Goal: Task Accomplishment & Management: Complete application form

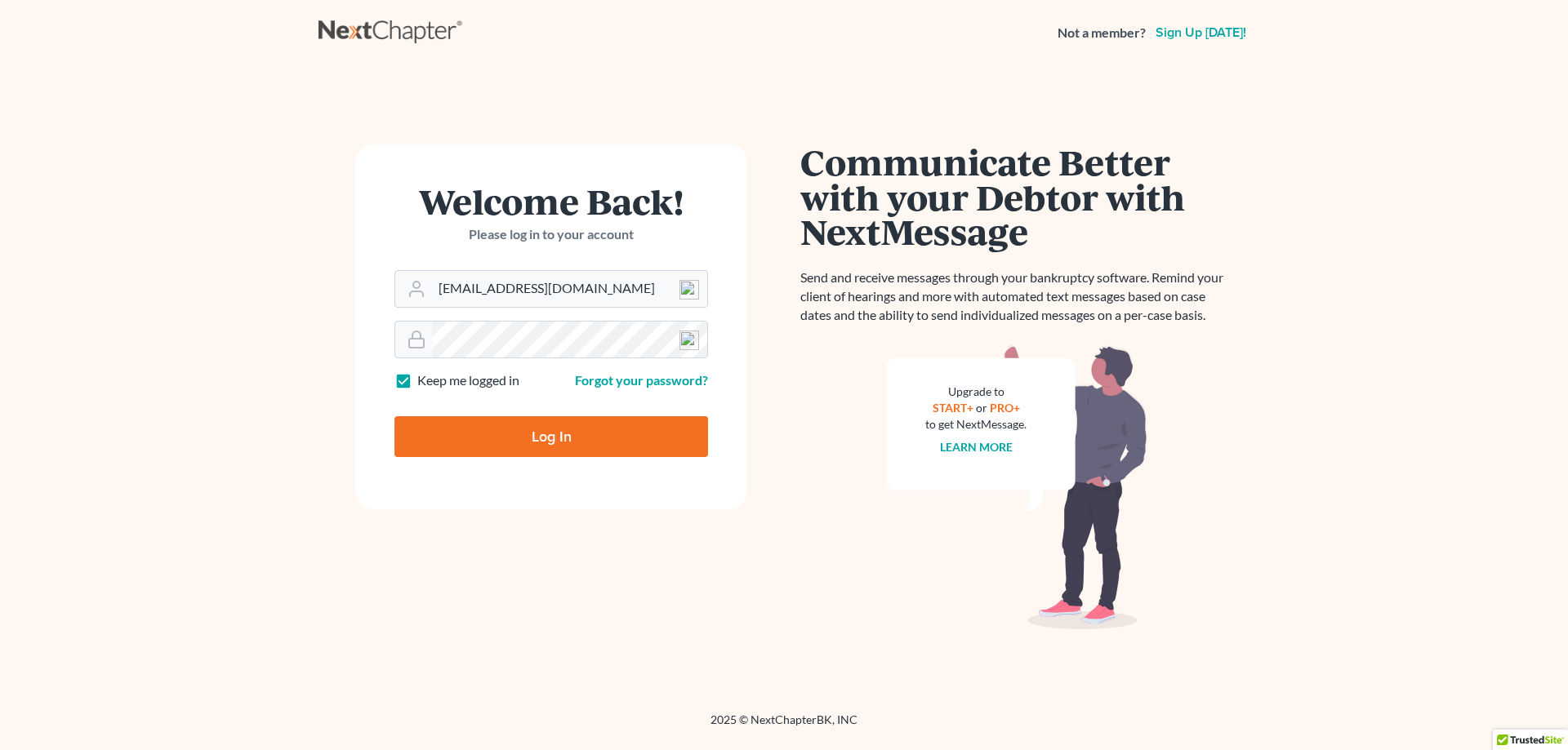
click at [496, 454] on input "Log In" at bounding box center [551, 437] width 314 height 41
type input "Thinking..."
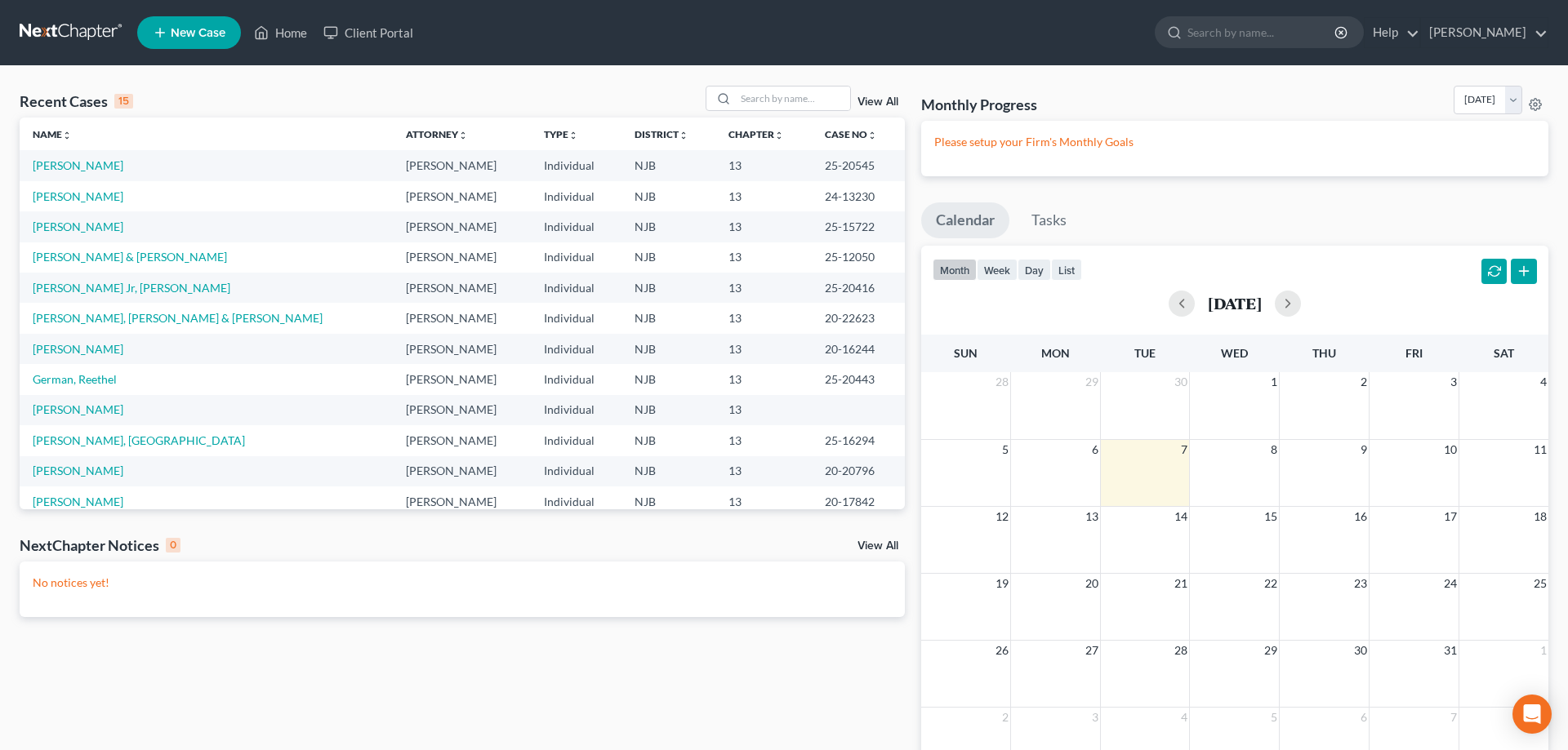
click at [214, 38] on span "New Case" at bounding box center [198, 33] width 55 height 12
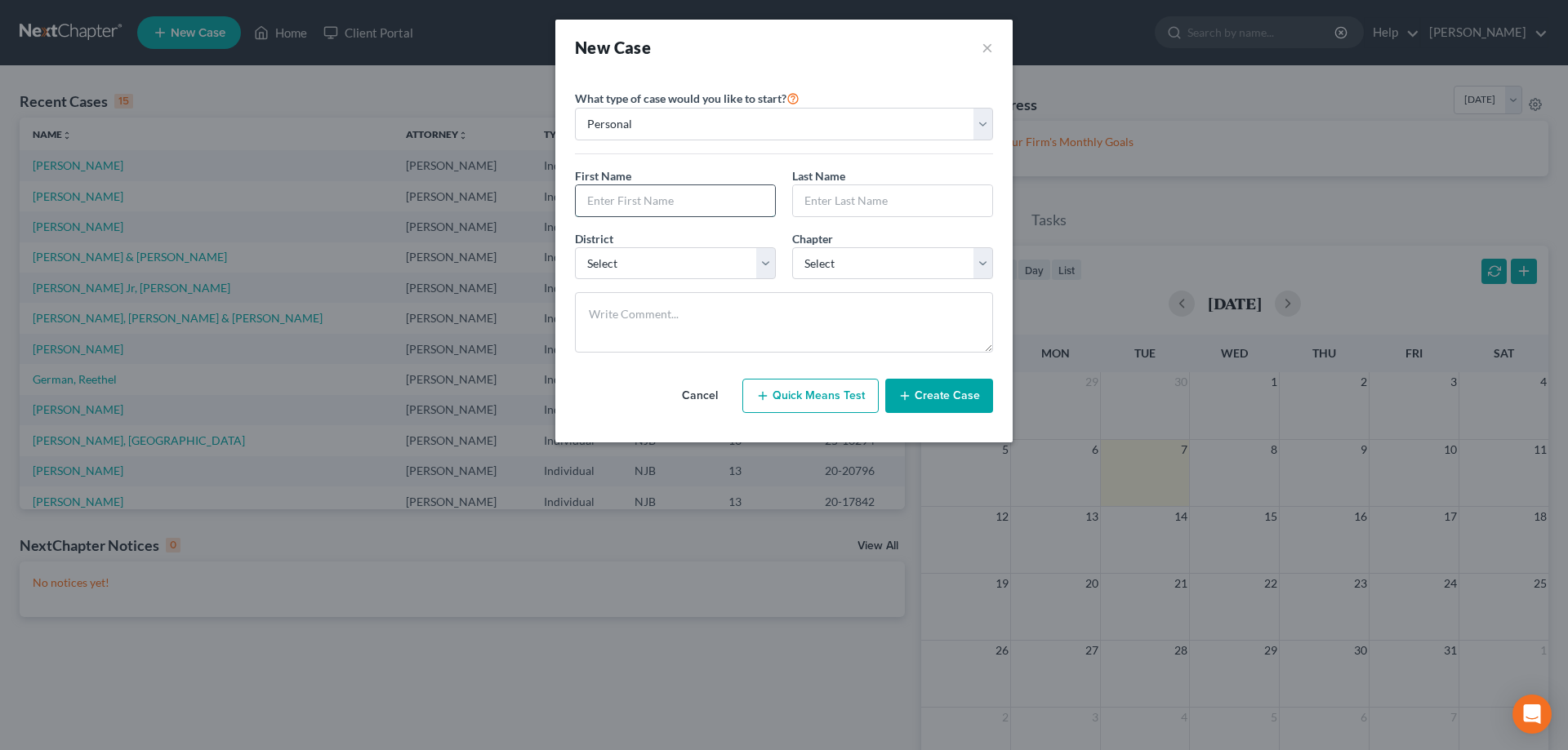
click at [624, 206] on input "text" at bounding box center [675, 201] width 199 height 31
type input "Zyaire"
click at [827, 201] on input "text" at bounding box center [893, 201] width 199 height 31
type input "[PERSON_NAME]"
click at [575, 247] on select "Select [US_STATE] - [GEOGRAPHIC_DATA] [US_STATE] - [GEOGRAPHIC_DATA][US_STATE] …" at bounding box center [675, 264] width 201 height 33
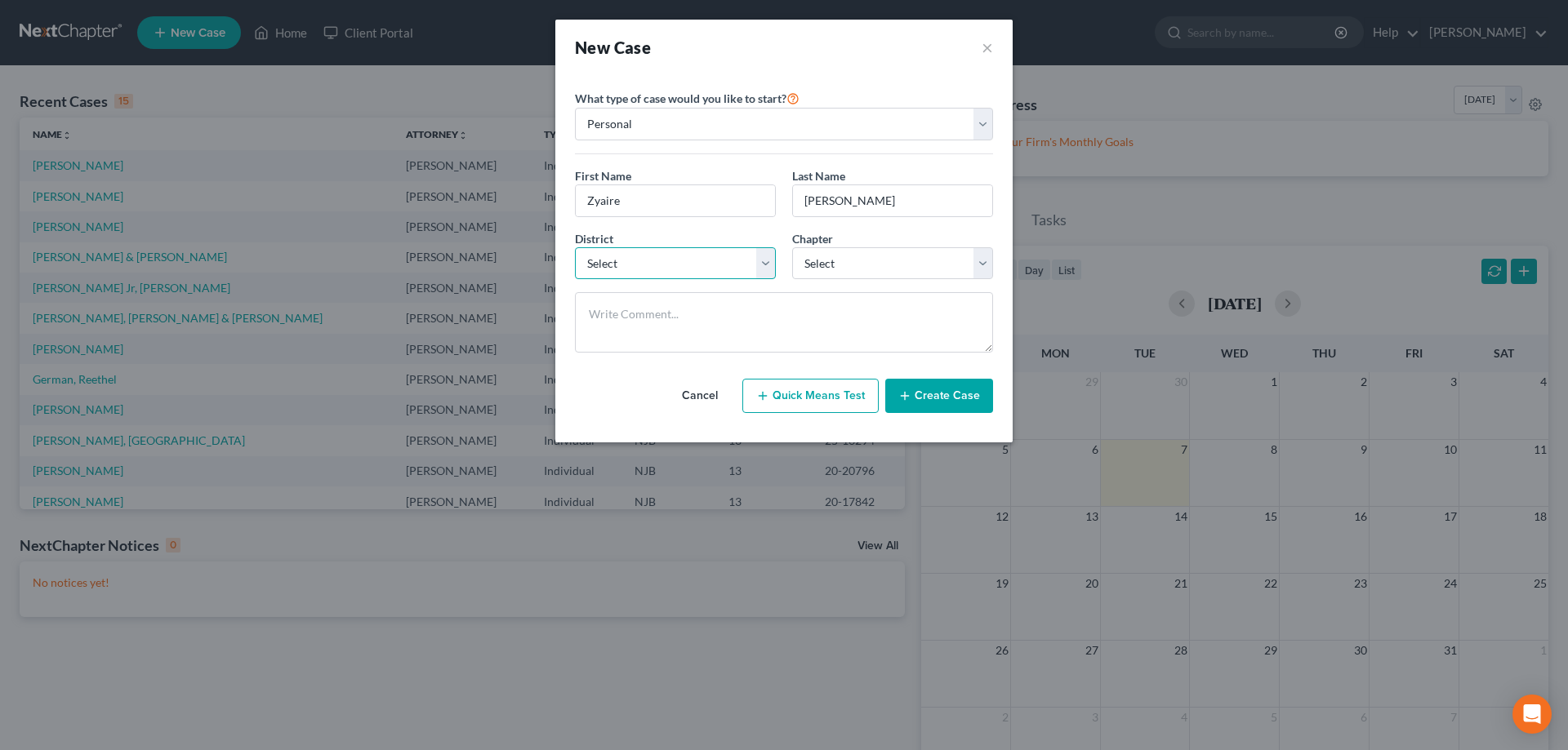
select select "51"
click option "[US_STATE]" at bounding box center [0, 0] width 0 height 0
click at [792, 247] on select "Select 7 11 12 13" at bounding box center [893, 264] width 201 height 33
select select "0"
click option "7" at bounding box center [0, 0] width 0 height 0
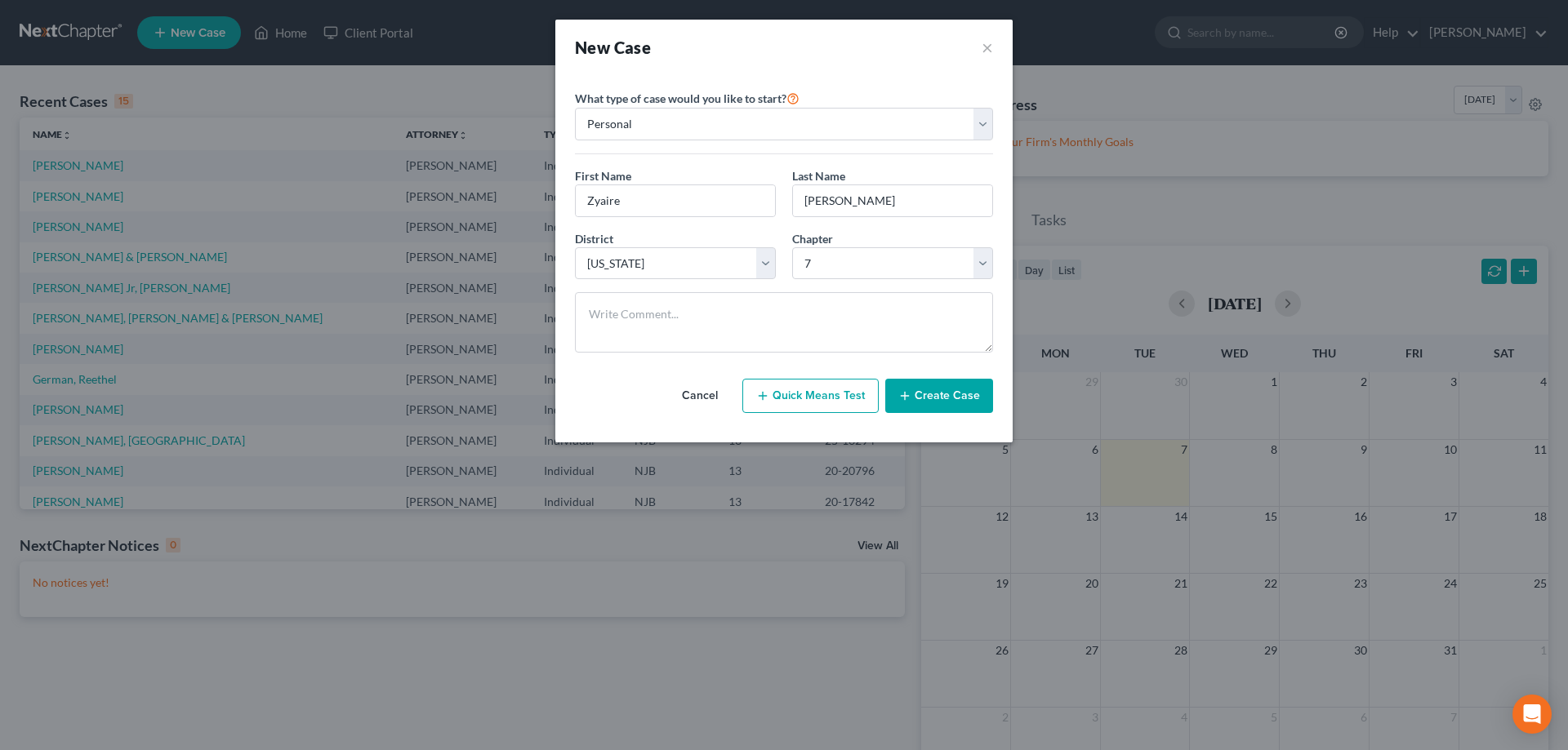
click at [934, 407] on button "Create Case" at bounding box center [938, 396] width 107 height 34
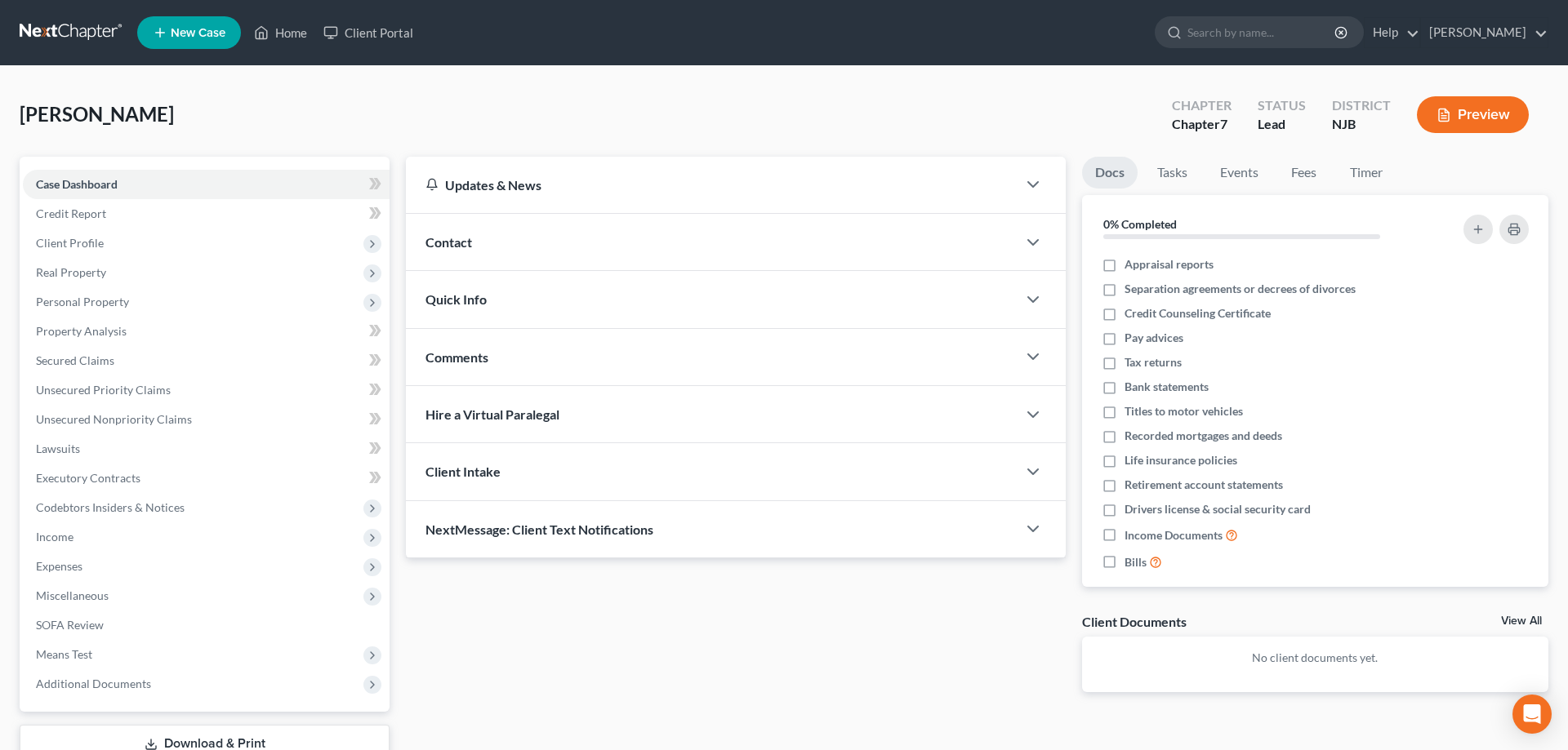
click at [460, 247] on span "Contact" at bounding box center [448, 242] width 46 height 15
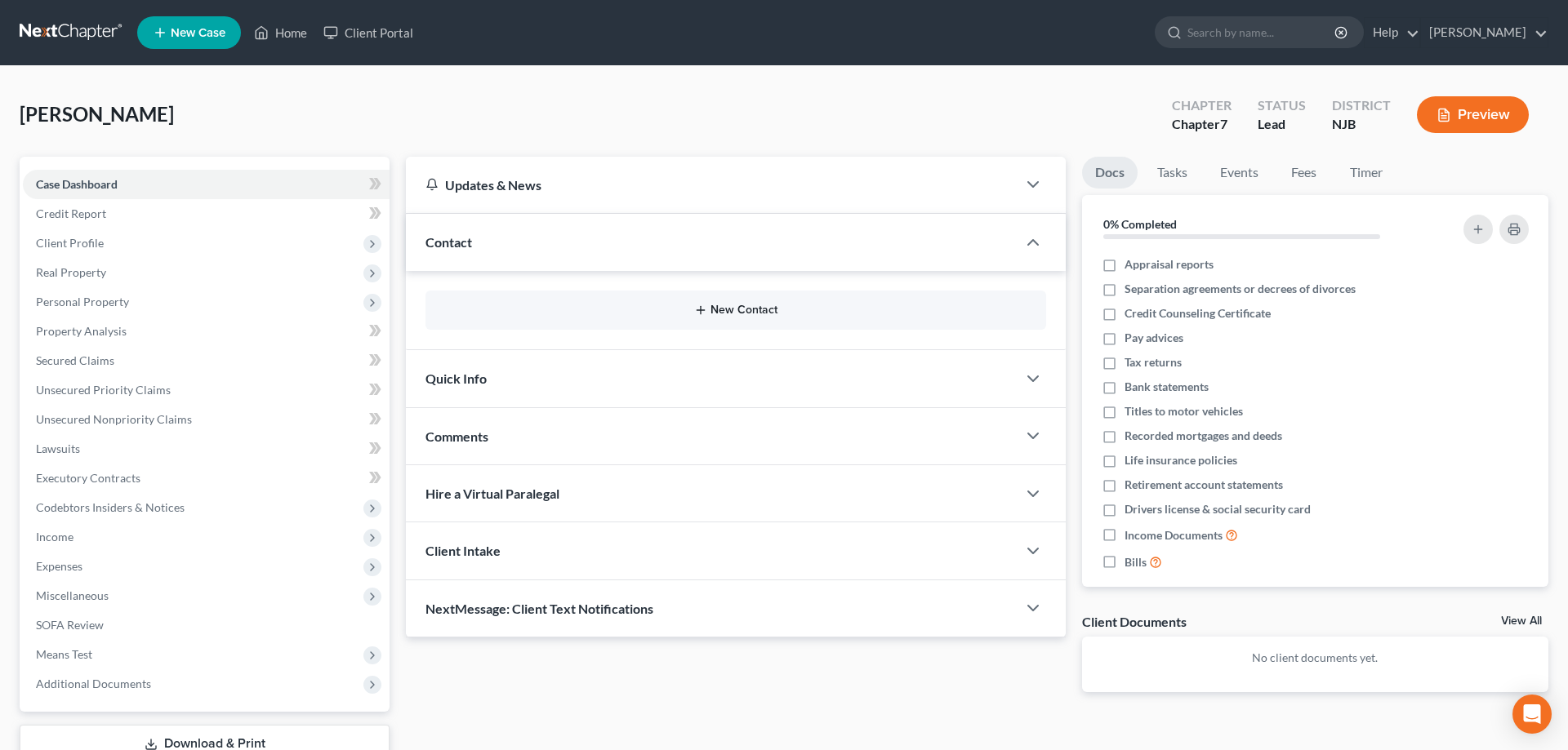
click at [714, 309] on button "New Contact" at bounding box center [735, 310] width 595 height 13
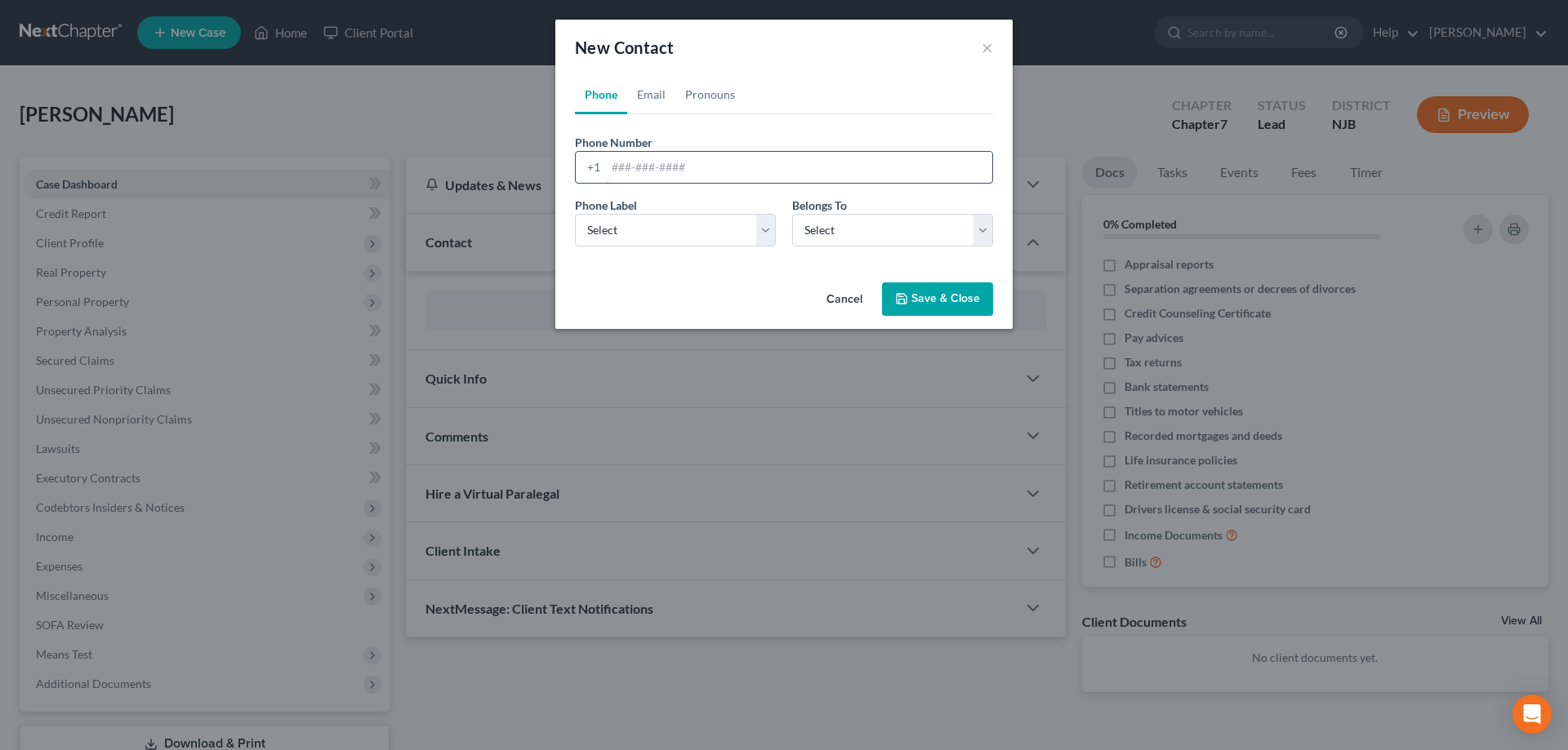
click at [651, 176] on input "tel" at bounding box center [799, 168] width 387 height 31
type input "[PHONE_NUMBER]"
click at [575, 214] on select "Select Mobile Home Work Other" at bounding box center [675, 230] width 201 height 33
select select "0"
click option "Mobile" at bounding box center [0, 0] width 0 height 0
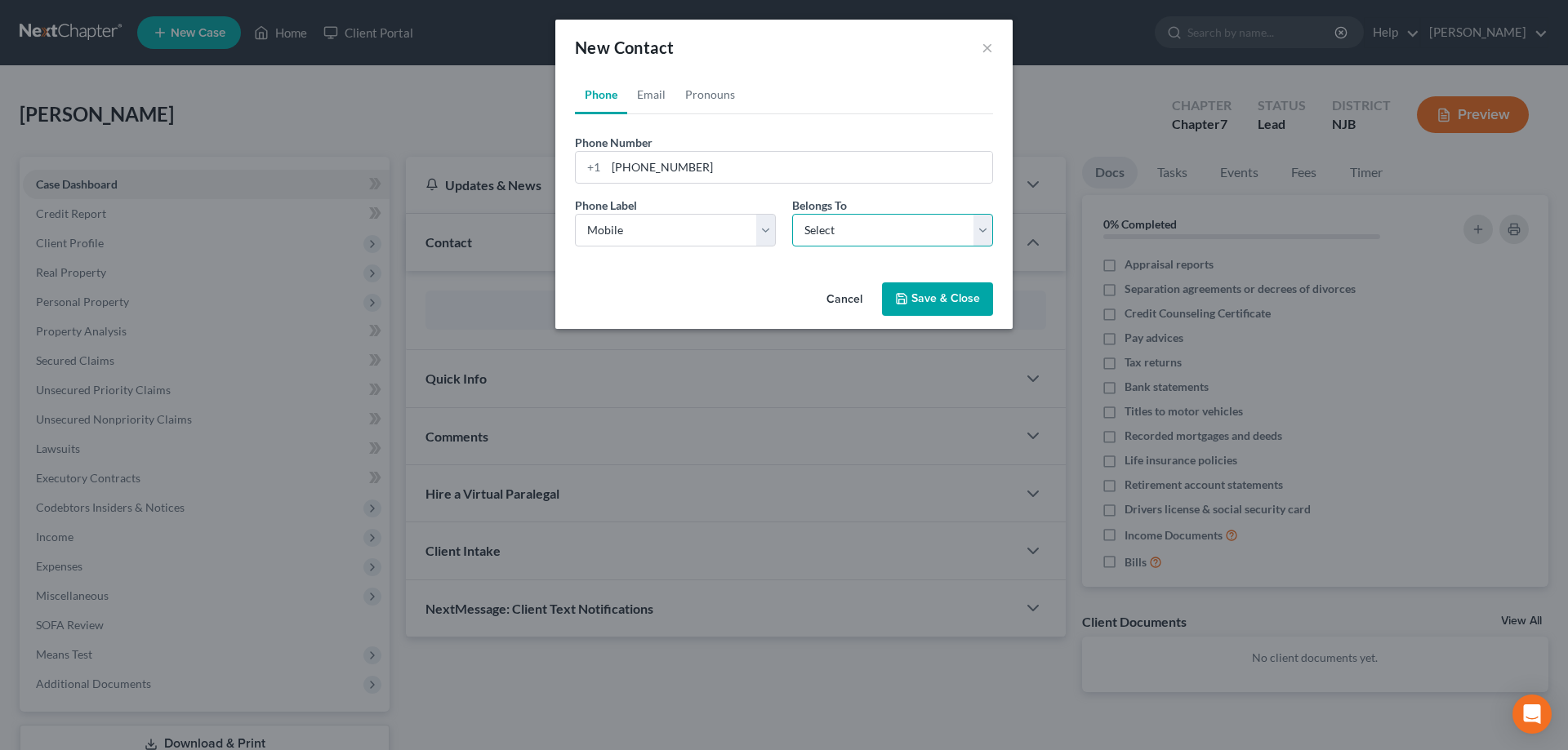
click at [792, 214] on select "Select Client Other" at bounding box center [893, 230] width 201 height 33
select select "0"
click option "Client" at bounding box center [0, 0] width 0 height 0
click at [952, 298] on button "Save & Close" at bounding box center [937, 300] width 111 height 34
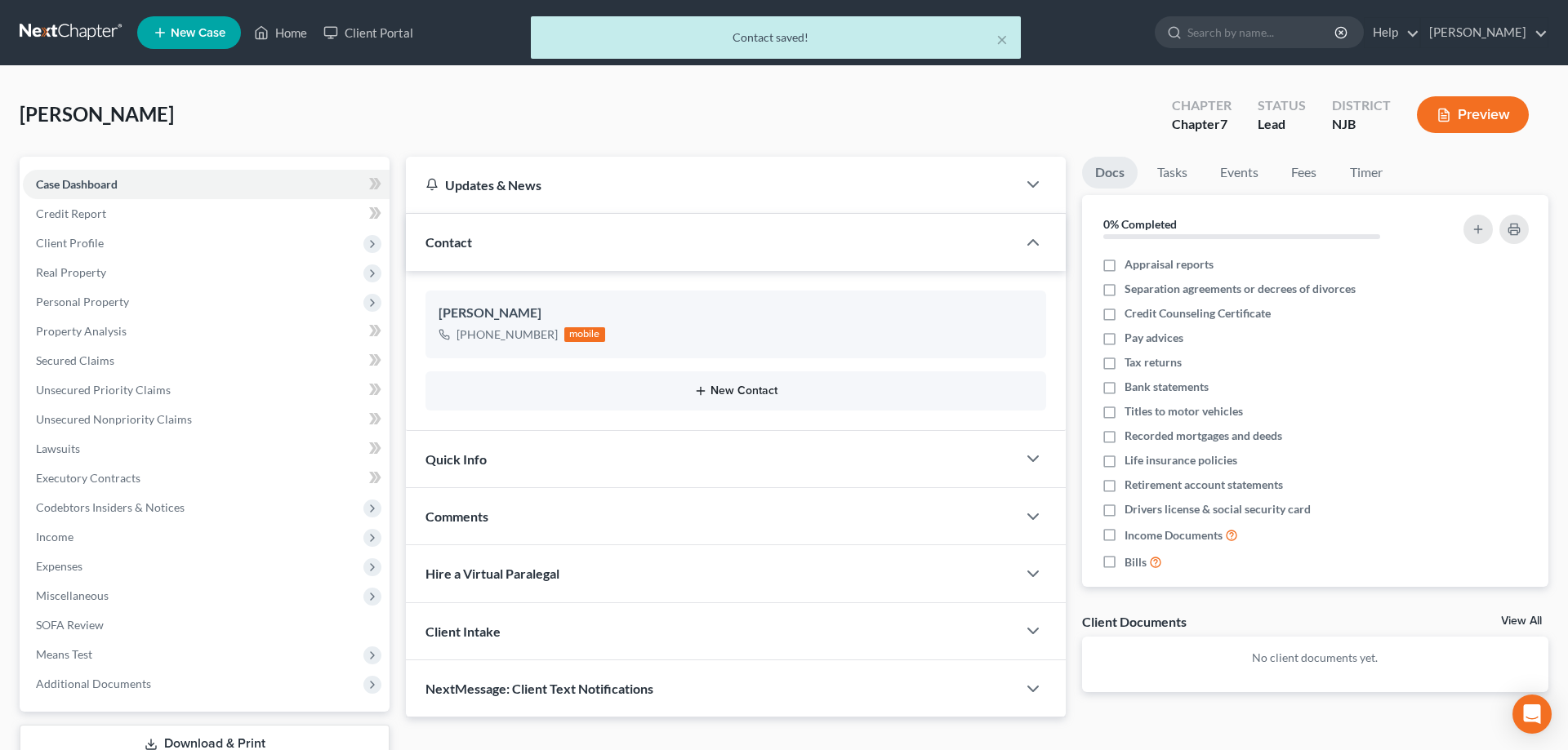
click at [747, 392] on button "New Contact" at bounding box center [735, 391] width 595 height 13
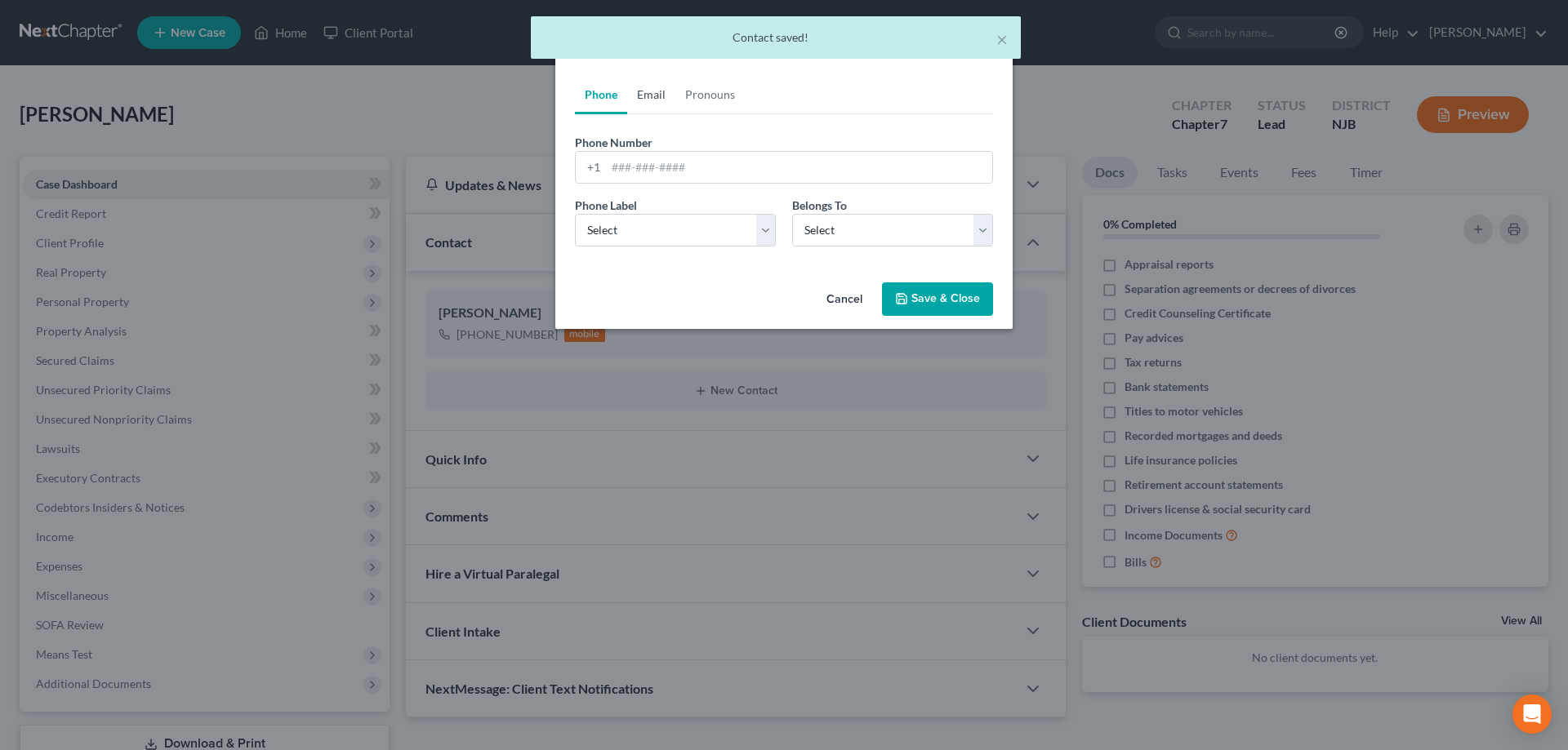
click at [650, 95] on link "Email" at bounding box center [651, 95] width 48 height 40
click at [648, 172] on input "email" at bounding box center [799, 168] width 387 height 31
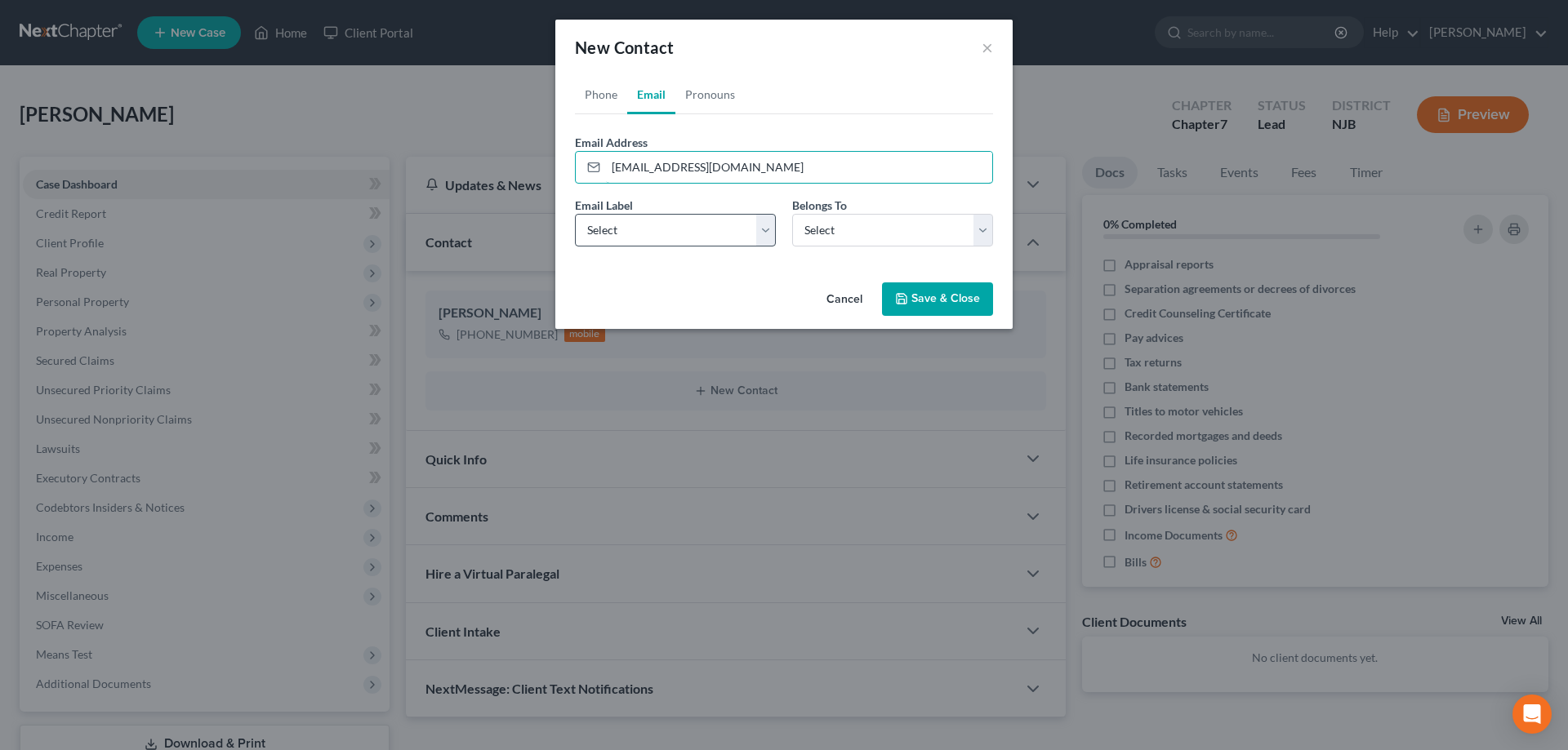
type input "[EMAIL_ADDRESS][DOMAIN_NAME]"
click at [575, 214] on select "Select Home Work Other" at bounding box center [675, 230] width 201 height 33
select select "0"
click option "Home" at bounding box center [0, 0] width 0 height 0
click at [792, 214] on select "Select Client Other" at bounding box center [893, 230] width 201 height 33
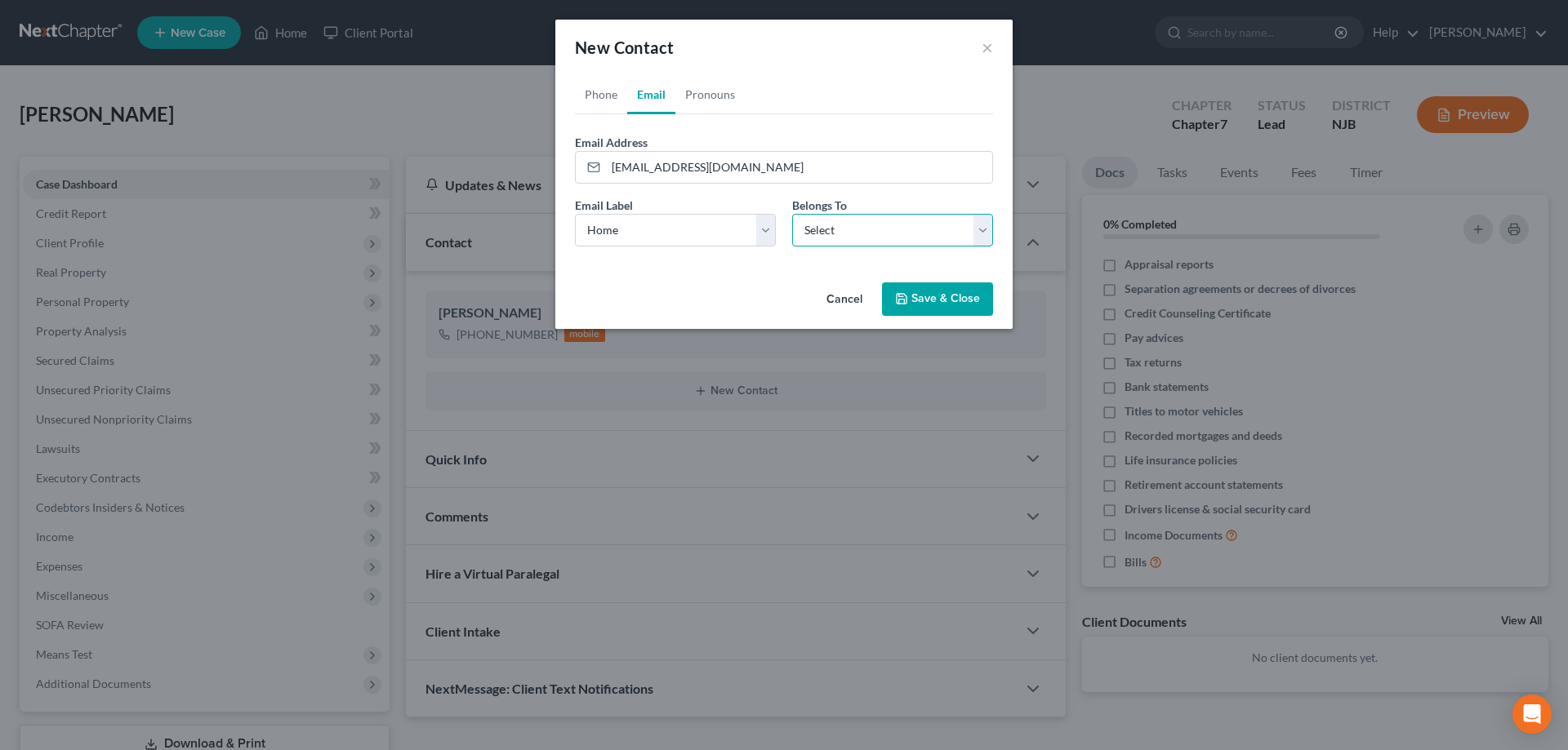
select select "0"
click option "Client" at bounding box center [0, 0] width 0 height 0
click at [913, 302] on button "Save & Close" at bounding box center [937, 300] width 111 height 34
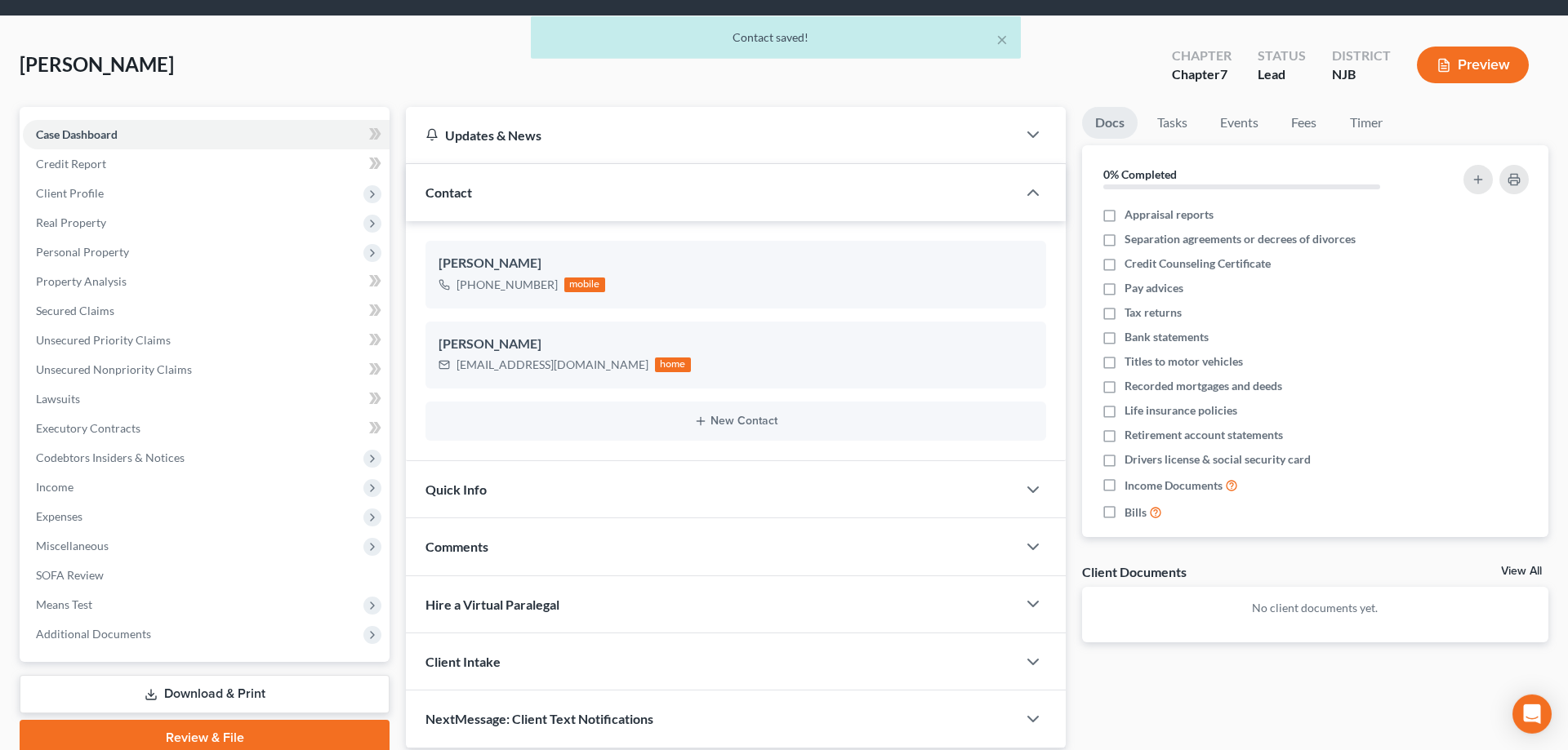
scroll to position [116, 0]
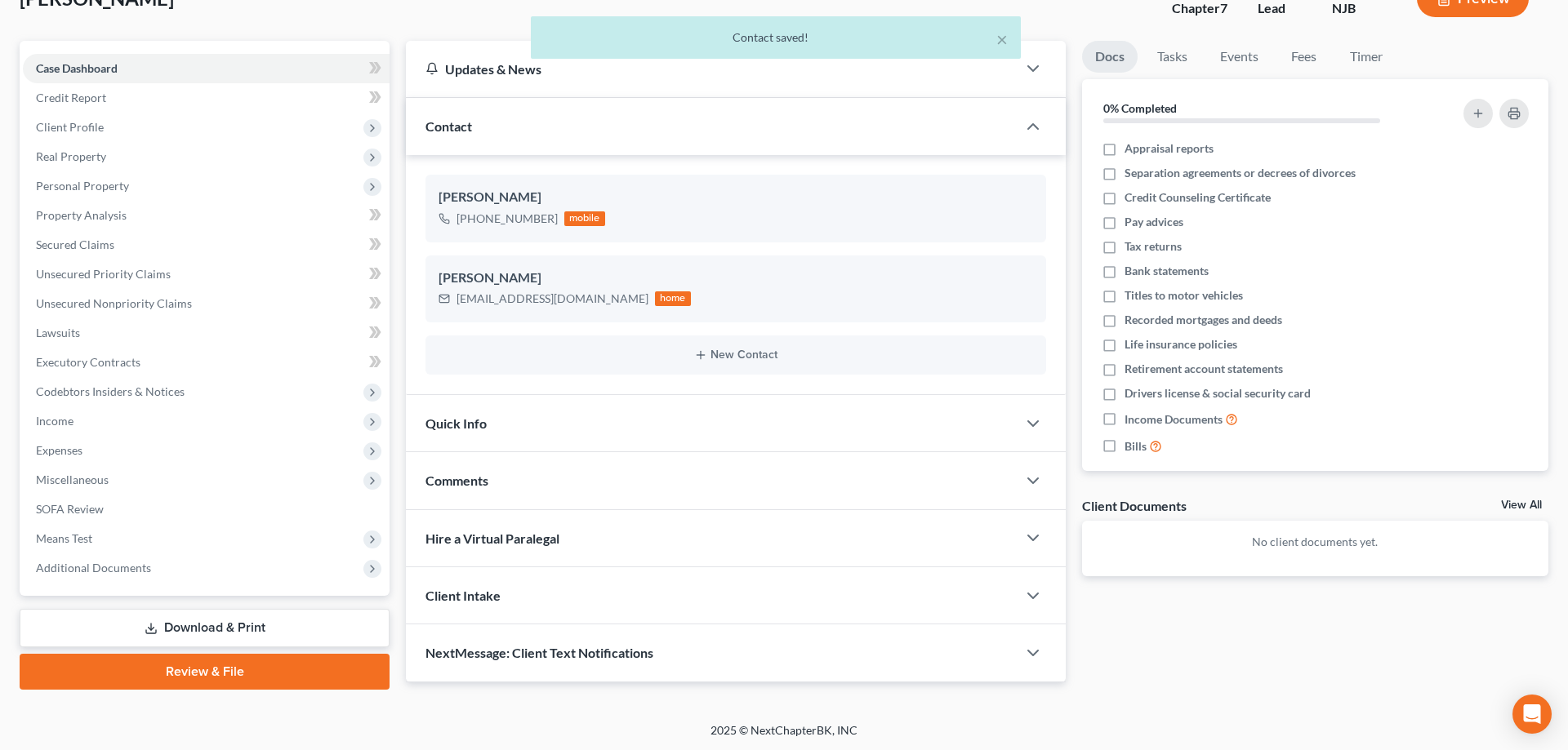
click at [470, 485] on span "Comments" at bounding box center [456, 480] width 63 height 15
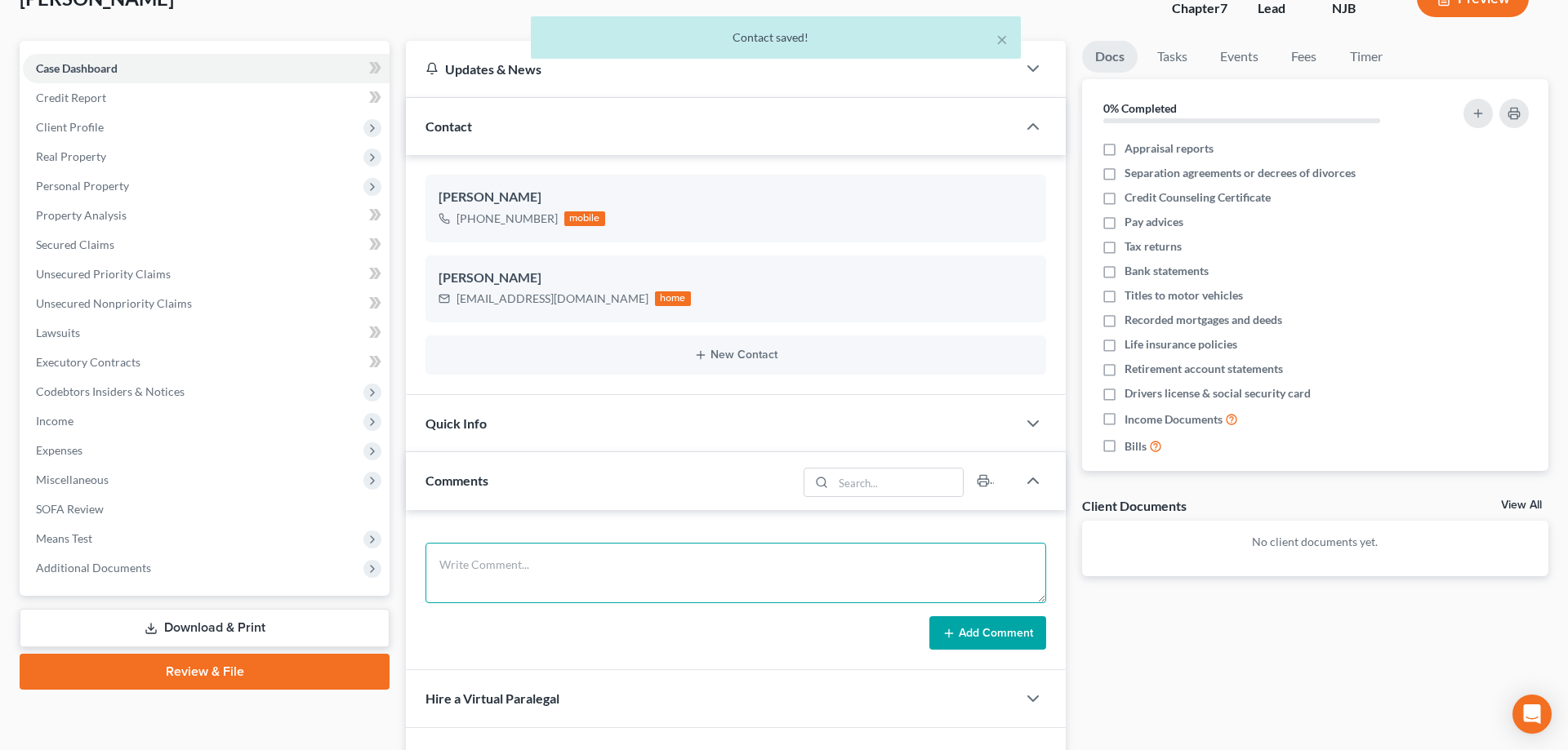
click at [469, 559] on textarea at bounding box center [735, 573] width 620 height 60
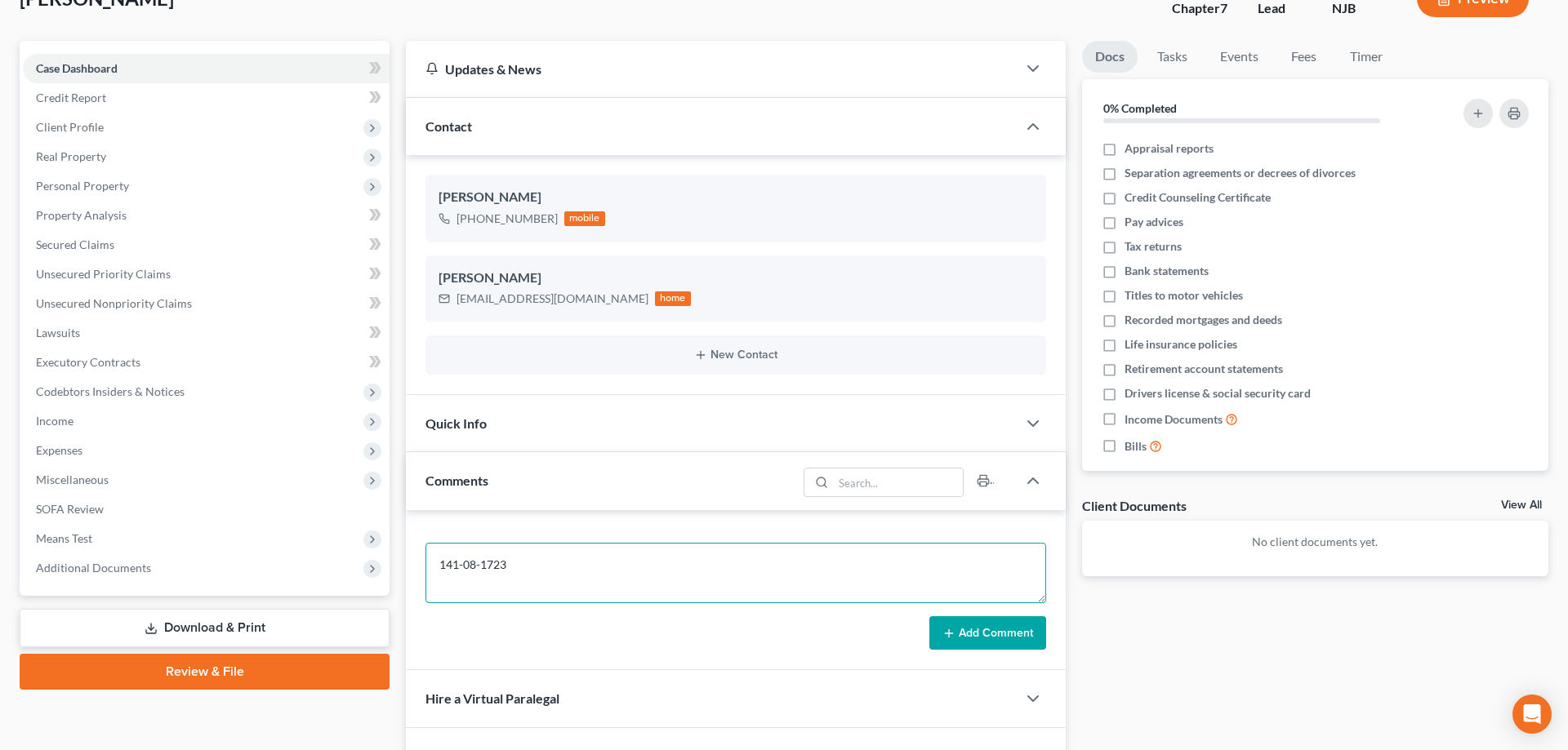
type textarea "141-08-1723"
click at [962, 634] on button "Add Comment" at bounding box center [988, 634] width 117 height 34
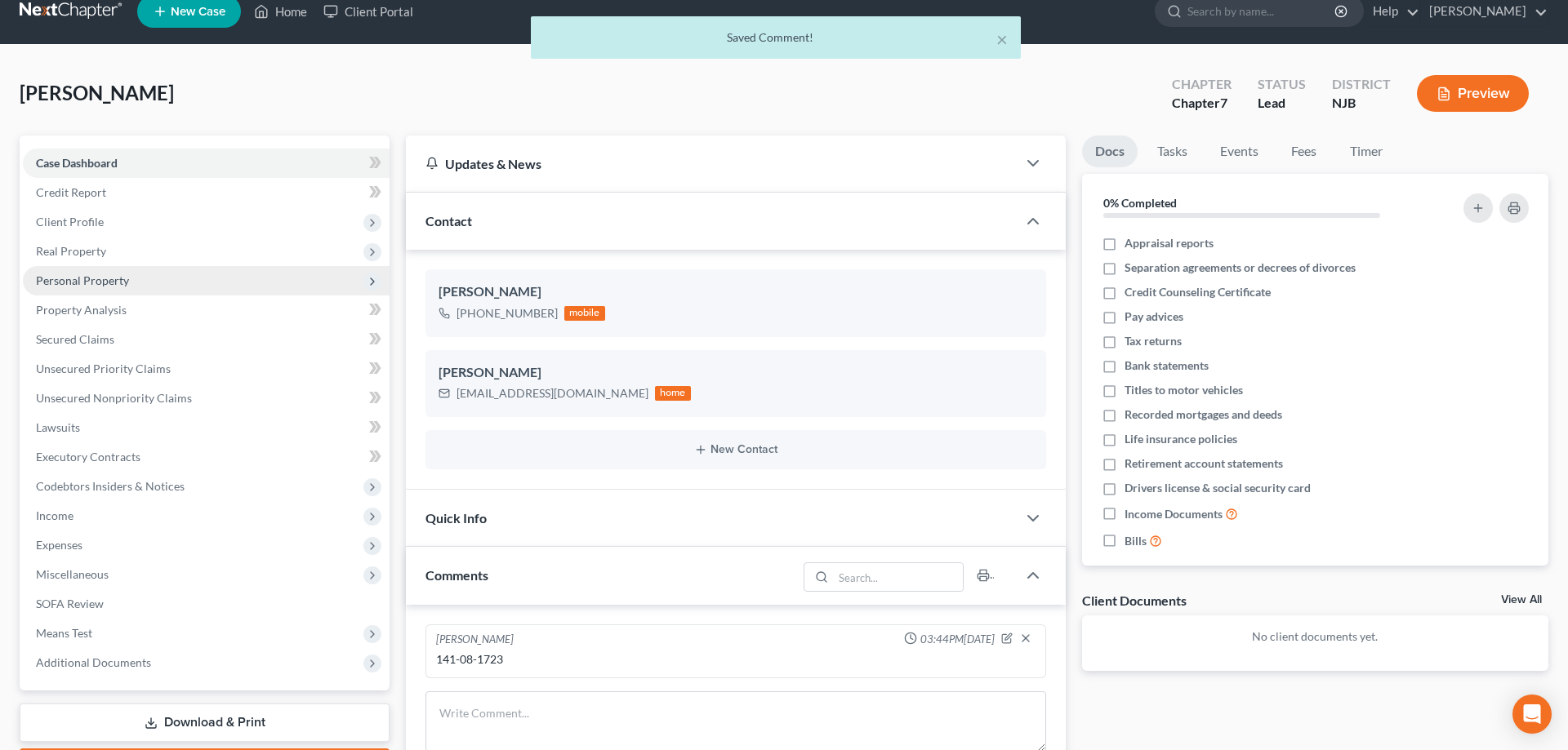
scroll to position [0, 0]
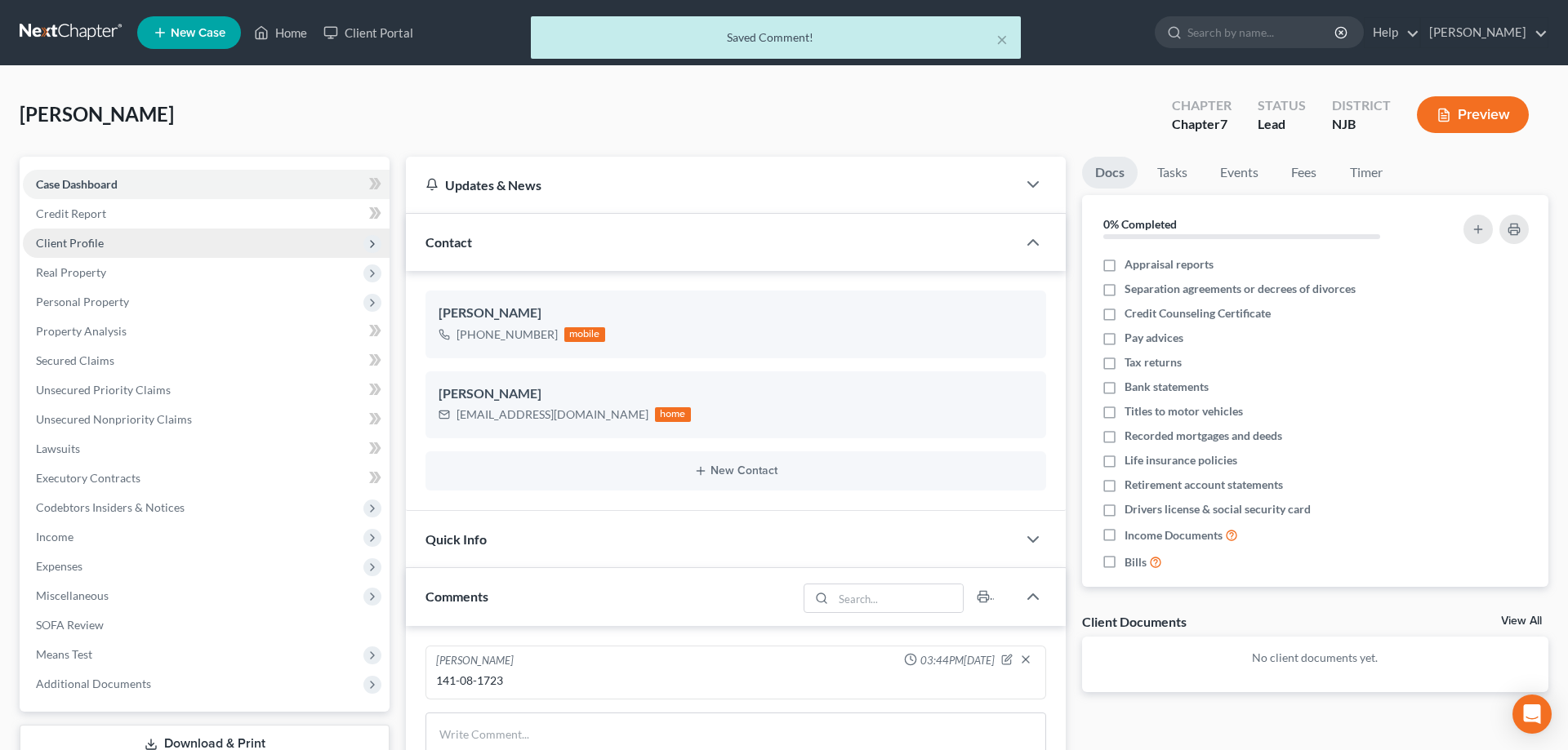
click at [93, 244] on span "Client Profile" at bounding box center [70, 243] width 68 height 14
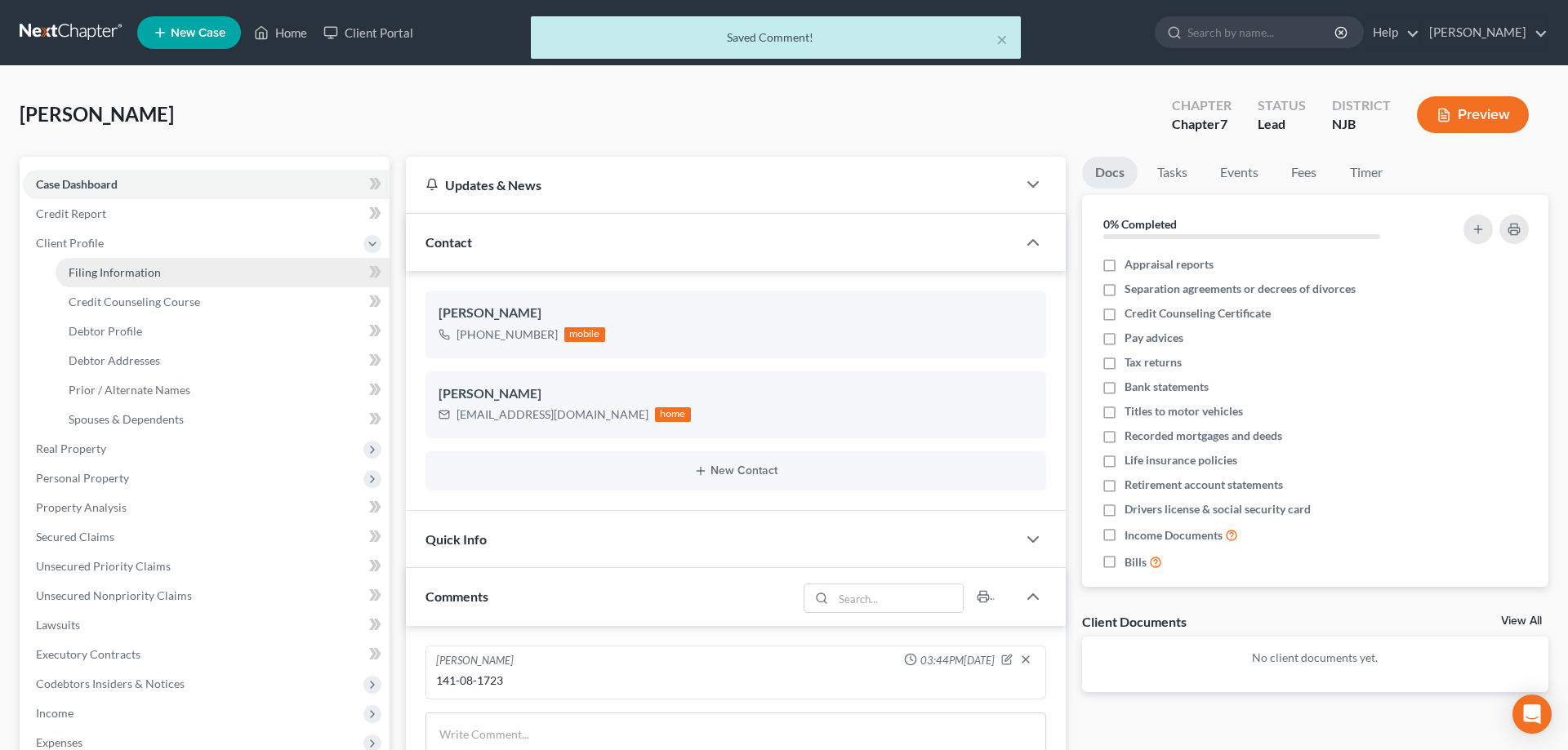
click at [169, 271] on link "Filing Information" at bounding box center [223, 272] width 334 height 29
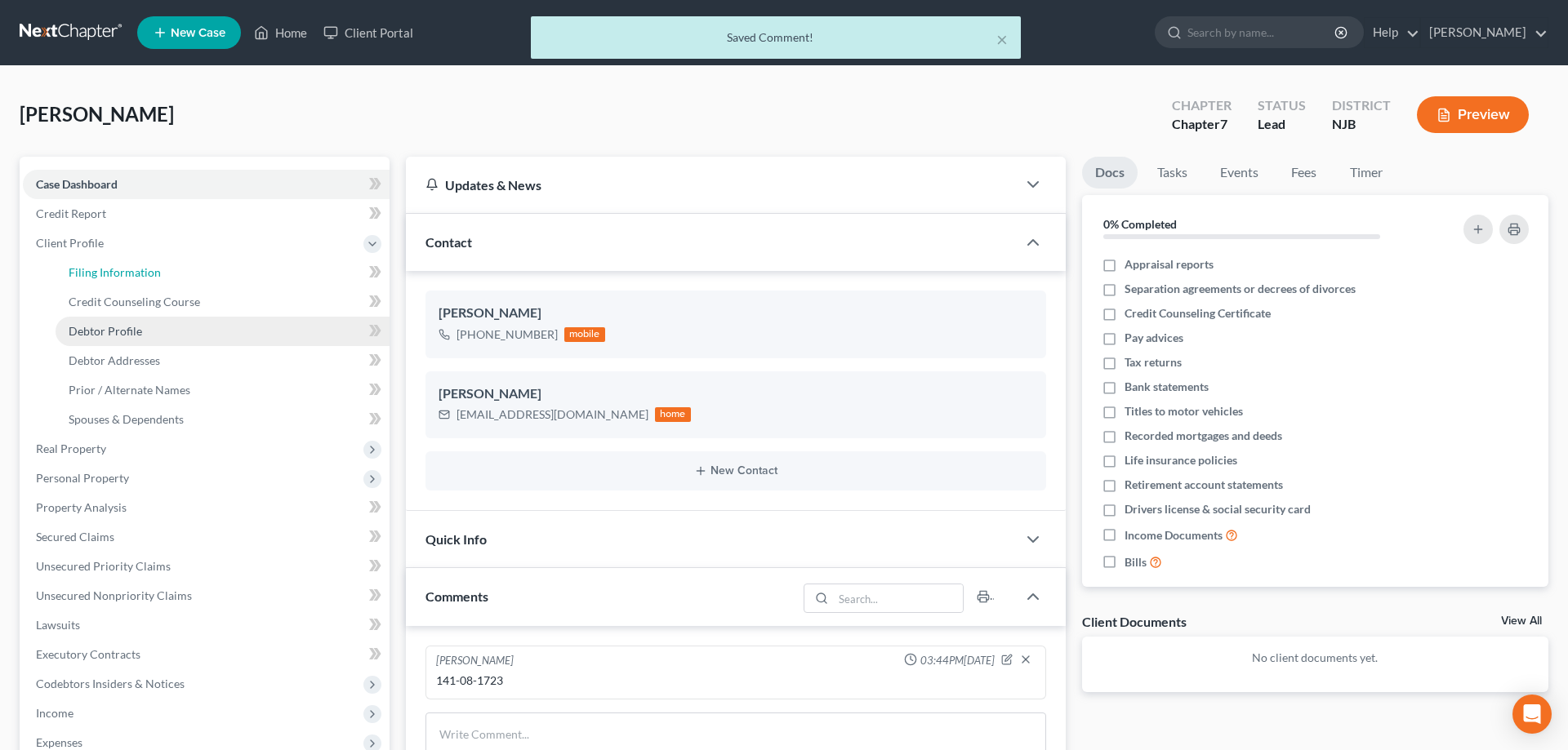
select select "1"
select select "0"
select select "51"
select select "0"
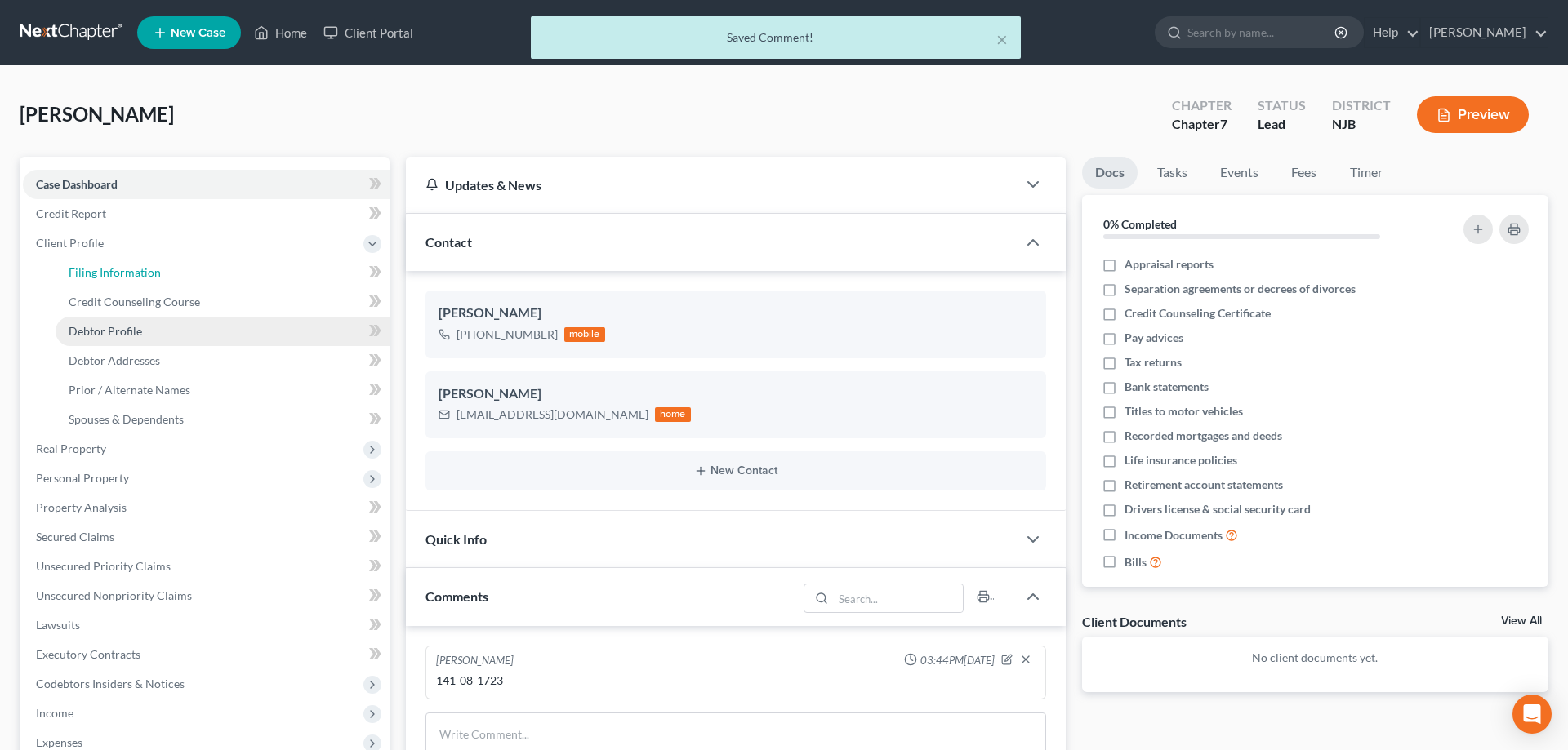
select select "33"
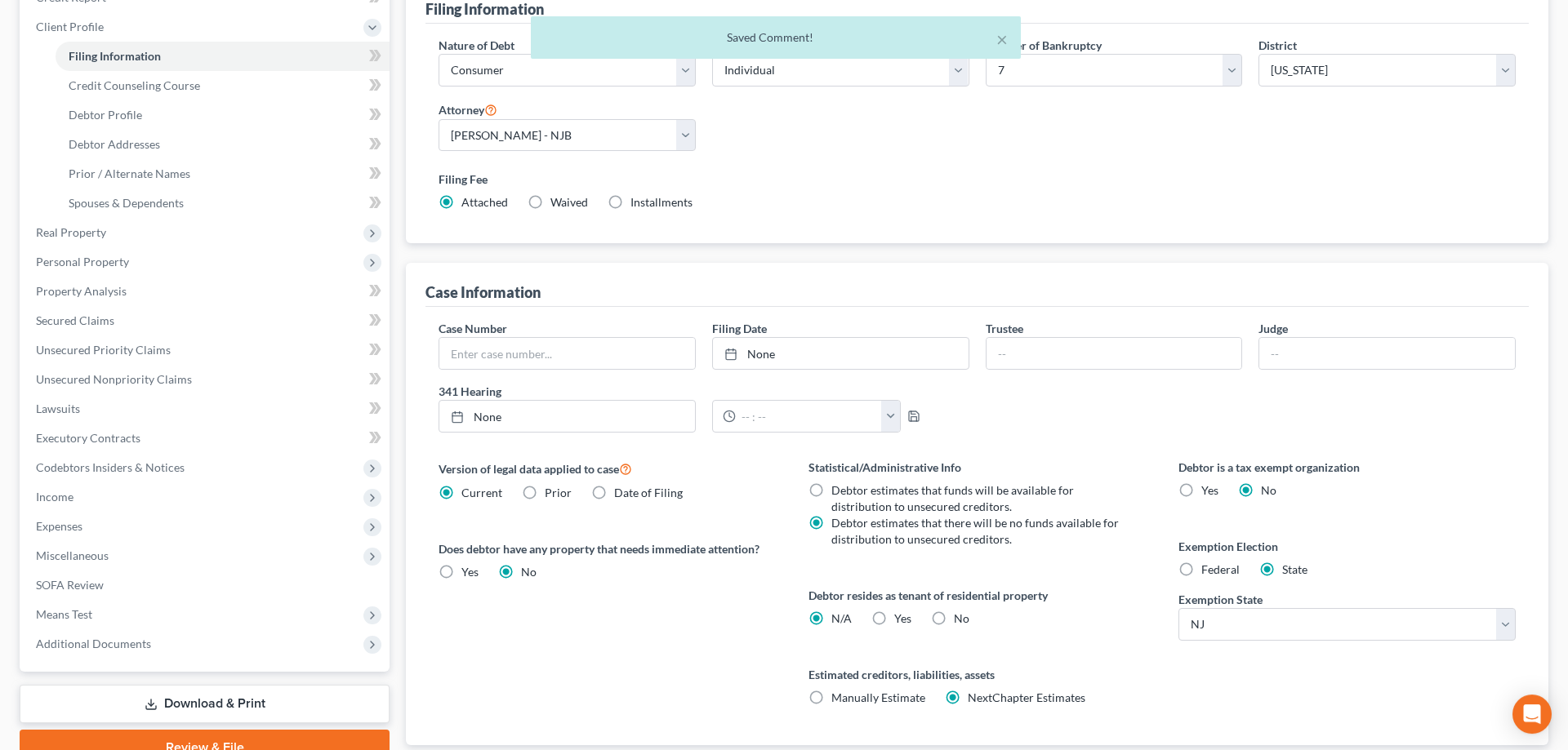
scroll to position [325, 0]
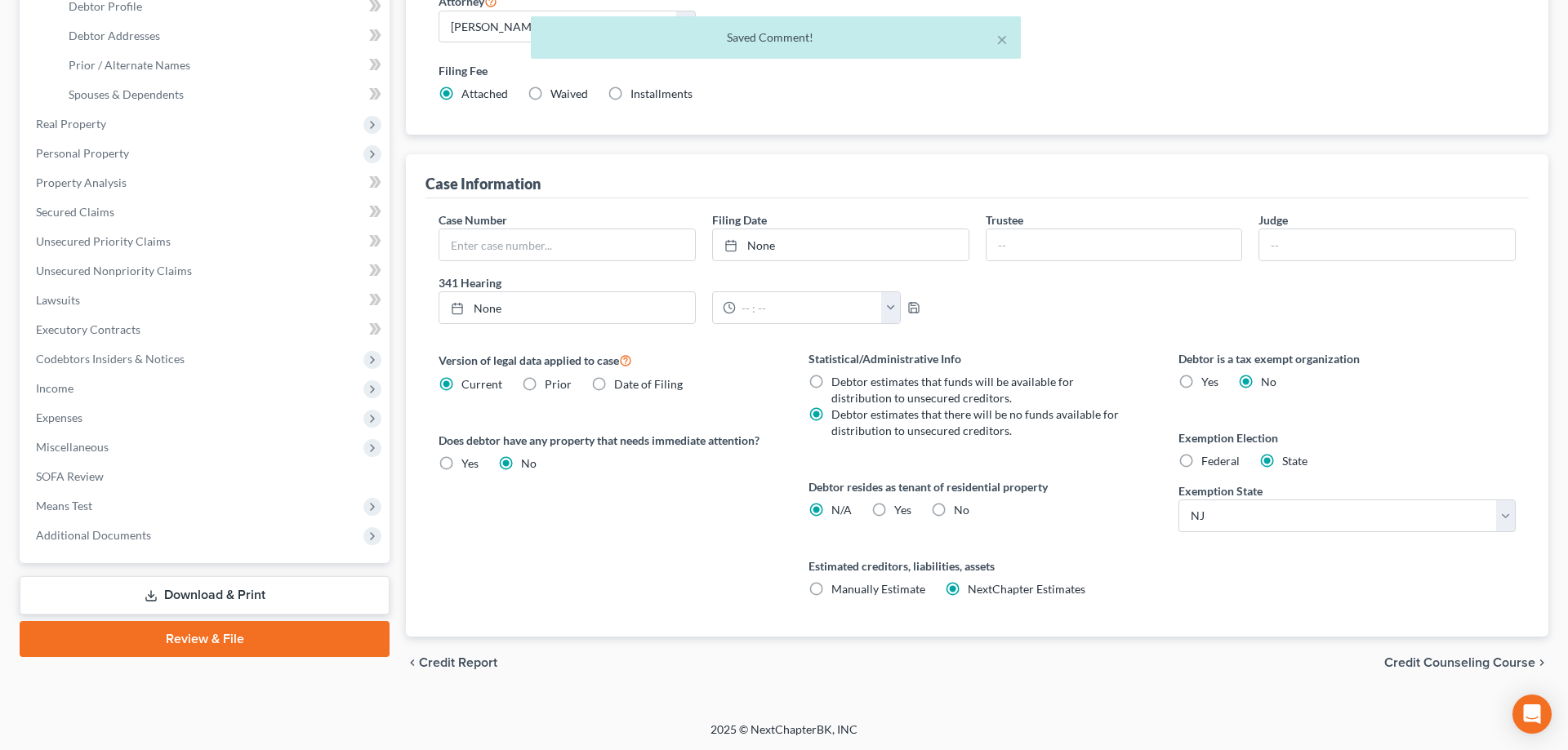
click at [1201, 463] on label "Federal" at bounding box center [1220, 460] width 39 height 16
click at [1208, 463] on input "Federal" at bounding box center [1213, 458] width 10 height 10
radio input "true"
radio input "false"
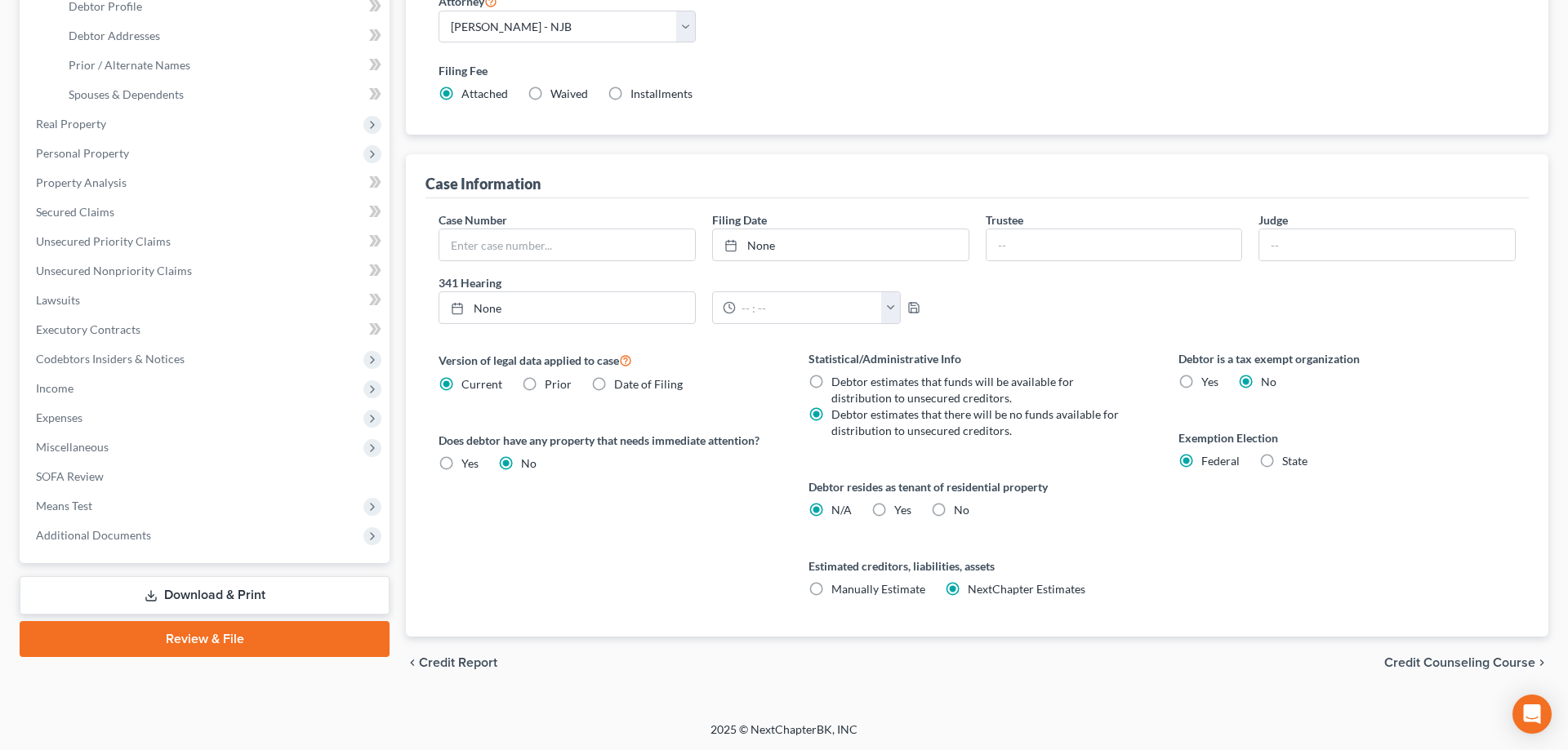
scroll to position [0, 0]
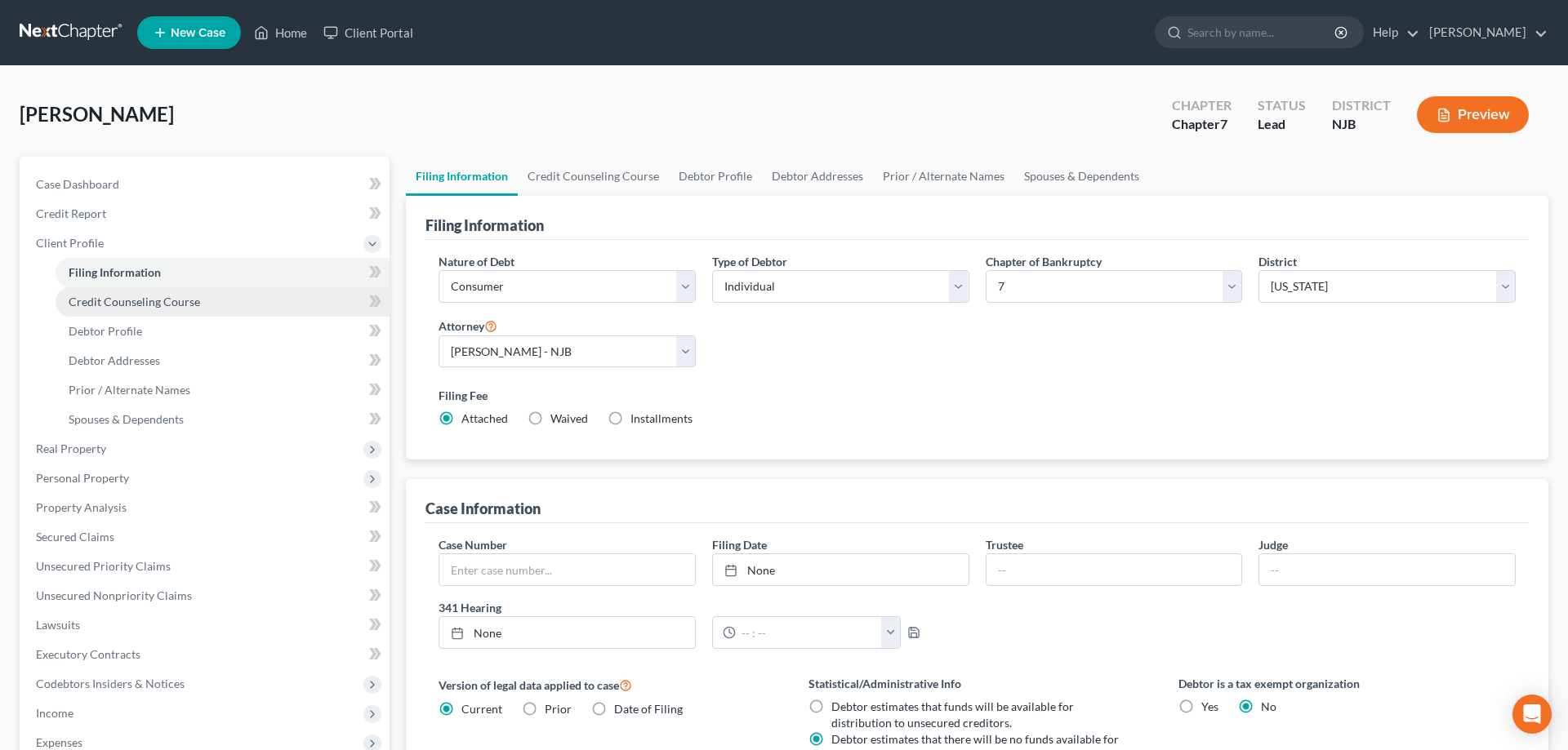
click at [173, 302] on span "Credit Counseling Course" at bounding box center [134, 302] width 131 height 14
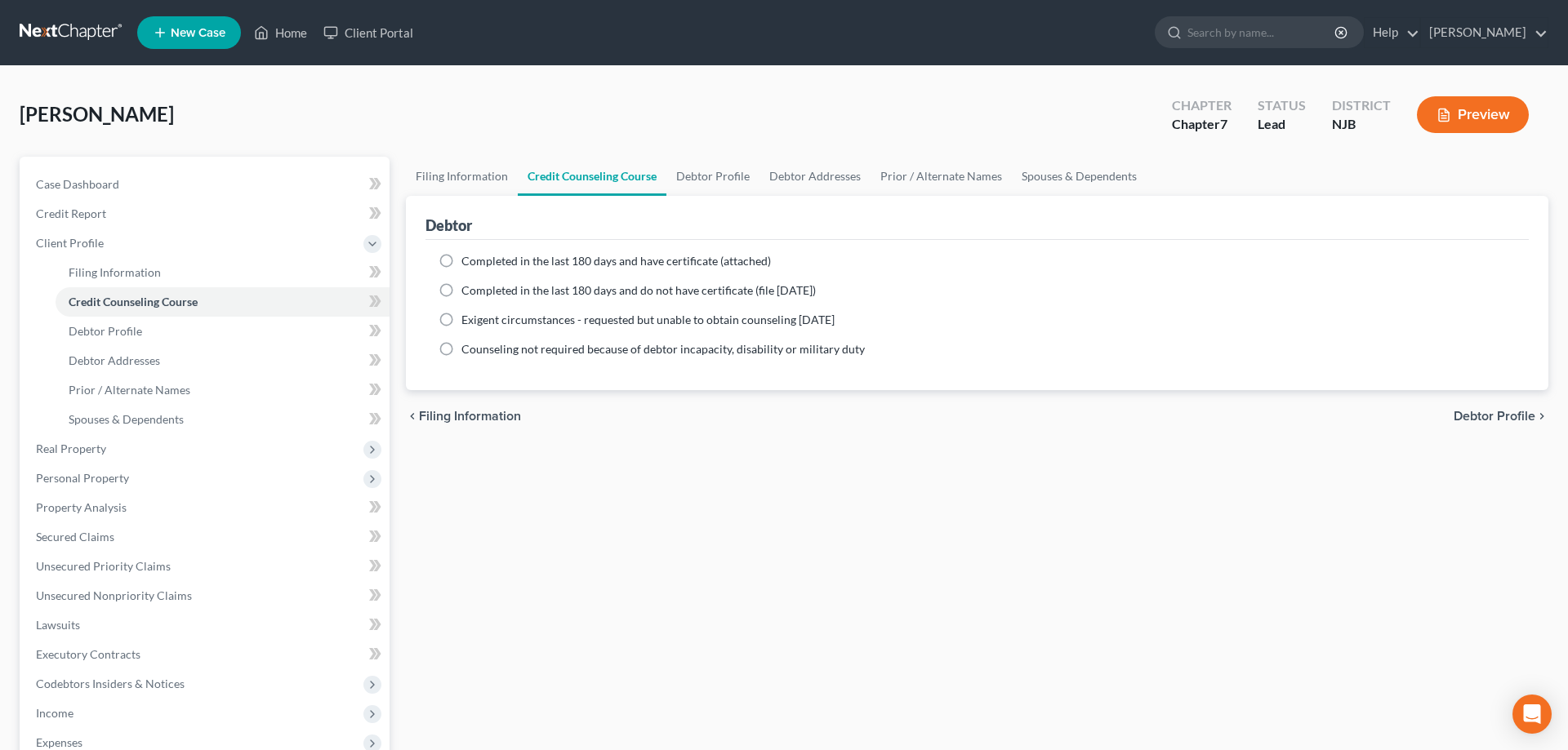
click at [461, 261] on label "Completed in the last 180 days and have certificate (attached)" at bounding box center [616, 261] width 309 height 16
click at [468, 261] on input "Completed in the last 180 days and have certificate (attached)" at bounding box center [473, 259] width 10 height 10
radio input "true"
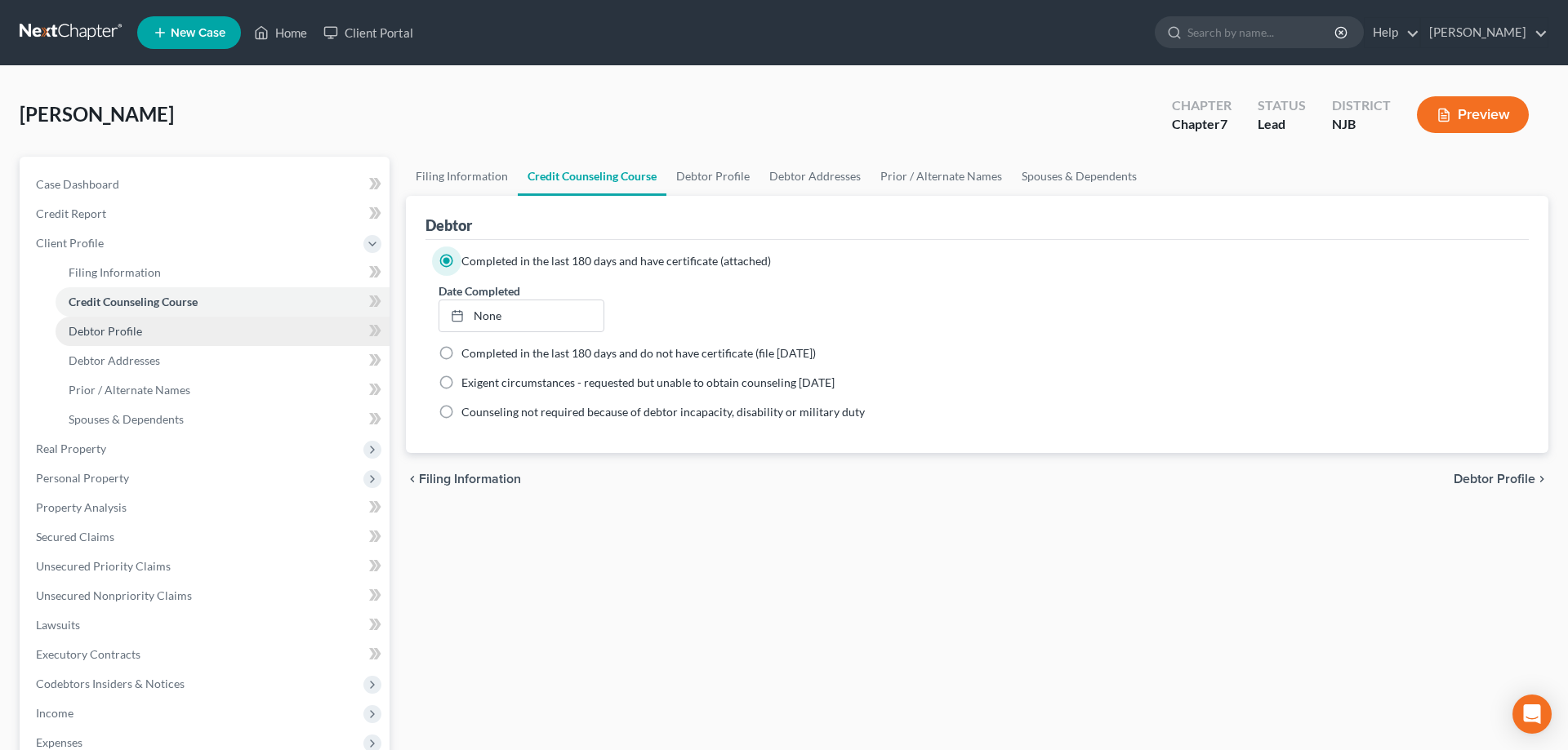
click at [117, 333] on span "Debtor Profile" at bounding box center [106, 331] width 74 height 14
select select "0"
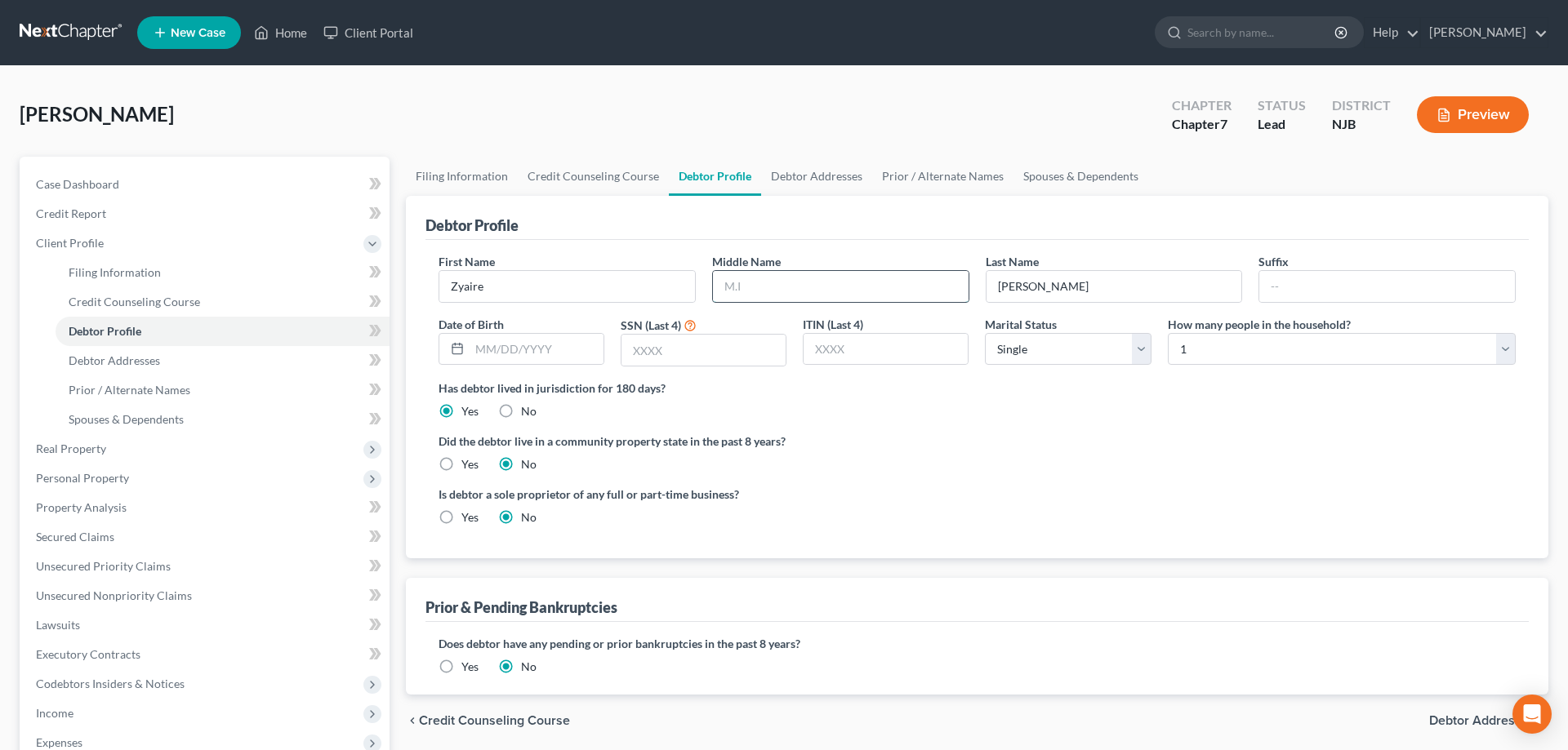
click at [778, 284] on input "text" at bounding box center [840, 287] width 255 height 31
type input "Nas'jah"
click at [686, 359] on input "text" at bounding box center [703, 351] width 164 height 31
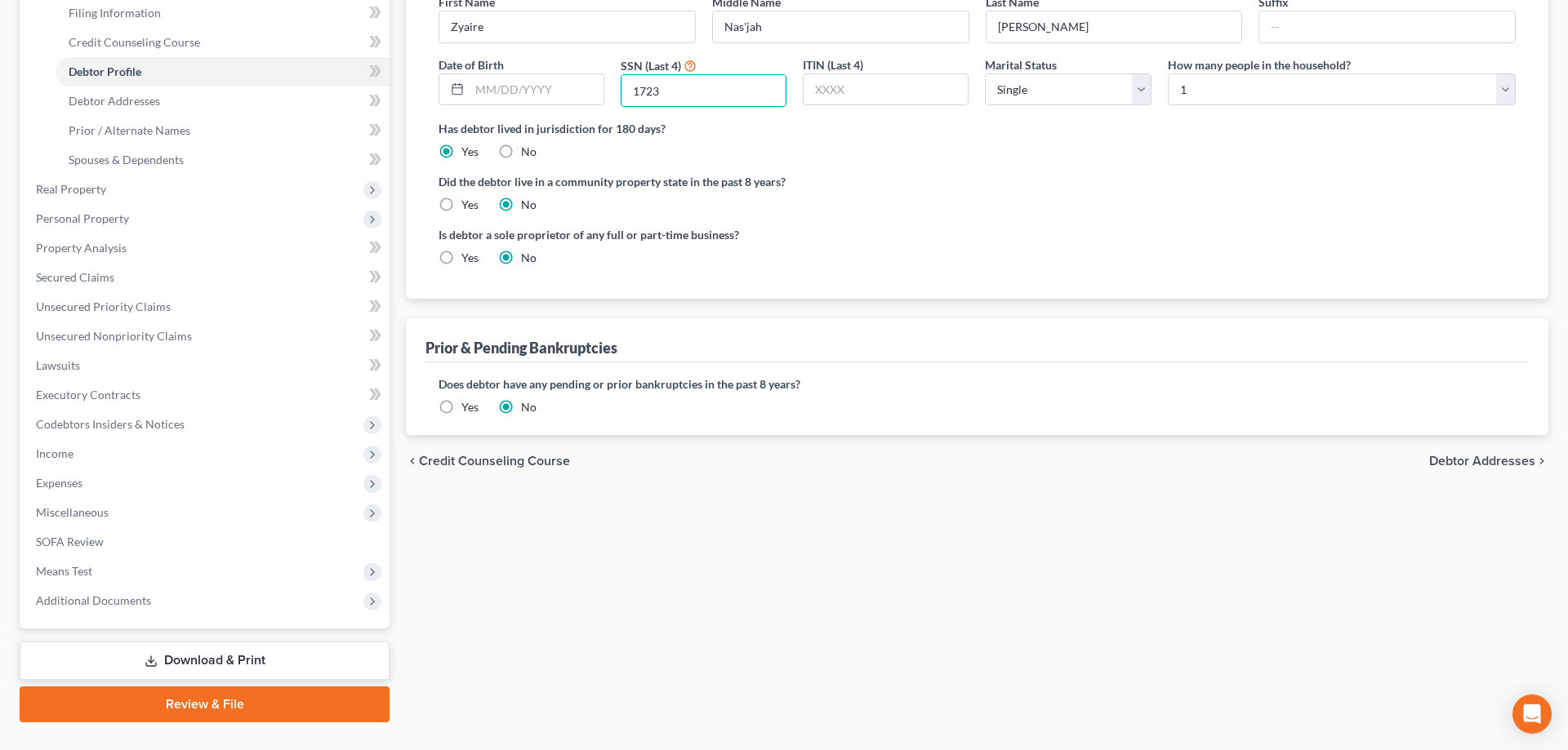
scroll to position [42, 0]
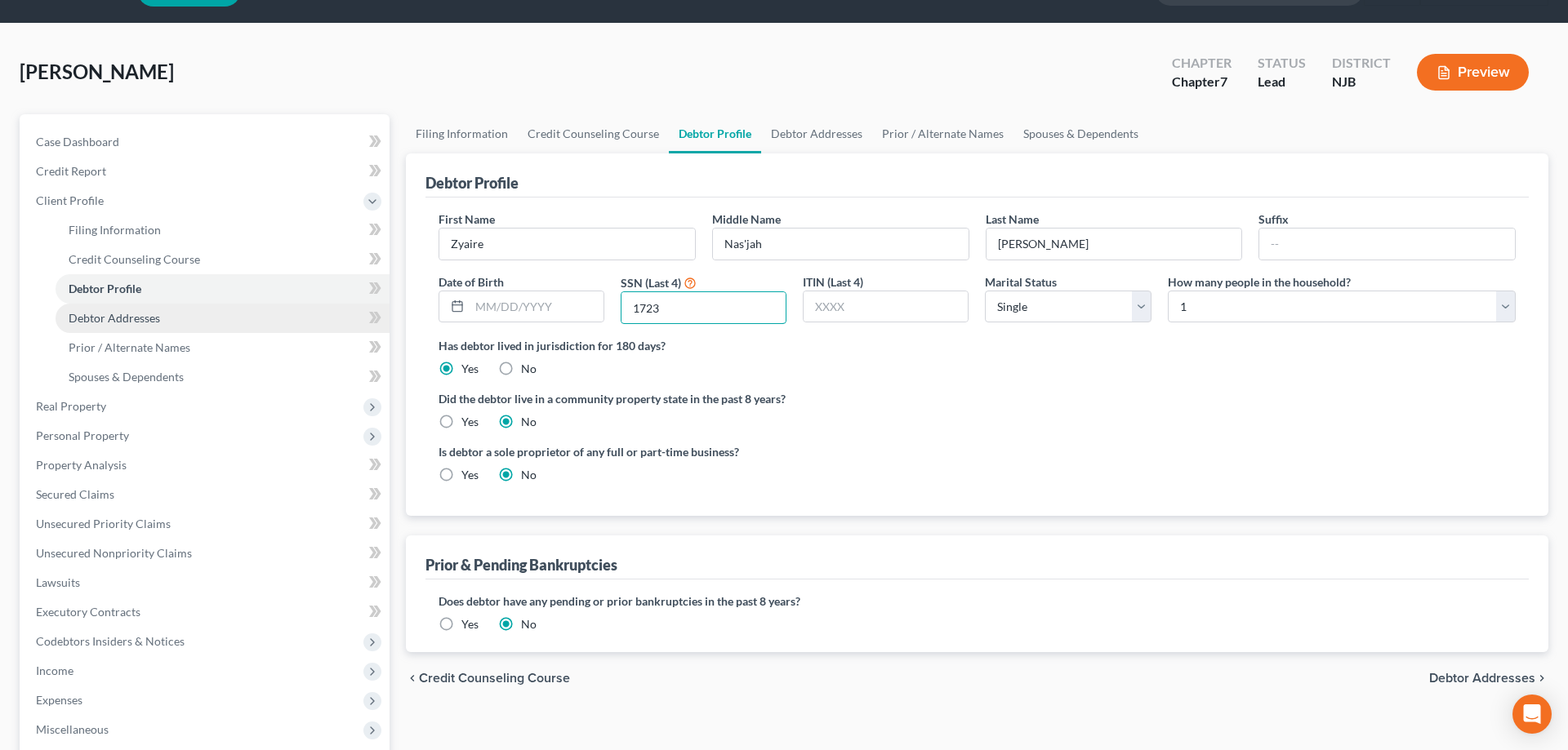
type input "1723"
click at [147, 316] on span "Debtor Addresses" at bounding box center [114, 318] width 91 height 14
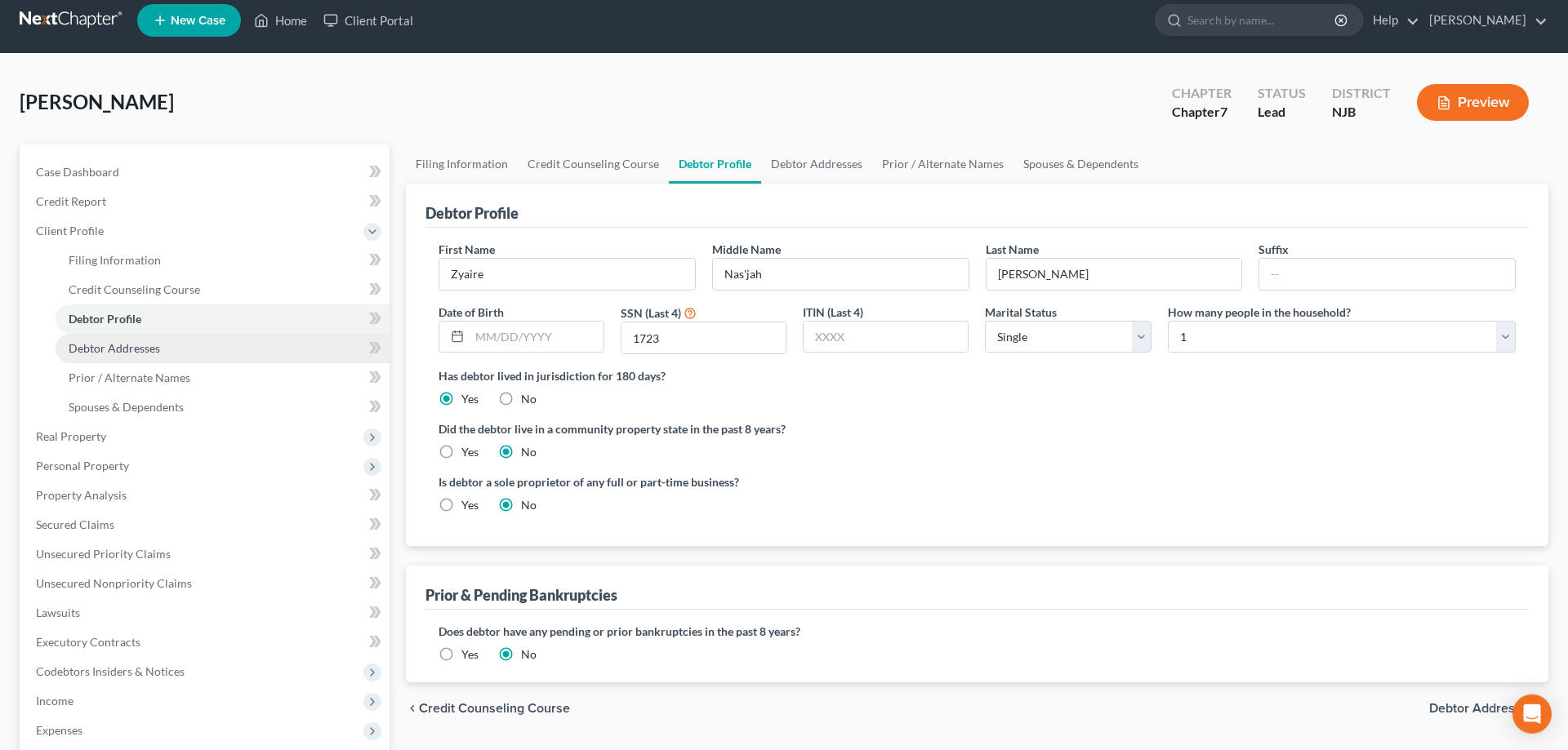
select select "0"
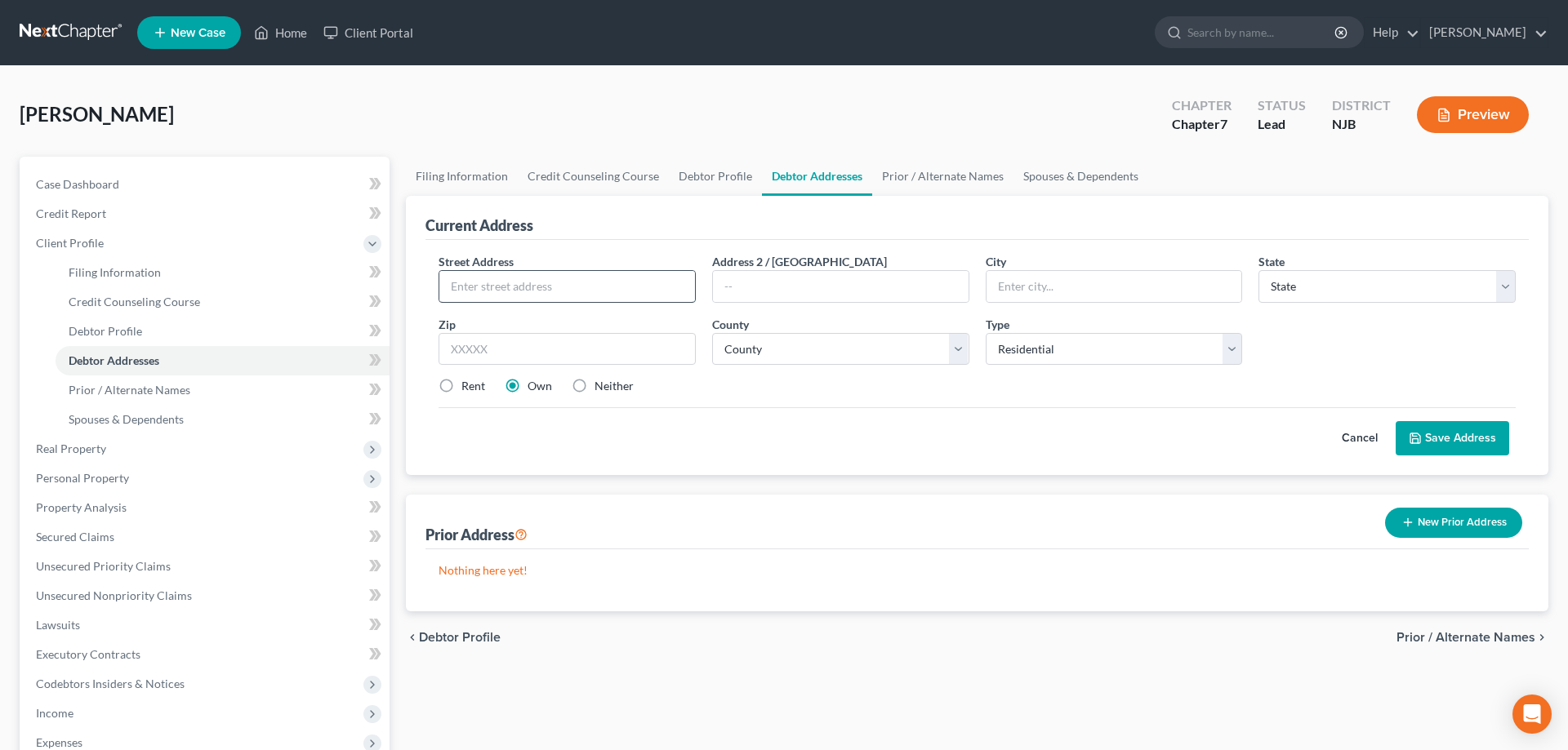
click at [491, 290] on input "text" at bounding box center [566, 287] width 255 height 31
click at [480, 284] on input "[STREET_ADDRESS]" at bounding box center [566, 287] width 255 height 31
type input "[STREET_ADDRESS]"
click at [499, 357] on input "text" at bounding box center [566, 350] width 257 height 33
type input "08360"
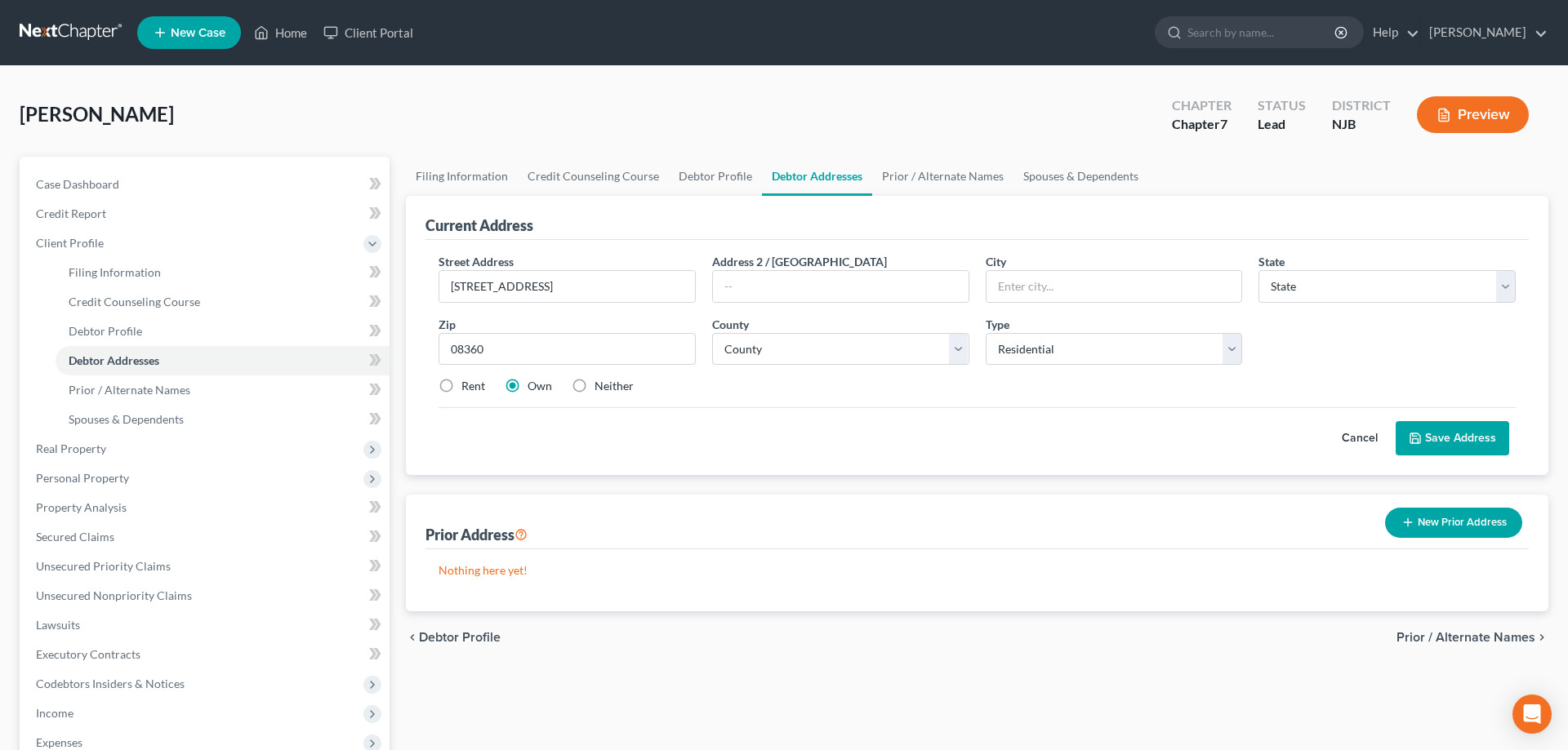
type input "Vineland"
select select "33"
click at [461, 387] on label "Rent" at bounding box center [473, 386] width 24 height 16
click at [468, 387] on input "Rent" at bounding box center [473, 383] width 10 height 10
radio input "true"
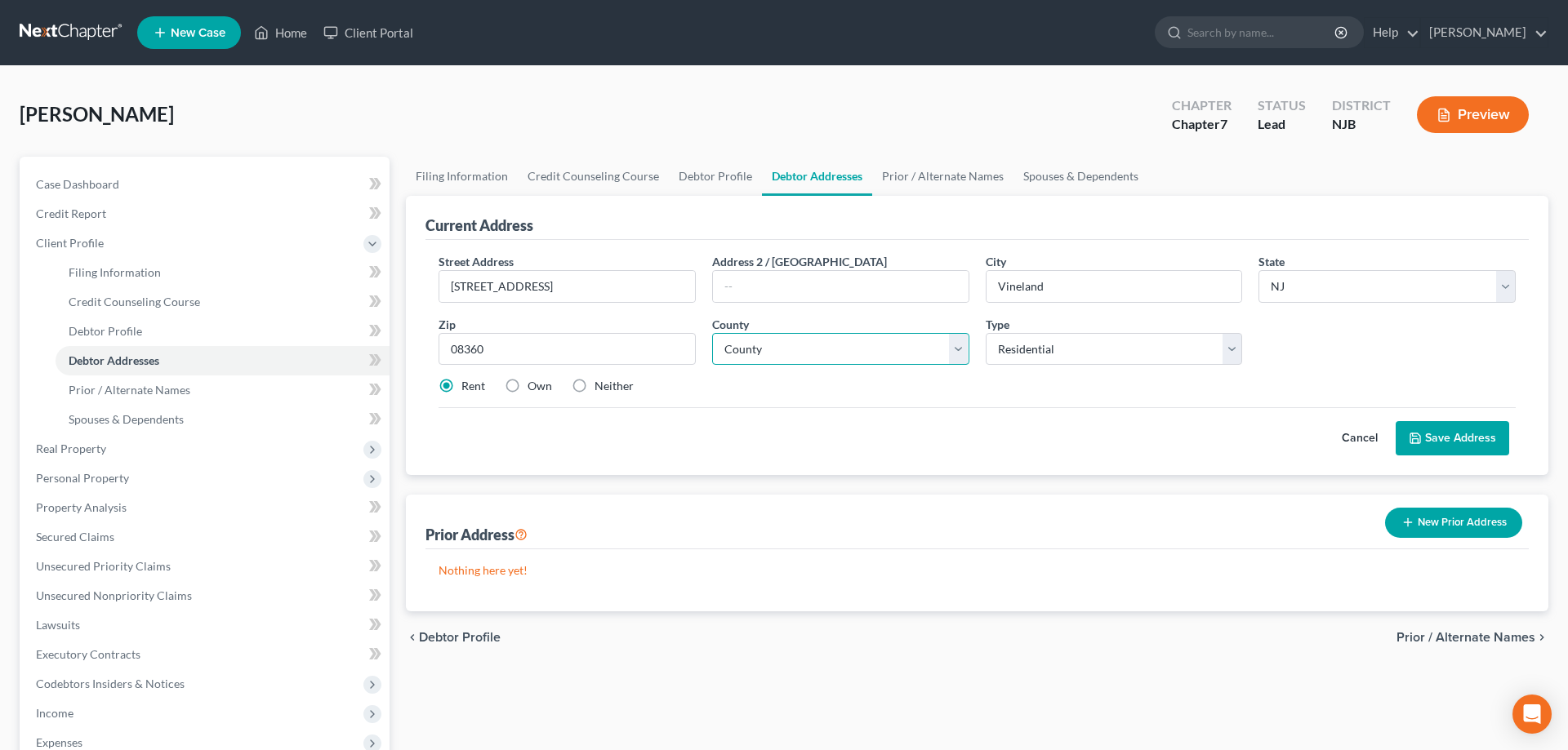
click at [712, 333] on select "County [GEOGRAPHIC_DATA] [GEOGRAPHIC_DATA] [GEOGRAPHIC_DATA] [GEOGRAPHIC_DATA] …" at bounding box center [840, 350] width 257 height 33
select select "5"
click option "[GEOGRAPHIC_DATA]" at bounding box center [0, 0] width 0 height 0
click at [1423, 440] on button "Save Address" at bounding box center [1452, 438] width 113 height 34
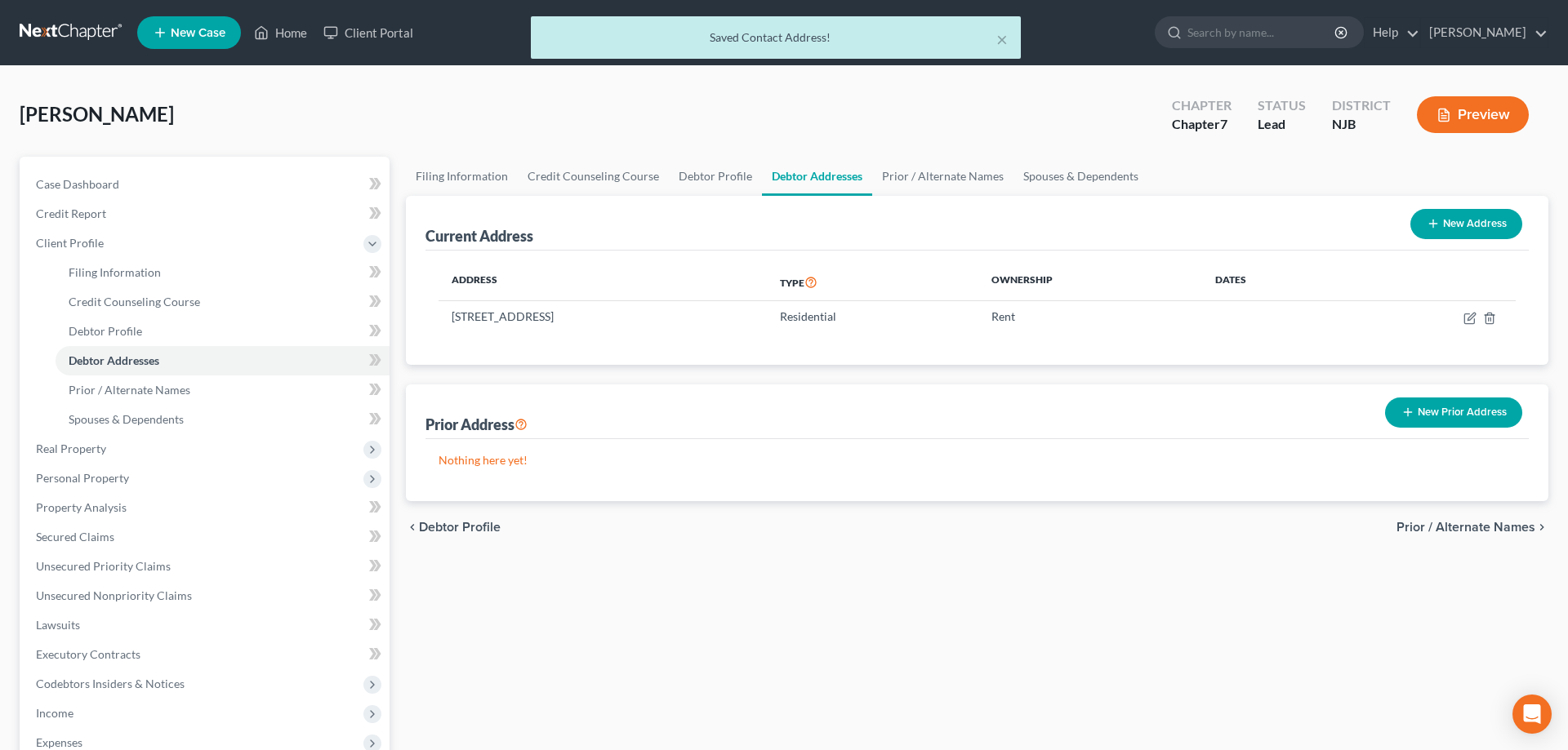
click at [1424, 415] on button "New Prior Address" at bounding box center [1454, 412] width 137 height 30
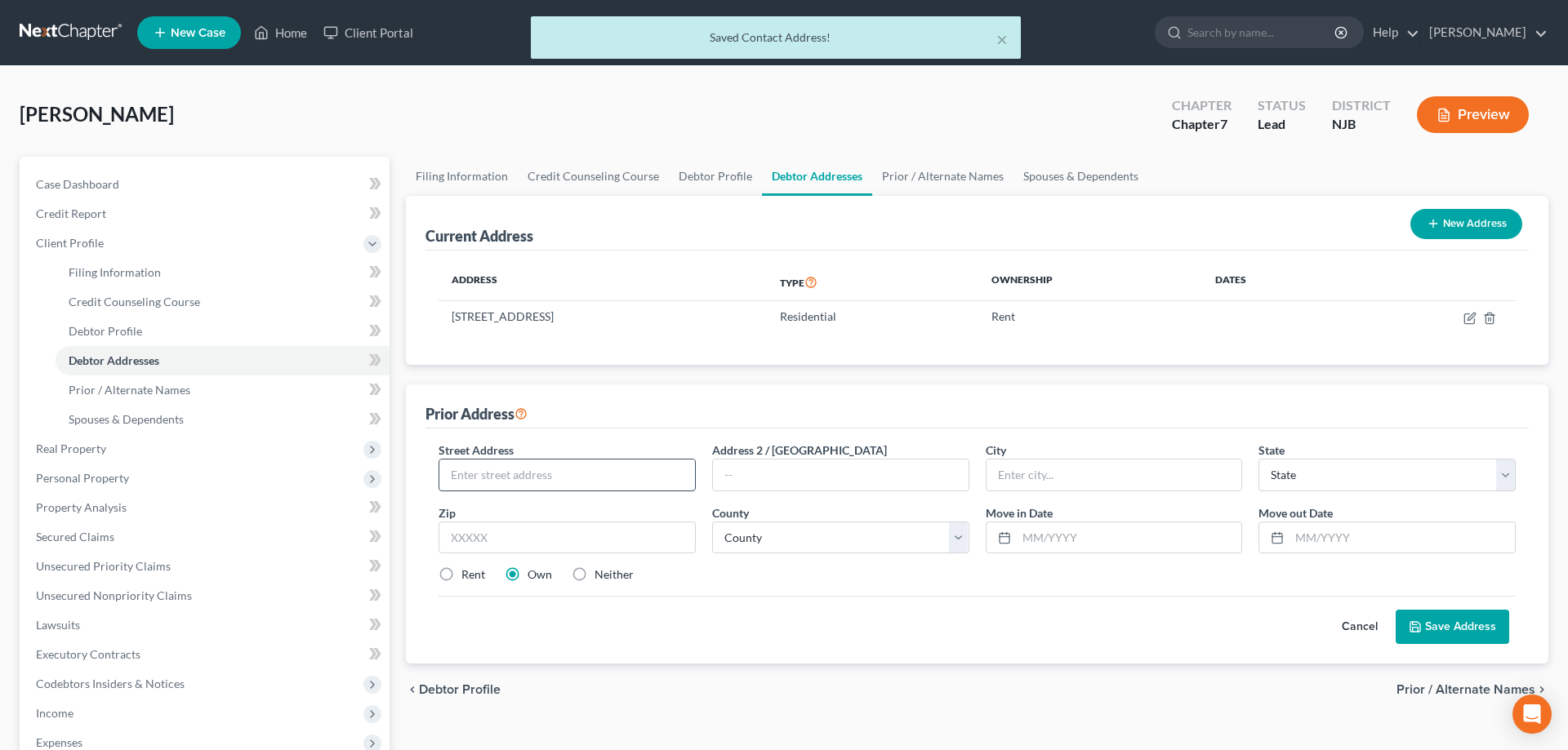
click at [537, 474] on input "text" at bounding box center [566, 475] width 255 height 31
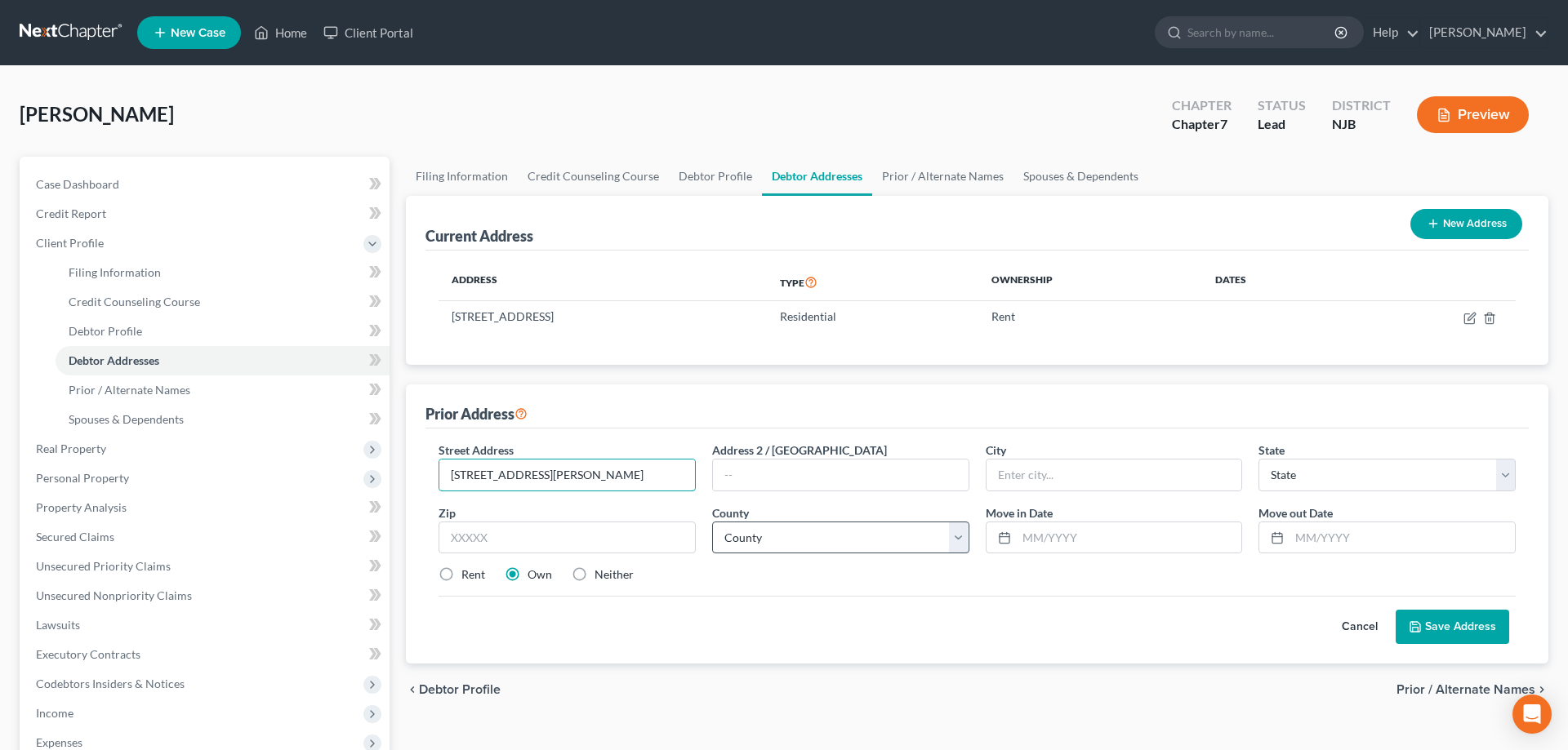
type input "[STREET_ADDRESS][PERSON_NAME]"
click at [712, 521] on select "County" at bounding box center [840, 538] width 257 height 33
click at [960, 540] on select "County" at bounding box center [840, 538] width 257 height 33
click at [712, 521] on select "County" at bounding box center [840, 538] width 257 height 33
click at [960, 539] on select "County" at bounding box center [840, 538] width 257 height 33
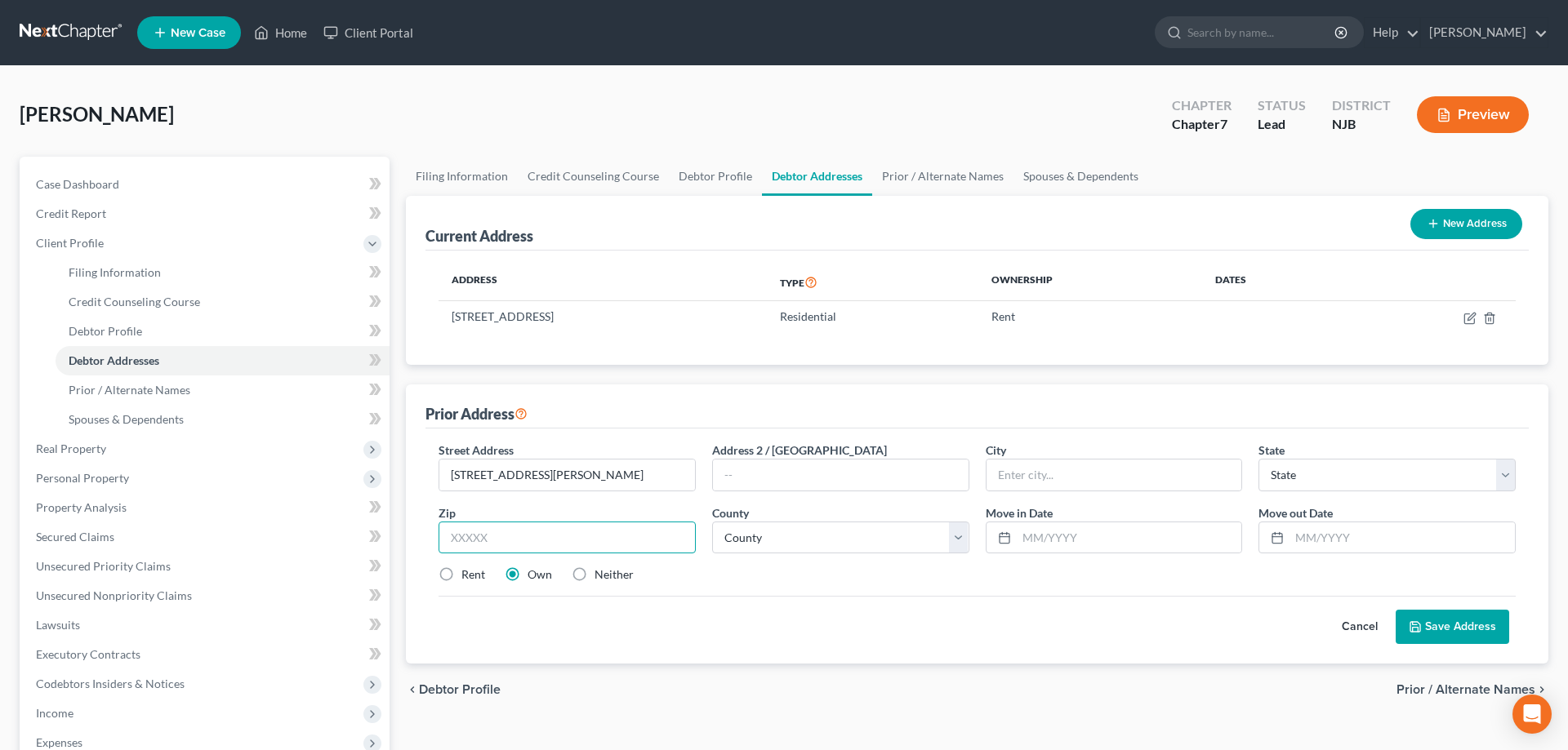
click at [529, 539] on input "text" at bounding box center [566, 538] width 257 height 33
type input "08332"
type input "[GEOGRAPHIC_DATA]"
select select "33"
click at [792, 477] on input "text" at bounding box center [840, 475] width 255 height 31
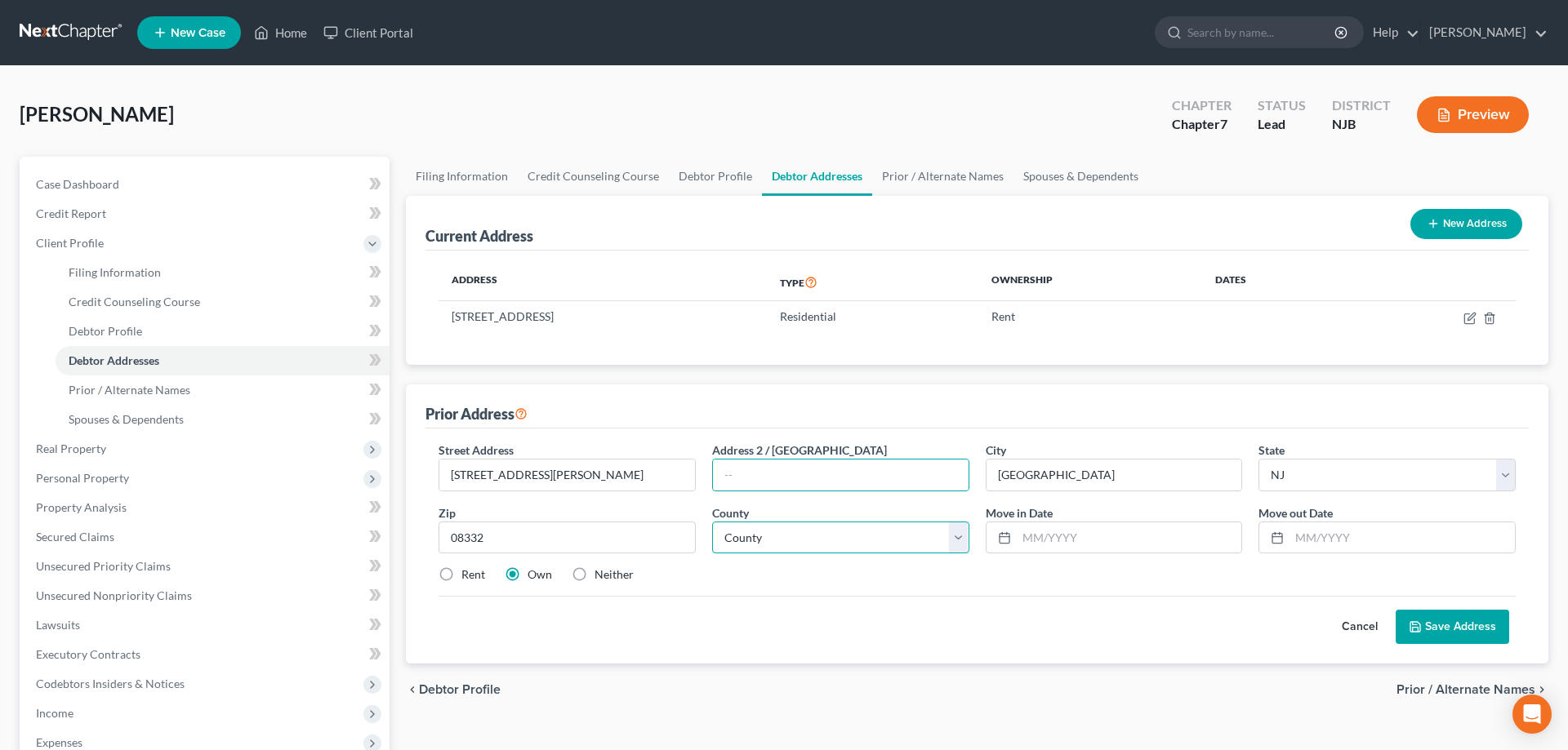
click at [712, 521] on select "County [GEOGRAPHIC_DATA] [GEOGRAPHIC_DATA] [GEOGRAPHIC_DATA] [GEOGRAPHIC_DATA] …" at bounding box center [840, 538] width 257 height 33
select select "5"
click option "[GEOGRAPHIC_DATA]" at bounding box center [0, 0] width 0 height 0
click at [1040, 536] on input "text" at bounding box center [1129, 538] width 225 height 31
type input "05/23"
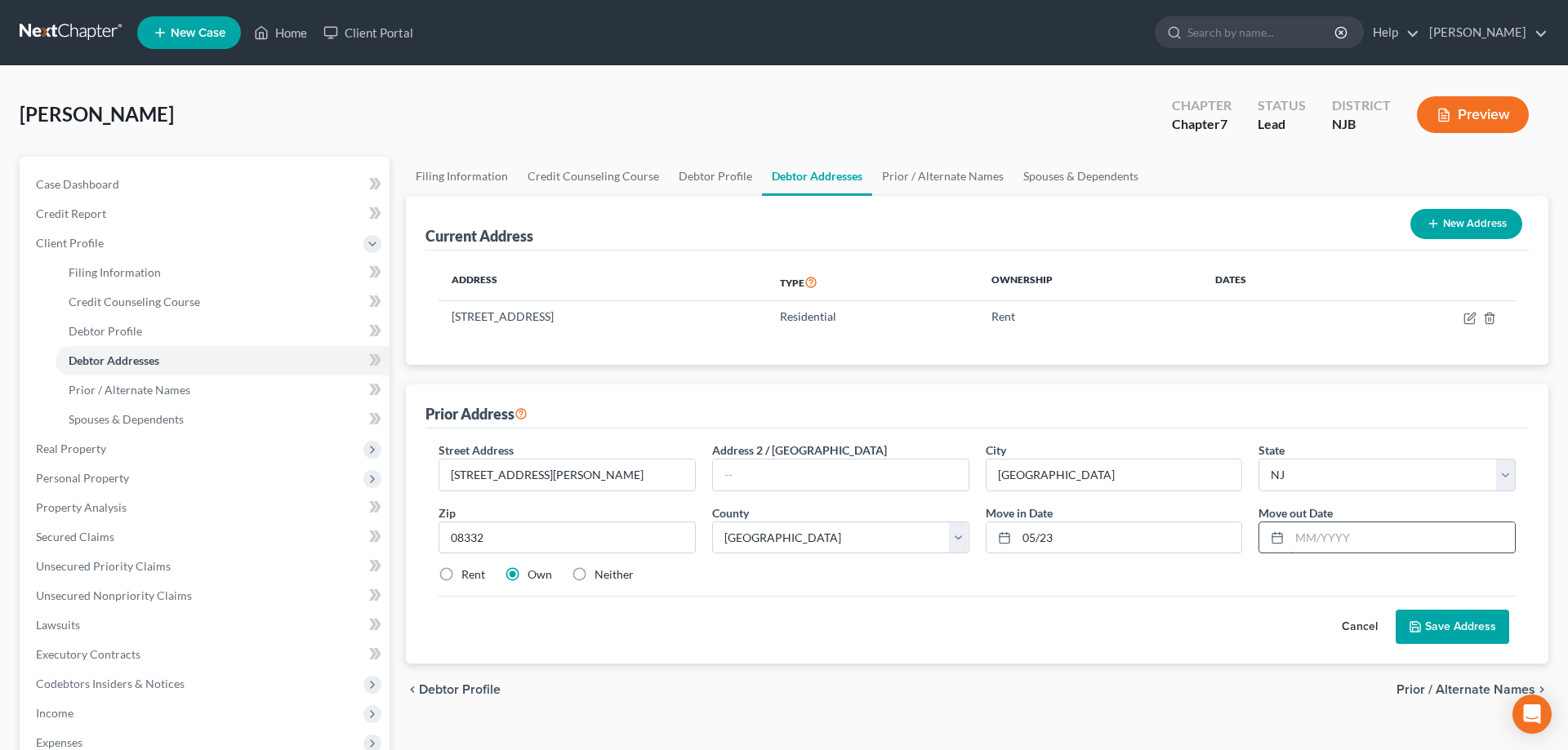
click at [1314, 534] on input "text" at bounding box center [1402, 538] width 225 height 31
type input "05/2025"
click at [1448, 626] on button "Save Address" at bounding box center [1452, 627] width 113 height 34
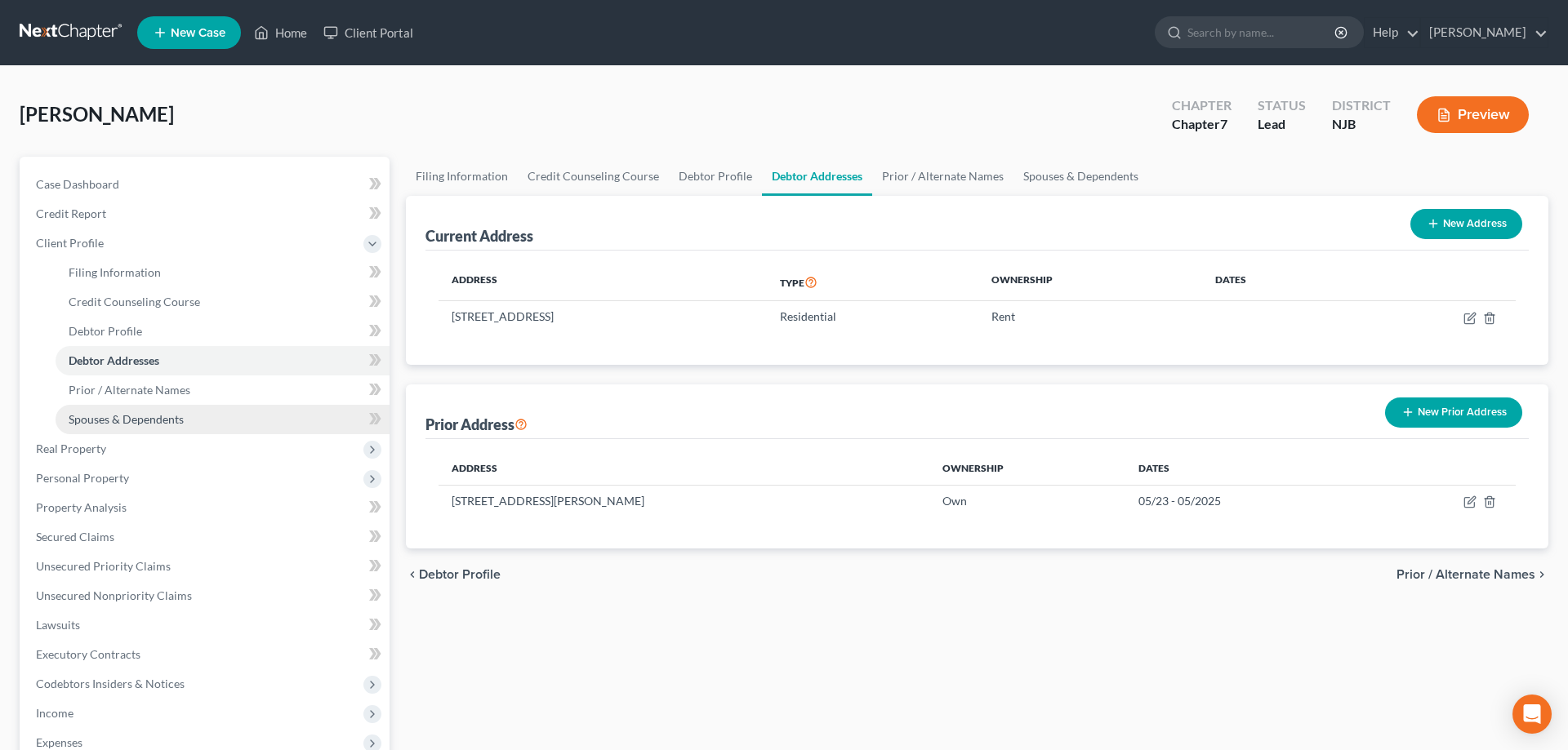
click at [154, 418] on span "Spouses & Dependents" at bounding box center [126, 419] width 115 height 14
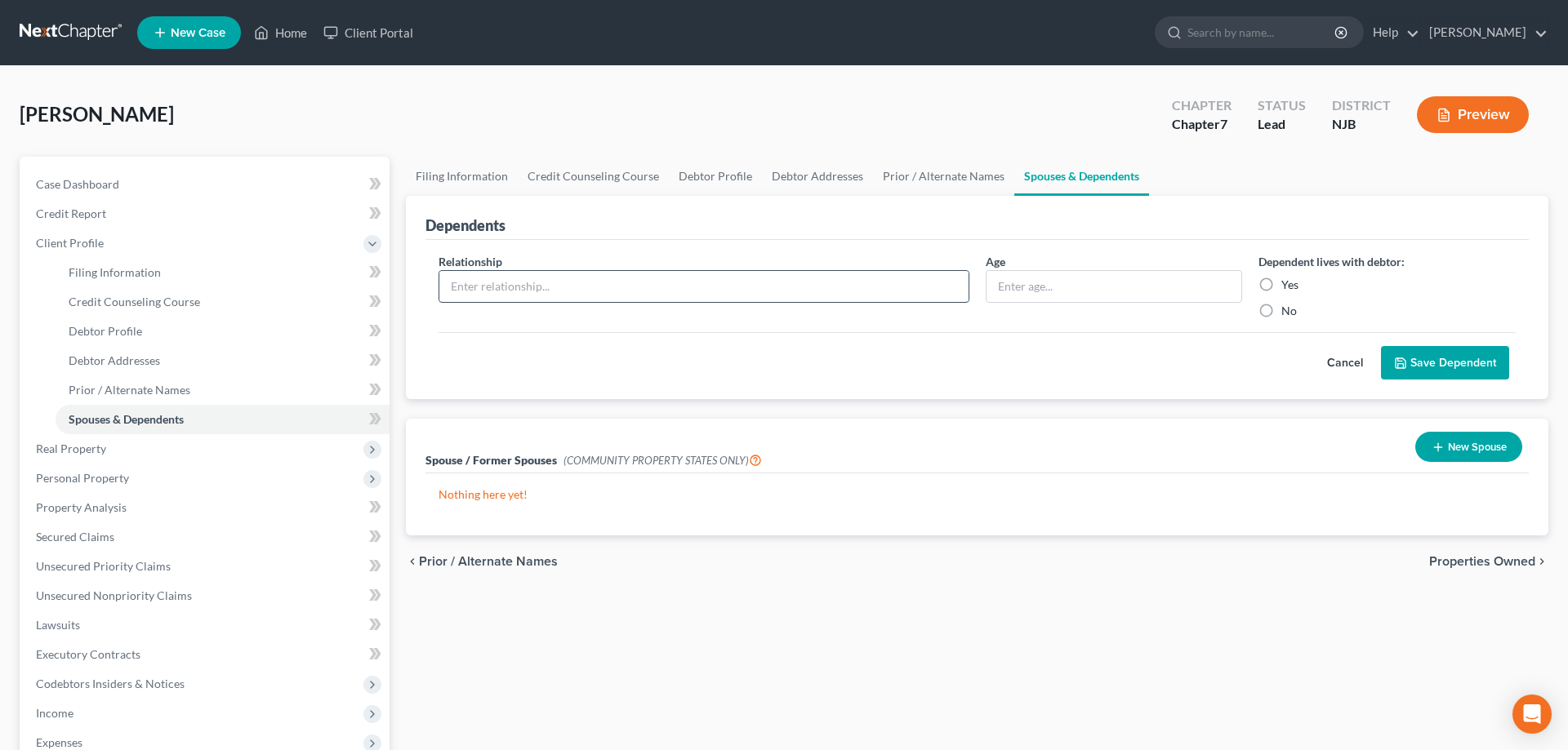
click at [727, 292] on input "text" at bounding box center [704, 287] width 529 height 31
type input "CG"
click at [1055, 286] on input "text" at bounding box center [1113, 287] width 255 height 31
type input "1"
click at [1281, 284] on label "Yes" at bounding box center [1290, 284] width 17 height 16
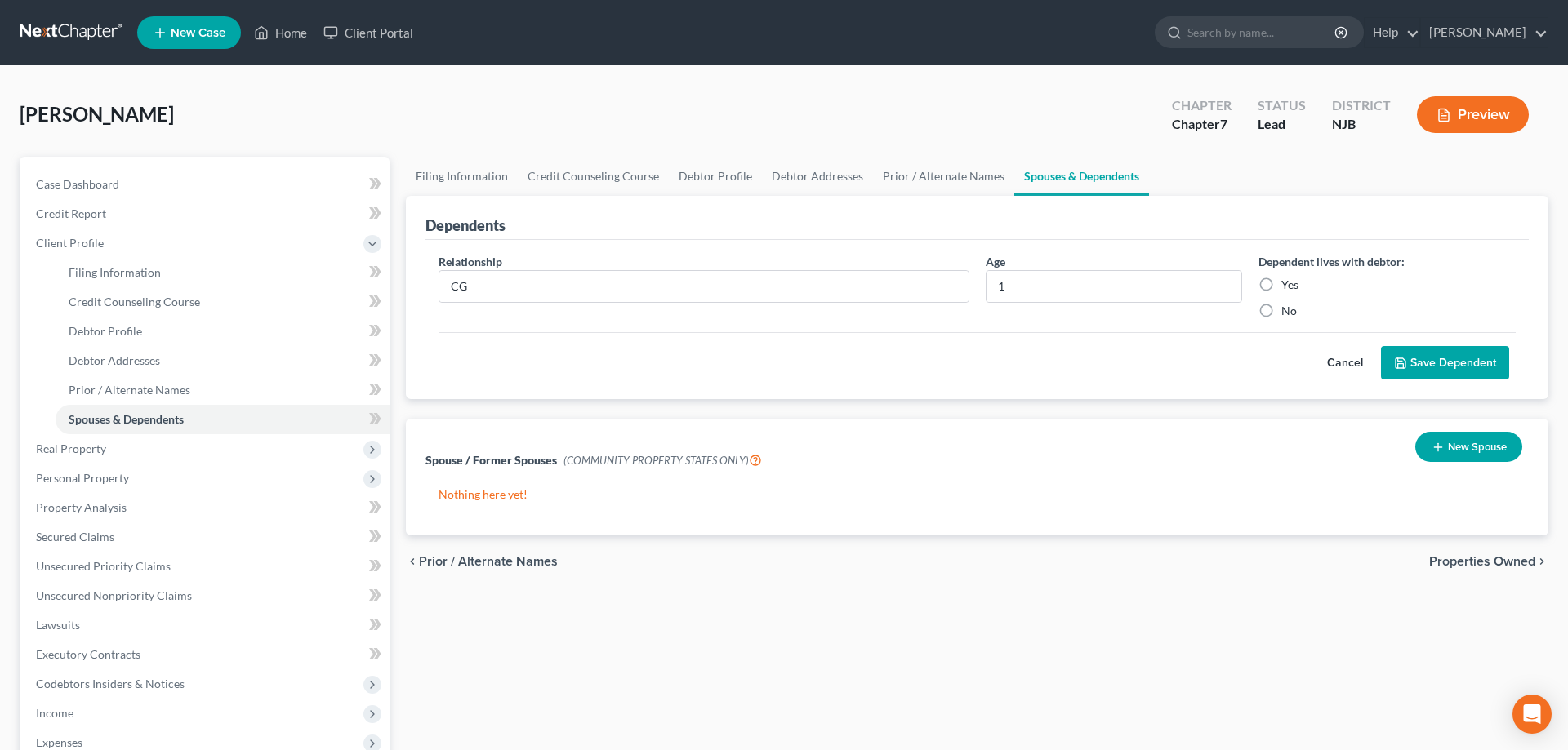
click at [1288, 284] on input "Yes" at bounding box center [1293, 282] width 10 height 10
radio input "true"
click at [1435, 360] on button "Save Dependent" at bounding box center [1444, 363] width 128 height 34
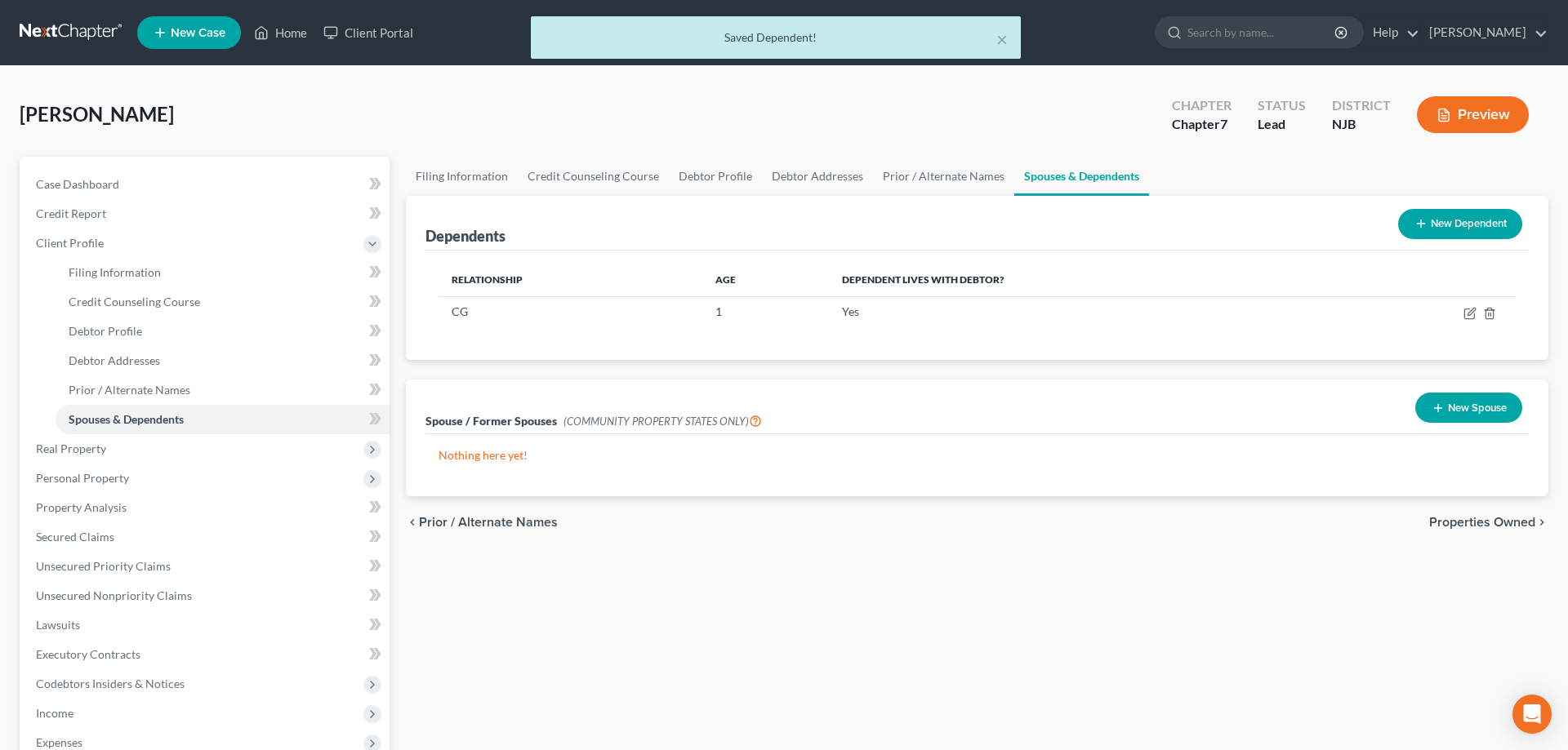
click at [1427, 229] on button "New Dependent" at bounding box center [1460, 223] width 124 height 30
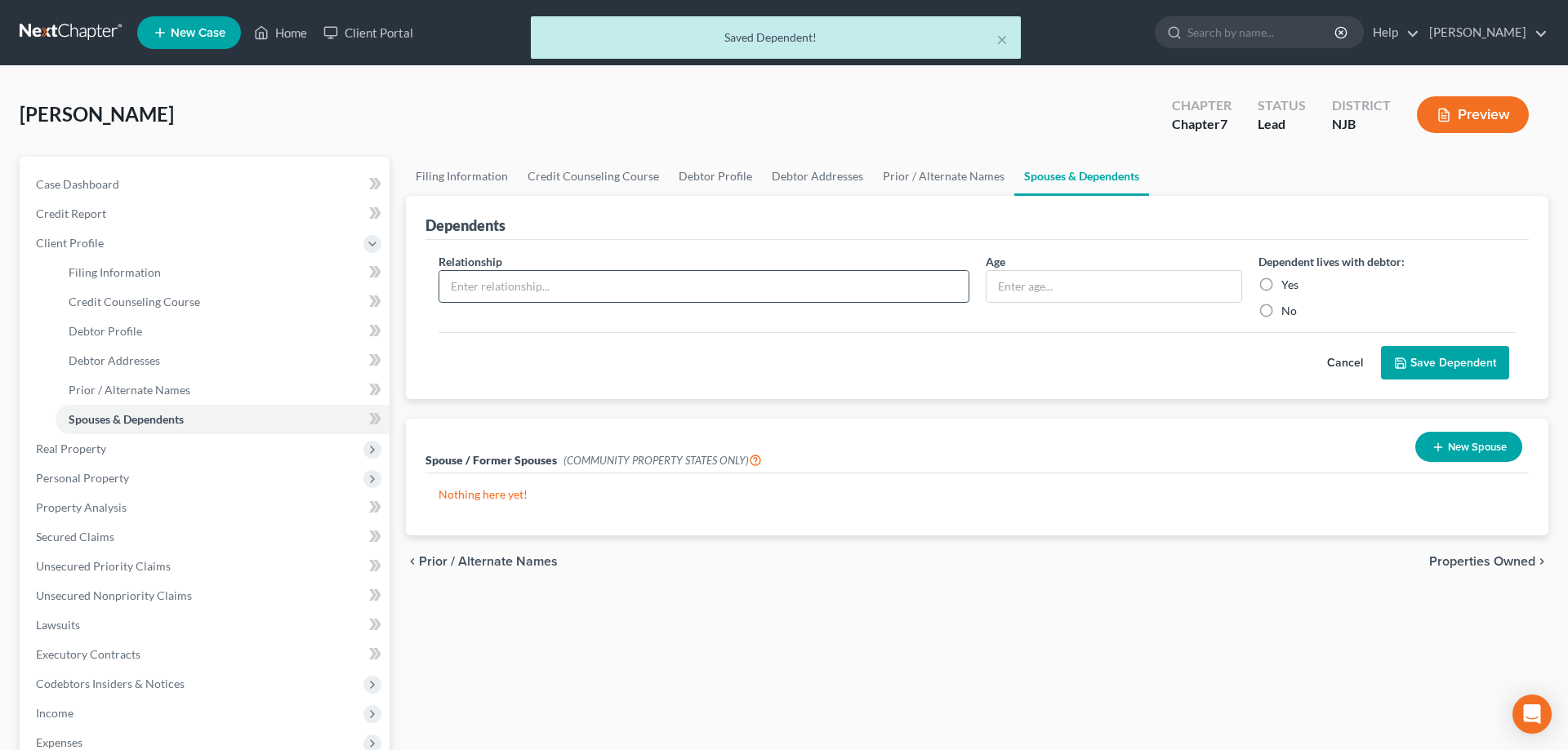
click at [593, 288] on input "text" at bounding box center [704, 287] width 529 height 31
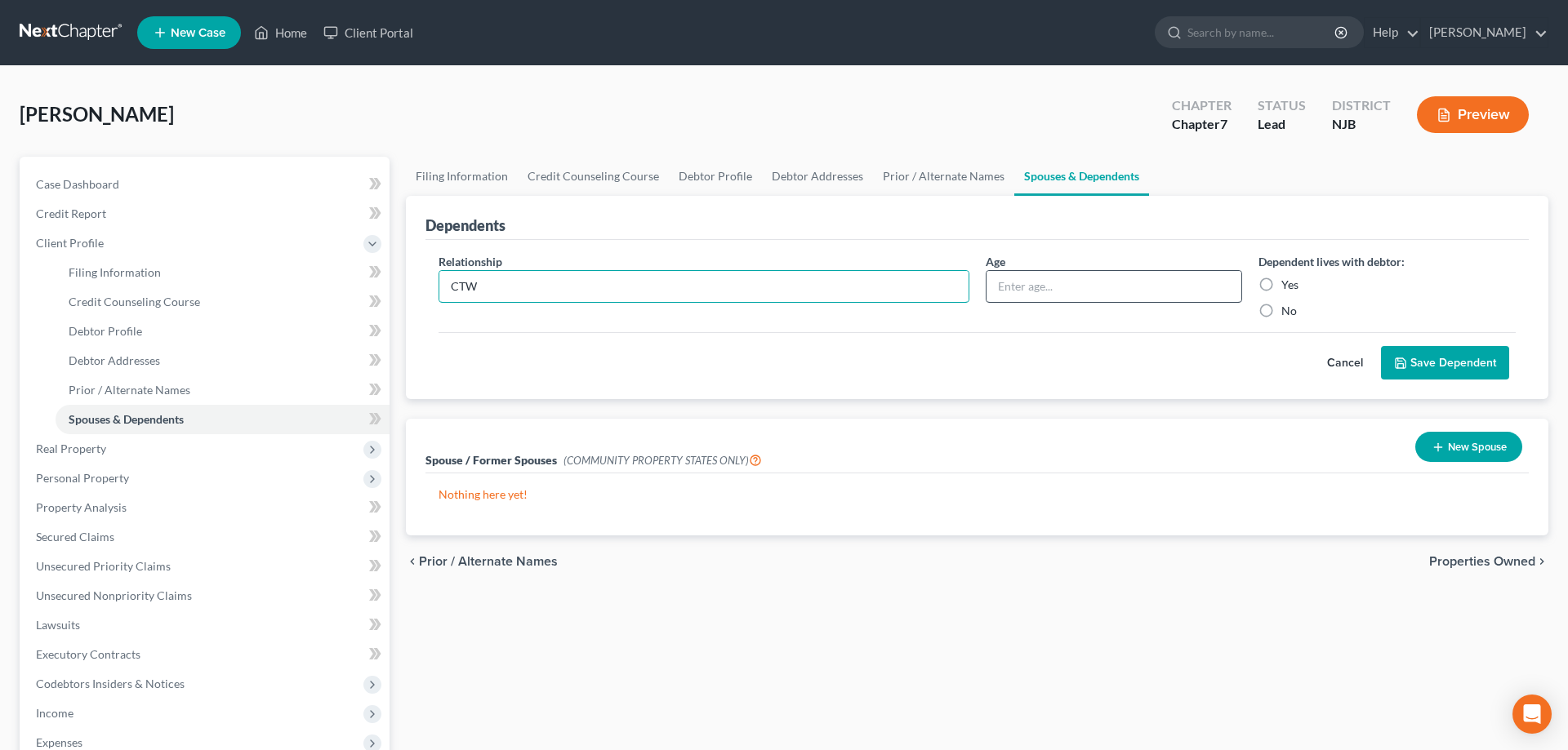
type input "CTW"
click at [1025, 290] on input "text" at bounding box center [1113, 287] width 255 height 31
type input "5"
click at [1281, 284] on label "Yes" at bounding box center [1290, 284] width 17 height 16
click at [1288, 284] on input "Yes" at bounding box center [1293, 282] width 10 height 10
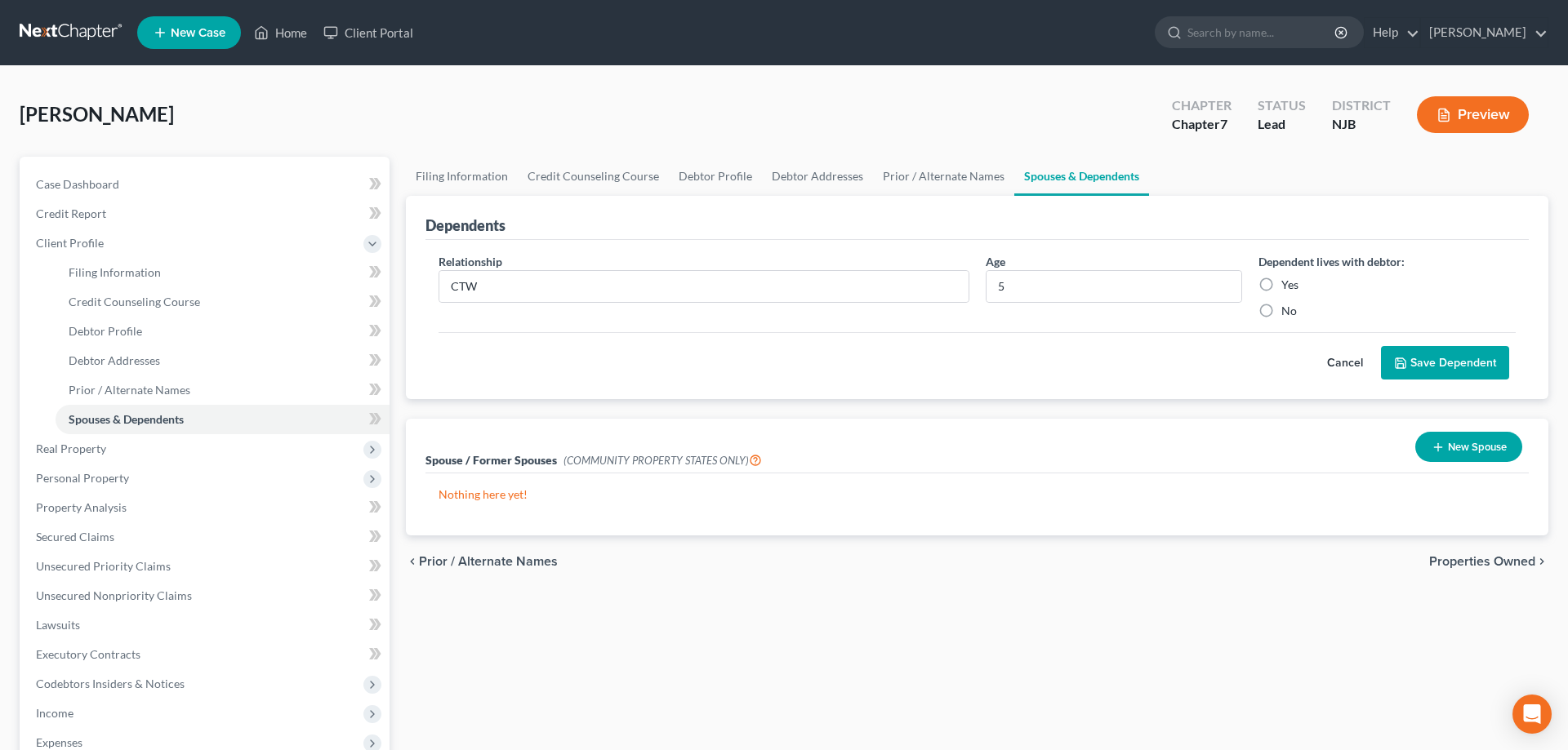
radio input "true"
click at [1422, 364] on button "Save Dependent" at bounding box center [1444, 363] width 128 height 34
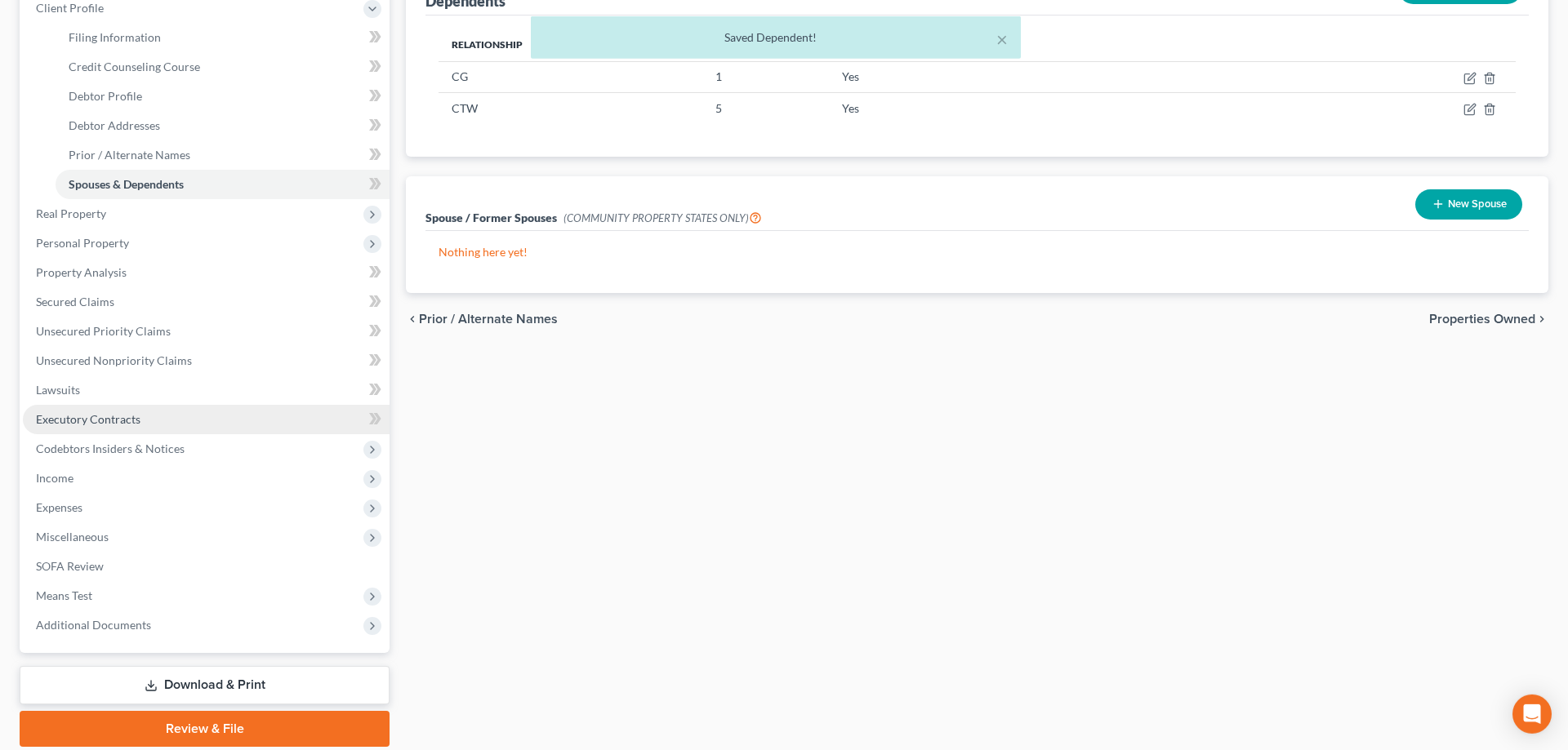
scroll to position [250, 0]
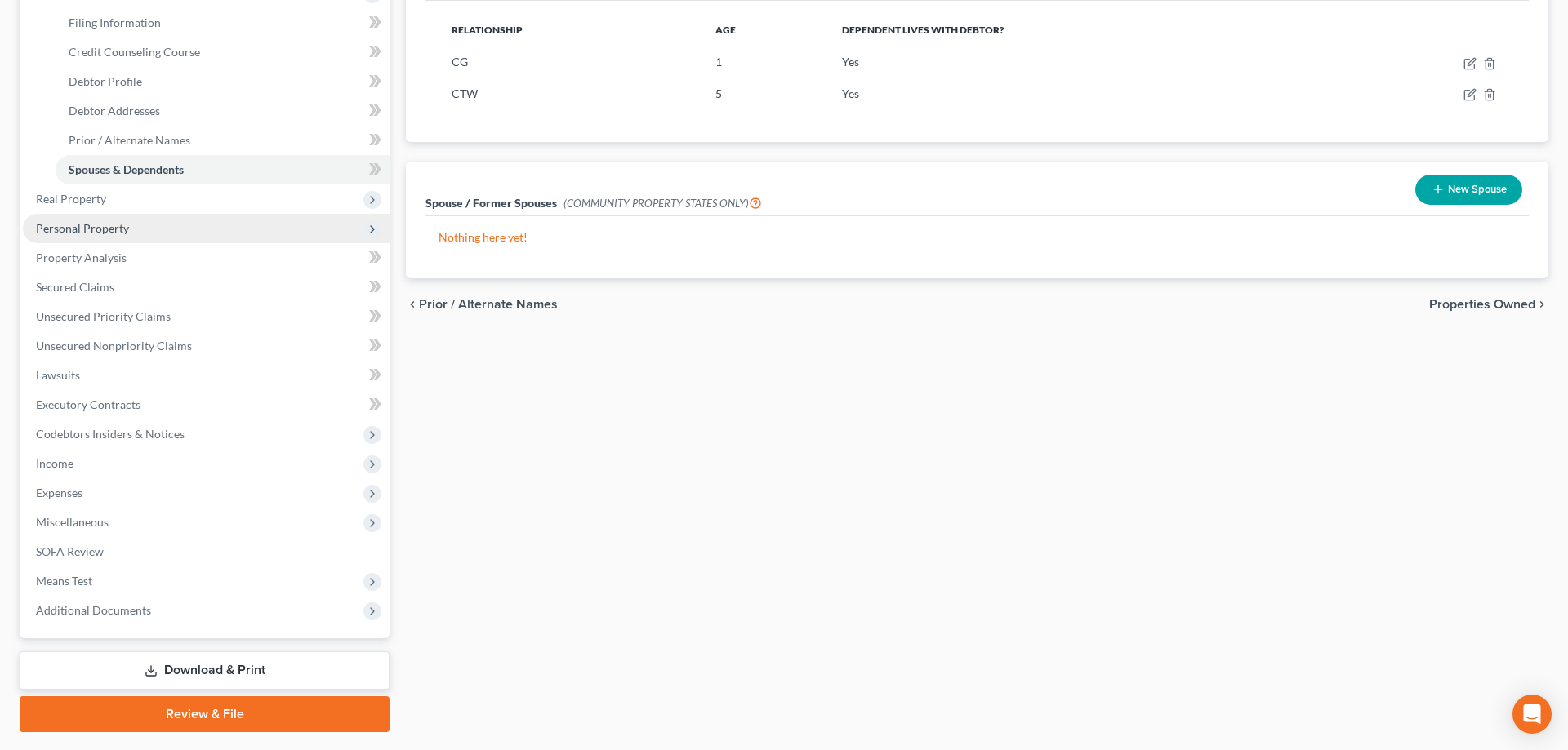
click at [78, 227] on span "Personal Property" at bounding box center [82, 229] width 93 height 14
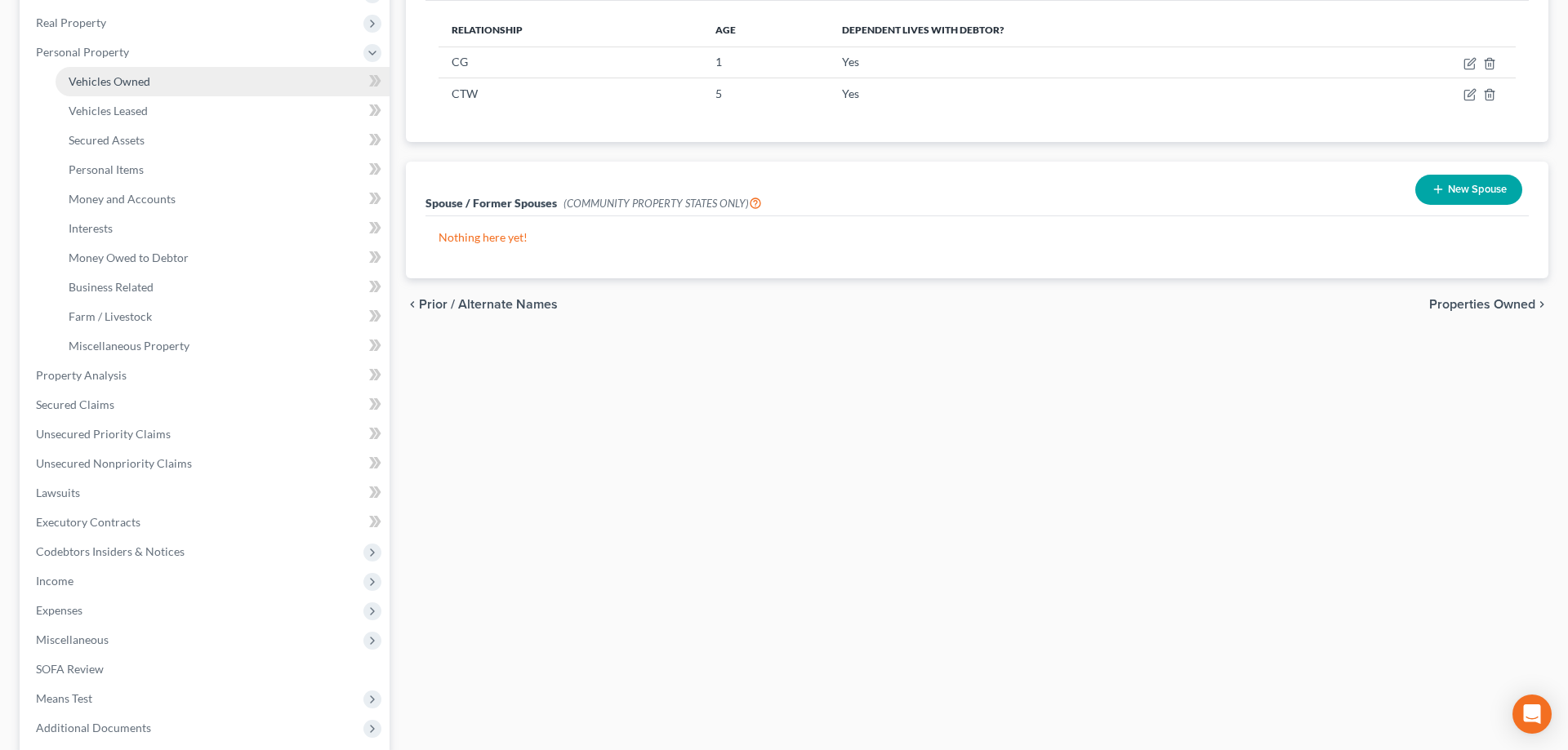
click at [121, 86] on span "Vehicles Owned" at bounding box center [109, 81] width 82 height 14
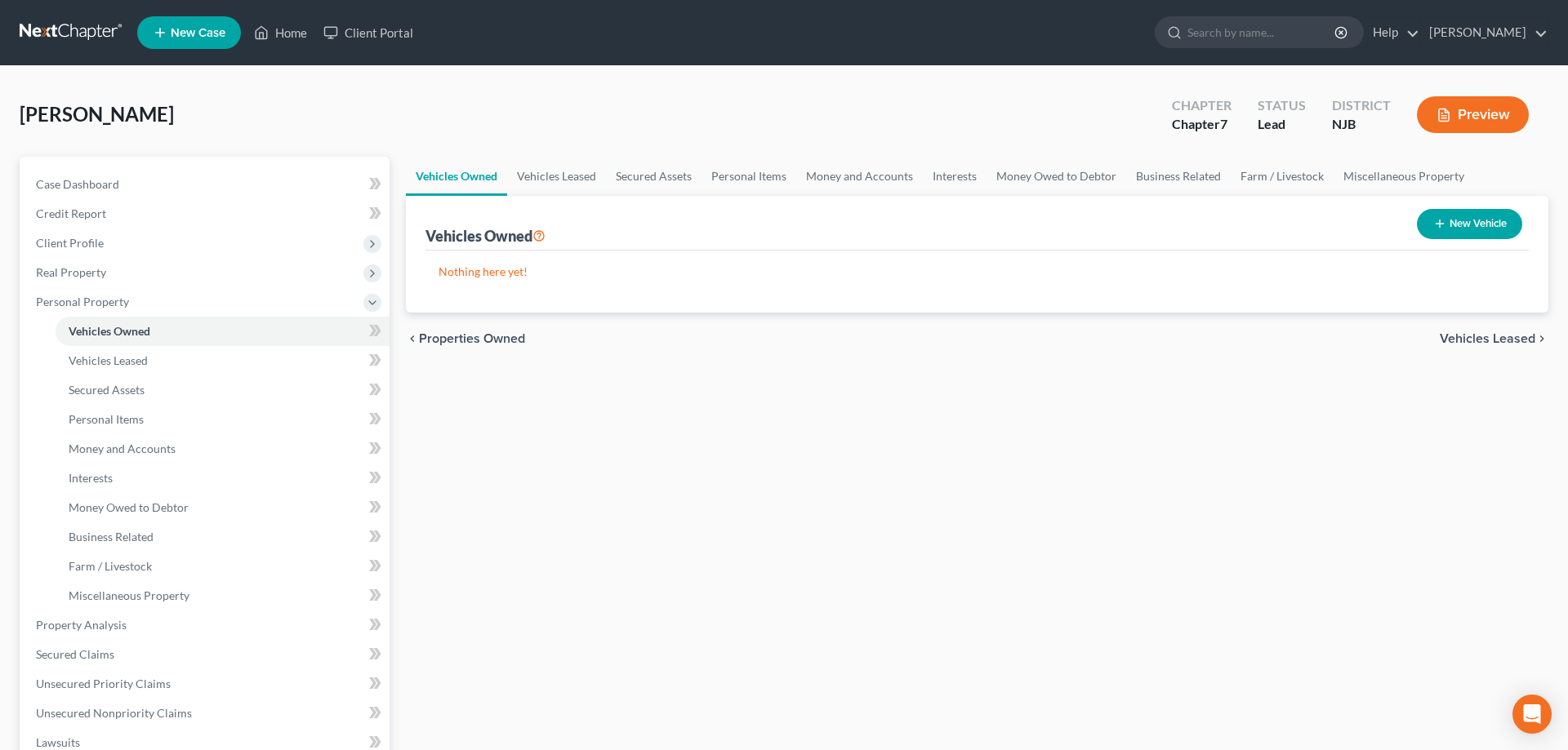
click at [1449, 228] on button "New Vehicle" at bounding box center [1469, 223] width 106 height 30
select select "0"
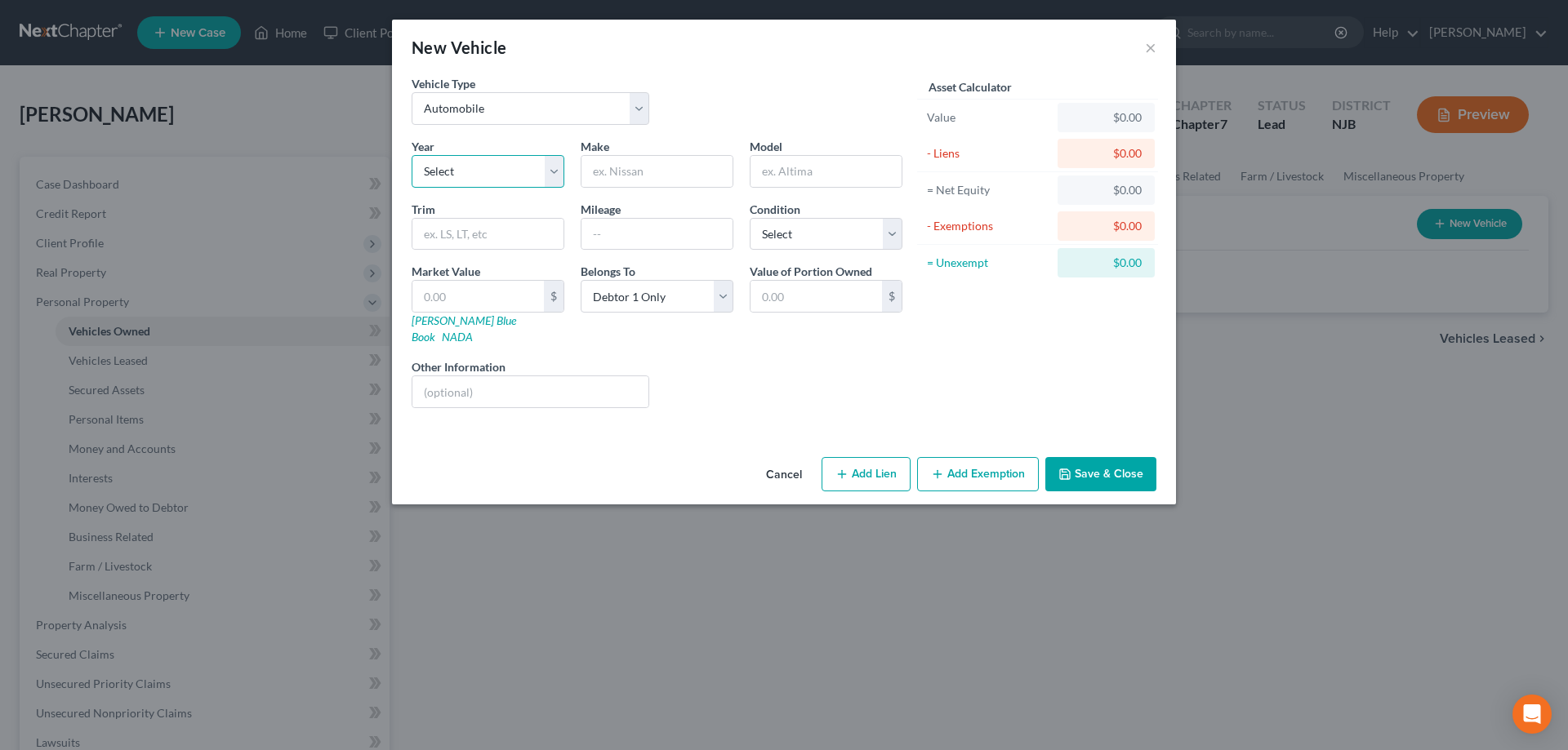
click at [412, 155] on select "Select 2026 2025 2024 2023 2022 2021 2020 2019 2018 2017 2016 2015 2014 2013 20…" at bounding box center [488, 172] width 153 height 33
select select "11"
click option "2015" at bounding box center [0, 0] width 0 height 0
click at [613, 173] on input "text" at bounding box center [657, 172] width 151 height 31
type input "Nissan"
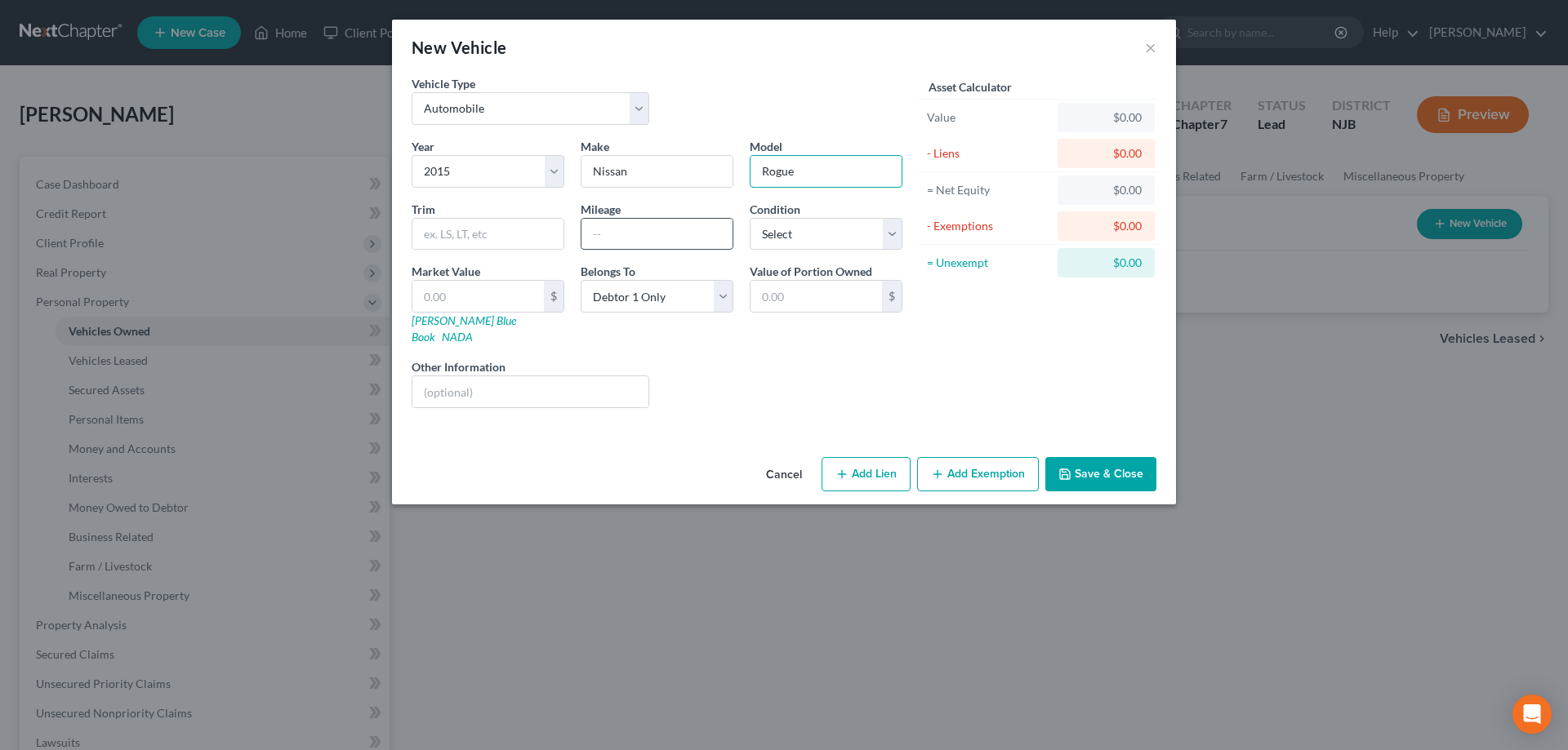
type input "Rogue"
click at [625, 236] on input "text" at bounding box center [657, 235] width 151 height 31
type input "147000"
click at [749, 218] on select "Select Excellent Very Good Good Fair Poor" at bounding box center [826, 235] width 153 height 33
select select "3"
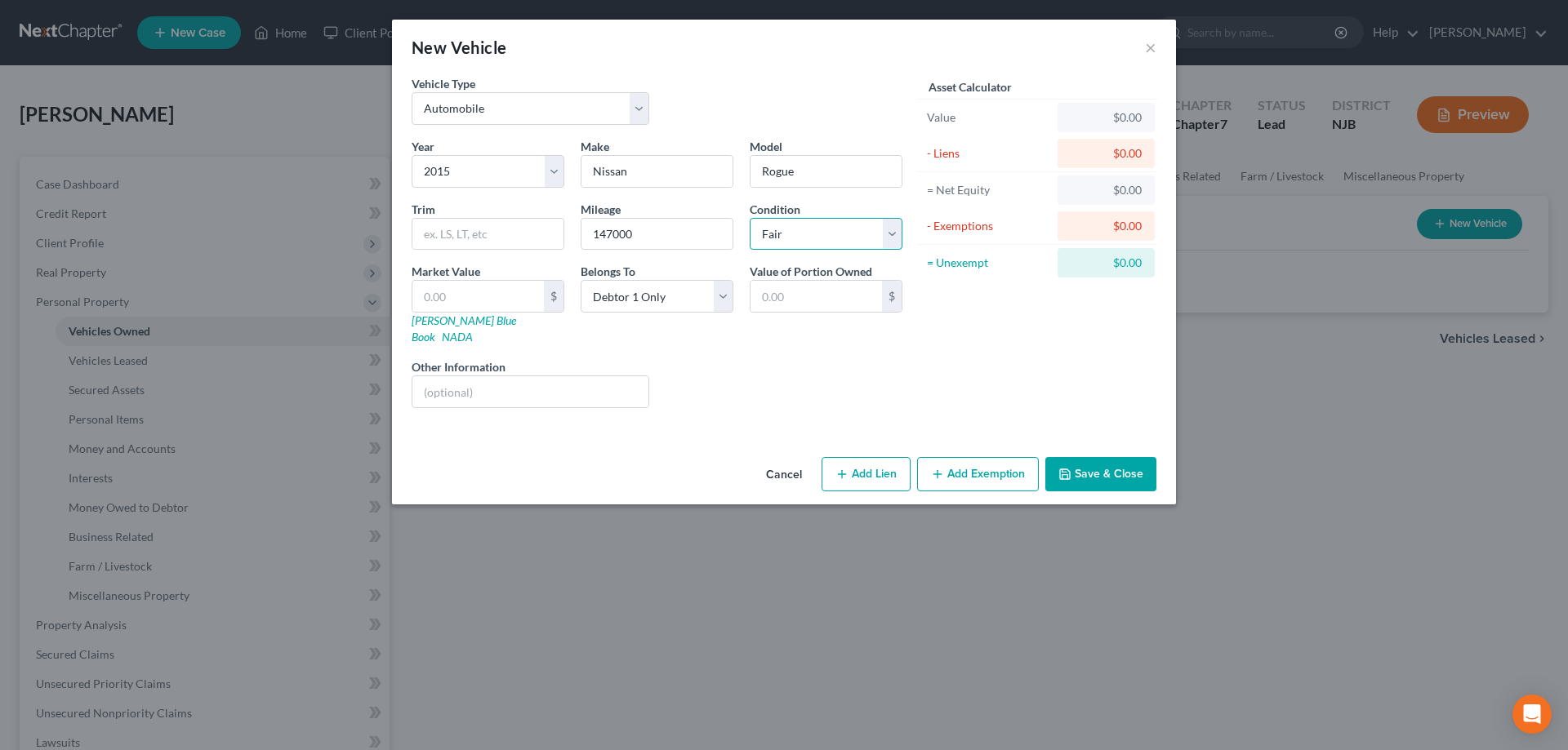
click option "Fair" at bounding box center [0, 0] width 0 height 0
click at [473, 330] on link "NADA" at bounding box center [457, 337] width 31 height 14
click at [454, 299] on input "text" at bounding box center [478, 296] width 131 height 31
type input "7"
type input "7.00"
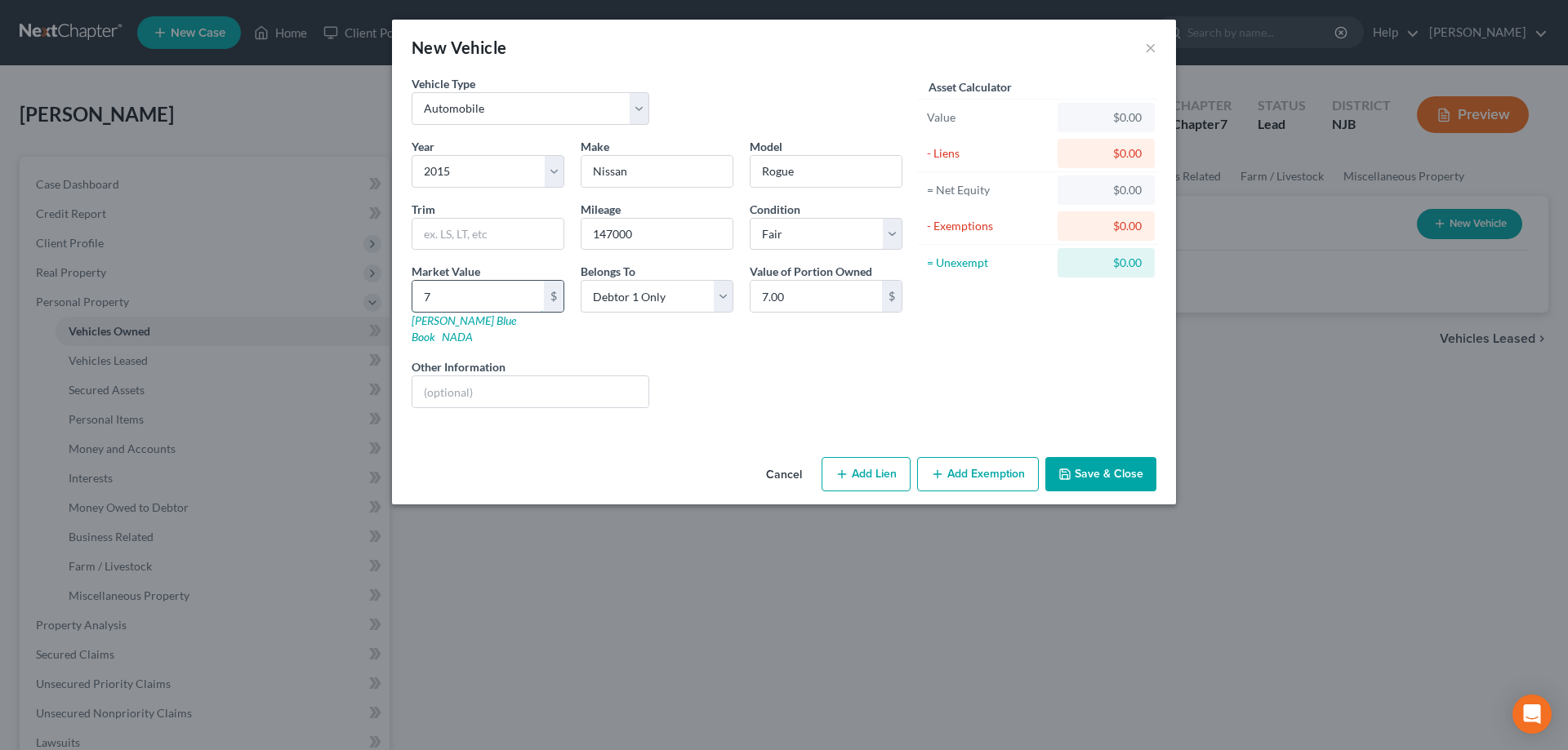
type input "74"
type input "74.00"
type input "741"
type input "741.00"
type input "7413"
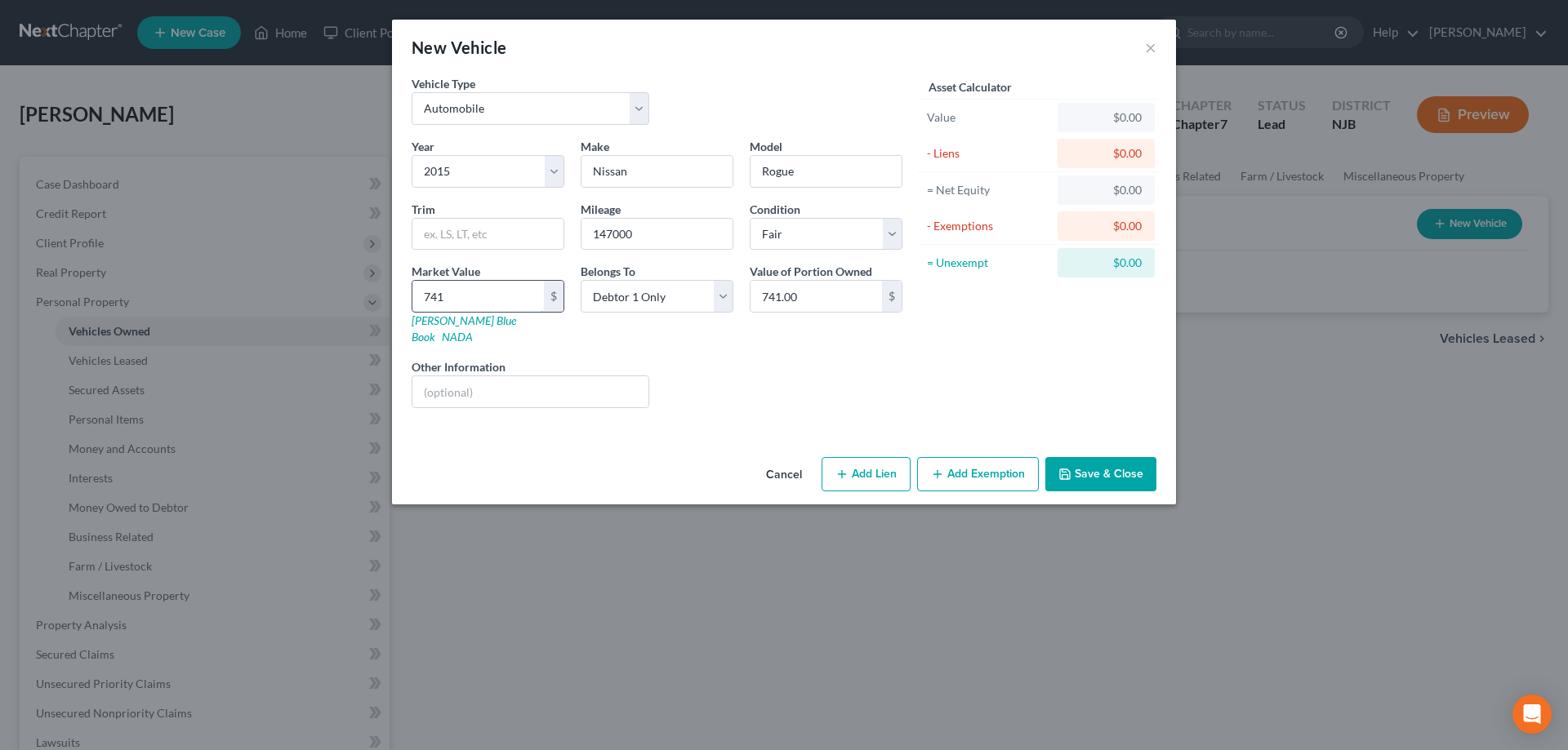
type input "7,413.00"
type input "7,413"
click at [454, 386] on input "text" at bounding box center [530, 392] width 236 height 31
type input "NADA"
click at [852, 457] on button "Add Lien" at bounding box center [866, 474] width 89 height 34
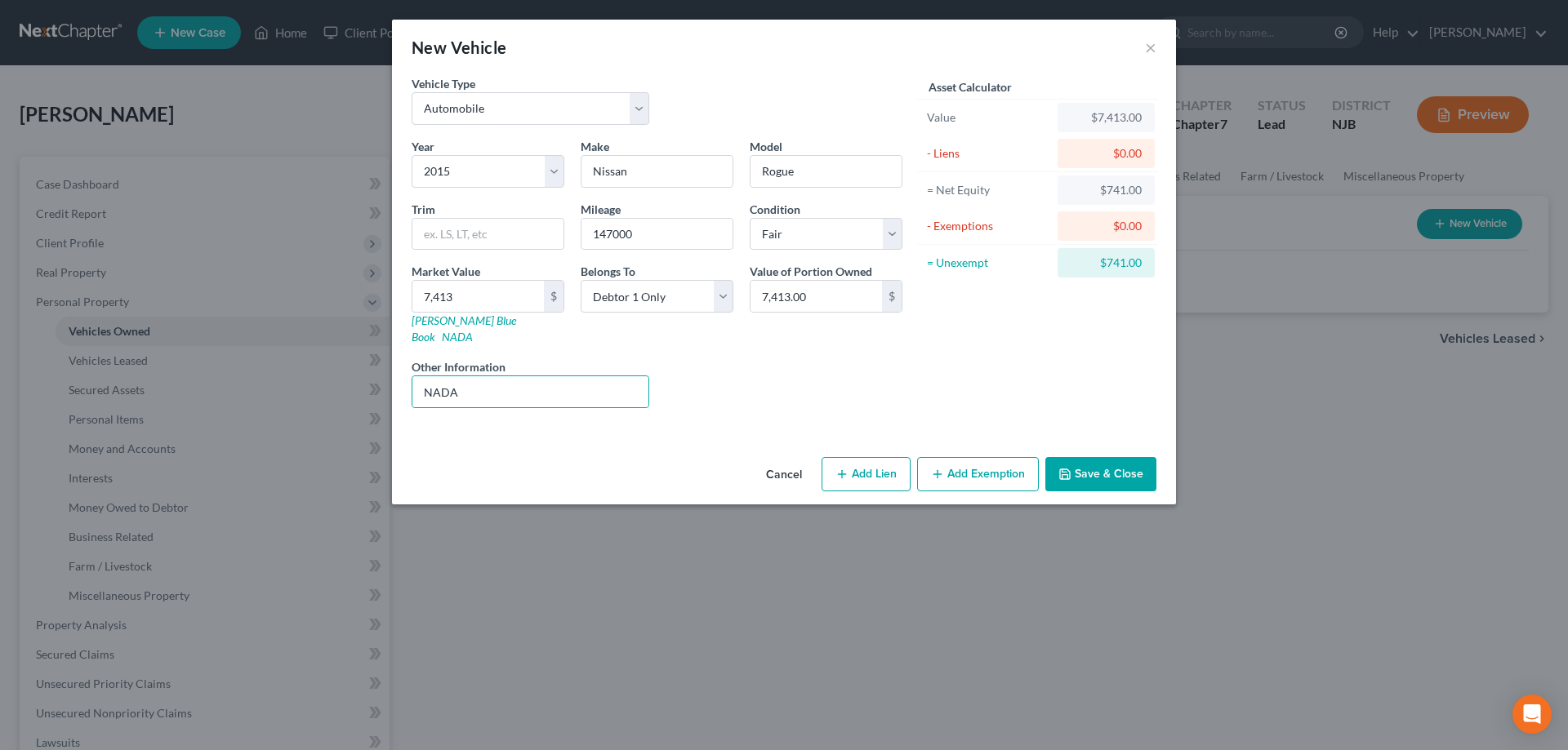
select select "0"
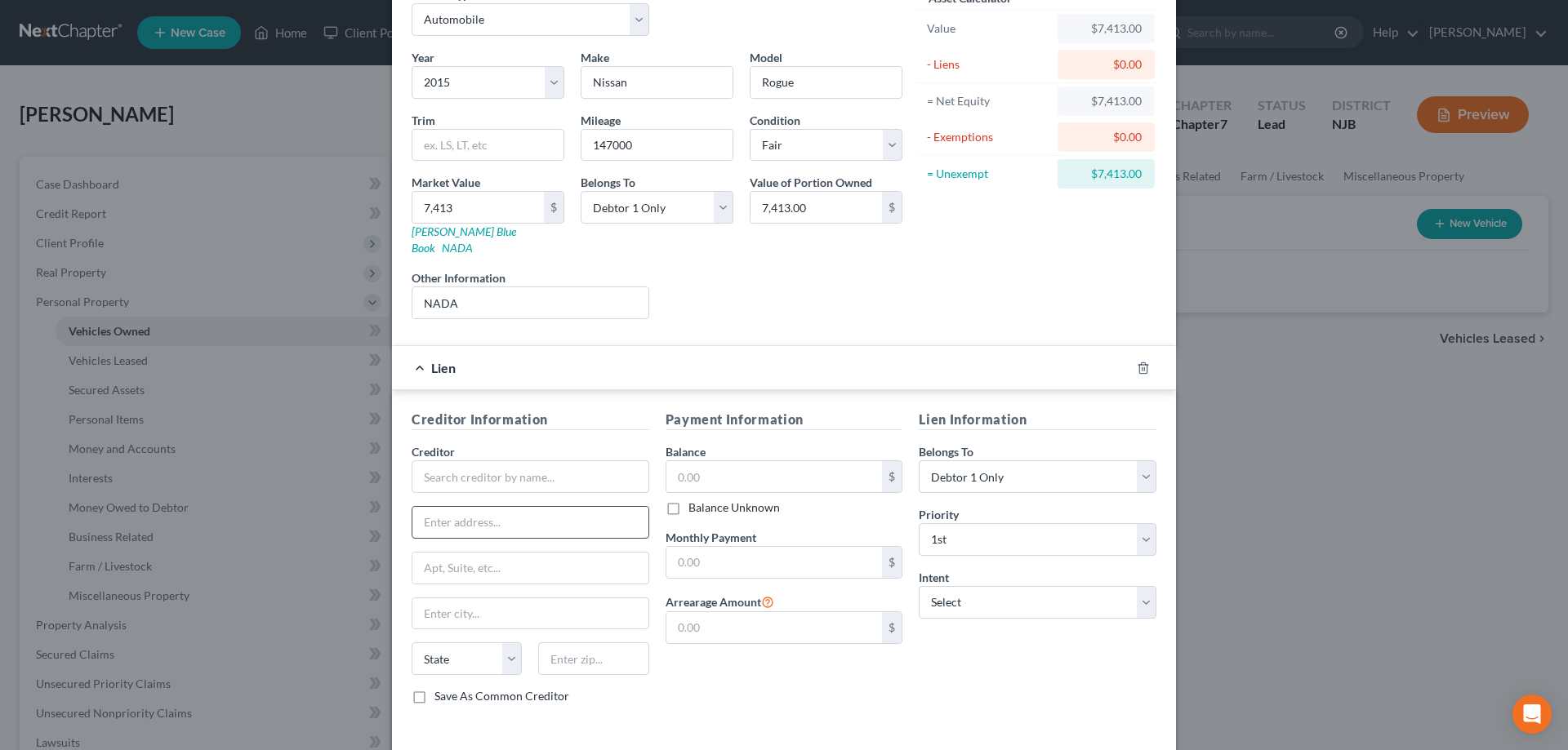
scroll to position [143, 0]
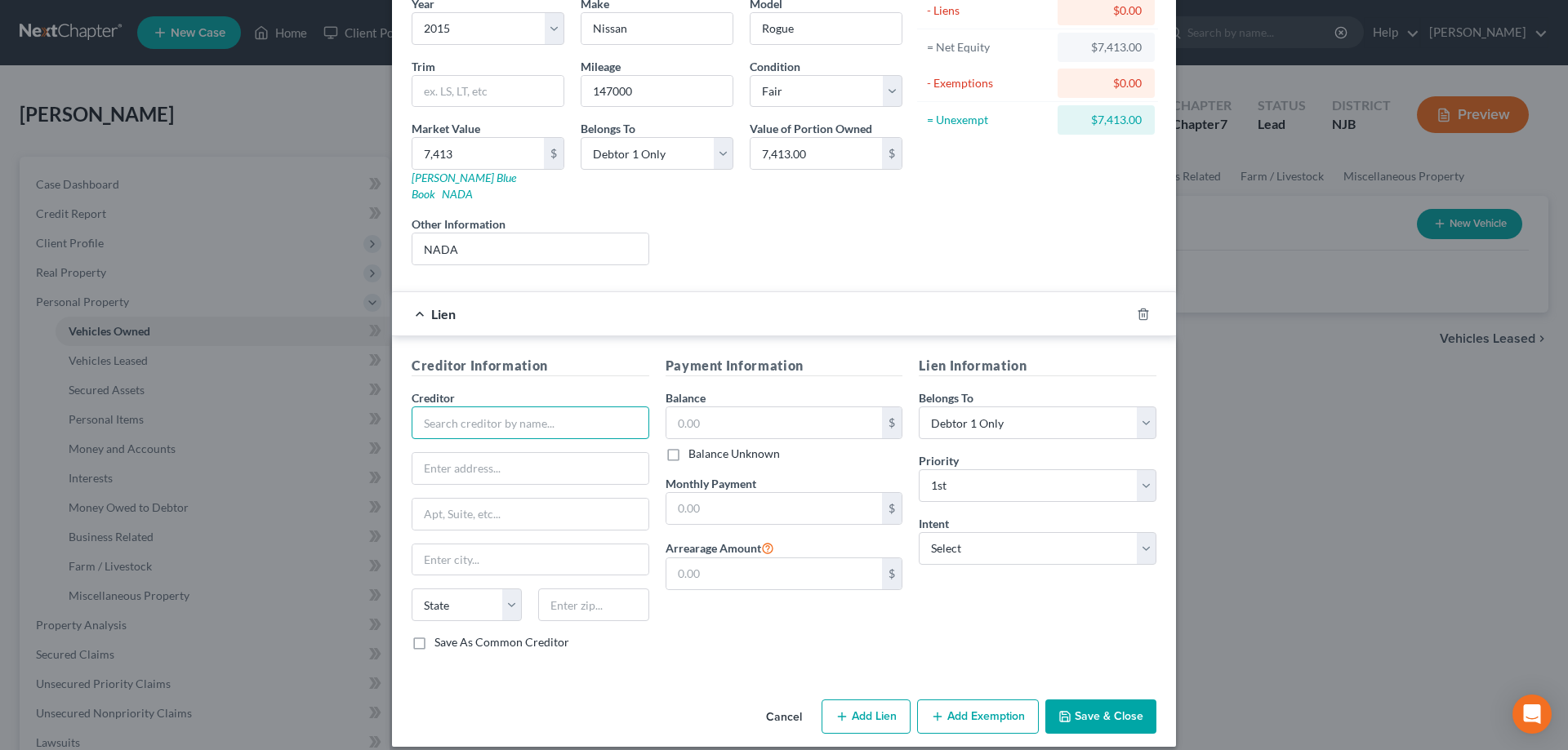
click at [520, 410] on input "text" at bounding box center [530, 423] width 238 height 33
click at [918, 533] on select "Select Surrender Redeem Reaffirm Avoid Other" at bounding box center [1037, 549] width 238 height 33
select select "4"
click option "Other" at bounding box center [0, 0] width 0 height 0
click at [982, 595] on input "text" at bounding box center [1037, 612] width 238 height 33
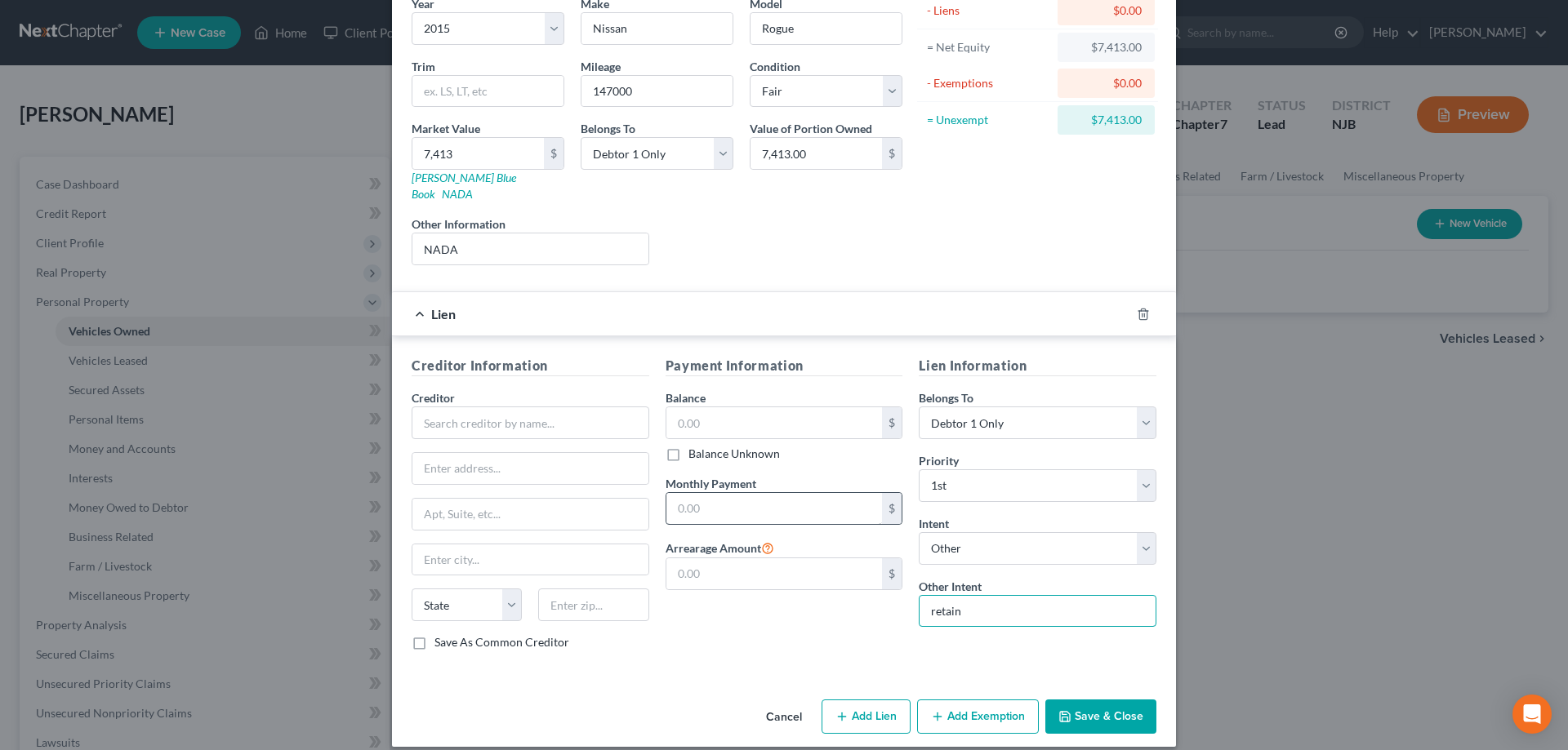
type input "retain"
click at [748, 506] on input "text" at bounding box center [774, 509] width 217 height 31
type input "267"
click at [551, 412] on input "text" at bounding box center [530, 423] width 238 height 33
click at [471, 408] on input "Car Fiance services" at bounding box center [530, 423] width 238 height 33
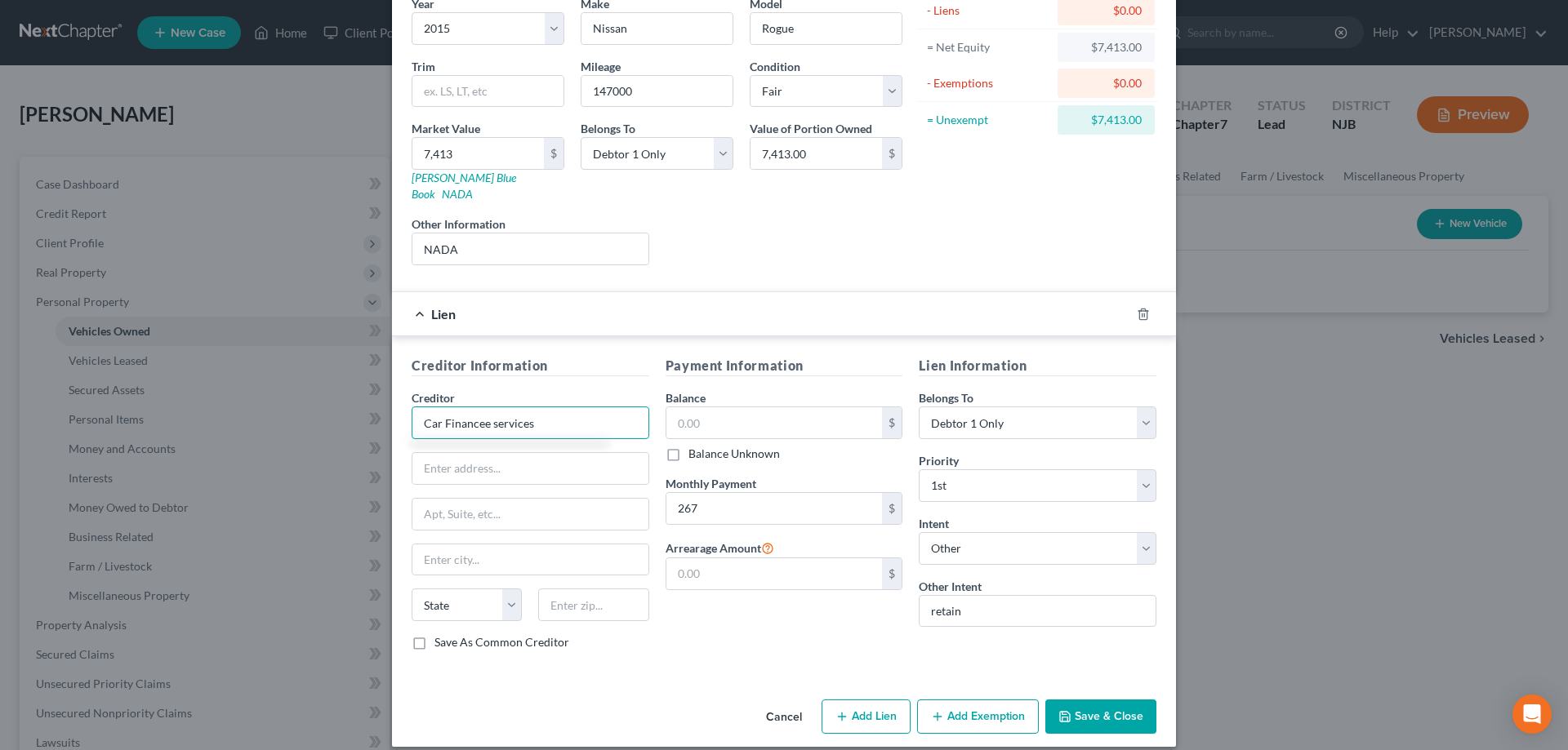
click at [496, 412] on input "Car Financee services" at bounding box center [530, 423] width 238 height 33
type input "Car Financee Services"
click at [484, 453] on input "text" at bounding box center [530, 468] width 236 height 31
type input "[STREET_ADDRESS]"
click at [574, 588] on input "text" at bounding box center [593, 605] width 110 height 33
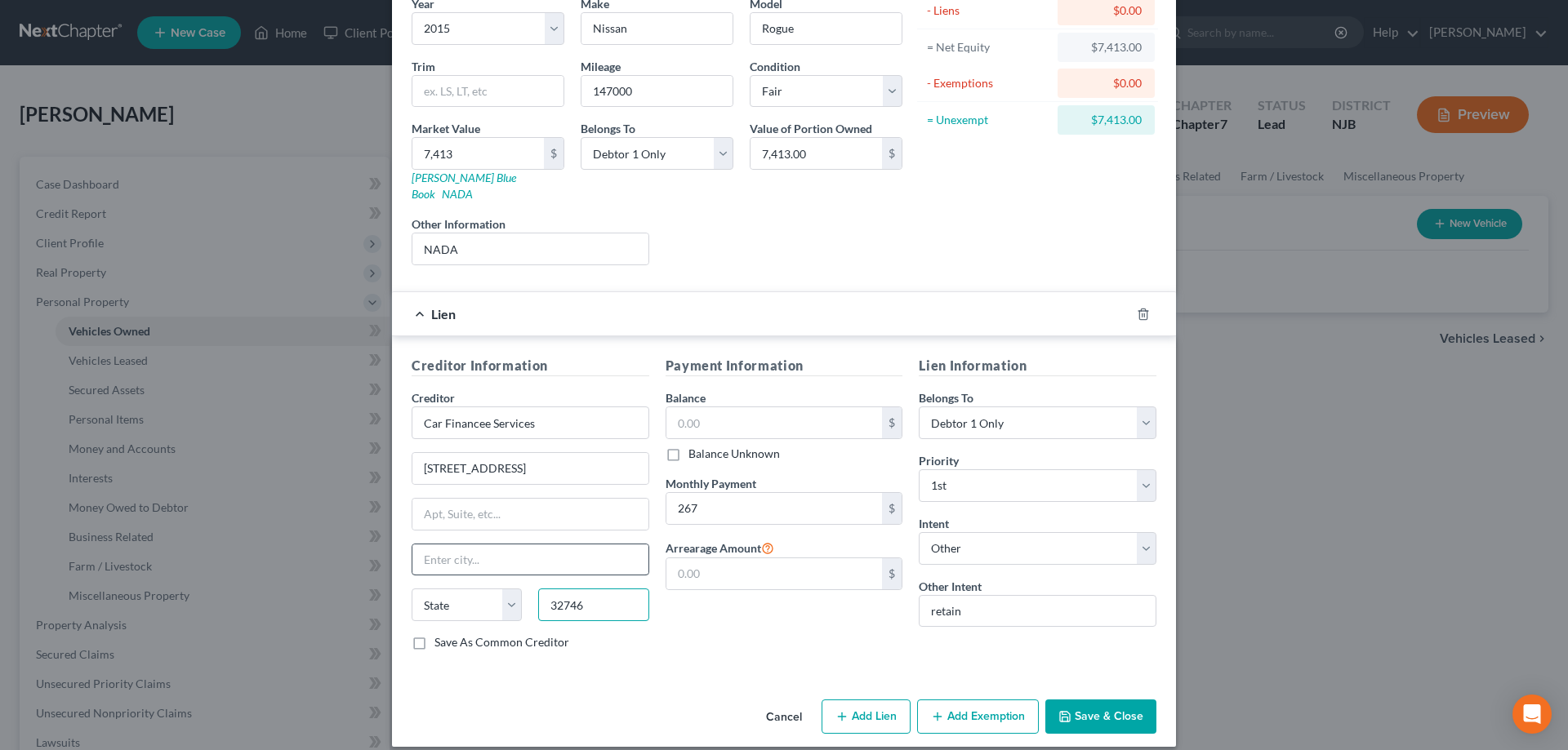
type input "32746"
type input "[PERSON_NAME]"
select select "9"
click at [589, 545] on input "[PERSON_NAME]" at bounding box center [530, 560] width 236 height 31
click at [703, 414] on input "text" at bounding box center [774, 423] width 217 height 31
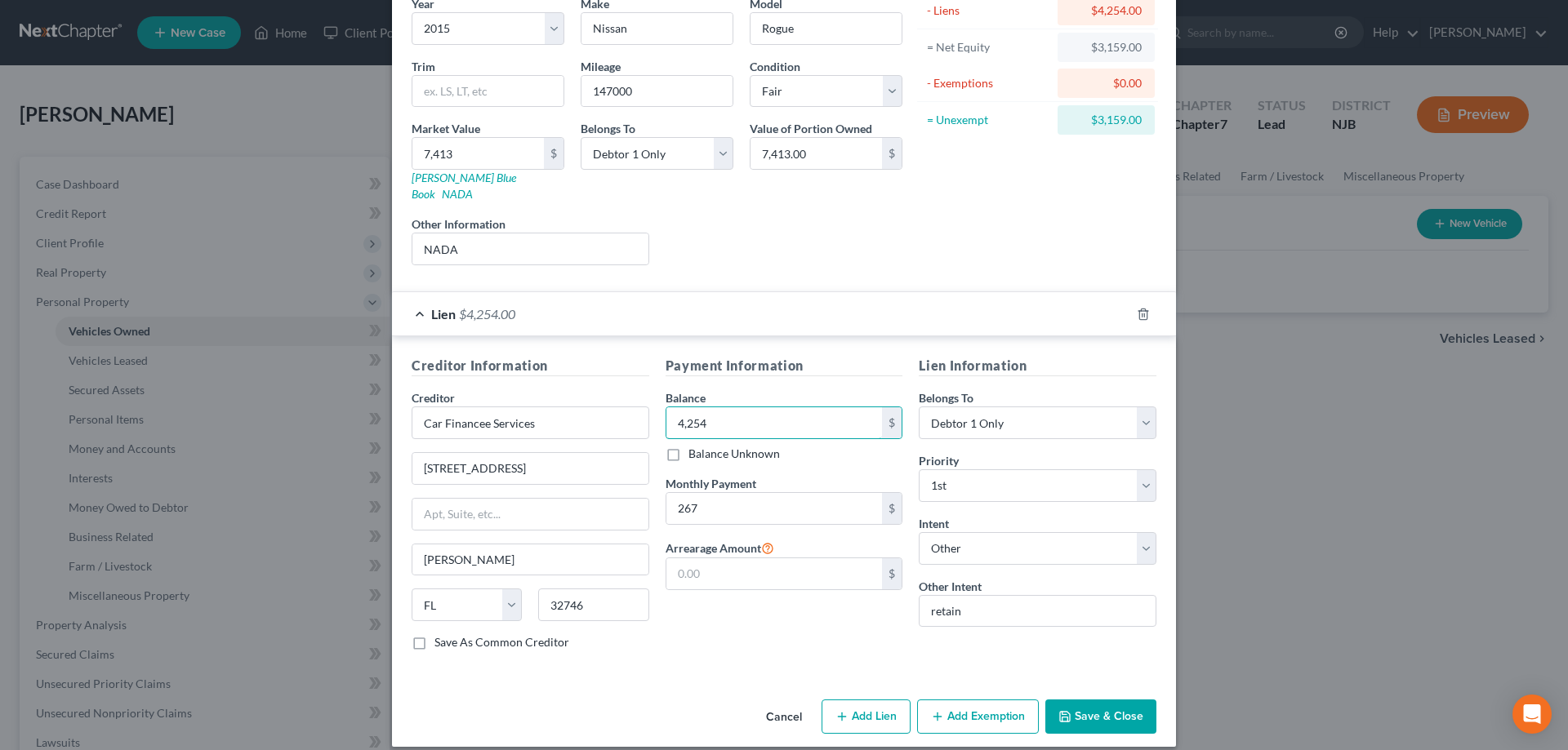
type input "4,254"
click at [987, 705] on button "Add Exemption" at bounding box center [978, 716] width 122 height 34
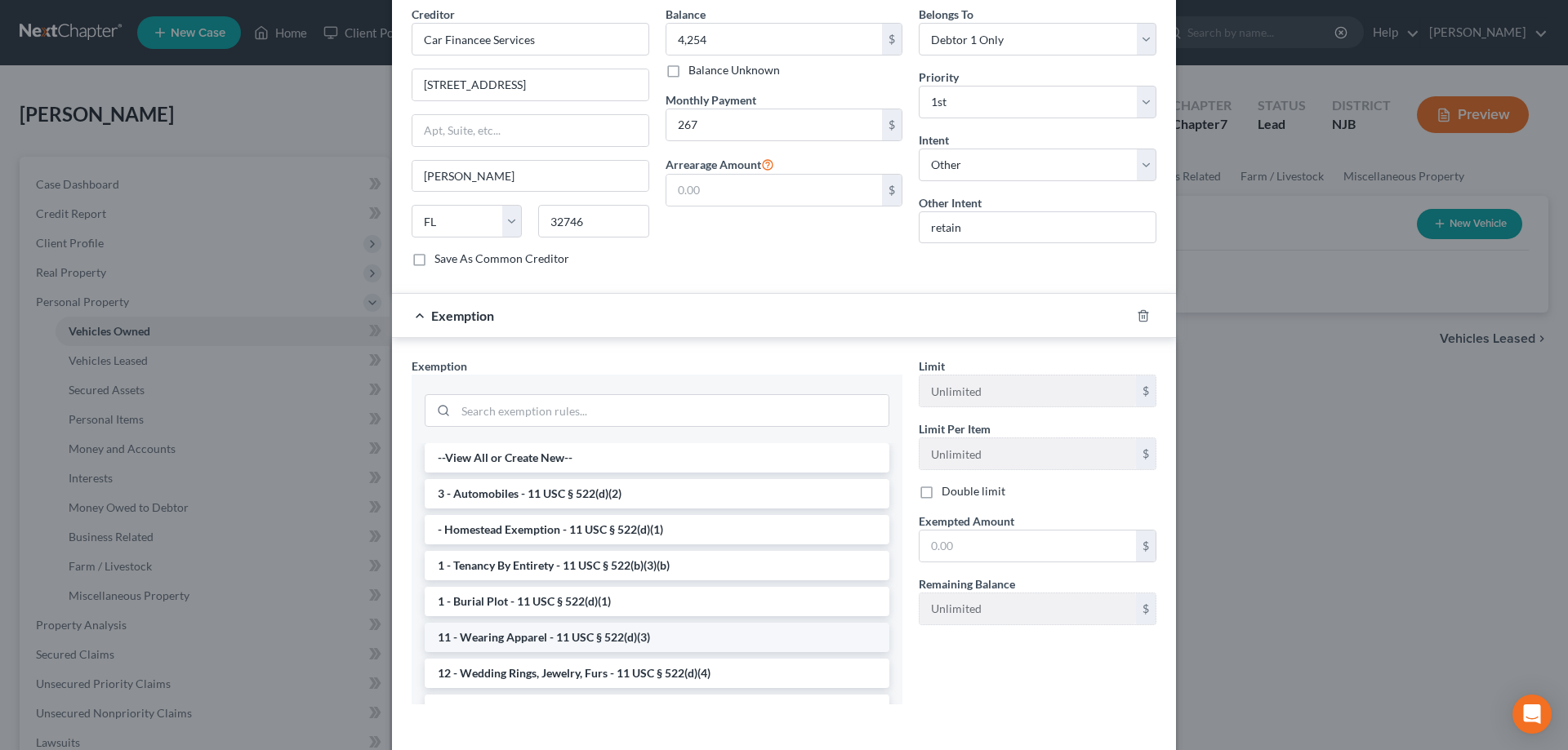
scroll to position [559, 0]
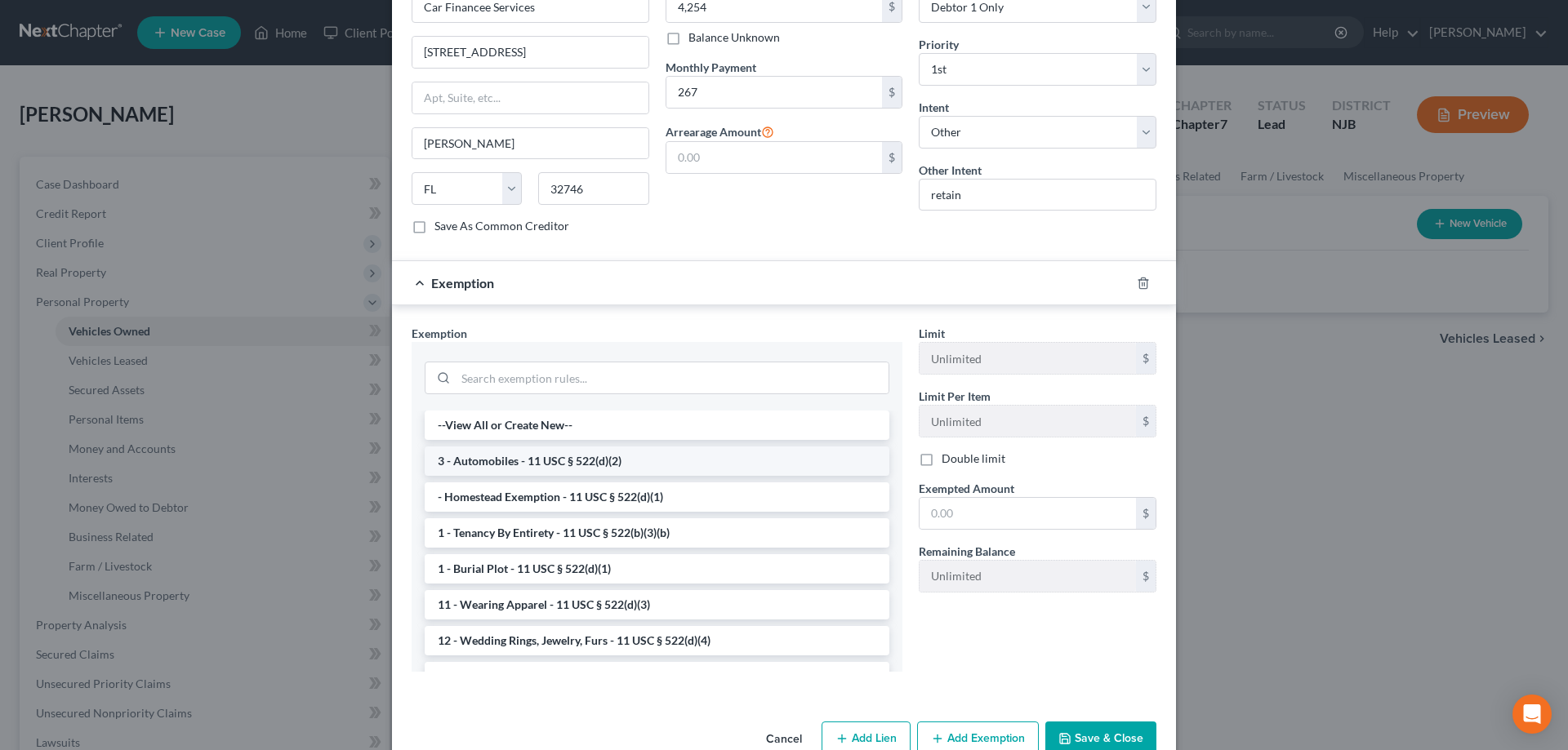
click at [527, 452] on li "3 - Automobiles - 11 USC § 522(d)(2)" at bounding box center [656, 461] width 465 height 29
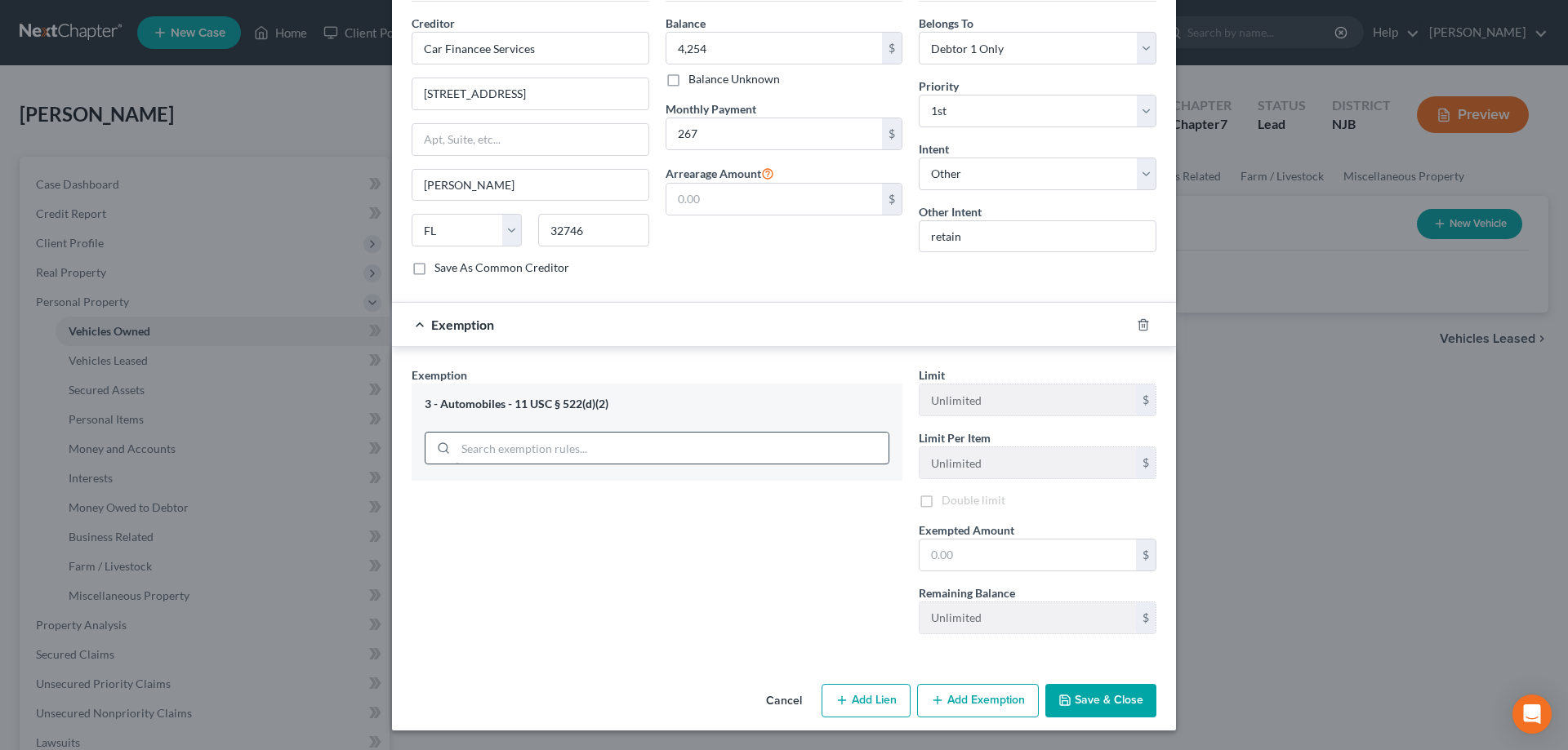
scroll to position [502, 0]
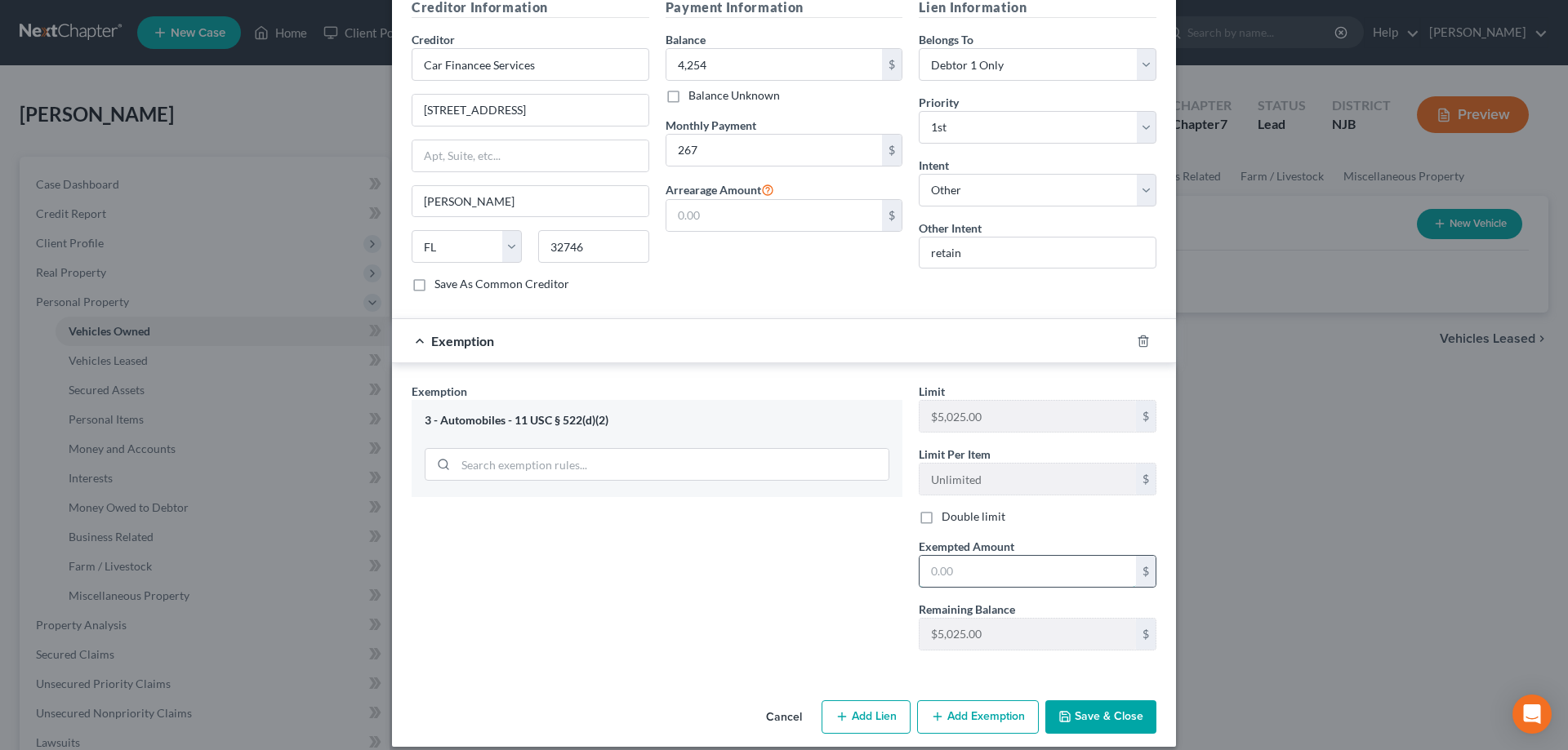
click at [956, 557] on input "text" at bounding box center [1028, 571] width 217 height 31
type input "3,159"
click at [1076, 700] on button "Save & Close" at bounding box center [1100, 717] width 111 height 34
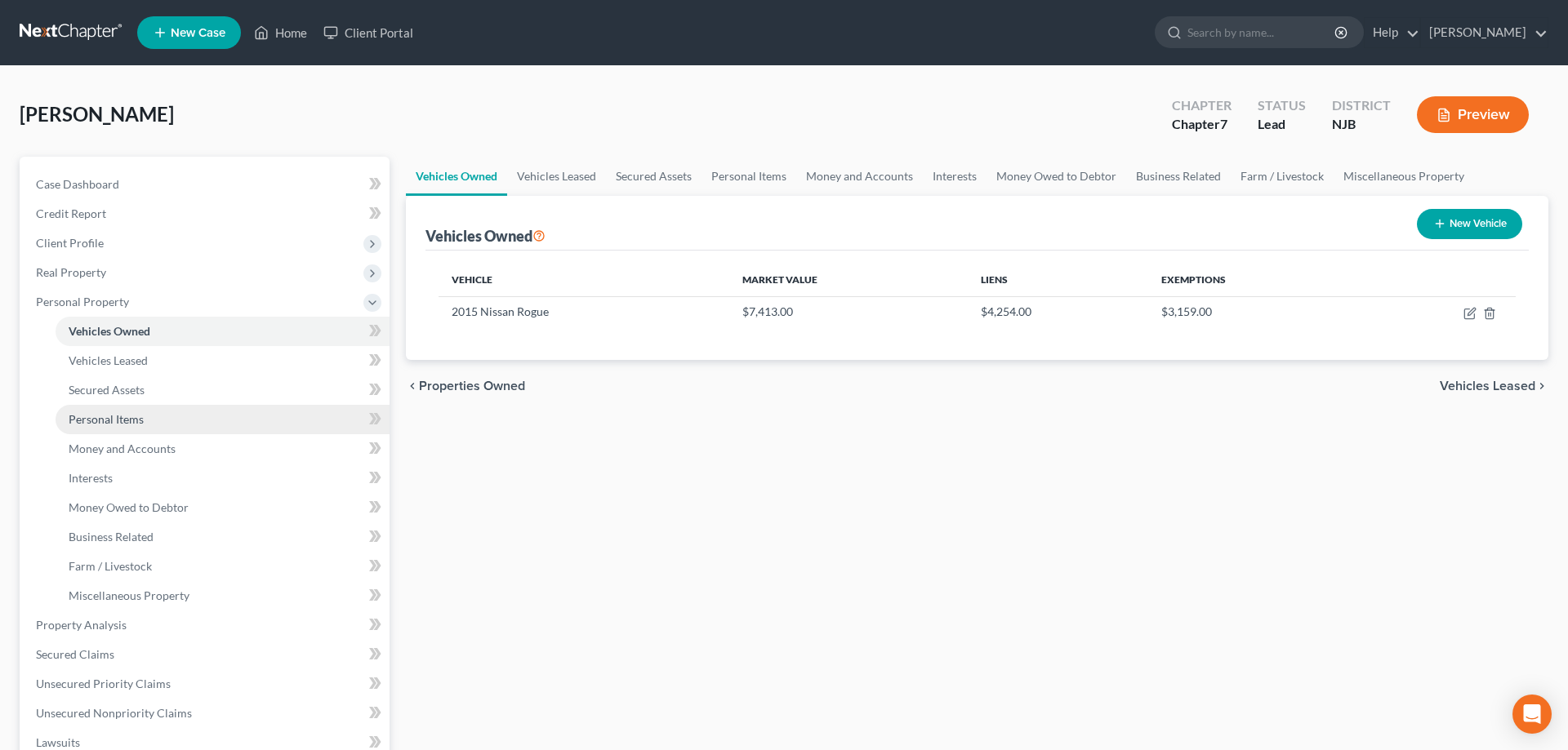
click at [124, 419] on span "Personal Items" at bounding box center [106, 419] width 75 height 14
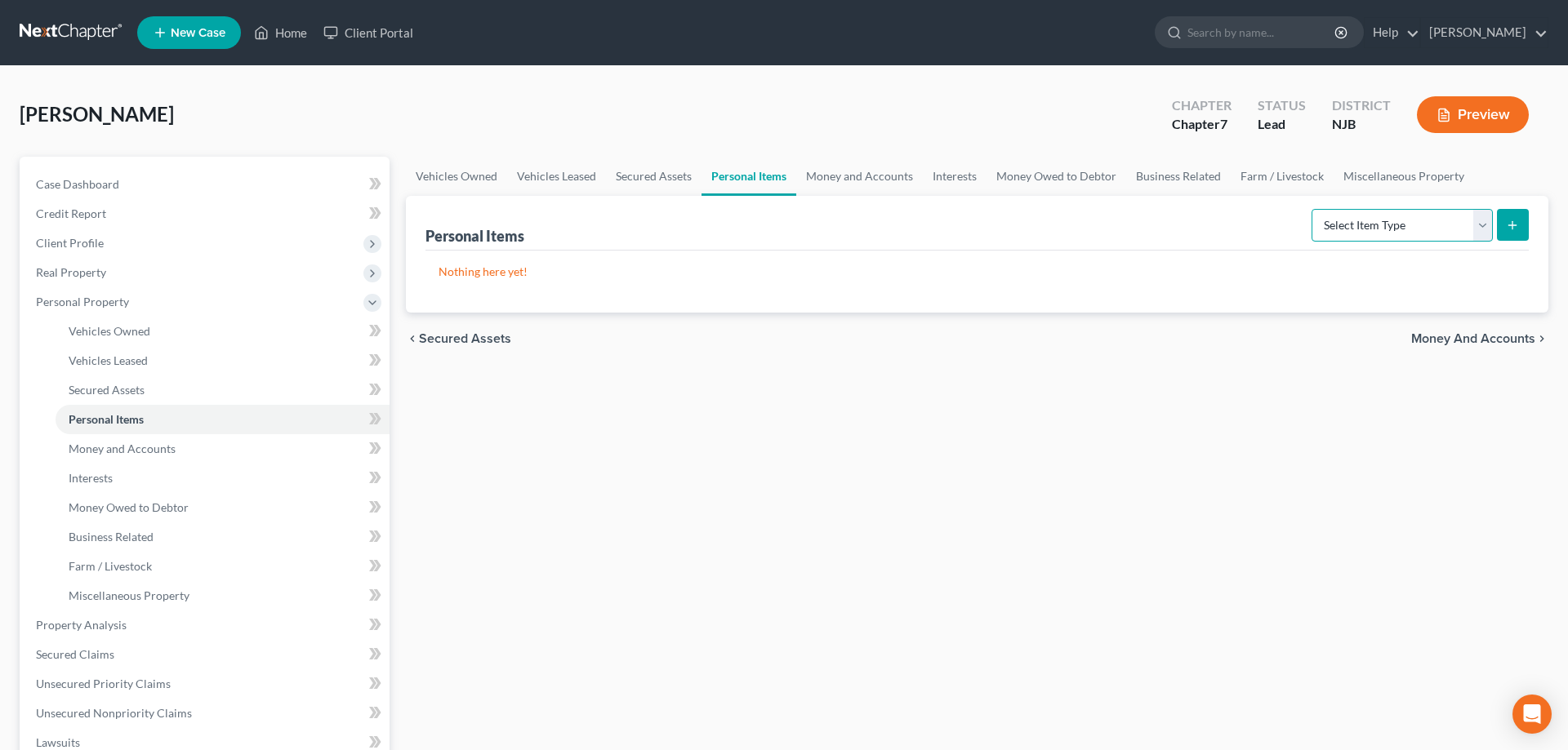
click at [1311, 209] on select "Select Item Type Clothing Collectibles Of Value Electronics Firearms Household …" at bounding box center [1401, 225] width 181 height 33
select select "clothing"
click option "Clothing" at bounding box center [0, 0] width 0 height 0
click at [1514, 225] on line "submit" at bounding box center [1512, 225] width 8 height 0
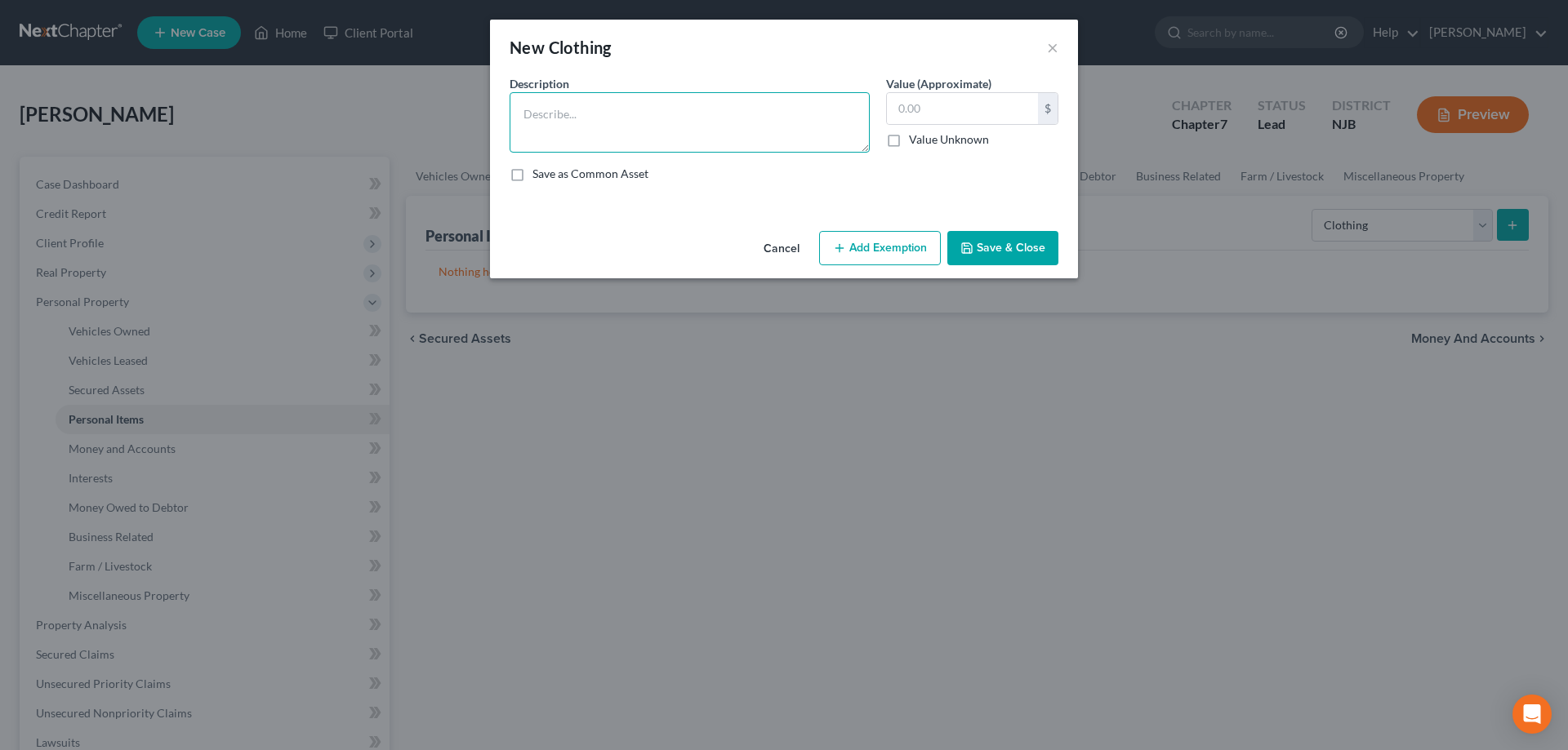
click at [728, 130] on textarea at bounding box center [689, 122] width 360 height 60
type textarea "Clothes"
click at [943, 107] on input "text" at bounding box center [962, 108] width 151 height 31
type input "100"
click at [917, 254] on button "Add Exemption" at bounding box center [880, 248] width 122 height 34
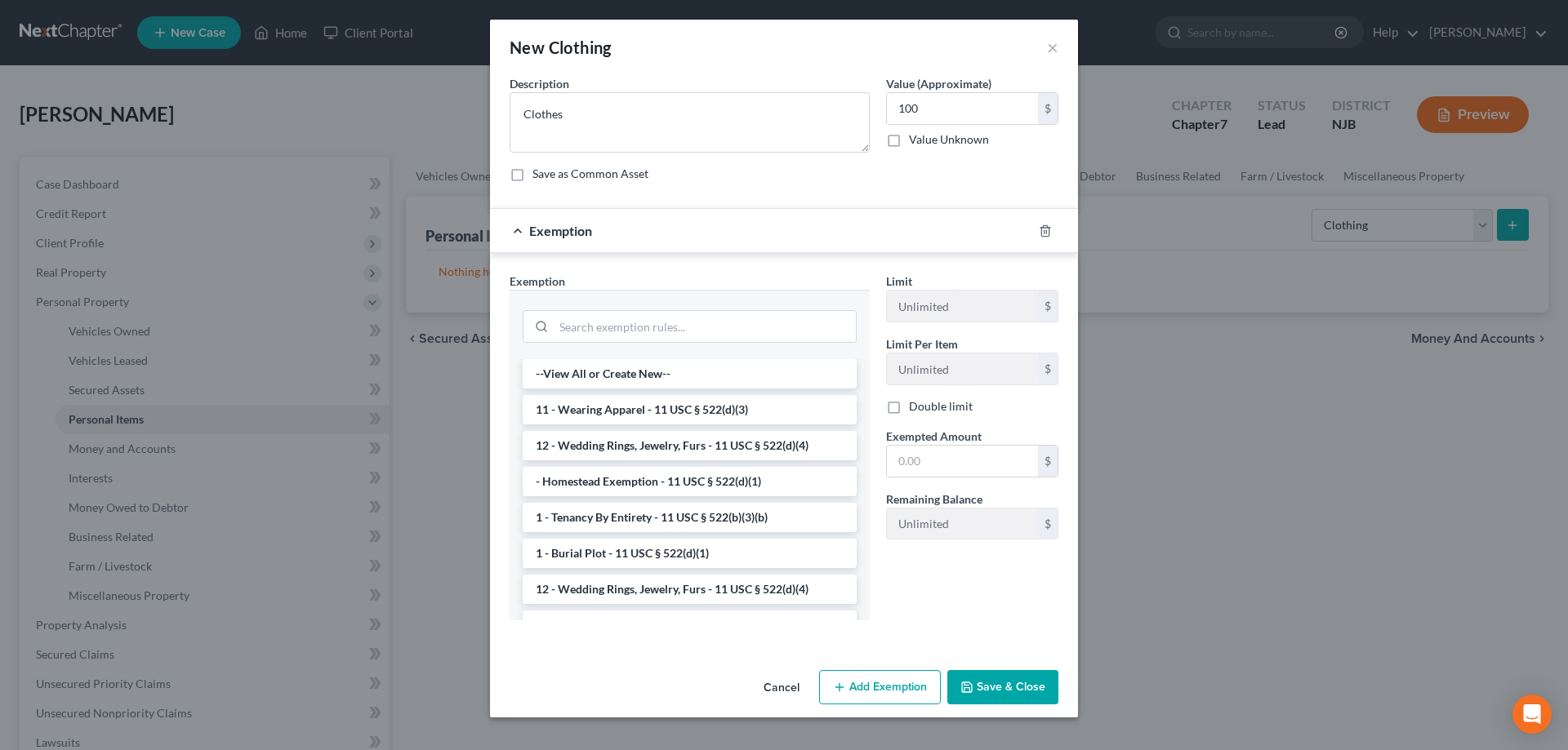
click at [682, 418] on li "11 - Wearing Apparel - 11 USC § 522(d)(3)" at bounding box center [689, 410] width 334 height 29
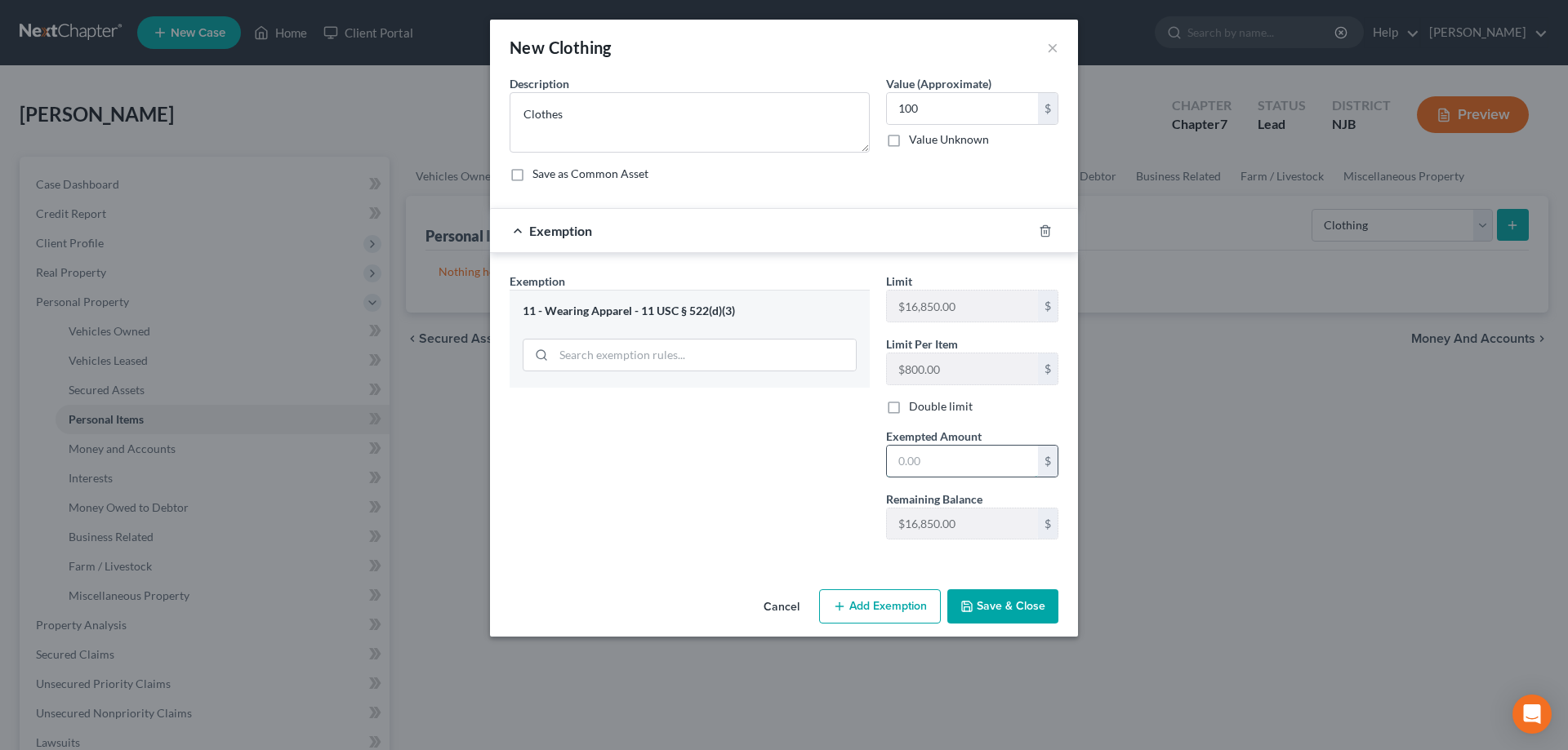
click at [902, 460] on input "text" at bounding box center [962, 461] width 151 height 31
type input "100"
click at [1030, 614] on button "Save & Close" at bounding box center [1002, 607] width 111 height 34
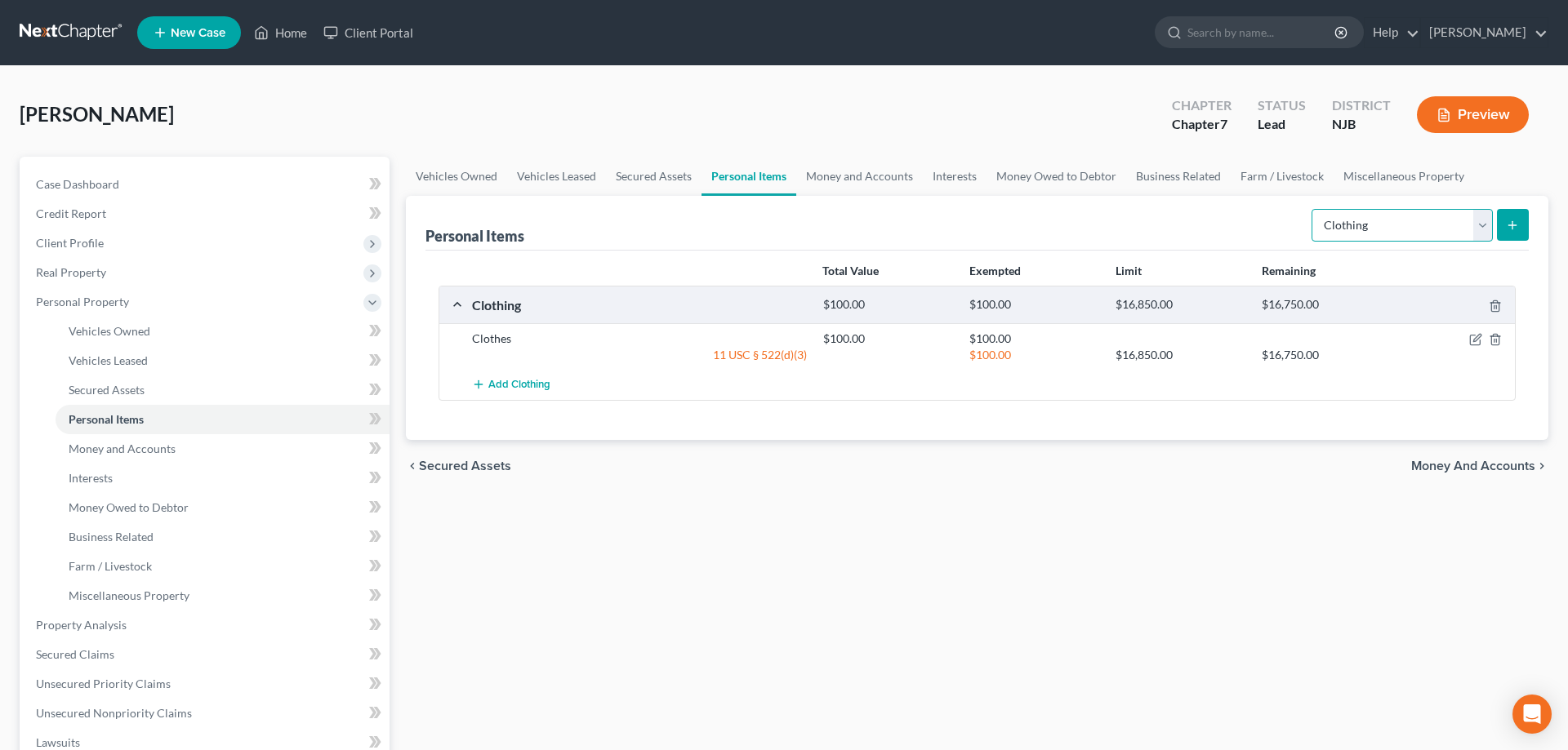
click at [1311, 209] on select "Select Item Type Clothing Collectibles Of Value Electronics Firearms Household …" at bounding box center [1401, 225] width 181 height 33
click option "Electronics" at bounding box center [0, 0] width 0 height 0
click at [1311, 209] on select "Select Item Type Clothing Collectibles Of Value Electronics Firearms Household …" at bounding box center [1401, 225] width 181 height 33
select select "household_goods"
click option "Household Goods" at bounding box center [0, 0] width 0 height 0
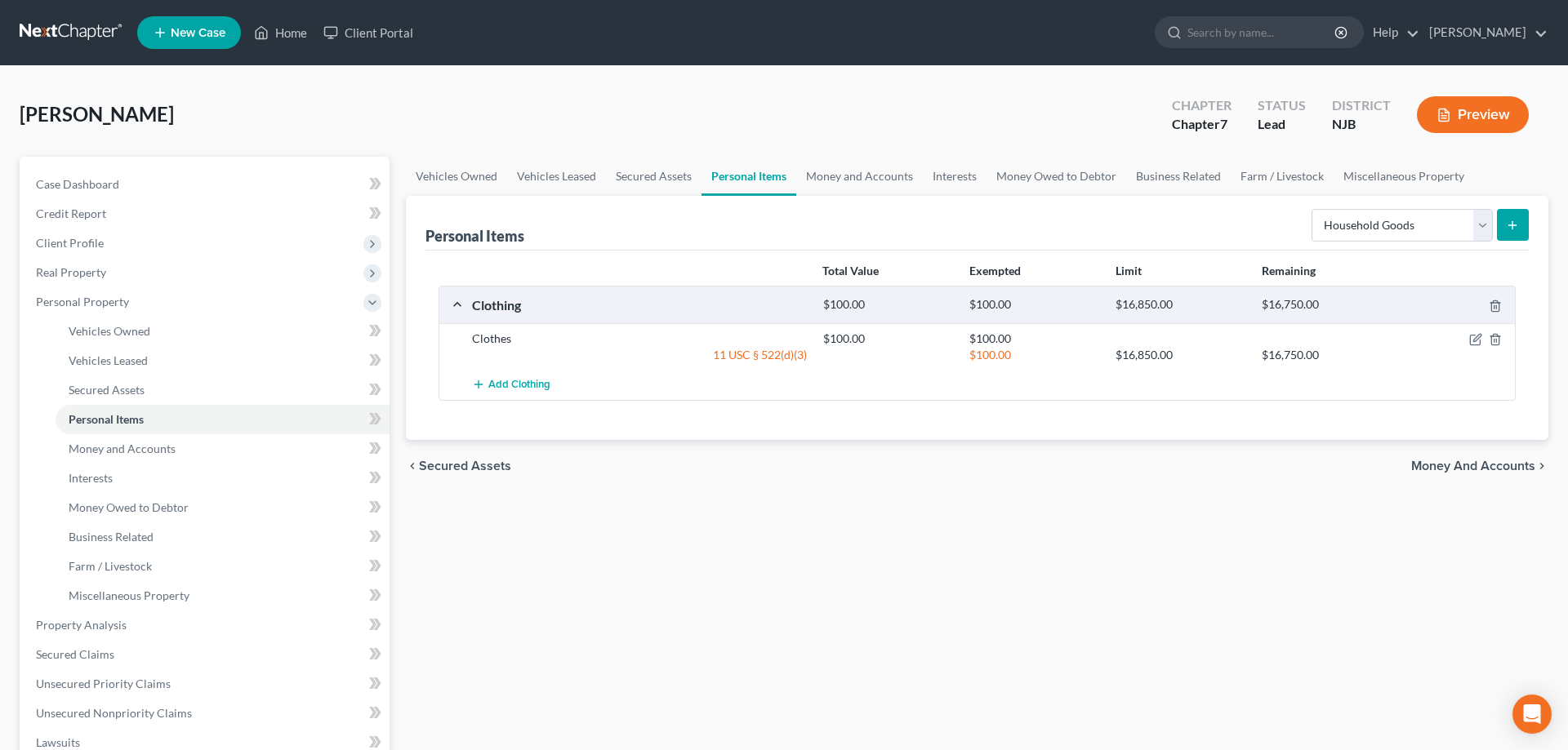
click at [1510, 225] on icon "submit" at bounding box center [1511, 225] width 13 height 13
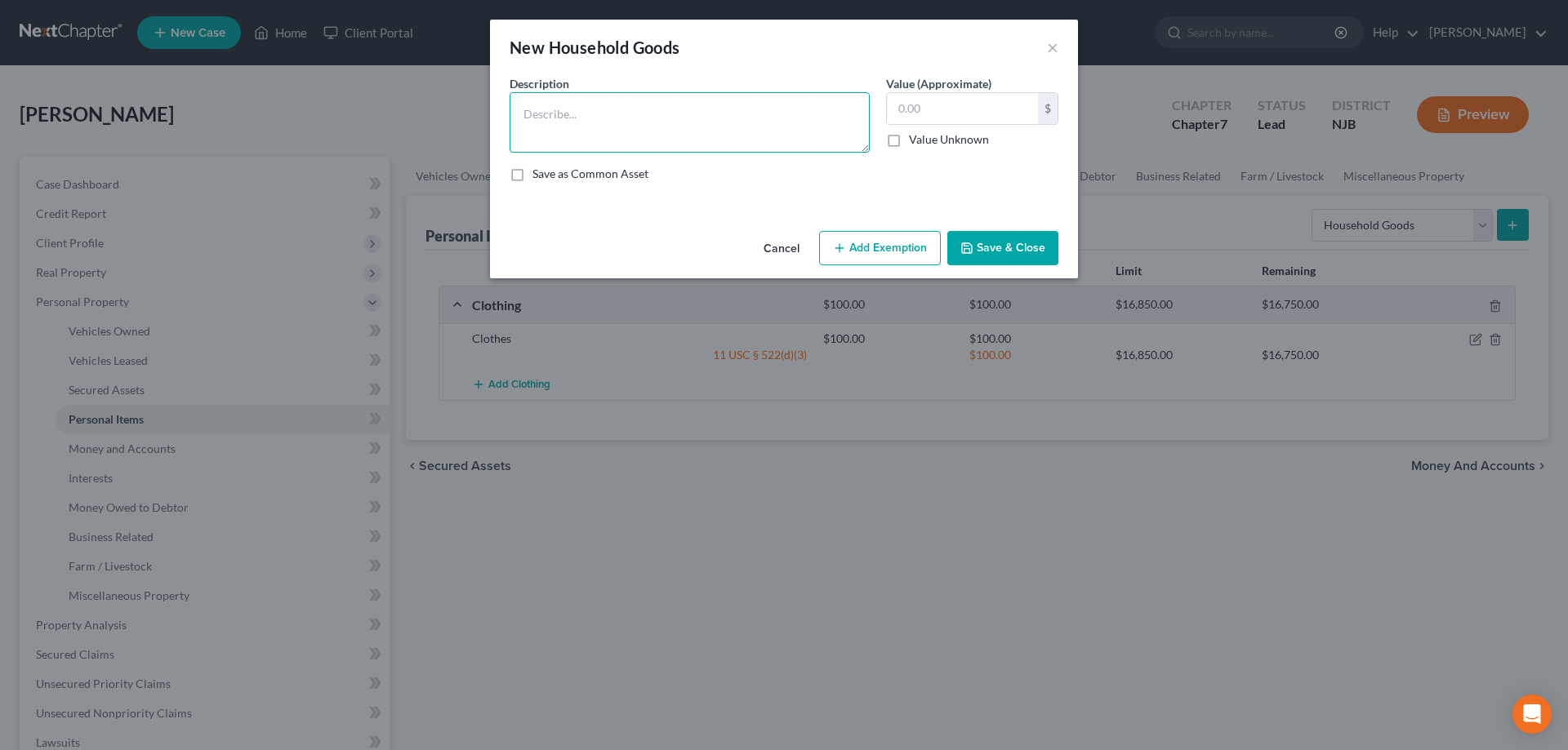
click at [804, 119] on textarea at bounding box center [689, 122] width 360 height 60
click at [801, 119] on textarea "Livingroom,diningroom,bedroom furniture,tv,asst applainces" at bounding box center [689, 122] width 360 height 60
type textarea "Livingroom,diningroom,bedroom furniture,tv,asst appliances"
click at [918, 112] on input "text" at bounding box center [962, 108] width 151 height 31
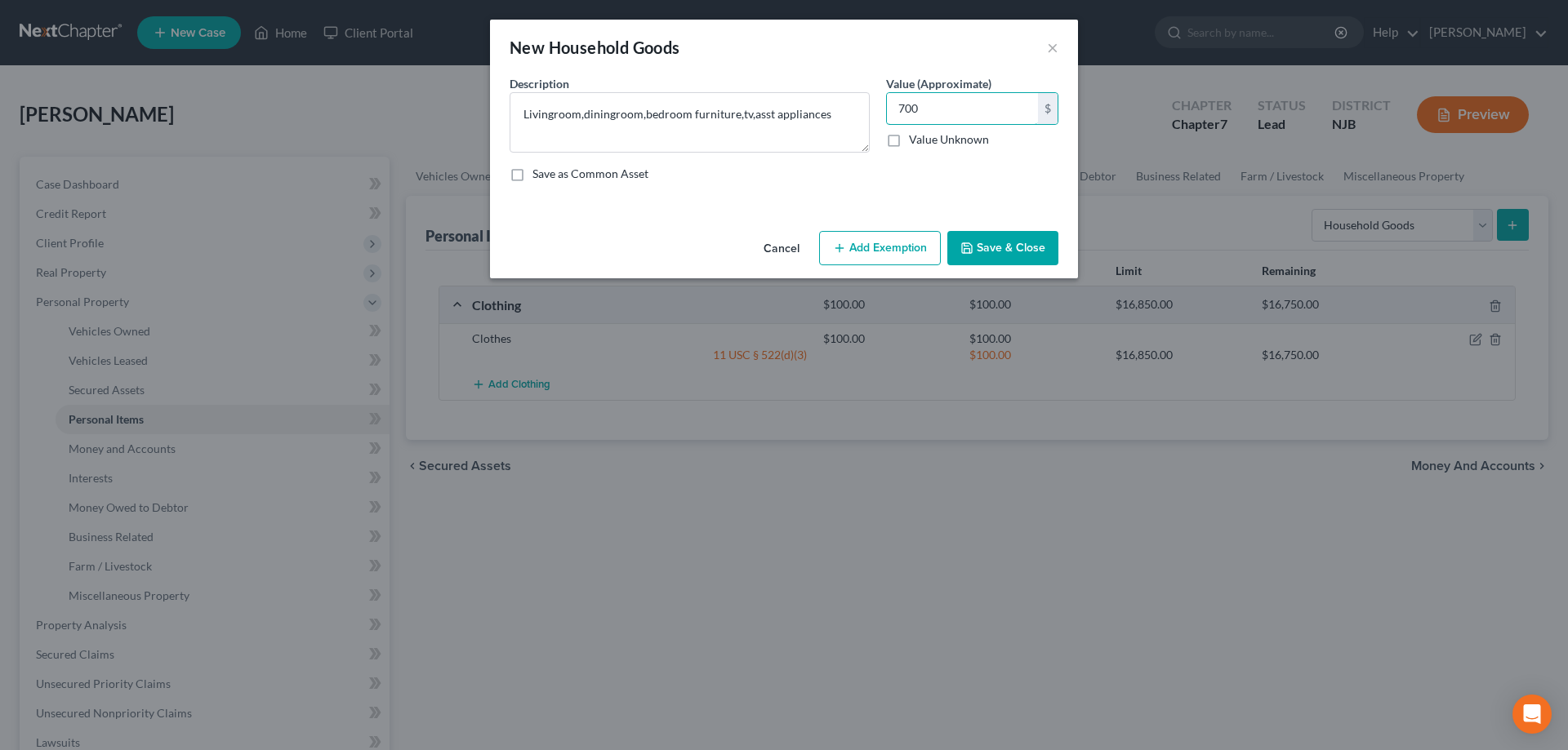
type input "700"
click at [880, 239] on button "Add Exemption" at bounding box center [880, 248] width 122 height 34
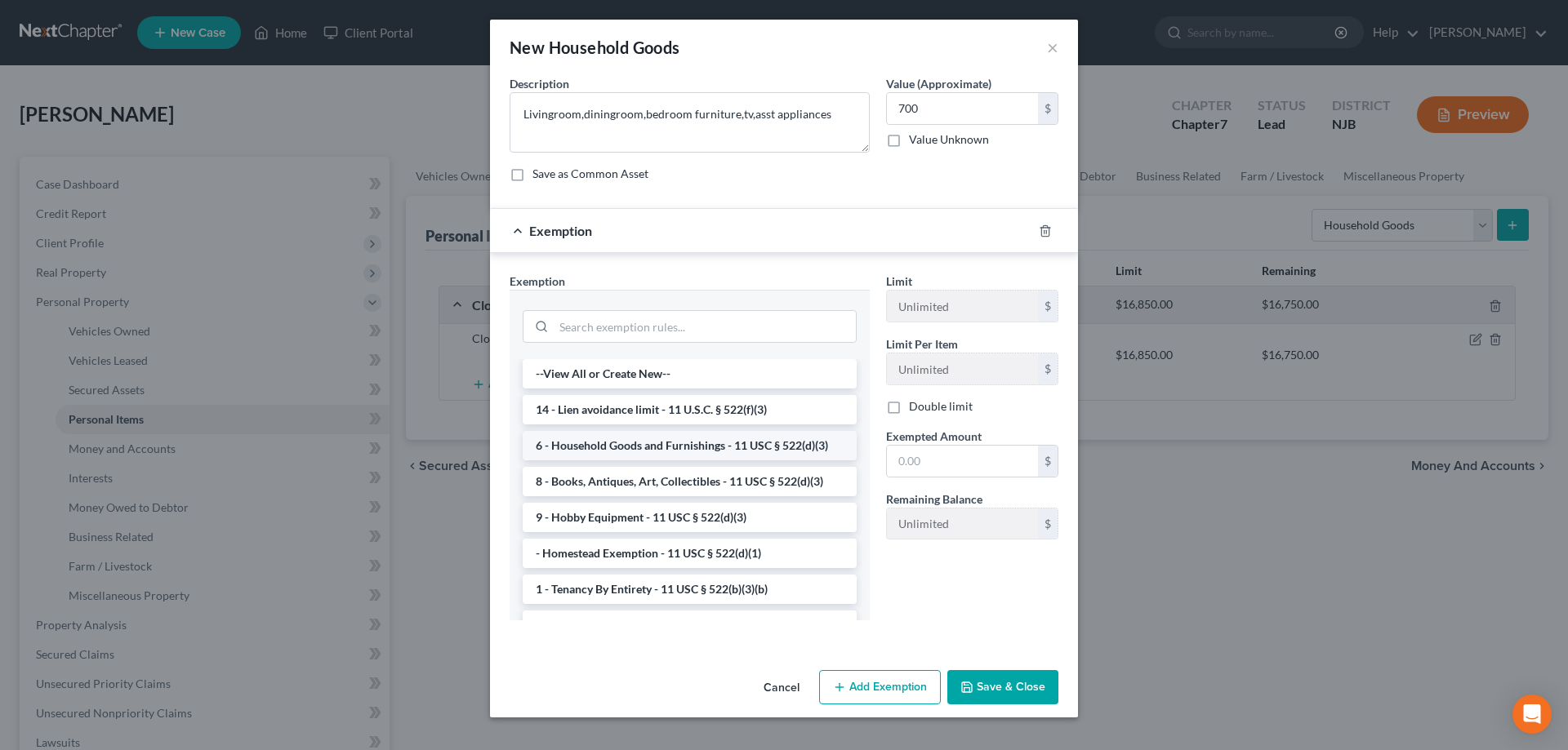
click at [619, 451] on li "6 - Household Goods and Furnishings - 11 USC § 522(d)(3)" at bounding box center [689, 446] width 334 height 29
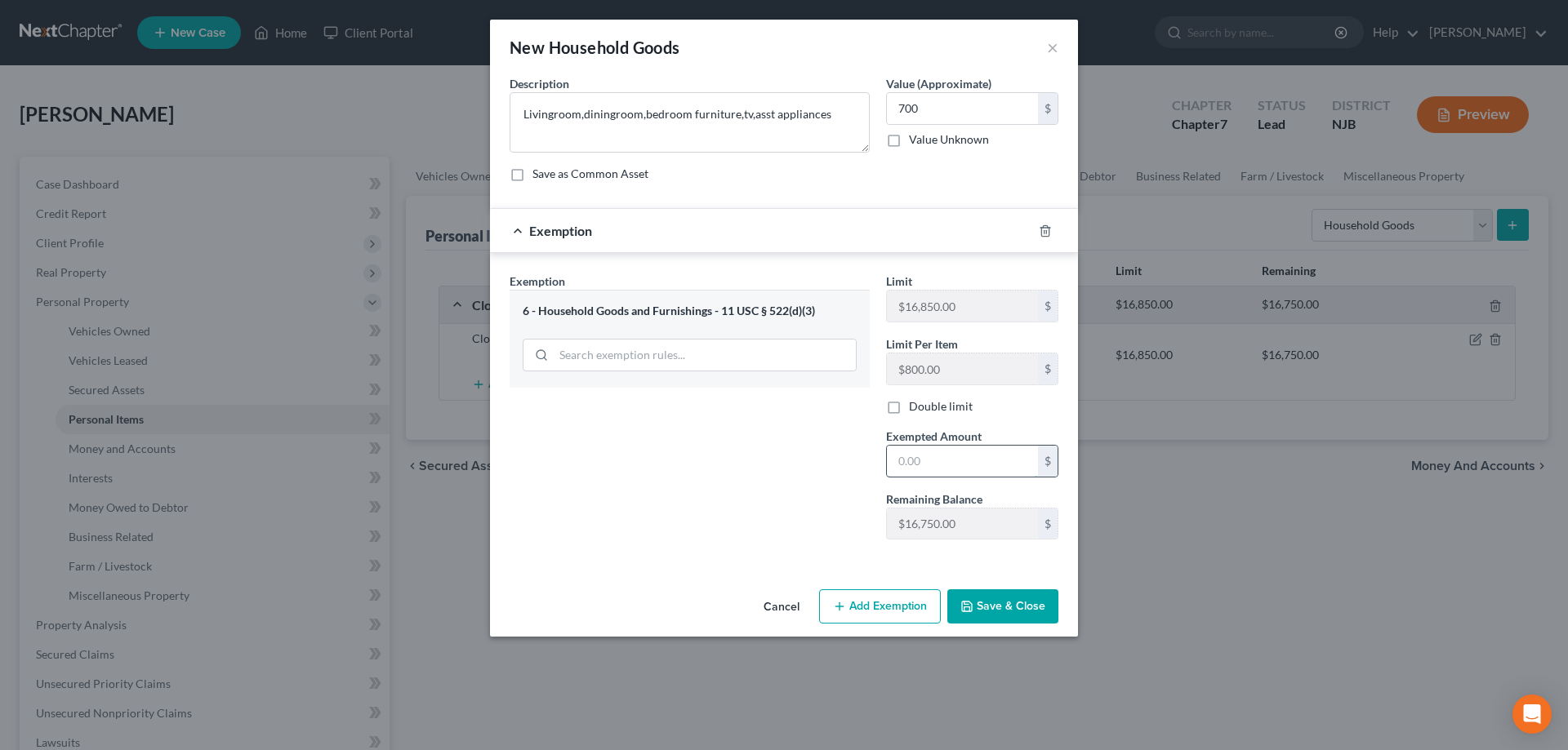
click at [915, 460] on input "text" at bounding box center [962, 461] width 151 height 31
type input "700"
click at [972, 604] on icon "button" at bounding box center [967, 606] width 9 height 9
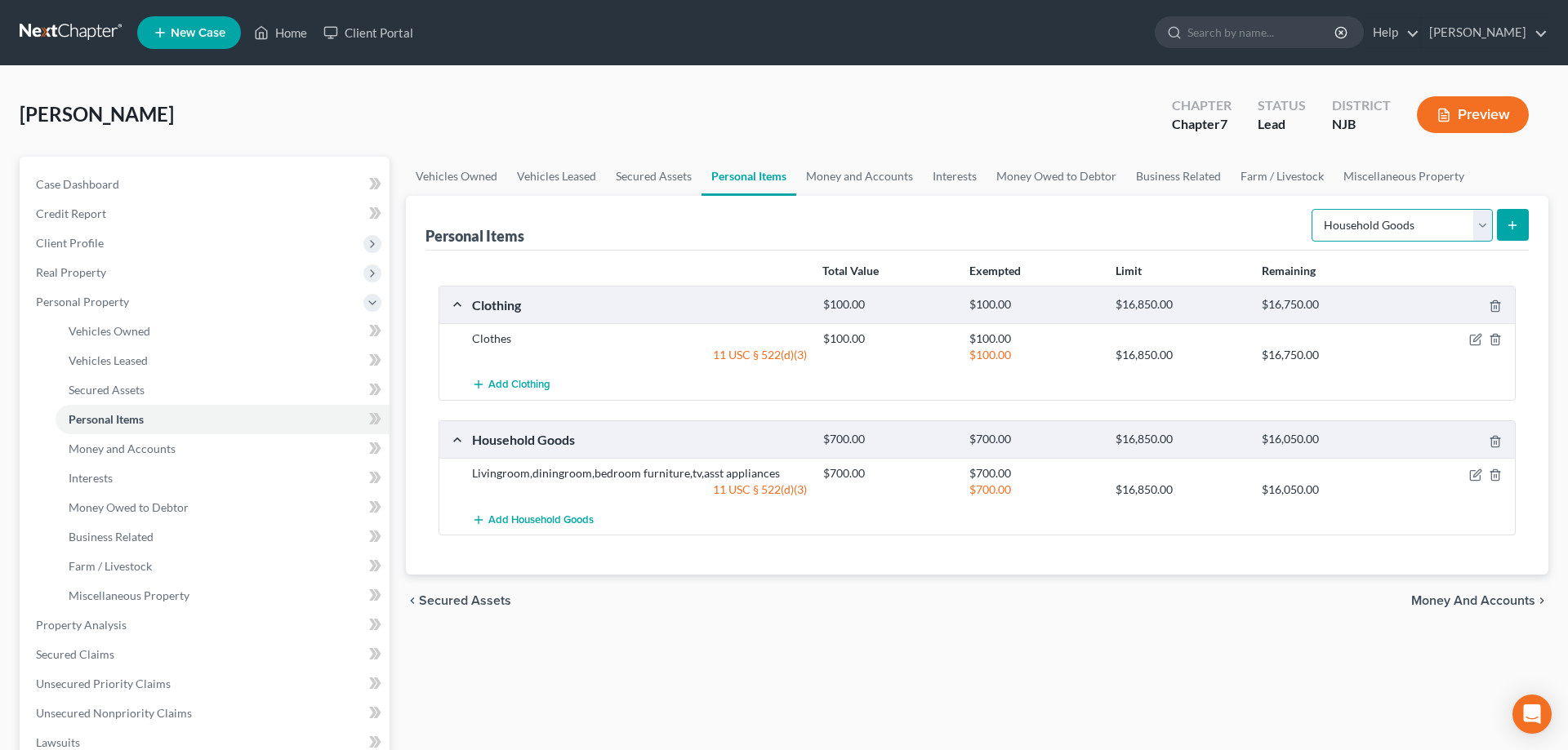
click at [1311, 209] on select "Select Item Type Clothing Collectibles Of Value Electronics Firearms Household …" at bounding box center [1401, 225] width 181 height 33
select select "jewelry"
click option "Jewelry" at bounding box center [0, 0] width 0 height 0
click at [1503, 223] on button "submit" at bounding box center [1512, 224] width 32 height 32
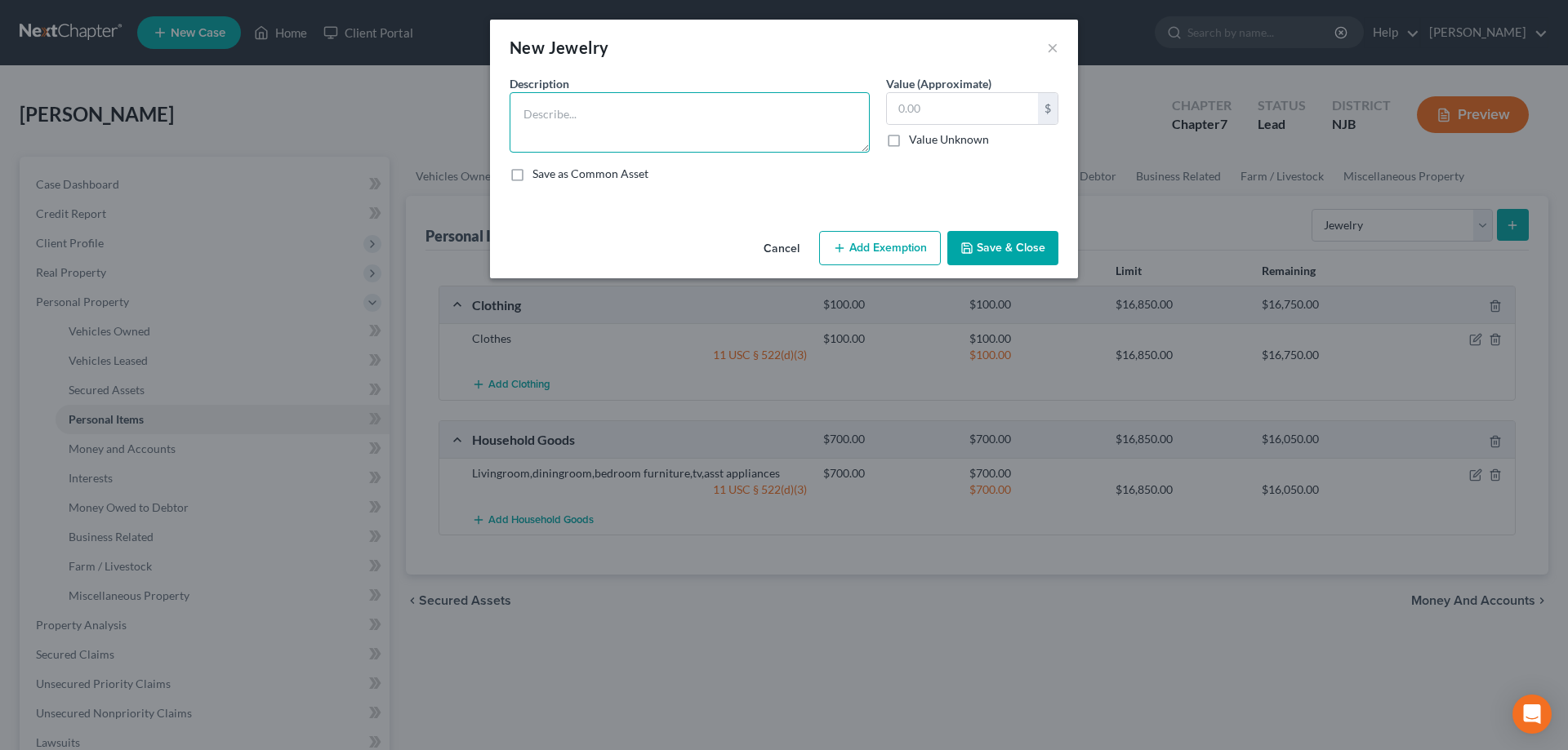
click at [805, 112] on textarea at bounding box center [689, 122] width 360 height 60
type textarea "None"
click at [962, 105] on input "text" at bounding box center [962, 108] width 151 height 31
type input "0"
click at [965, 247] on icon "button" at bounding box center [967, 247] width 13 height 13
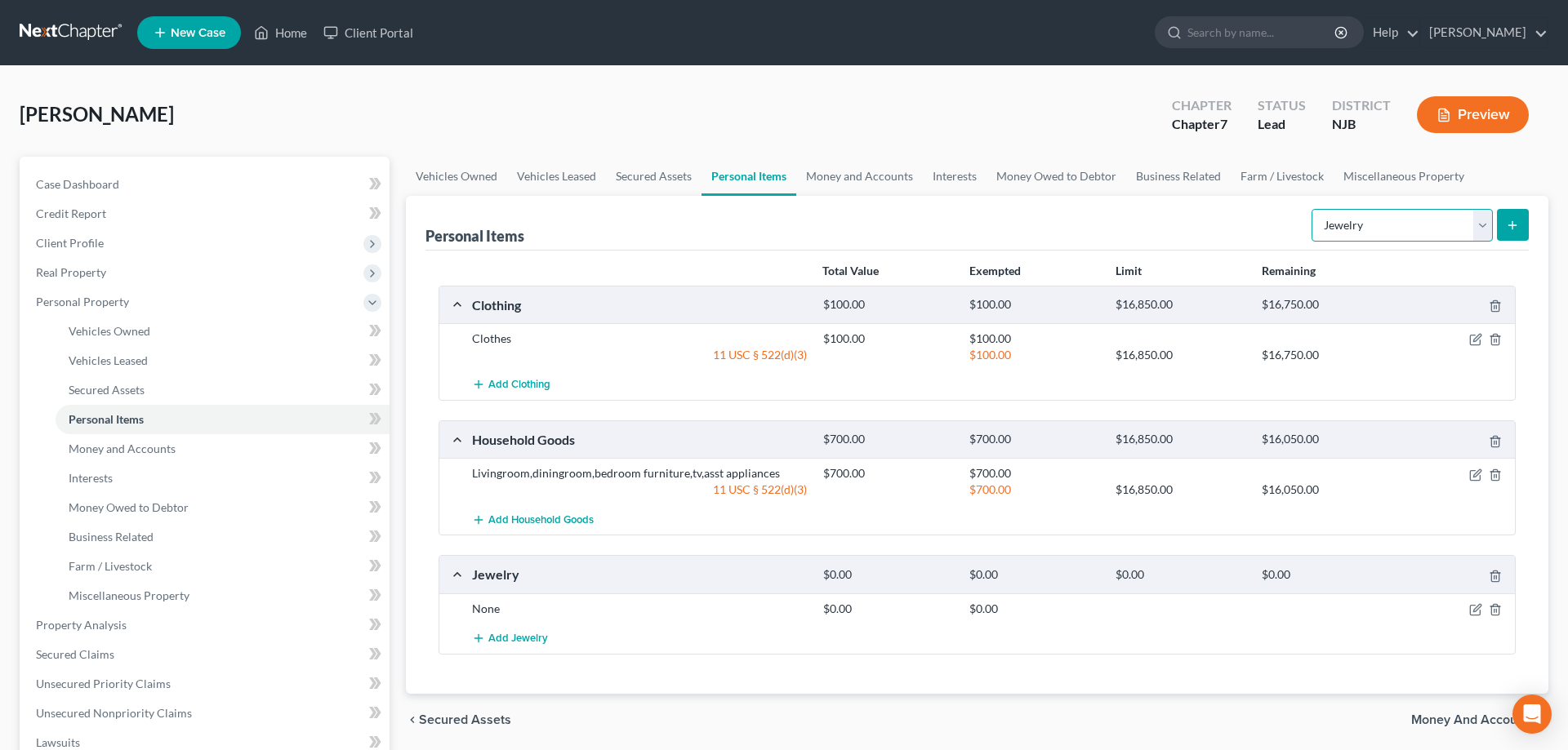
click at [1311, 209] on select "Select Item Type Clothing Collectibles Of Value Electronics Firearms Household …" at bounding box center [1401, 225] width 181 height 33
drag, startPoint x: 1478, startPoint y: 222, endPoint x: 134, endPoint y: 453, distance: 1363.7
click at [134, 453] on span "Money and Accounts" at bounding box center [122, 448] width 107 height 14
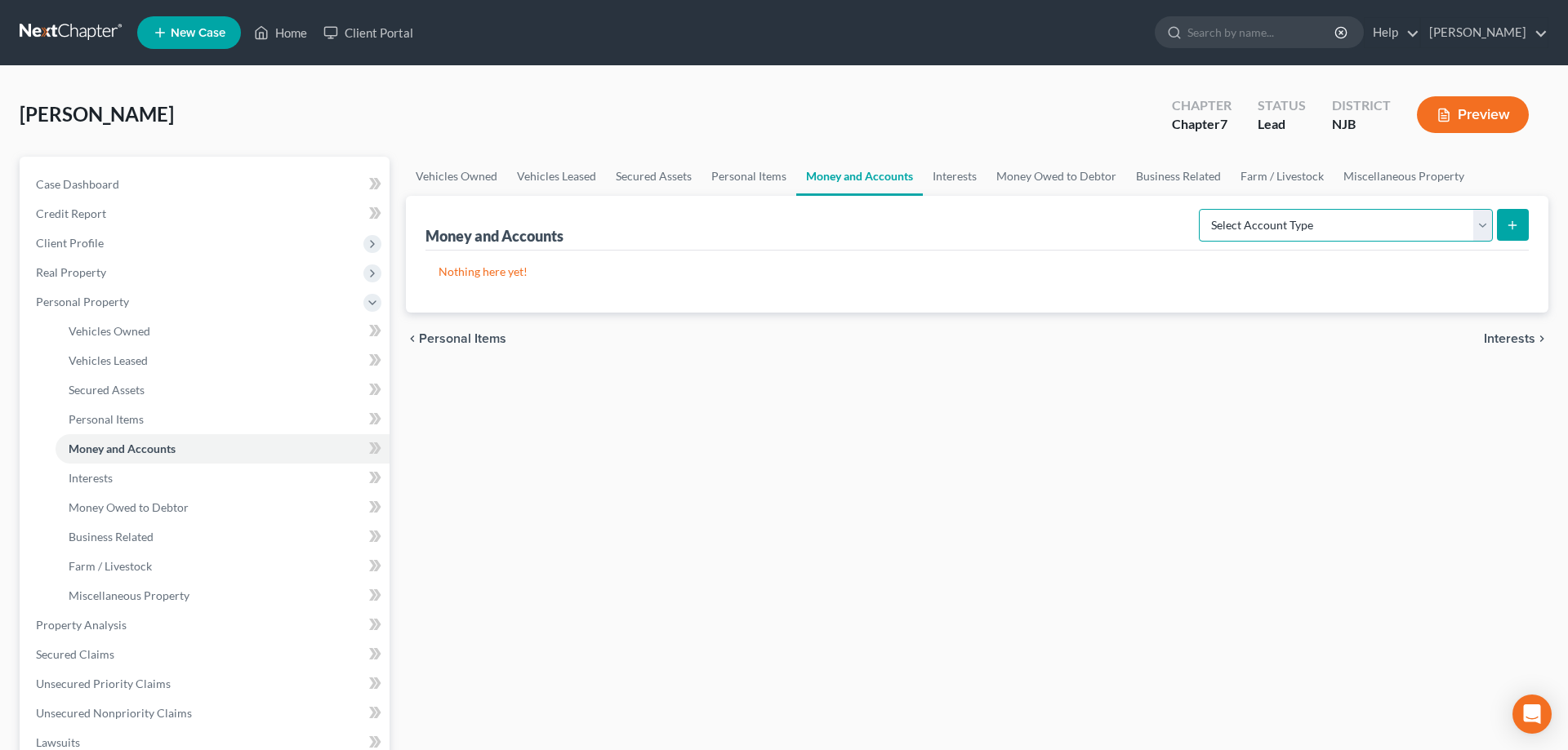
click at [1199, 209] on select "Select Account Type Brokerage Cash on Hand Certificates of Deposit Checking Acc…" at bounding box center [1345, 225] width 294 height 33
select select "cash_on_hand"
click option "Cash on Hand" at bounding box center [0, 0] width 0 height 0
click at [1513, 225] on icon "submit" at bounding box center [1511, 225] width 13 height 13
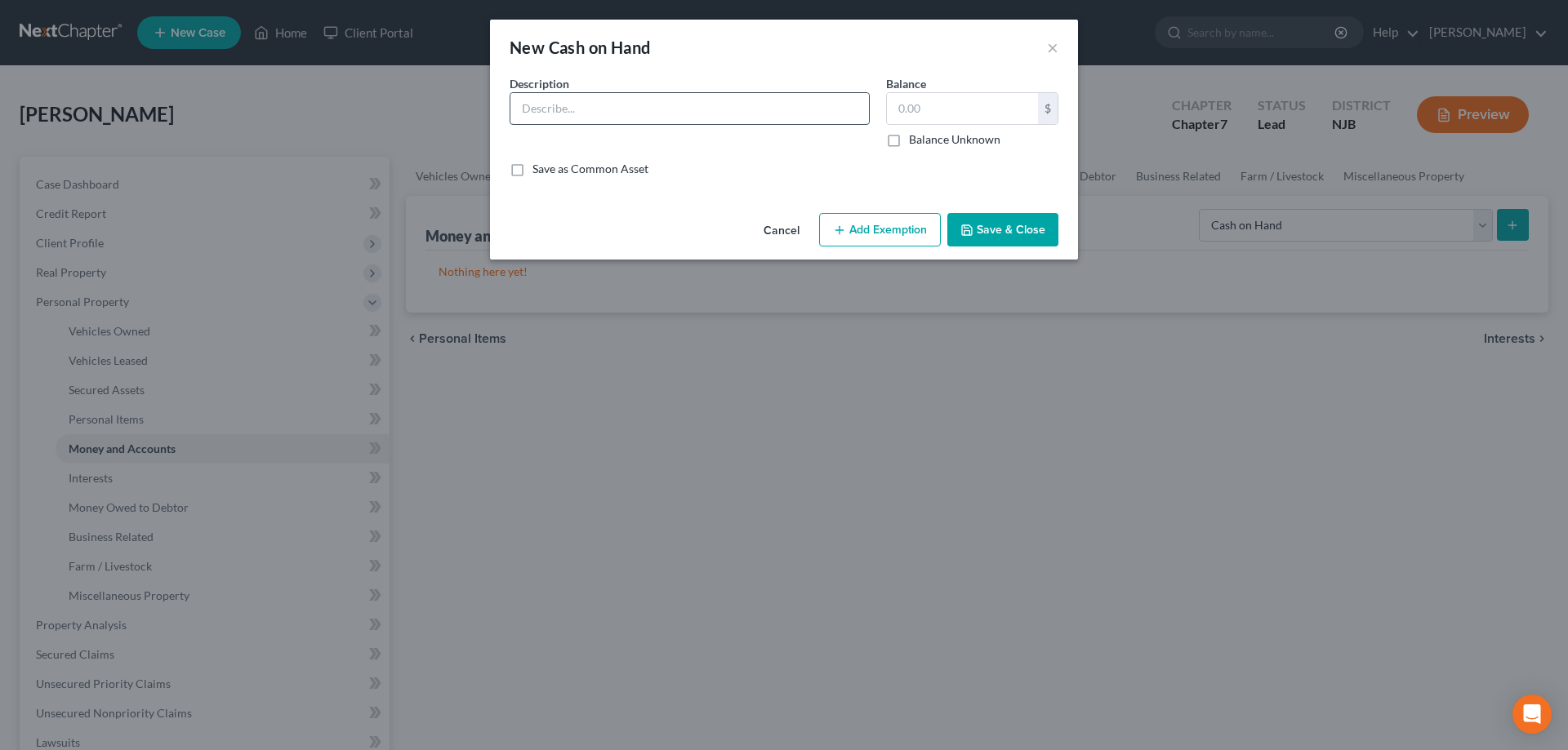
click at [648, 100] on input "text" at bounding box center [689, 108] width 358 height 31
type input "Cash"
click at [909, 116] on input "text" at bounding box center [962, 108] width 151 height 31
type input "3"
click at [877, 243] on button "Add Exemption" at bounding box center [880, 230] width 122 height 34
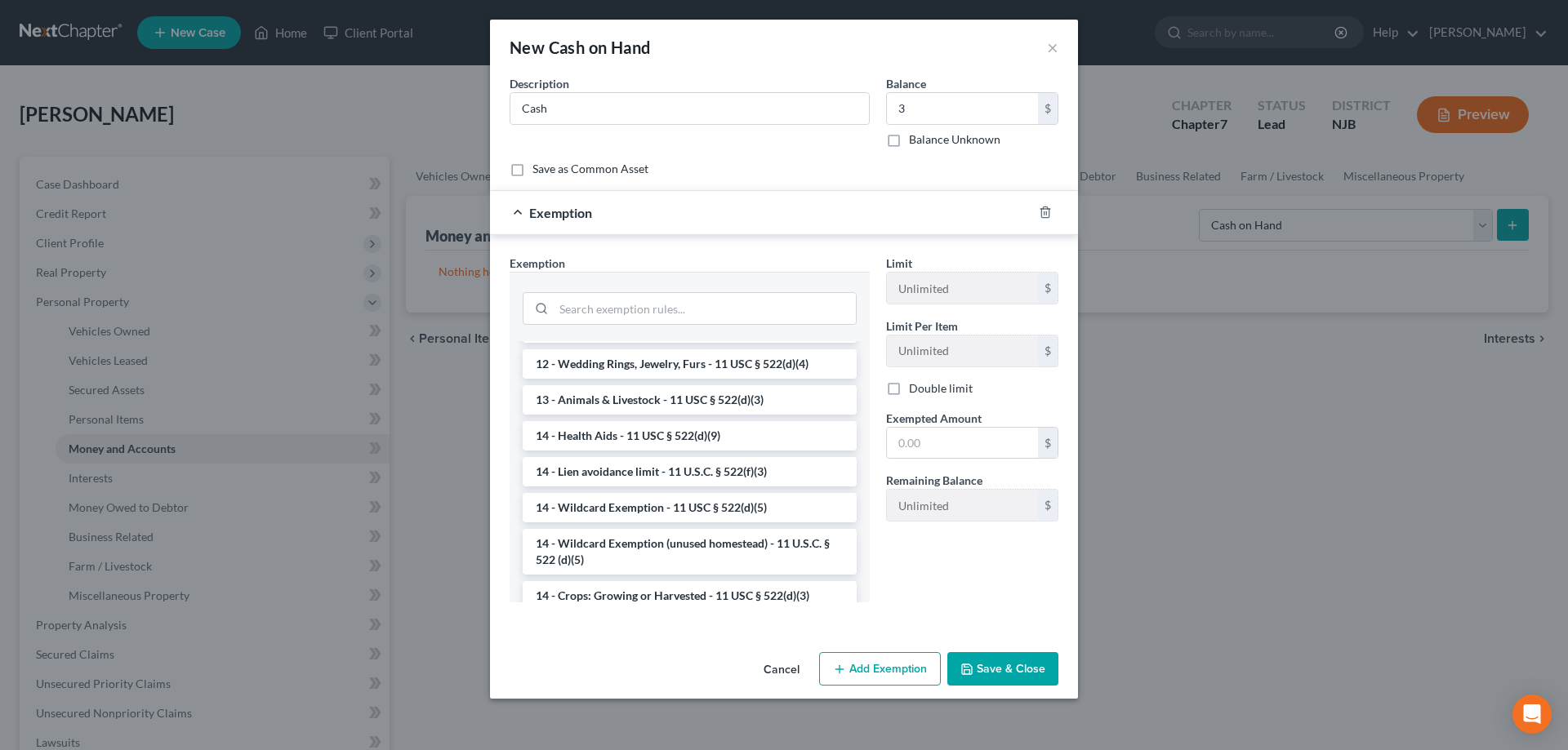
scroll to position [250, 0]
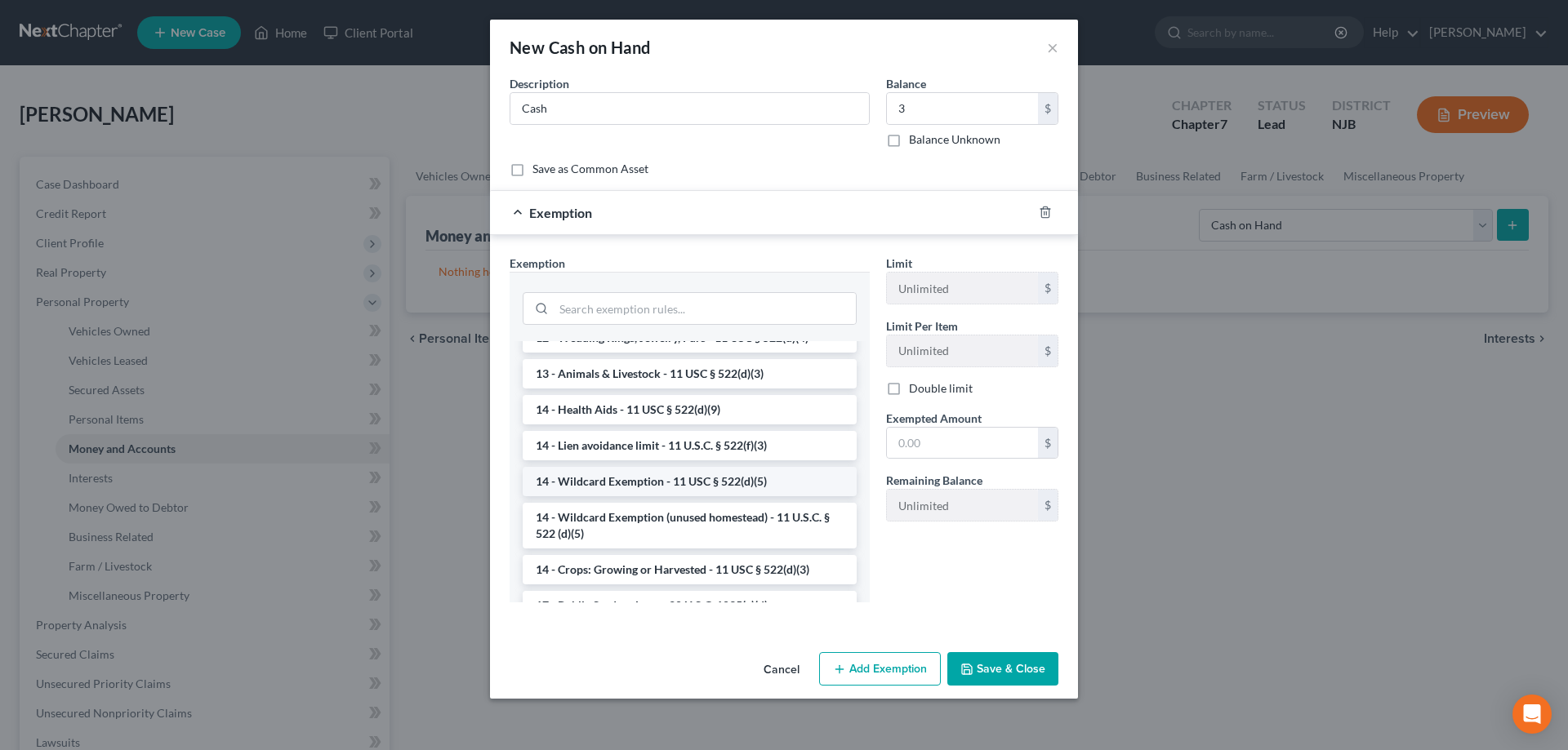
click at [638, 484] on li "14 - Wildcard Exemption - 11 USC § 522(d)(5)" at bounding box center [689, 482] width 334 height 29
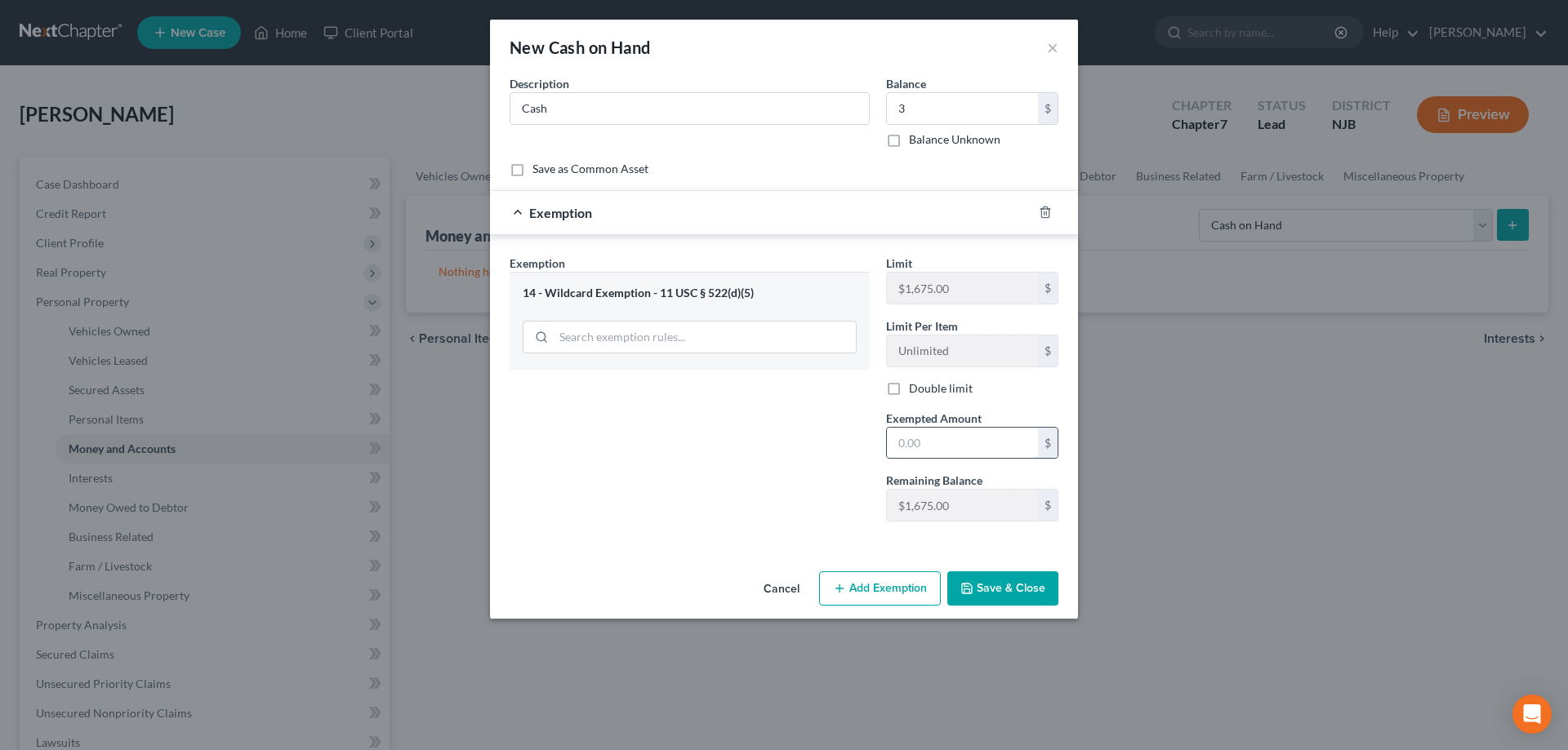
click at [969, 439] on input "text" at bounding box center [962, 443] width 151 height 31
type input "3"
click at [1036, 591] on button "Save & Close" at bounding box center [1002, 588] width 111 height 34
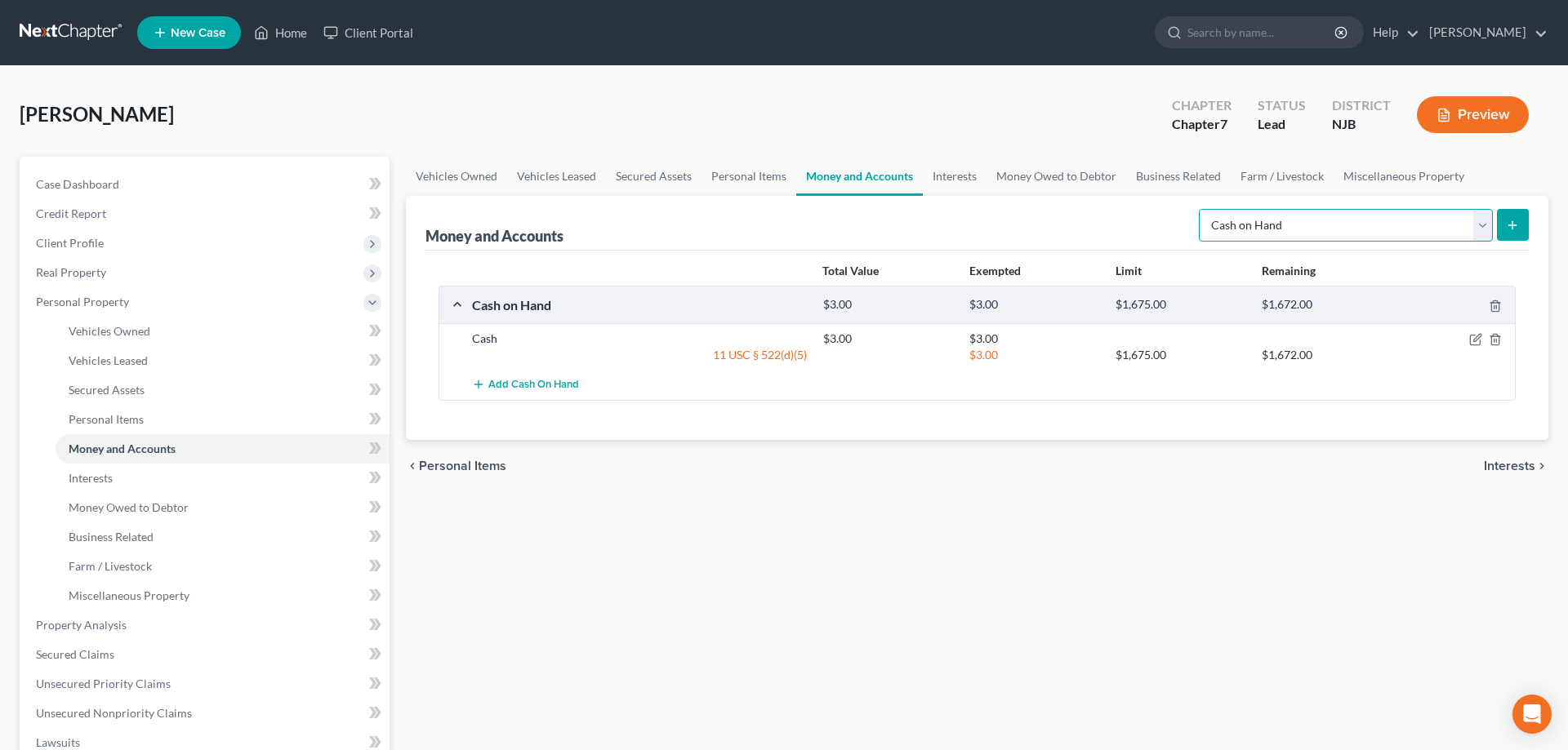
click at [1199, 209] on select "Select Account Type Brokerage Cash on Hand Certificates of Deposit Checking Acc…" at bounding box center [1345, 225] width 294 height 33
select select "checking"
click option "Checking Account" at bounding box center [0, 0] width 0 height 0
click at [1510, 232] on button "submit" at bounding box center [1512, 224] width 32 height 32
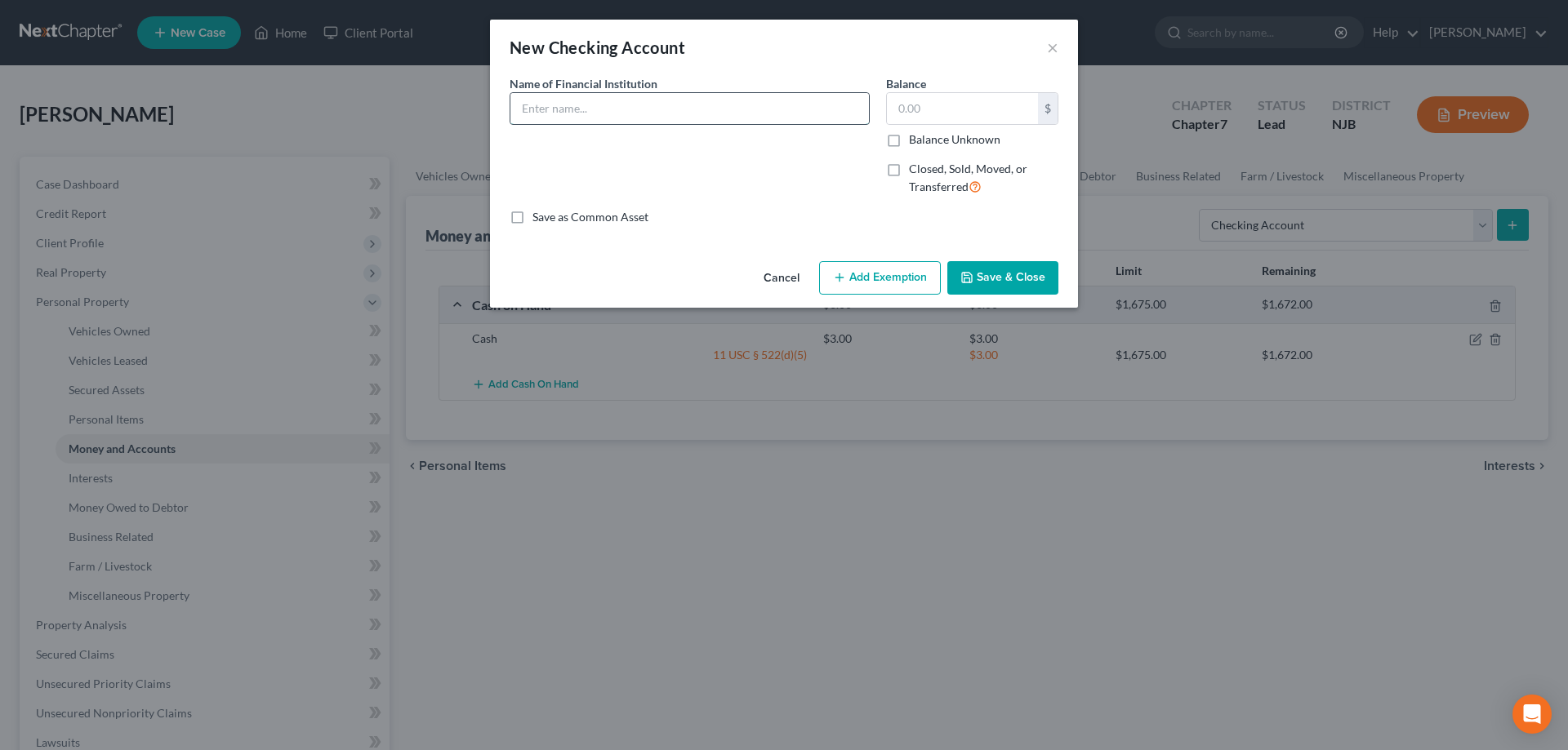
click at [650, 108] on input "text" at bounding box center [689, 108] width 358 height 31
type input "TDBank"
click at [930, 118] on input "text" at bounding box center [962, 108] width 151 height 31
type input "4"
type input "400"
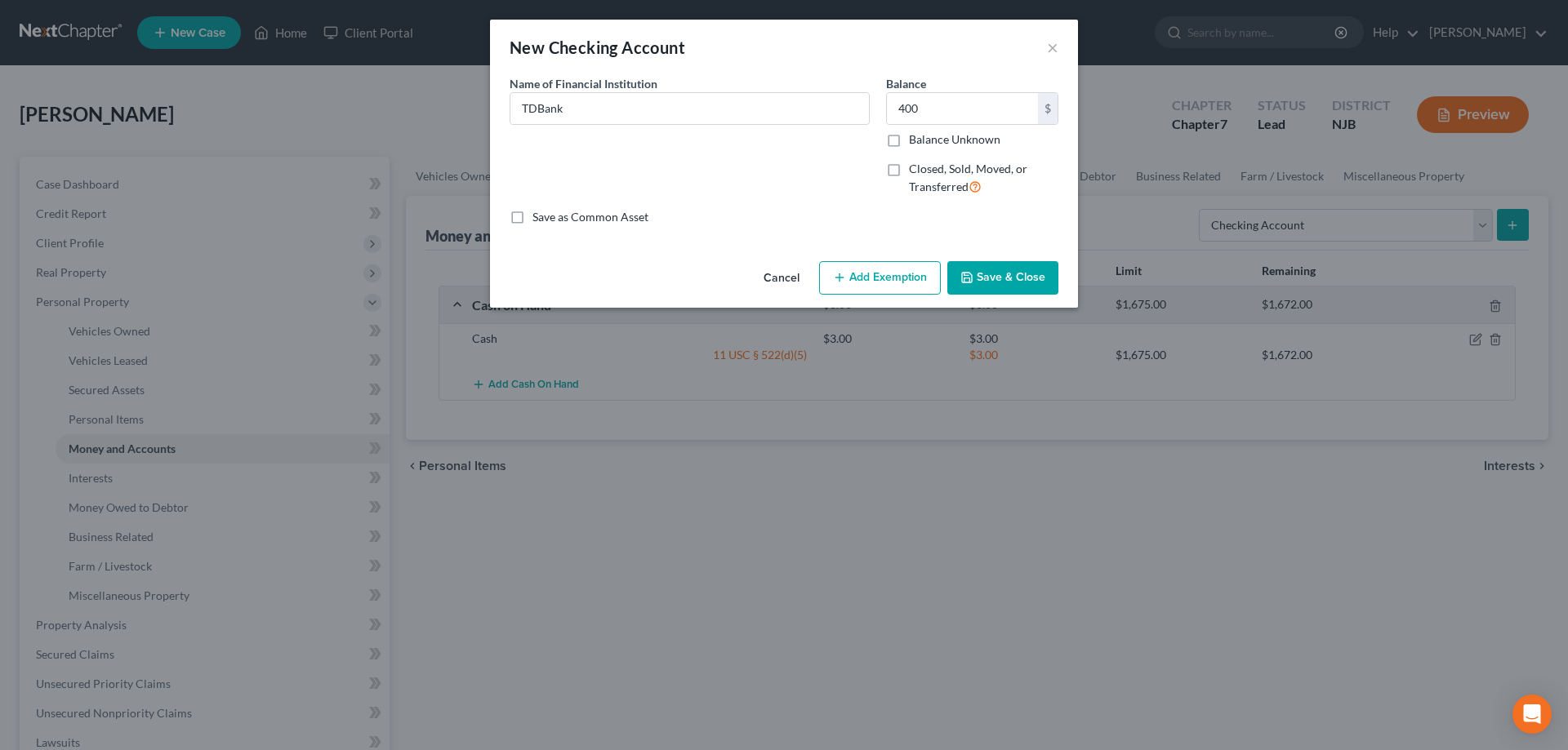
click at [860, 283] on button "Add Exemption" at bounding box center [880, 278] width 122 height 34
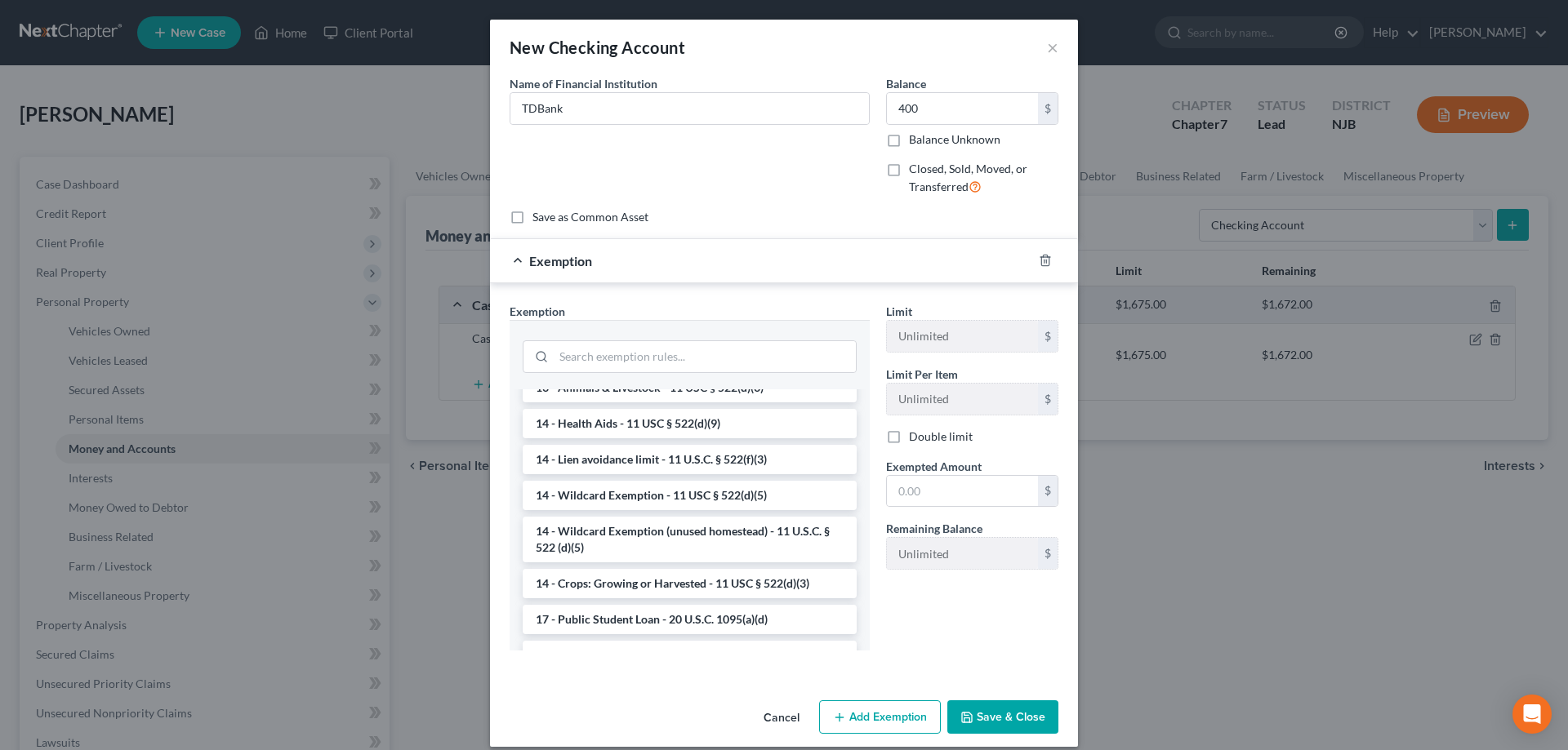
scroll to position [333, 0]
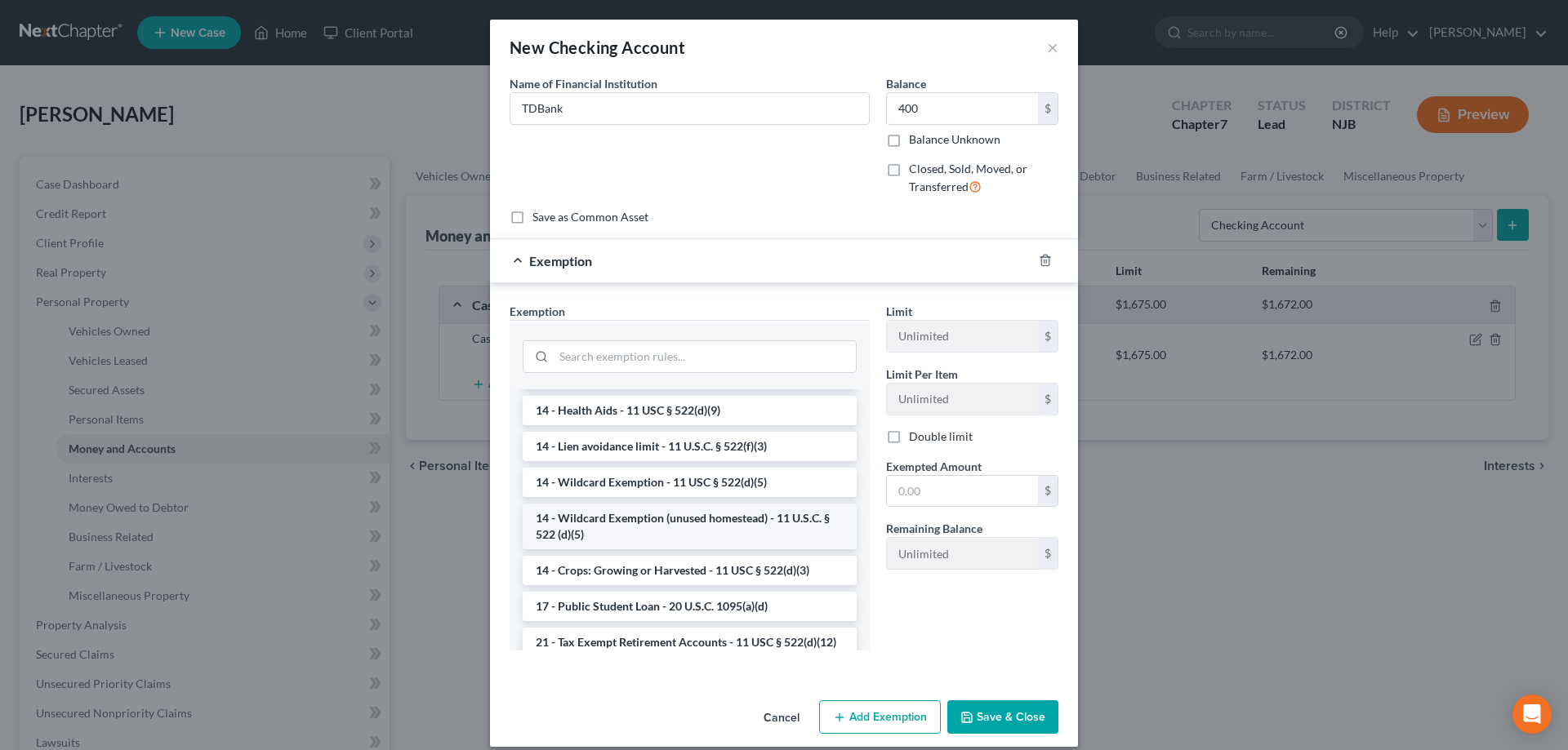
click at [675, 527] on li "14 - Wildcard Exemption (unused homestead) - 11 U.S.C. § 522 (d)(5)" at bounding box center [689, 526] width 334 height 46
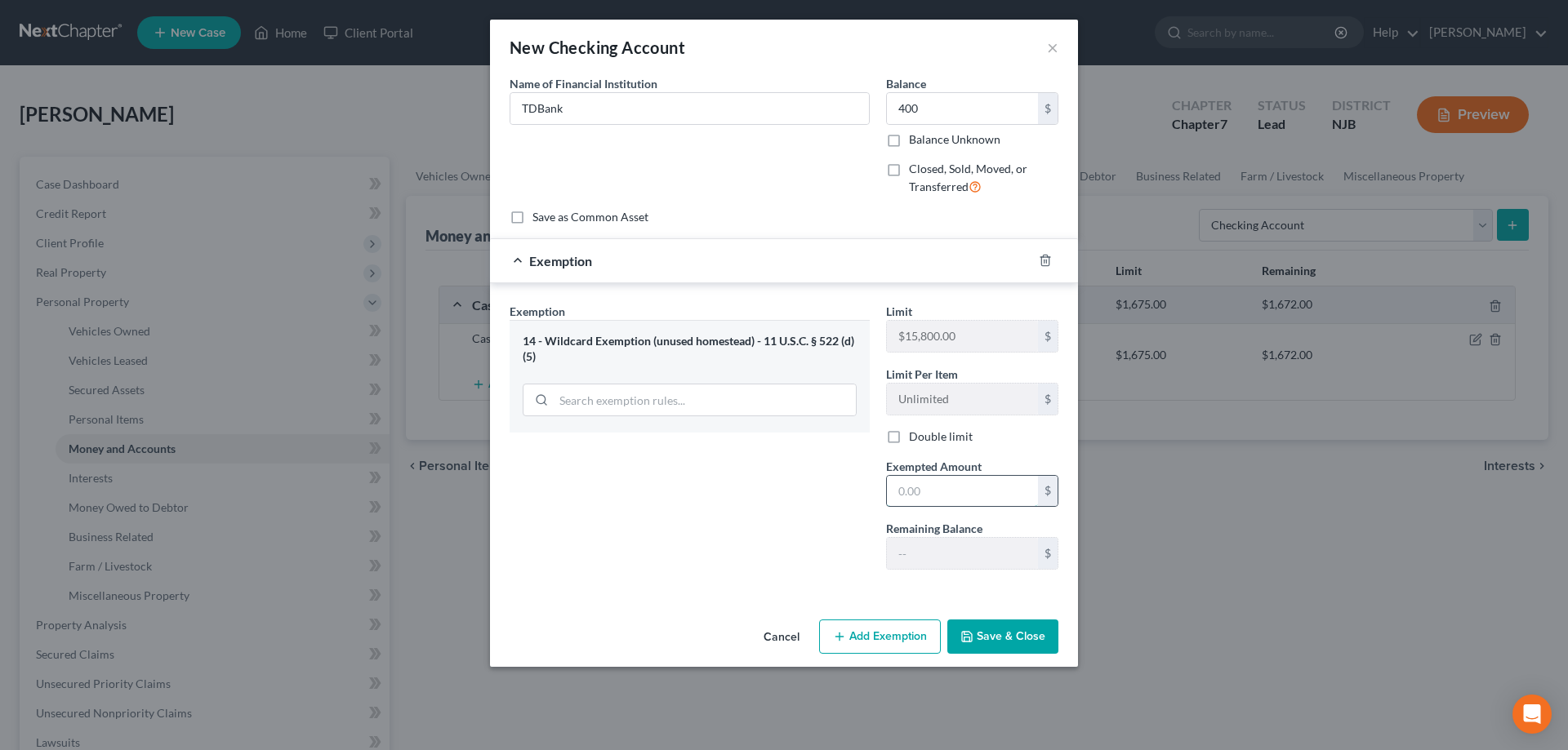
click at [937, 503] on input "text" at bounding box center [962, 491] width 151 height 31
type input "400"
click at [1034, 637] on button "Save & Close" at bounding box center [1002, 637] width 111 height 34
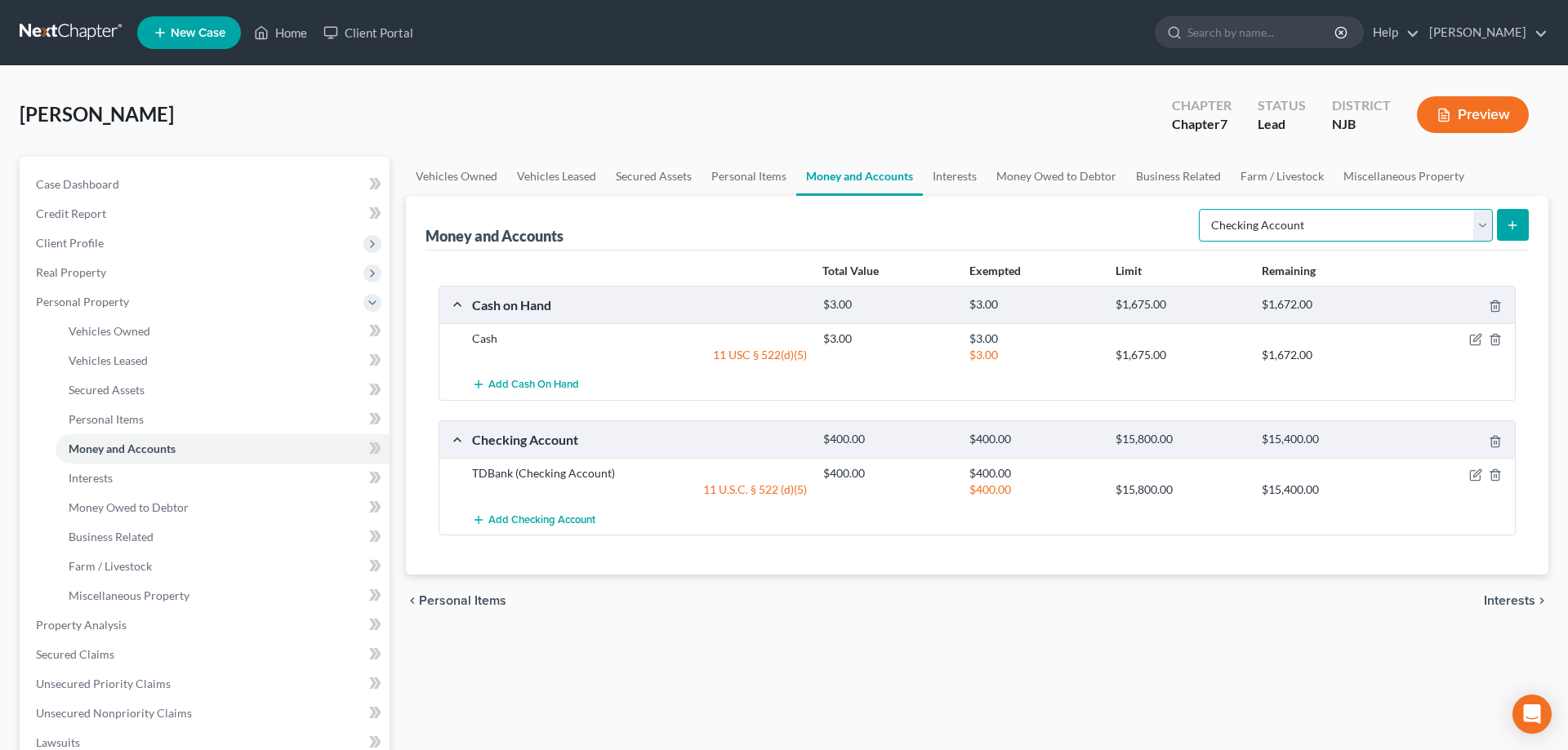
click at [1199, 209] on select "Select Account Type Brokerage Cash on Hand Certificates of Deposit Checking Acc…" at bounding box center [1345, 225] width 294 height 33
select select "security_deposits"
click option "Security Deposits or Prepayments" at bounding box center [0, 0] width 0 height 0
click at [1199, 209] on select "Select Account Type Brokerage Cash on Hand Certificates of Deposit Checking Acc…" at bounding box center [1345, 225] width 294 height 33
click option "Security Deposits or Prepayments" at bounding box center [0, 0] width 0 height 0
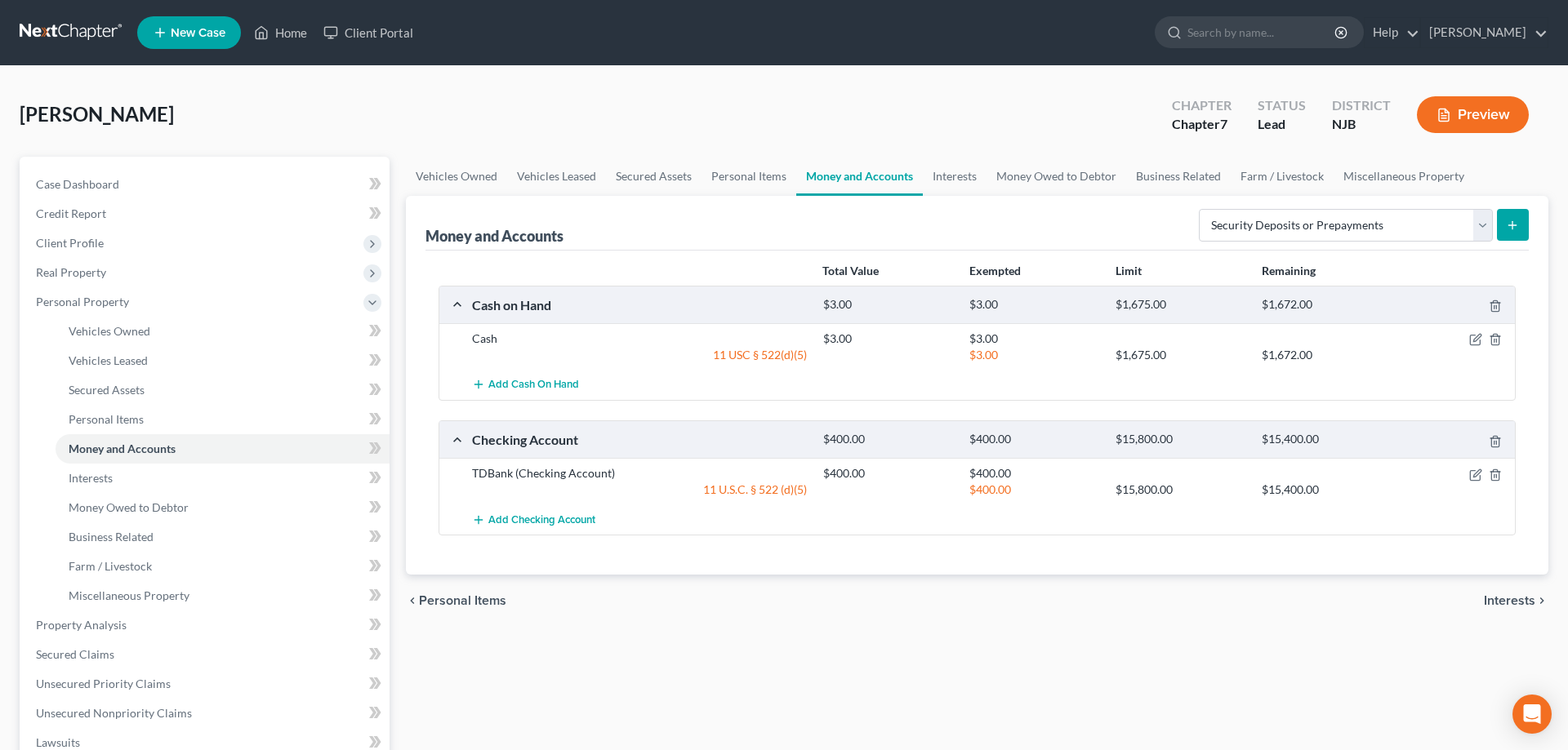
click at [1510, 224] on icon "submit" at bounding box center [1511, 225] width 13 height 13
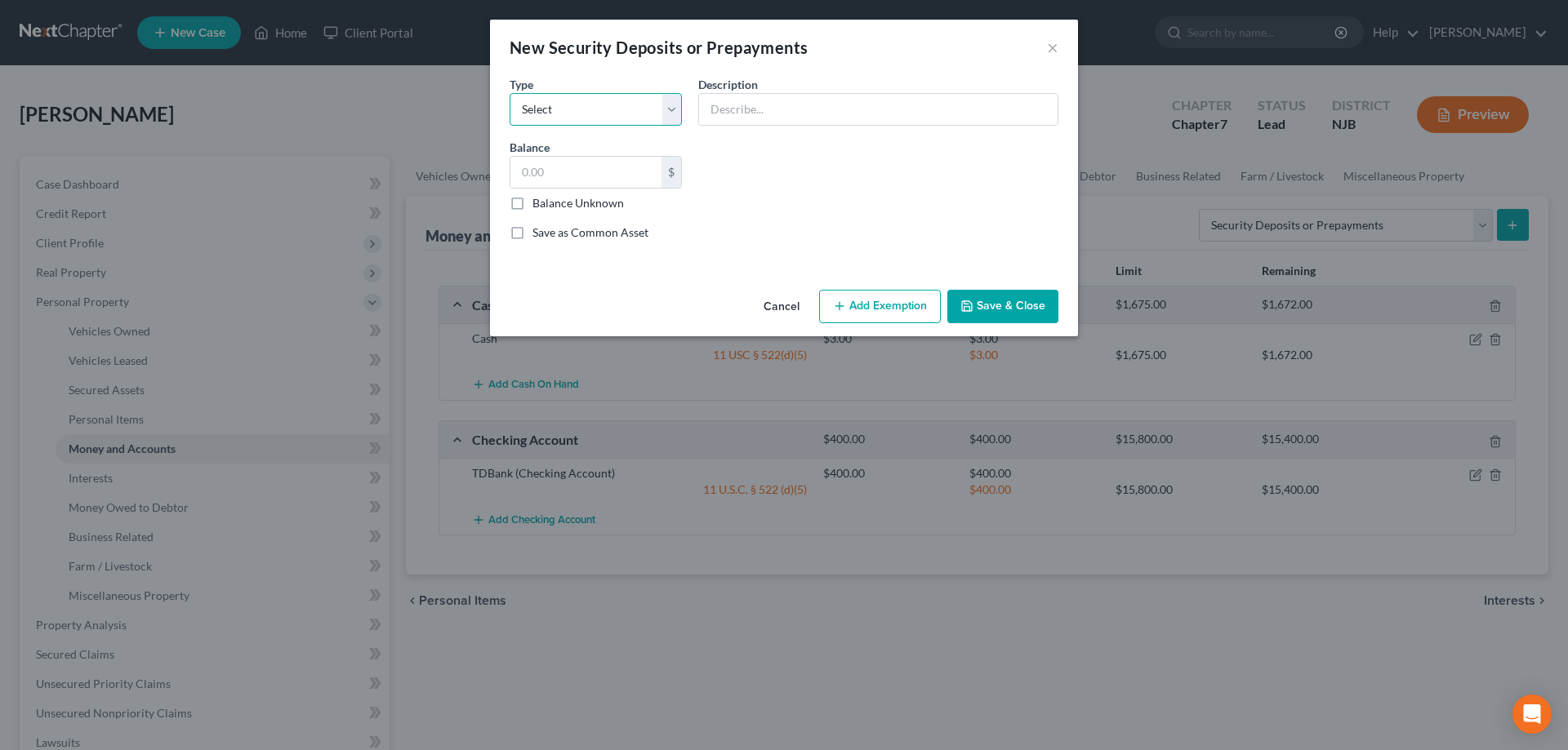
click at [509, 93] on select "Select Electric Gas Heating Oil Security Deposit On Rental Unit Prepaid Rent Te…" at bounding box center [595, 109] width 173 height 33
select select "3"
click option "Security Deposit On Rental Unit" at bounding box center [0, 0] width 0 height 0
click at [746, 115] on input "text" at bounding box center [878, 109] width 358 height 31
type input "w/ landlord"
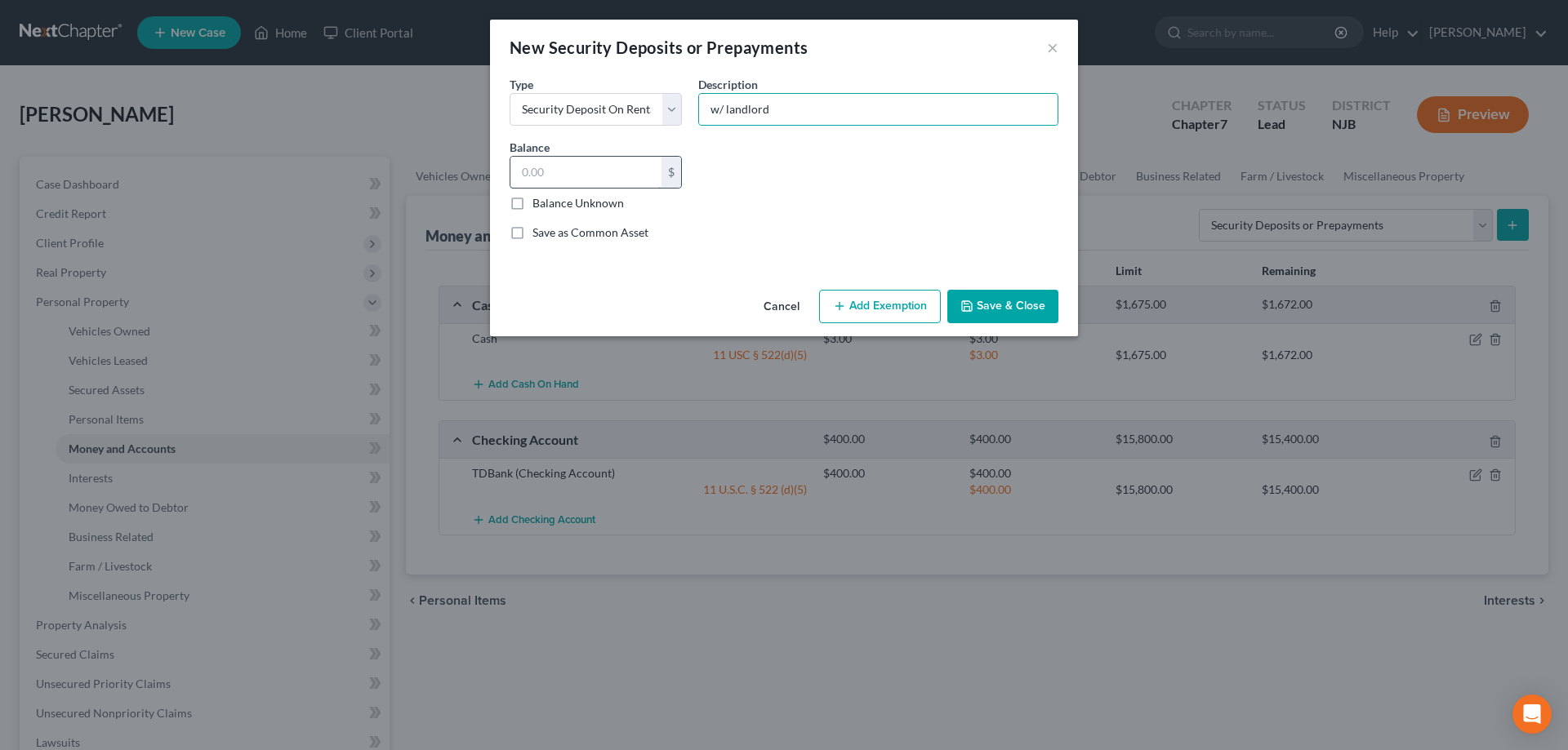
click at [594, 187] on input "text" at bounding box center [586, 172] width 151 height 31
type input "2,000"
click at [855, 308] on button "Add Exemption" at bounding box center [880, 307] width 122 height 34
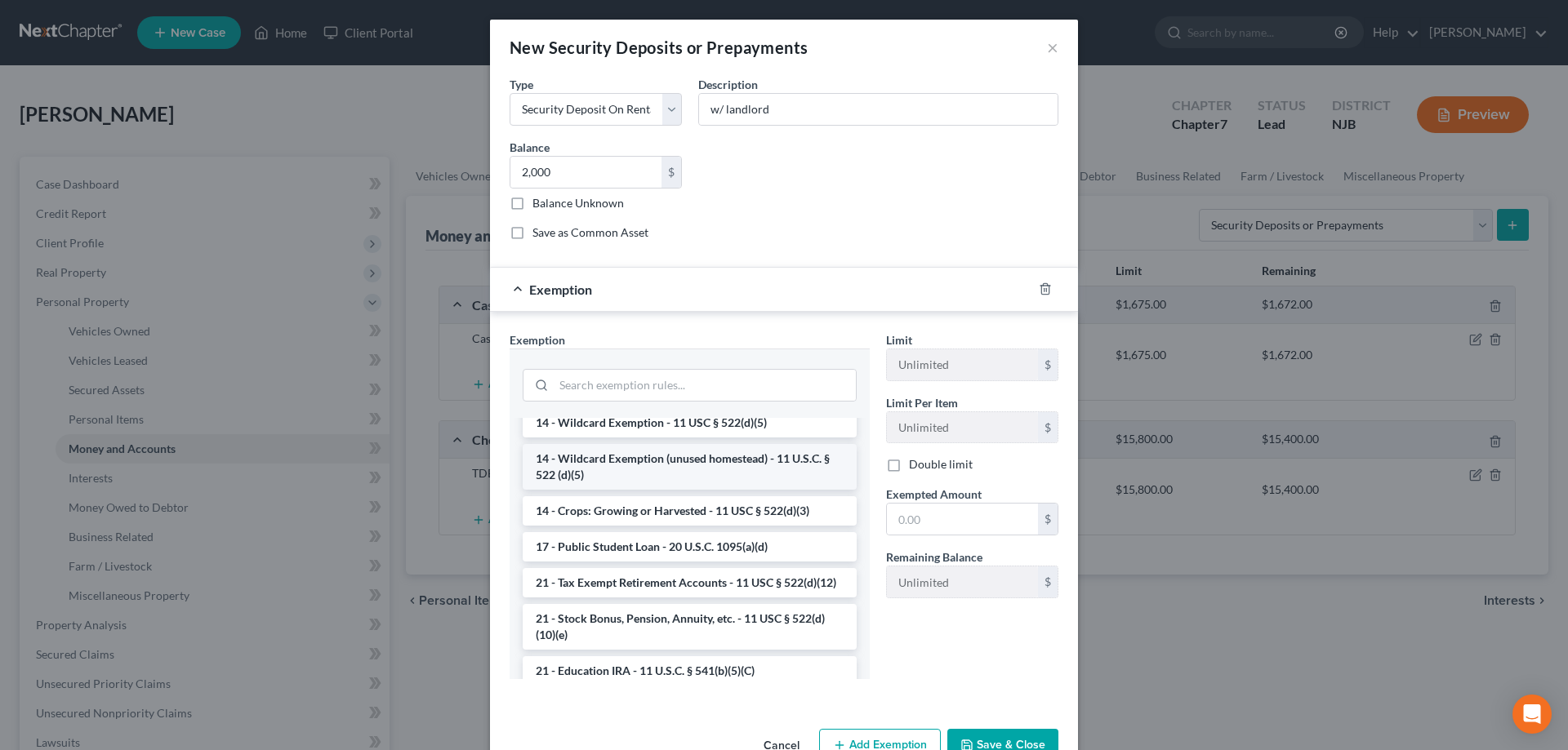
click at [660, 470] on li "14 - Wildcard Exemption (unused homestead) - 11 U.S.C. § 522 (d)(5)" at bounding box center [689, 466] width 334 height 46
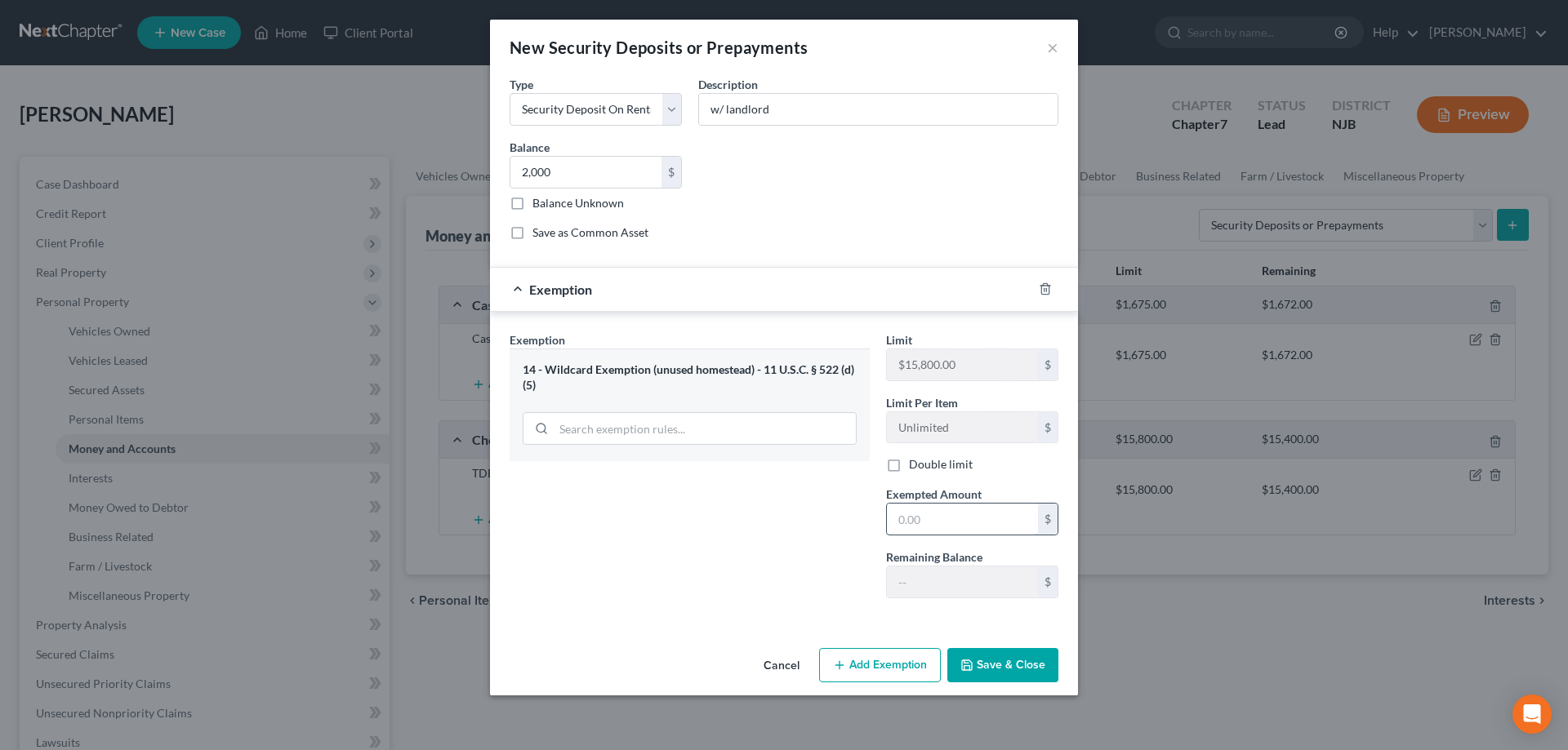
click at [916, 515] on input "text" at bounding box center [962, 519] width 151 height 31
type input "2,000"
click at [985, 659] on button "Save & Close" at bounding box center [1002, 666] width 111 height 34
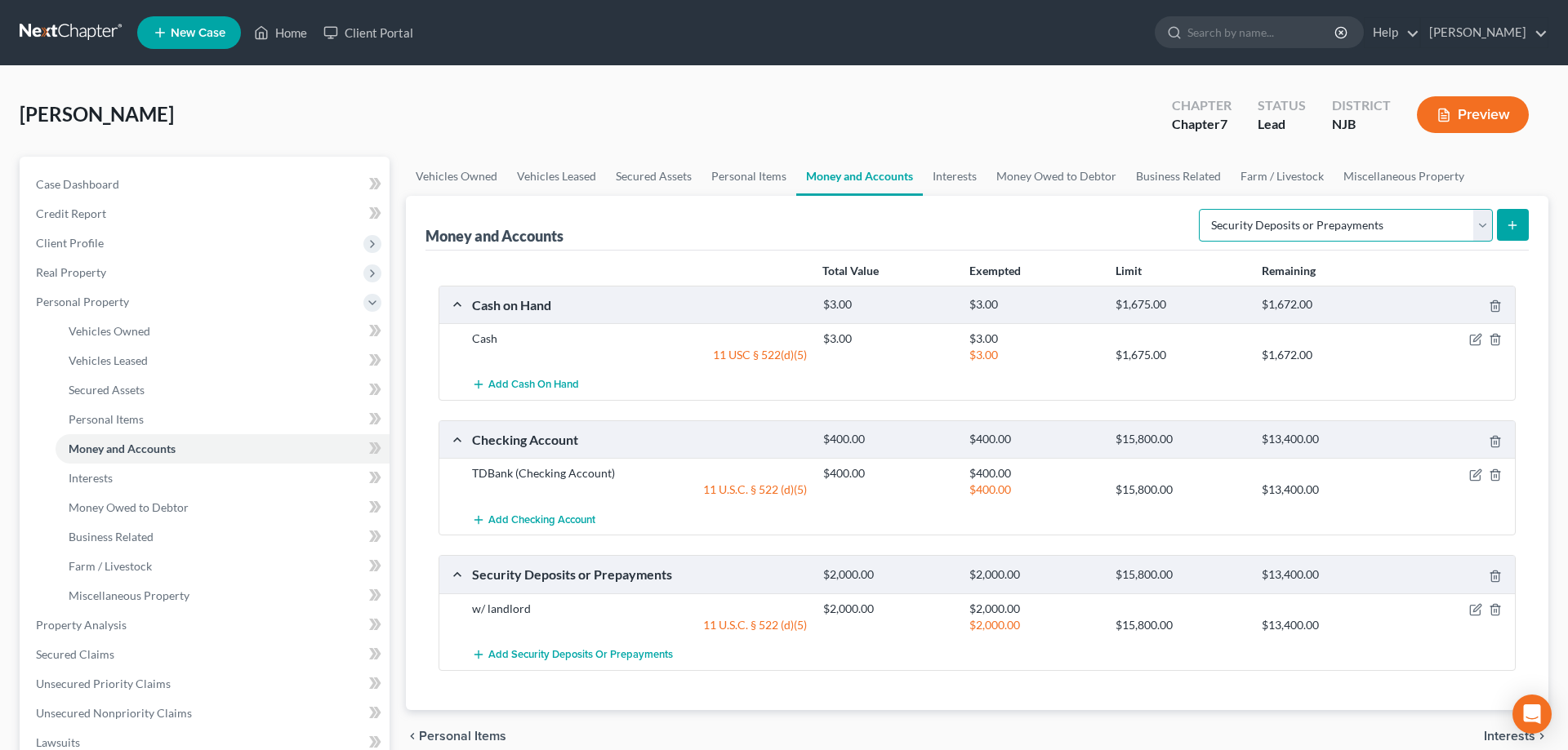
click at [1199, 209] on select "Select Account Type Brokerage Cash on Hand Certificates of Deposit Checking Acc…" at bounding box center [1345, 225] width 294 height 33
click at [88, 480] on span "Interests" at bounding box center [90, 478] width 44 height 14
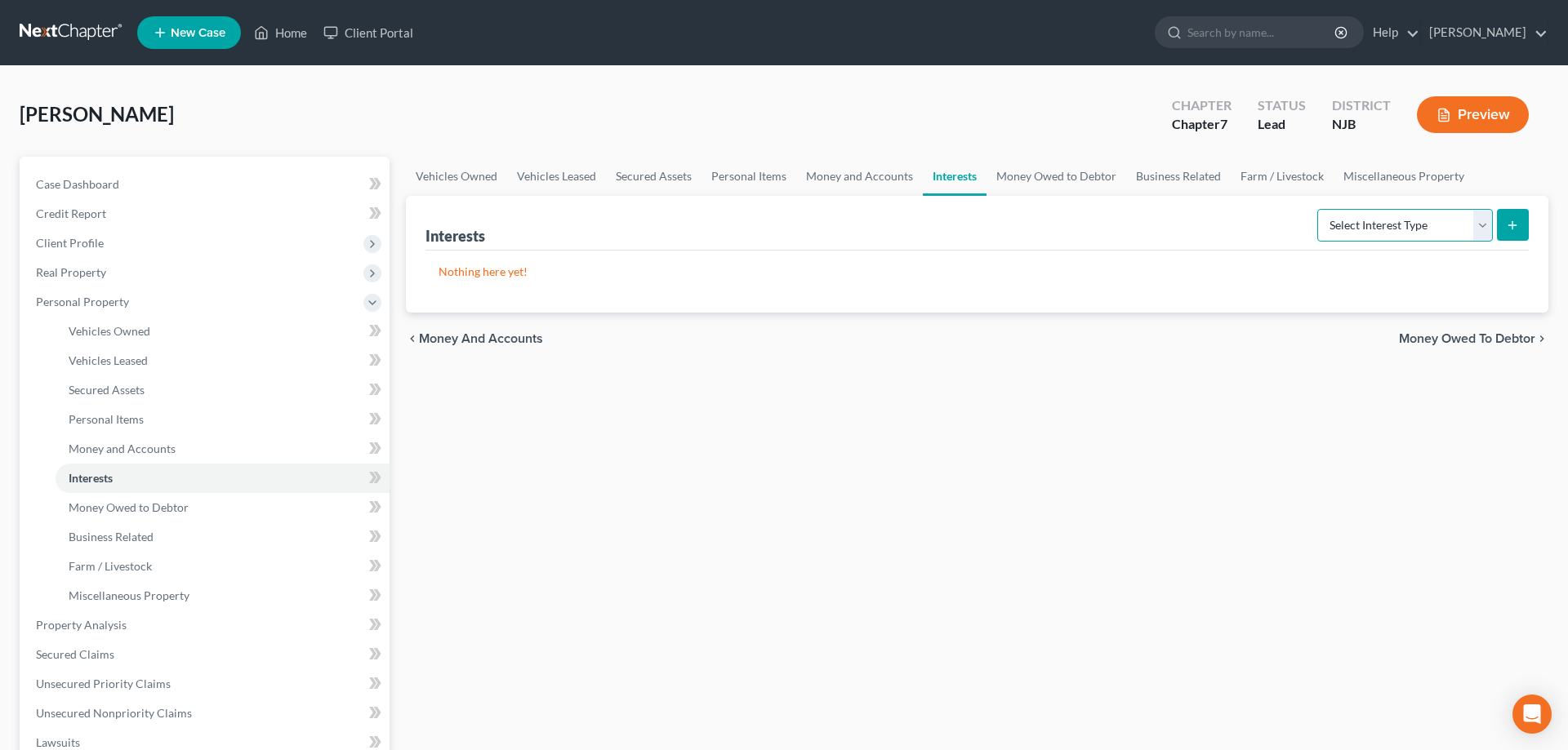
click at [1317, 209] on select "Select Interest Type 401K Annuity Bond Education IRA Government Bond Government…" at bounding box center [1405, 225] width 175 height 33
click at [1505, 225] on button "submit" at bounding box center [1512, 224] width 32 height 32
click at [146, 451] on span "Money and Accounts" at bounding box center [122, 448] width 107 height 14
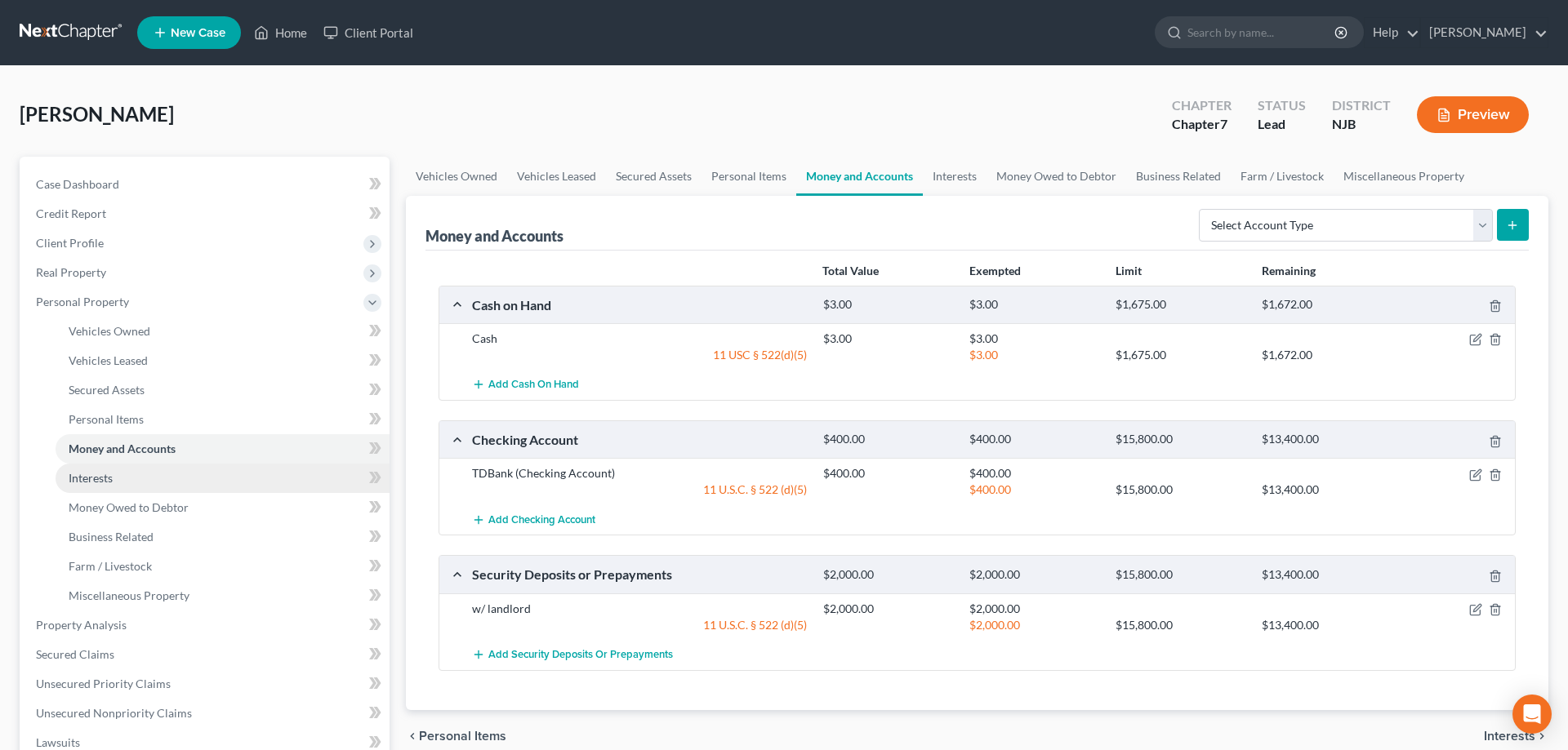
click at [110, 474] on span "Interests" at bounding box center [90, 478] width 44 height 14
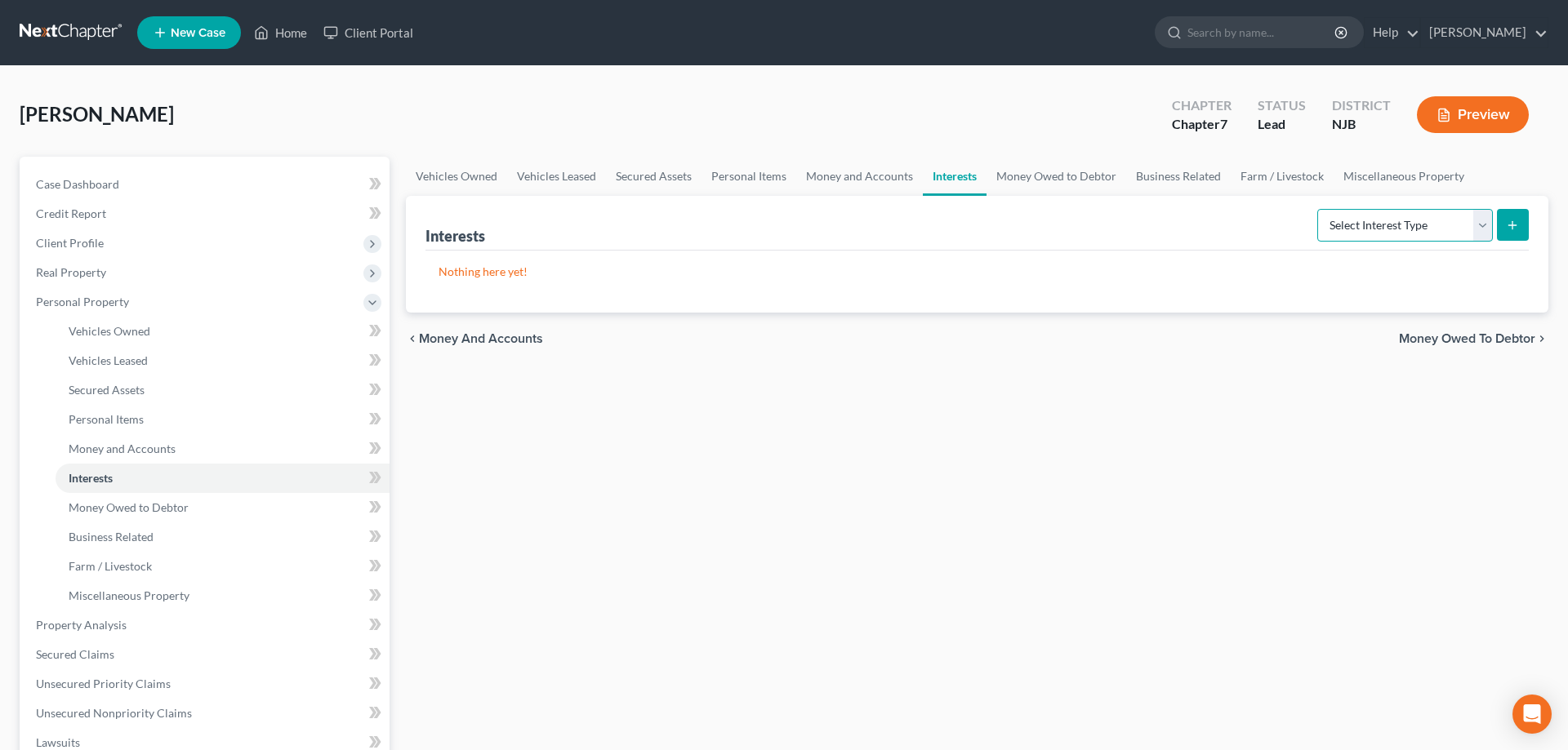
click at [1317, 209] on select "Select Interest Type 401K Annuity Bond Education IRA Government Bond Government…" at bounding box center [1405, 225] width 175 height 33
select select "whole_life_insurance"
click option "Whole Life Insurance" at bounding box center [0, 0] width 0 height 0
click at [1512, 228] on line "submit" at bounding box center [1512, 225] width 0 height 8
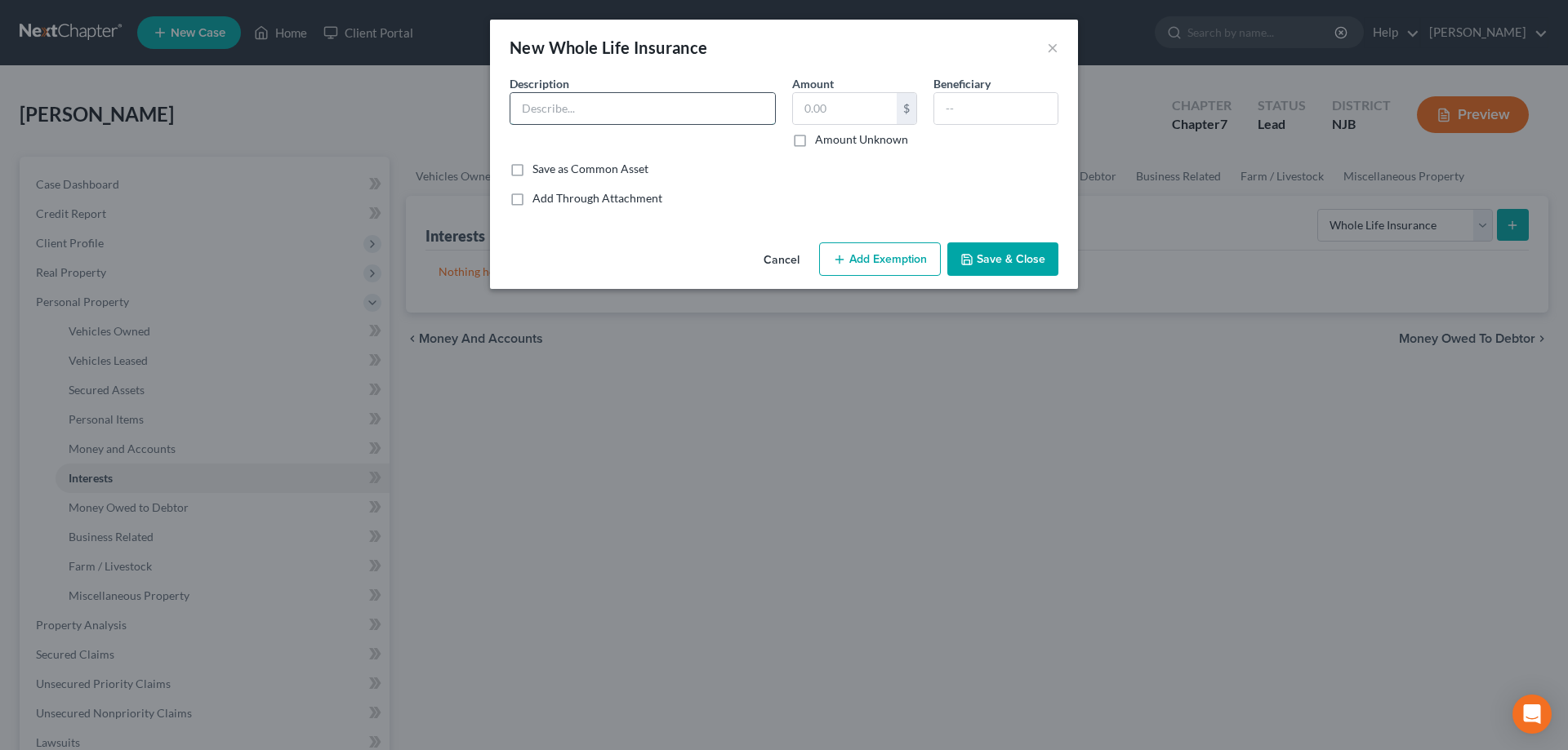
click at [709, 118] on input "text" at bounding box center [643, 108] width 265 height 31
type input "thru Gerber Life"
click at [834, 120] on input "text" at bounding box center [845, 108] width 104 height 31
type input "0"
click at [985, 255] on button "Save & Close" at bounding box center [1002, 259] width 111 height 34
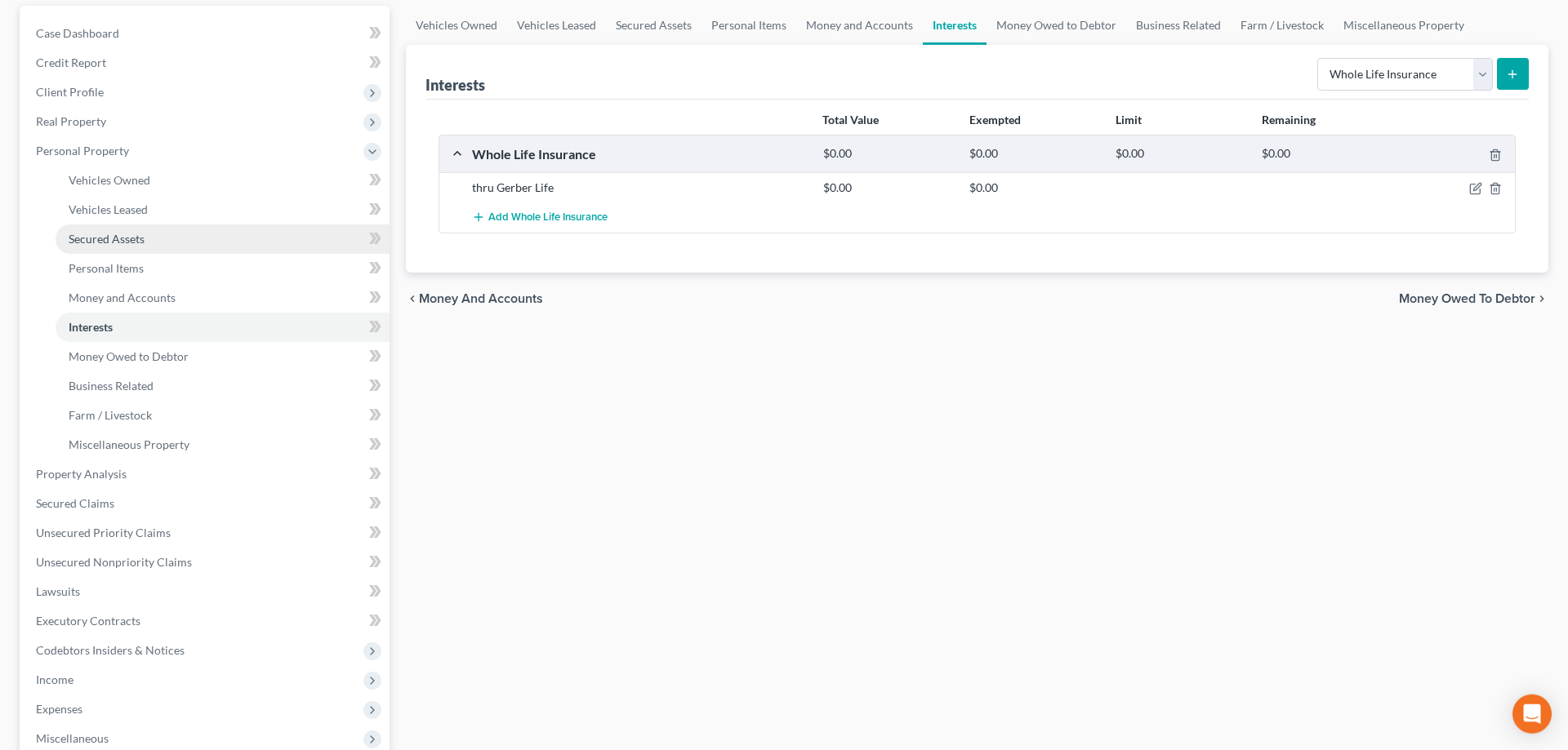
scroll to position [250, 0]
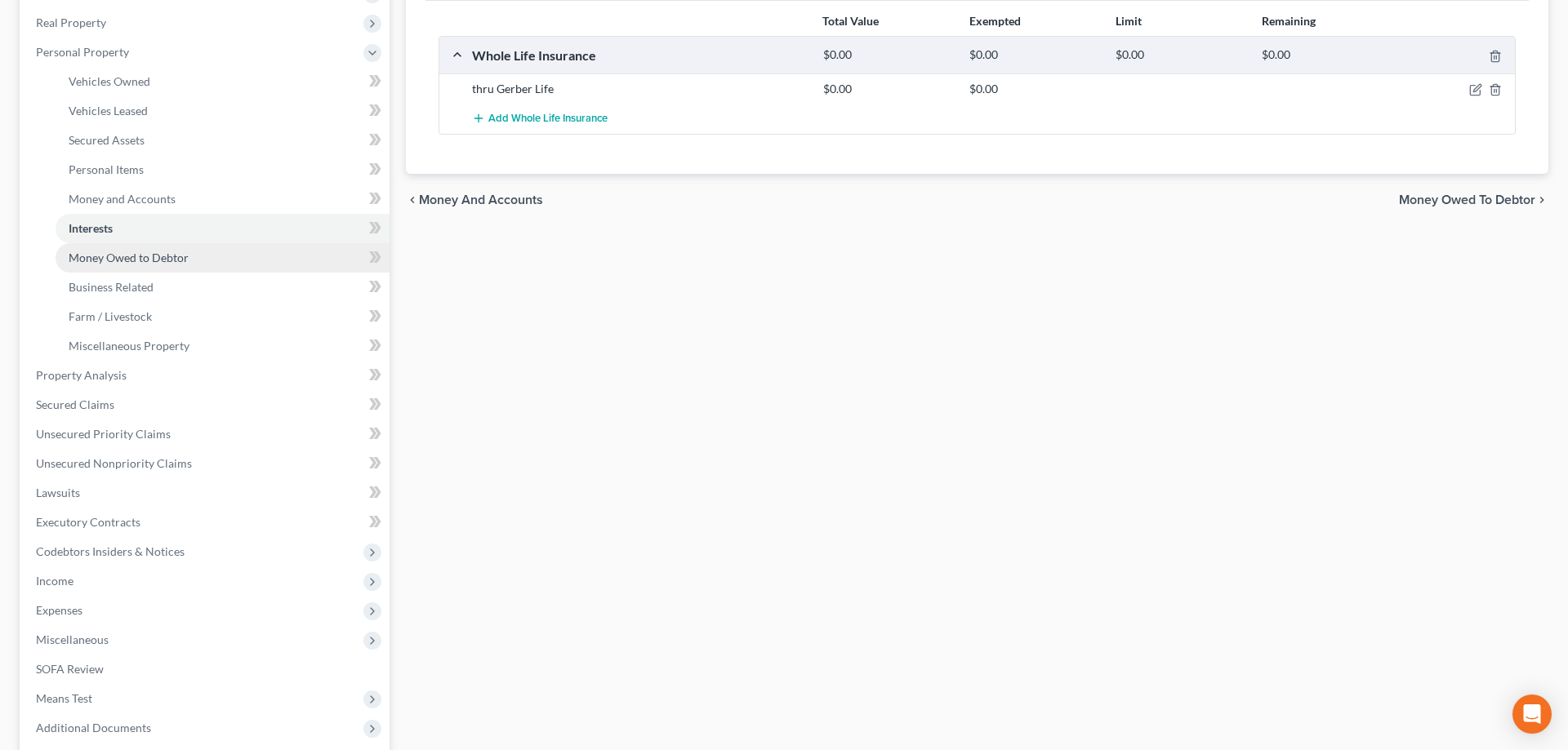
click at [180, 259] on span "Money Owed to Debtor" at bounding box center [129, 258] width 120 height 14
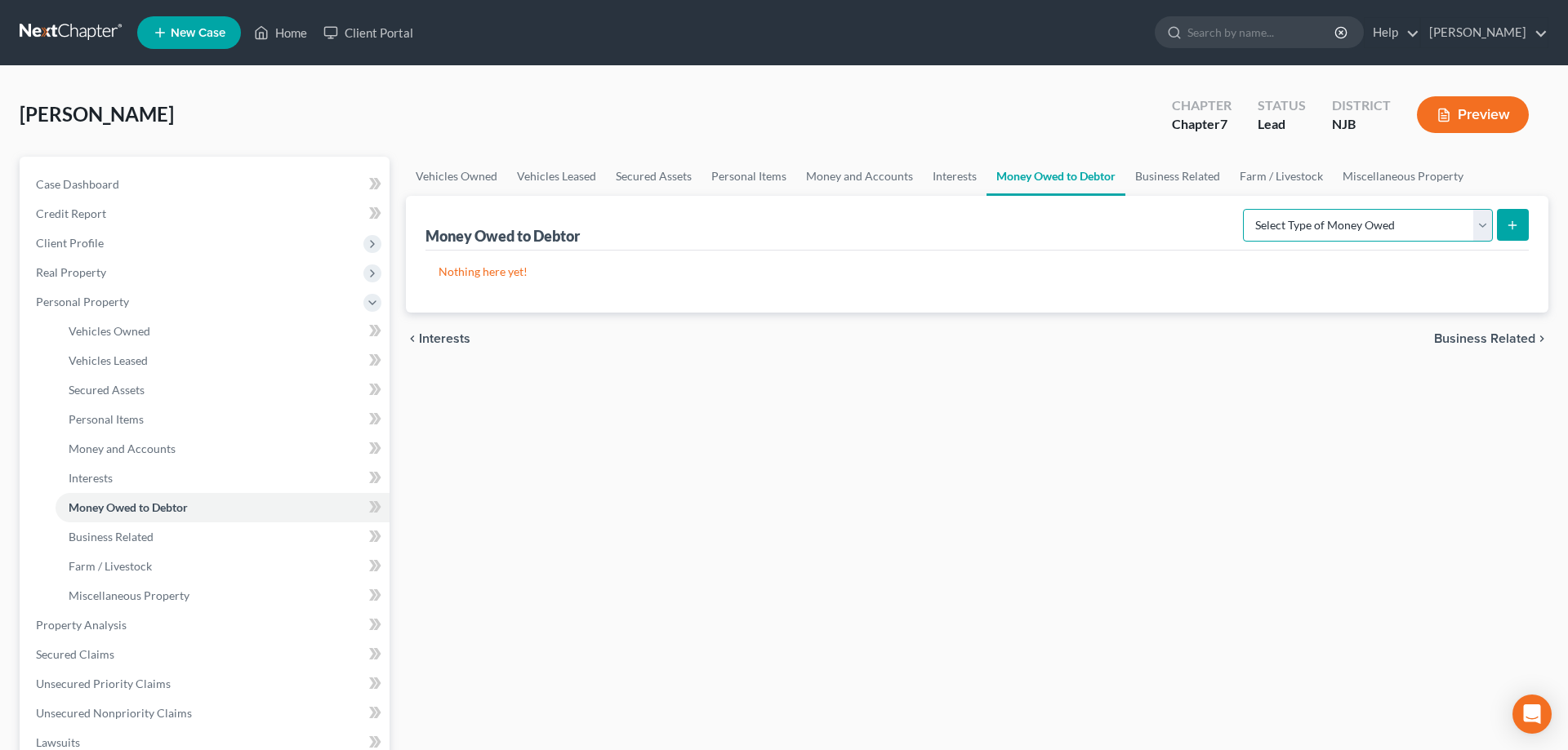
click at [1242, 209] on select "Select Type of Money Owed Accounts Receivable Alimony Child Support Claims Agai…" at bounding box center [1367, 225] width 250 height 33
select select "expected_tax_refund"
click option "Expected Tax Refund and Unused NOLs" at bounding box center [0, 0] width 0 height 0
click at [1504, 219] on button "submit" at bounding box center [1512, 224] width 32 height 32
select select "0"
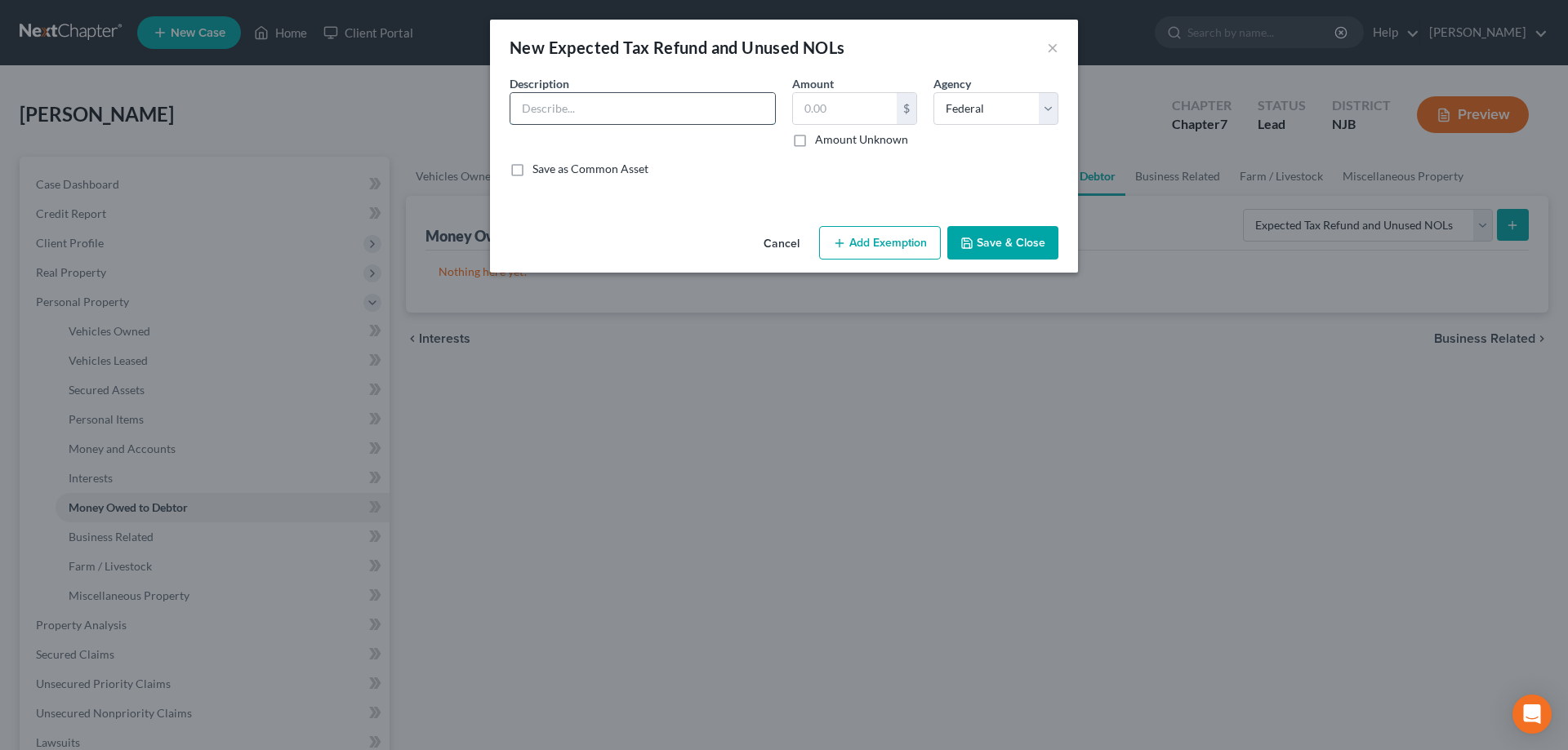
click at [667, 123] on input "text" at bounding box center [643, 108] width 265 height 31
type input "Fed"
click at [981, 236] on button "Save & Close" at bounding box center [1002, 243] width 111 height 34
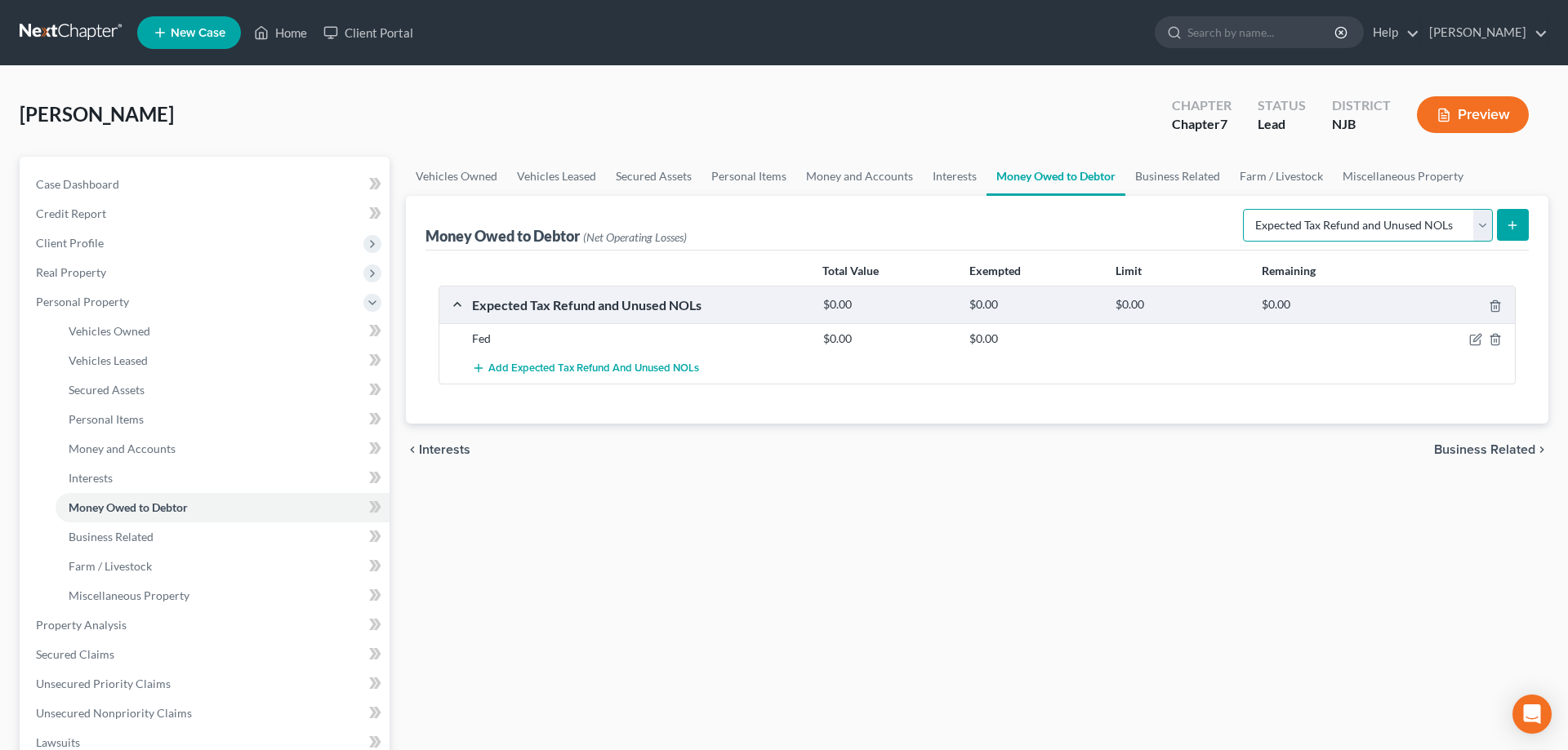
click at [1242, 209] on select "Select Type of Money Owed Accounts Receivable Alimony Child Support Claims Agai…" at bounding box center [1367, 225] width 250 height 33
click option "Expected Tax Refund and Unused NOLs" at bounding box center [0, 0] width 0 height 0
click at [1506, 224] on icon "submit" at bounding box center [1511, 225] width 13 height 13
select select "0"
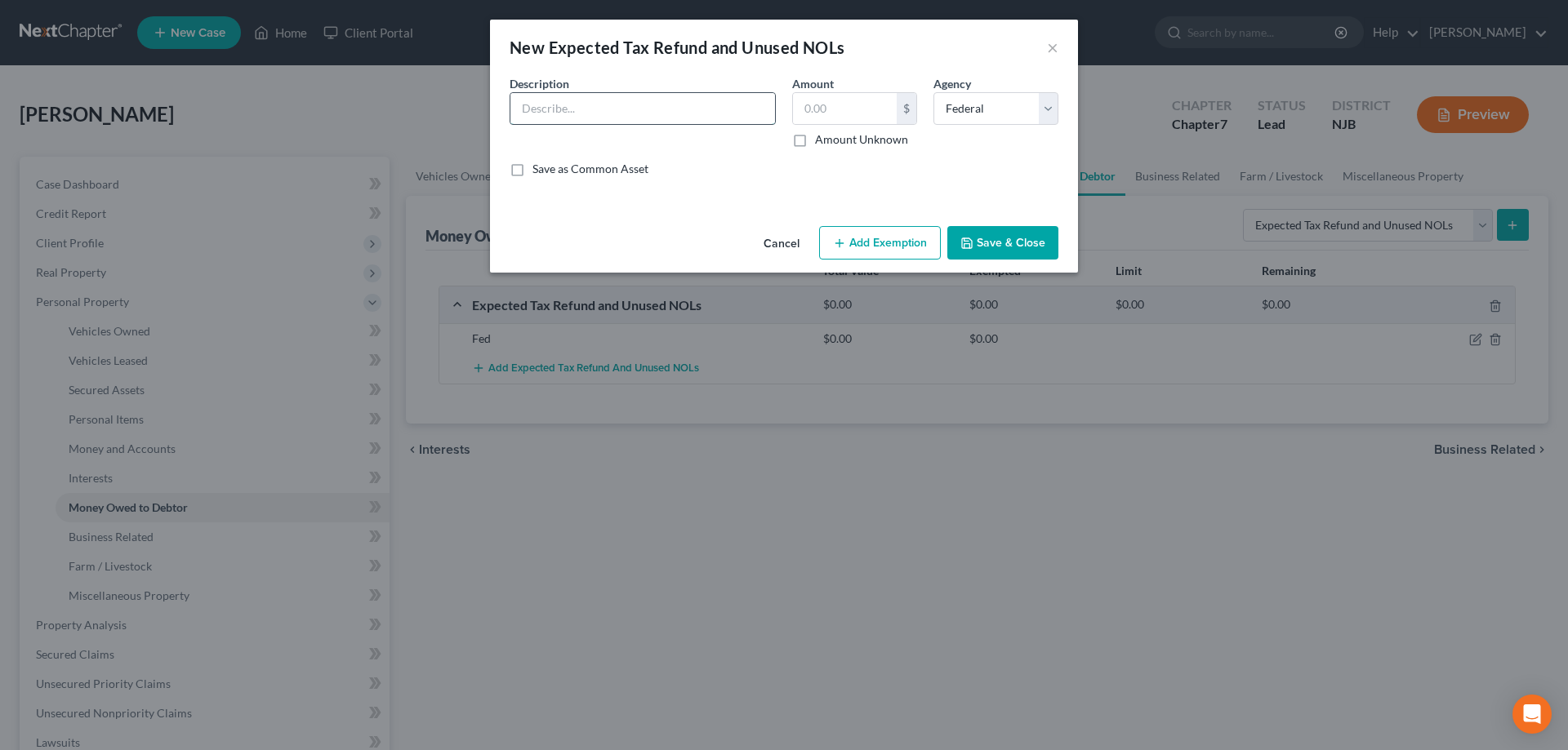
click at [698, 105] on input "text" at bounding box center [643, 108] width 265 height 31
type input "State"
click at [933, 92] on select "Select Federal State Local" at bounding box center [995, 108] width 125 height 33
select select "1"
click option "State" at bounding box center [0, 0] width 0 height 0
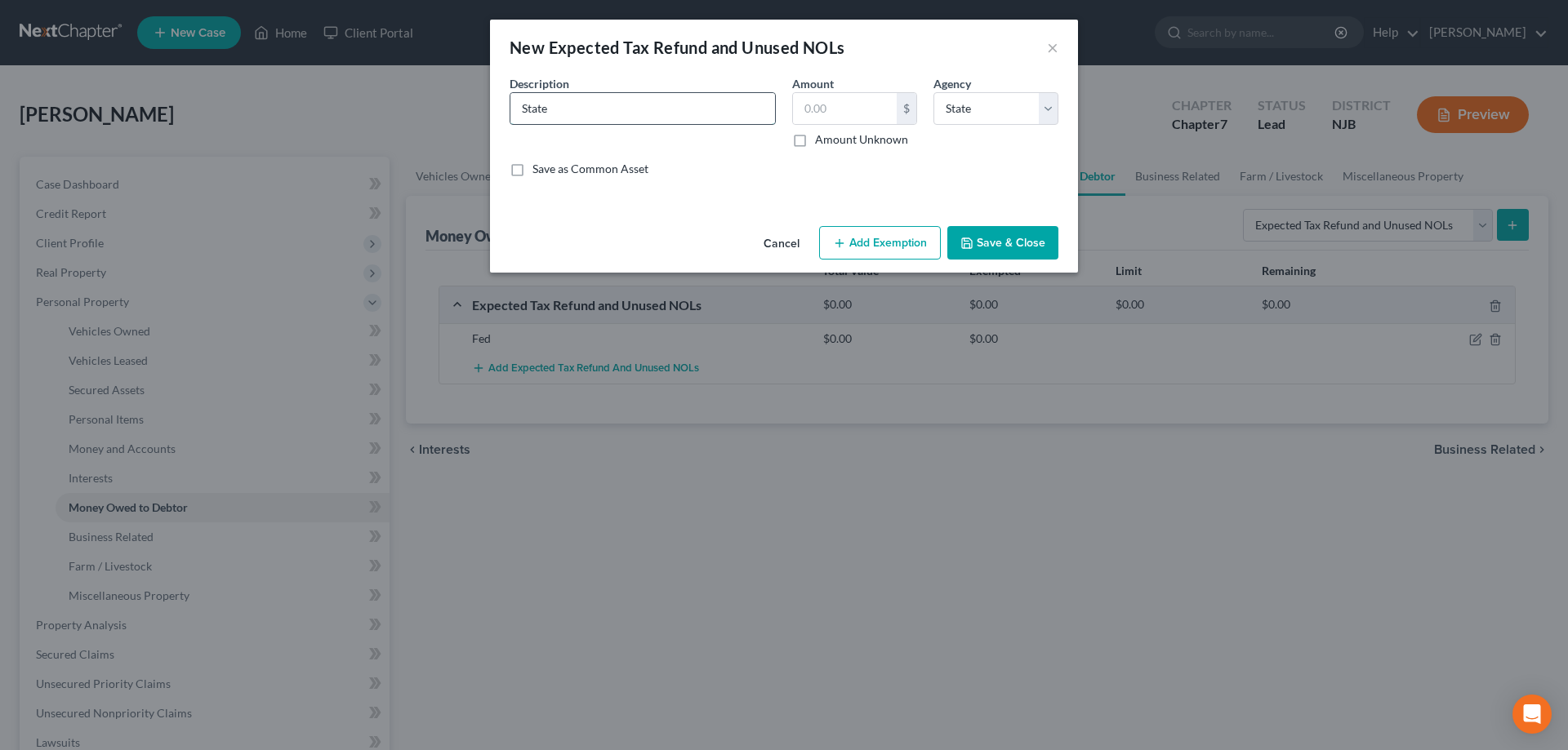
click at [678, 106] on input "State" at bounding box center [643, 108] width 265 height 31
type input "State ($2000) used up"
click at [871, 113] on input "text" at bounding box center [845, 108] width 104 height 31
type input "0"
click at [985, 251] on button "Save & Close" at bounding box center [1002, 243] width 111 height 34
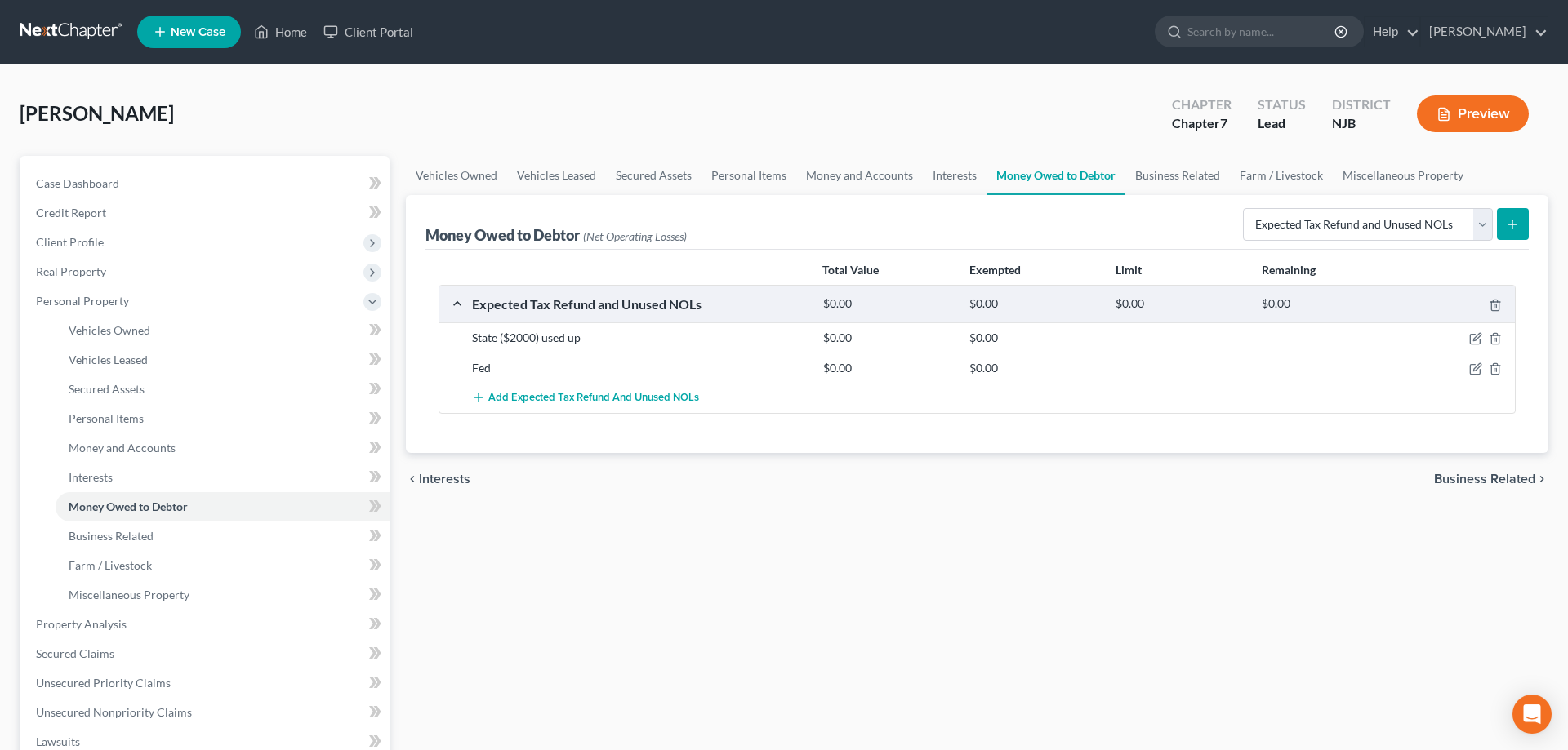
scroll to position [333, 0]
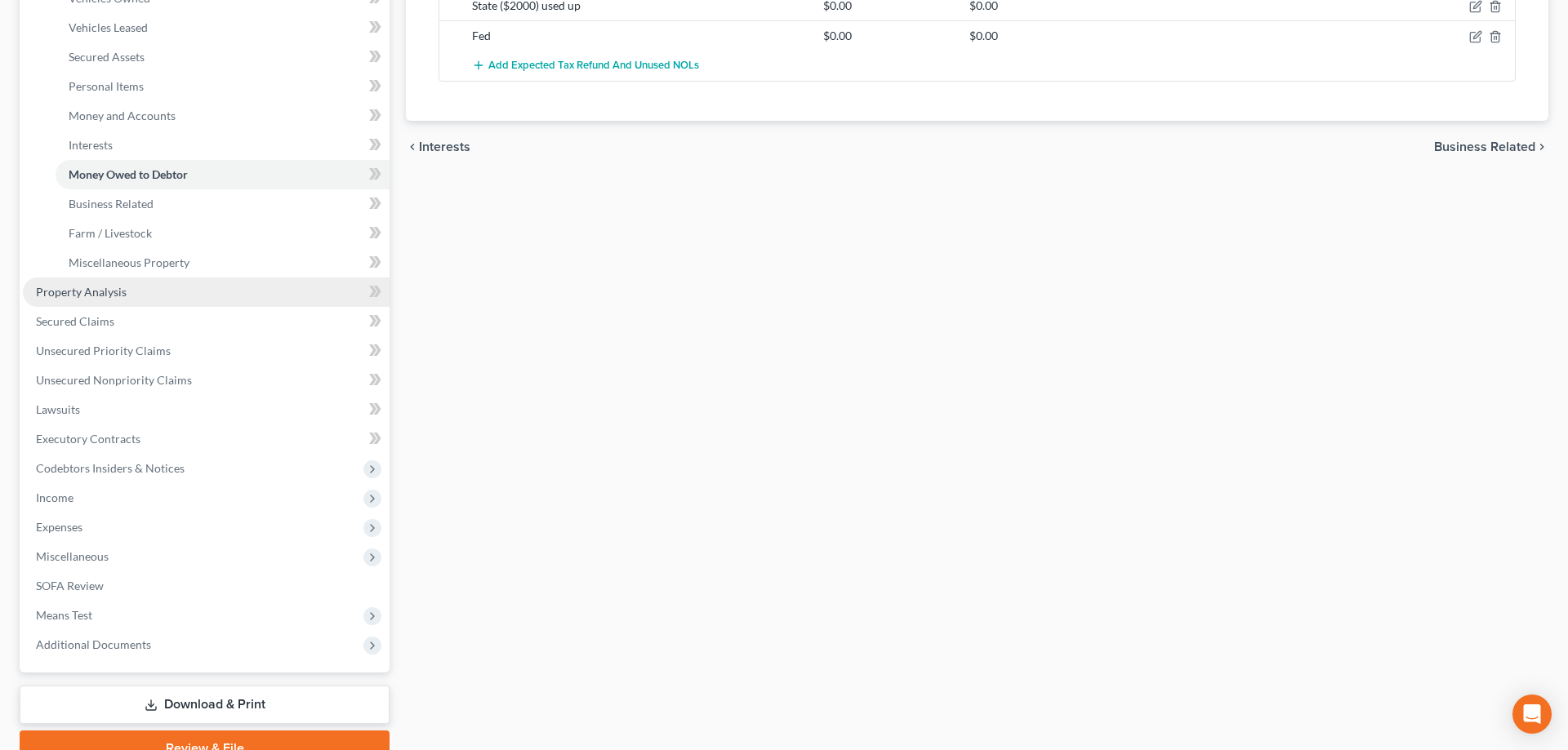
drag, startPoint x: 119, startPoint y: 291, endPoint x: 128, endPoint y: 290, distance: 9.1
click at [121, 291] on span "Property Analysis" at bounding box center [81, 292] width 90 height 14
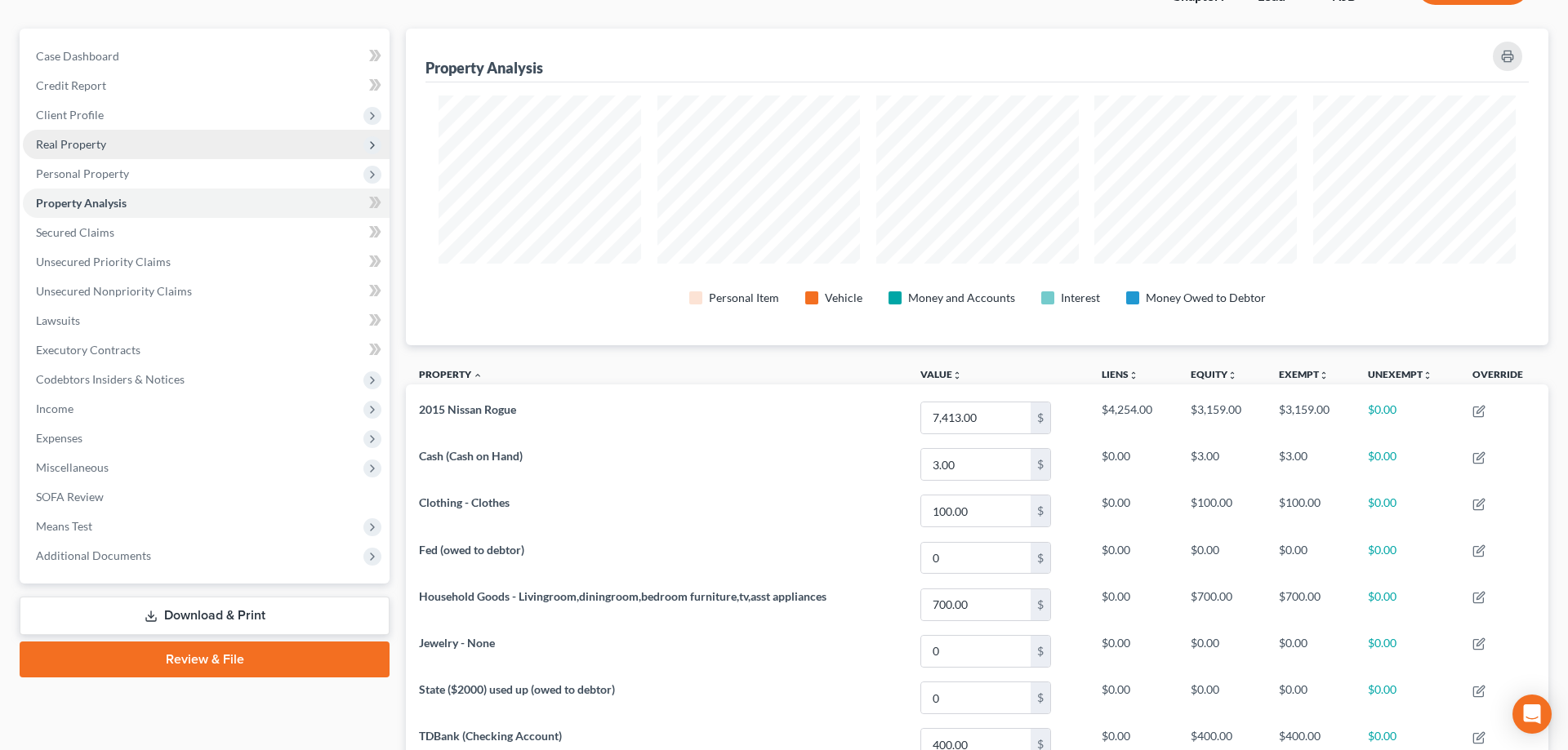
scroll to position [83, 0]
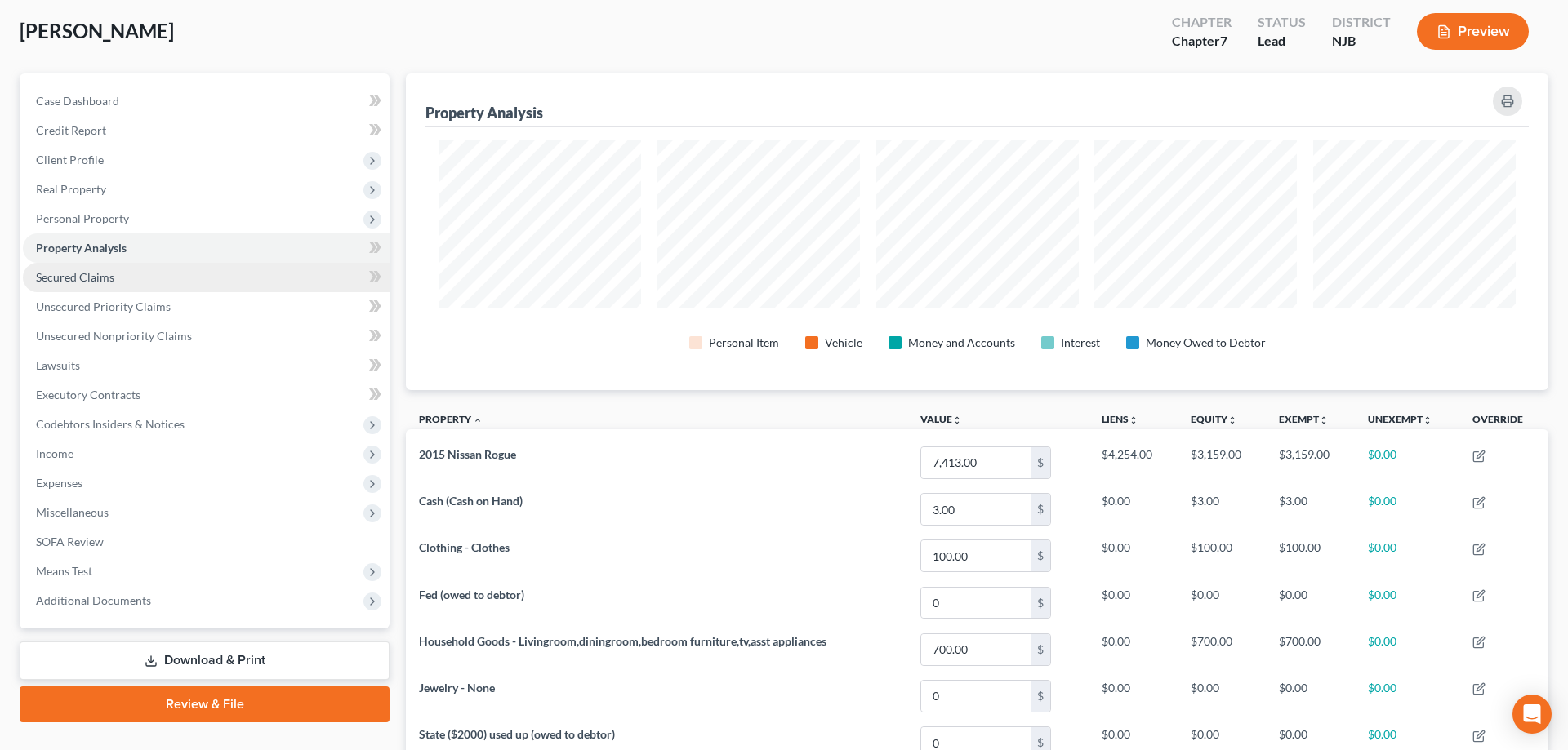
click at [84, 279] on span "Secured Claims" at bounding box center [75, 277] width 78 height 14
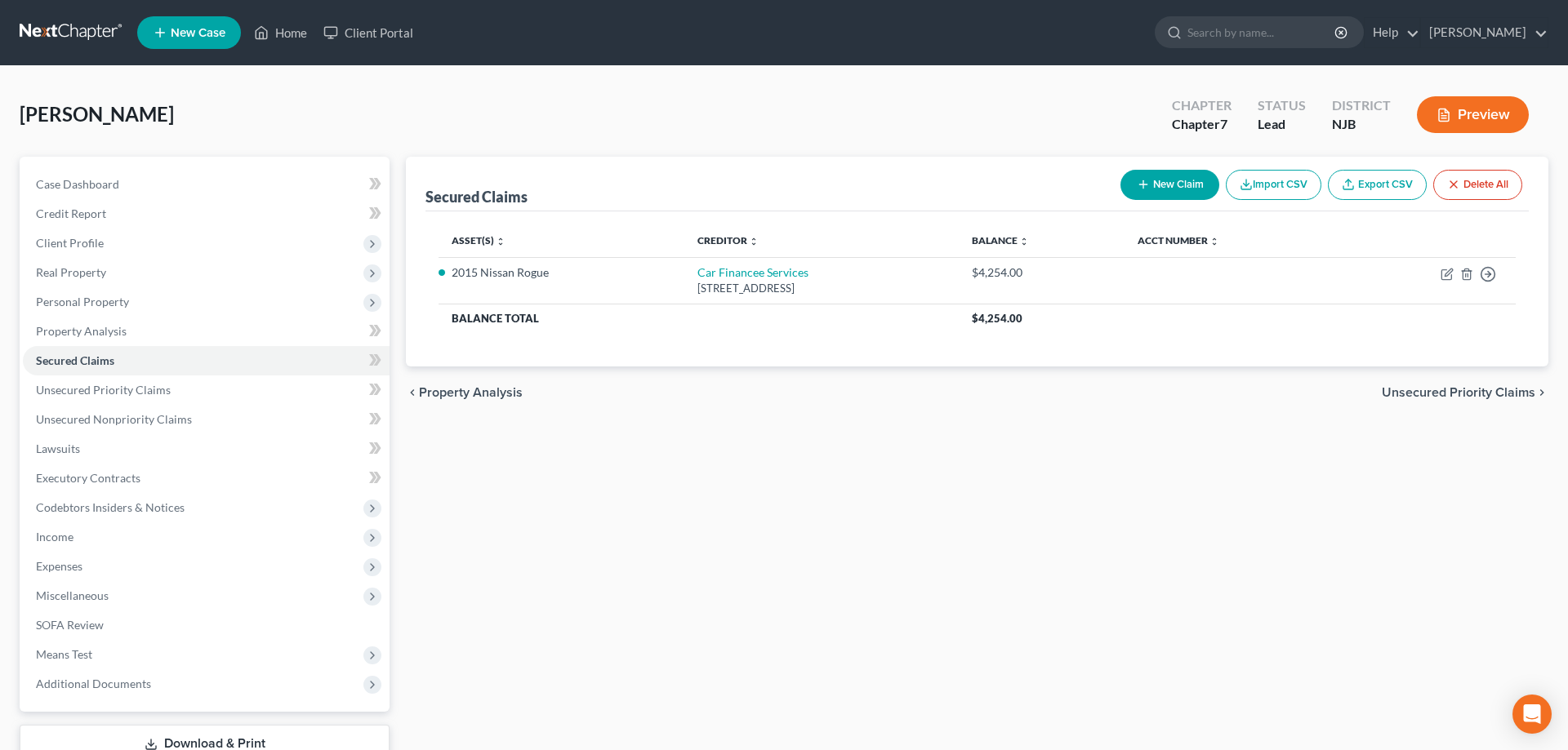
scroll to position [116, 0]
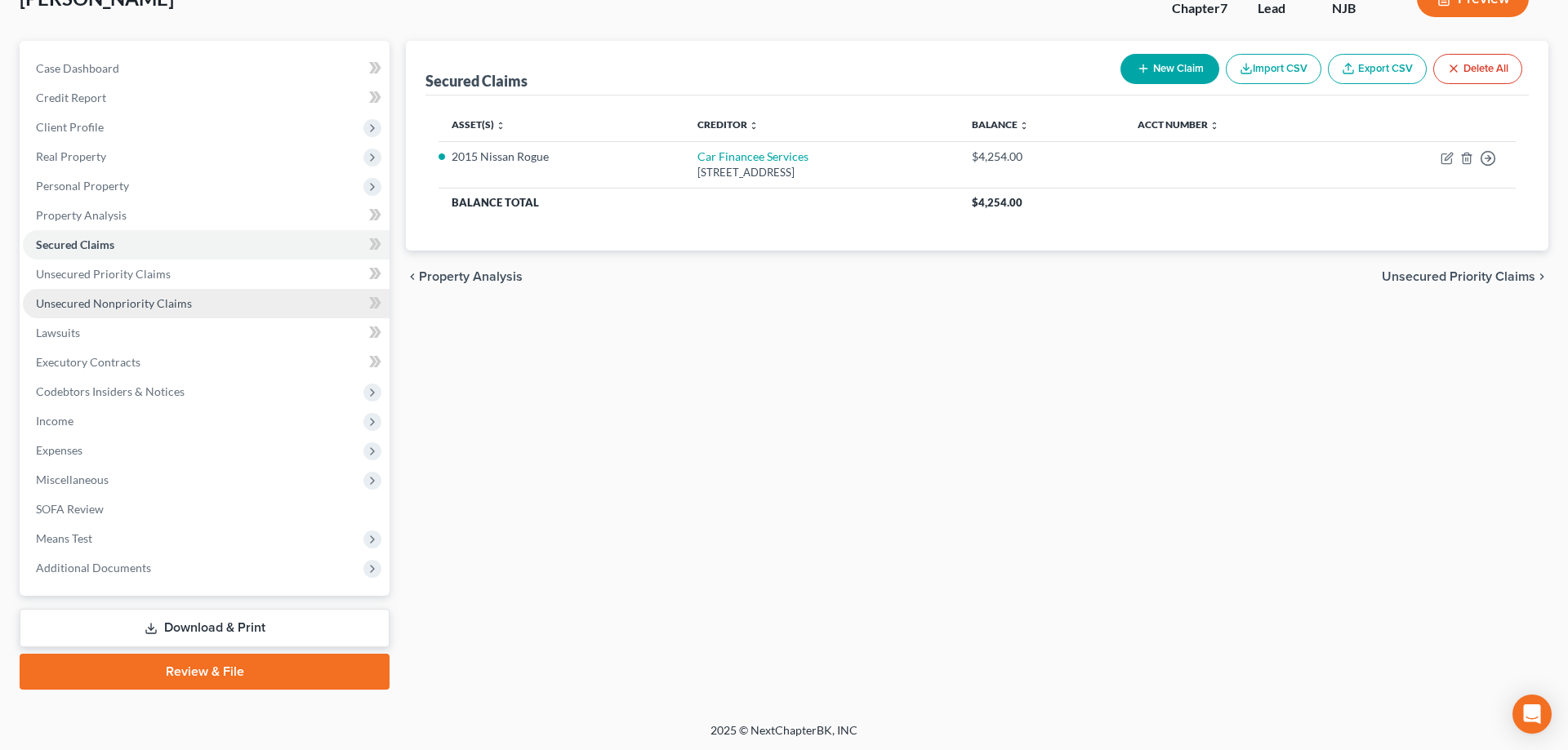
click at [125, 303] on span "Unsecured Nonpriority Claims" at bounding box center [114, 303] width 156 height 14
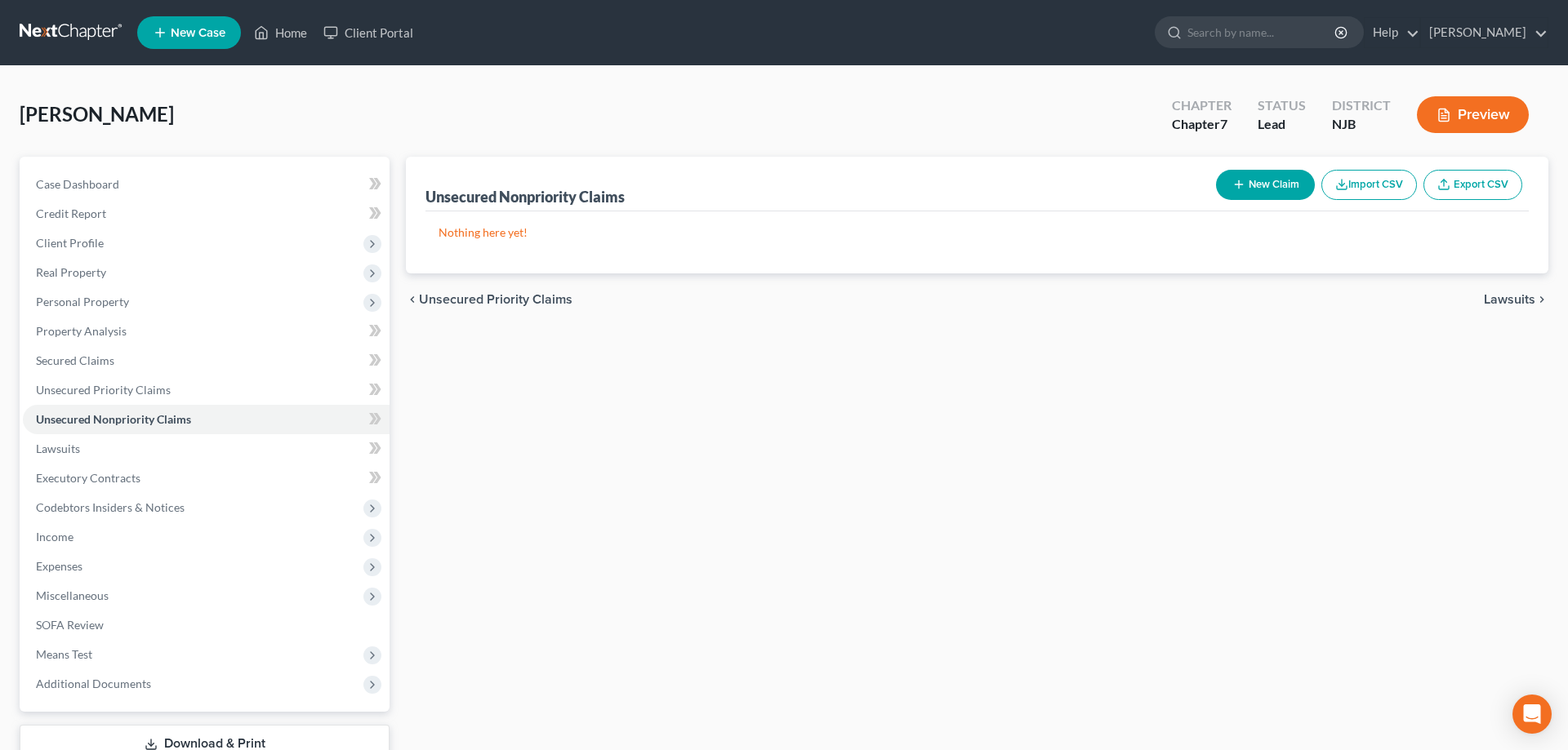
click at [1257, 186] on button "New Claim" at bounding box center [1265, 185] width 99 height 30
select select "0"
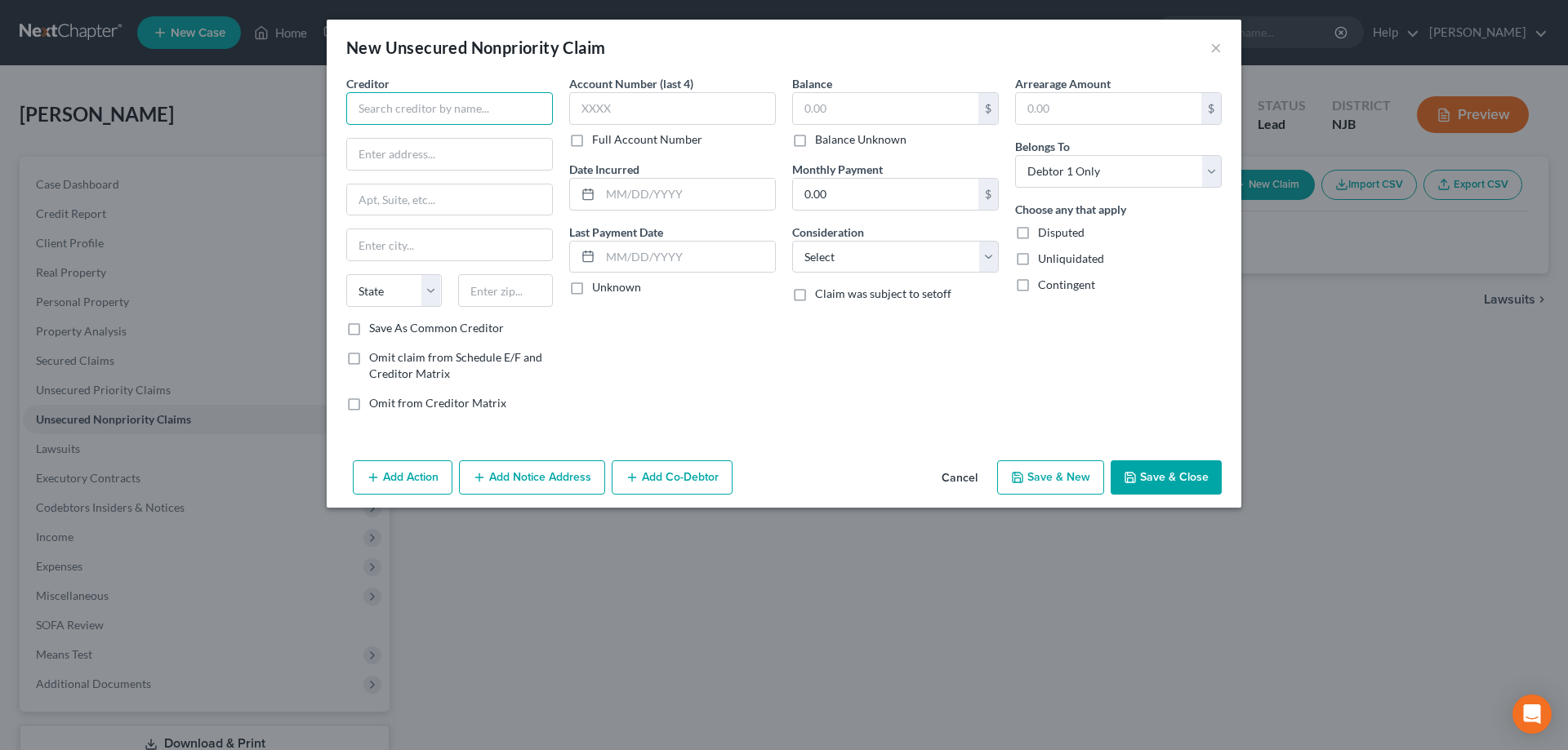
click at [394, 107] on input "text" at bounding box center [449, 108] width 206 height 33
click at [423, 151] on div "[STREET_ADDRESS]" at bounding box center [444, 152] width 170 height 14
type input "SJ Gas"
type input "[STREET_ADDRESS]"
type input "[GEOGRAPHIC_DATA]"
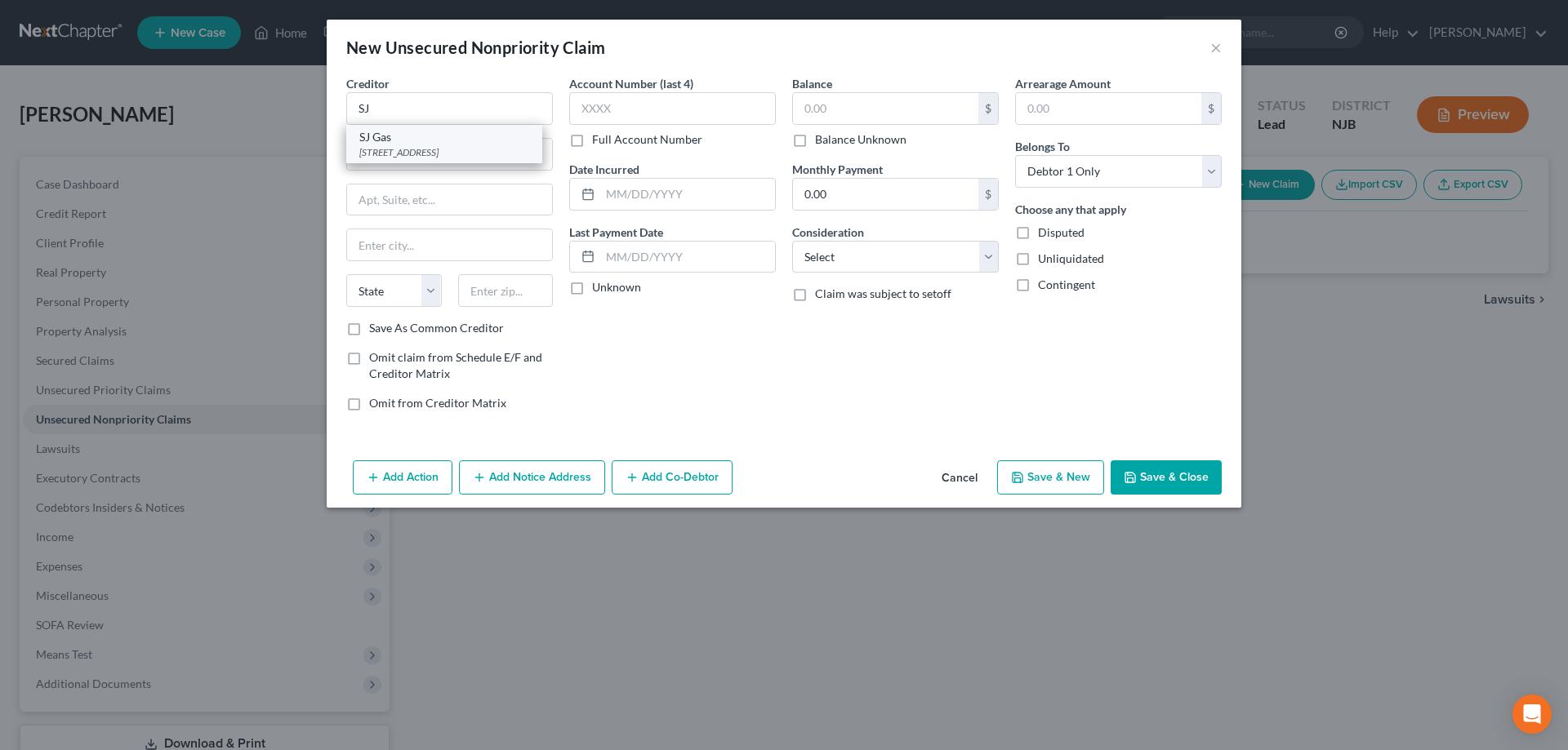
select select "33"
type input "08401"
click at [825, 107] on input "text" at bounding box center [886, 108] width 186 height 31
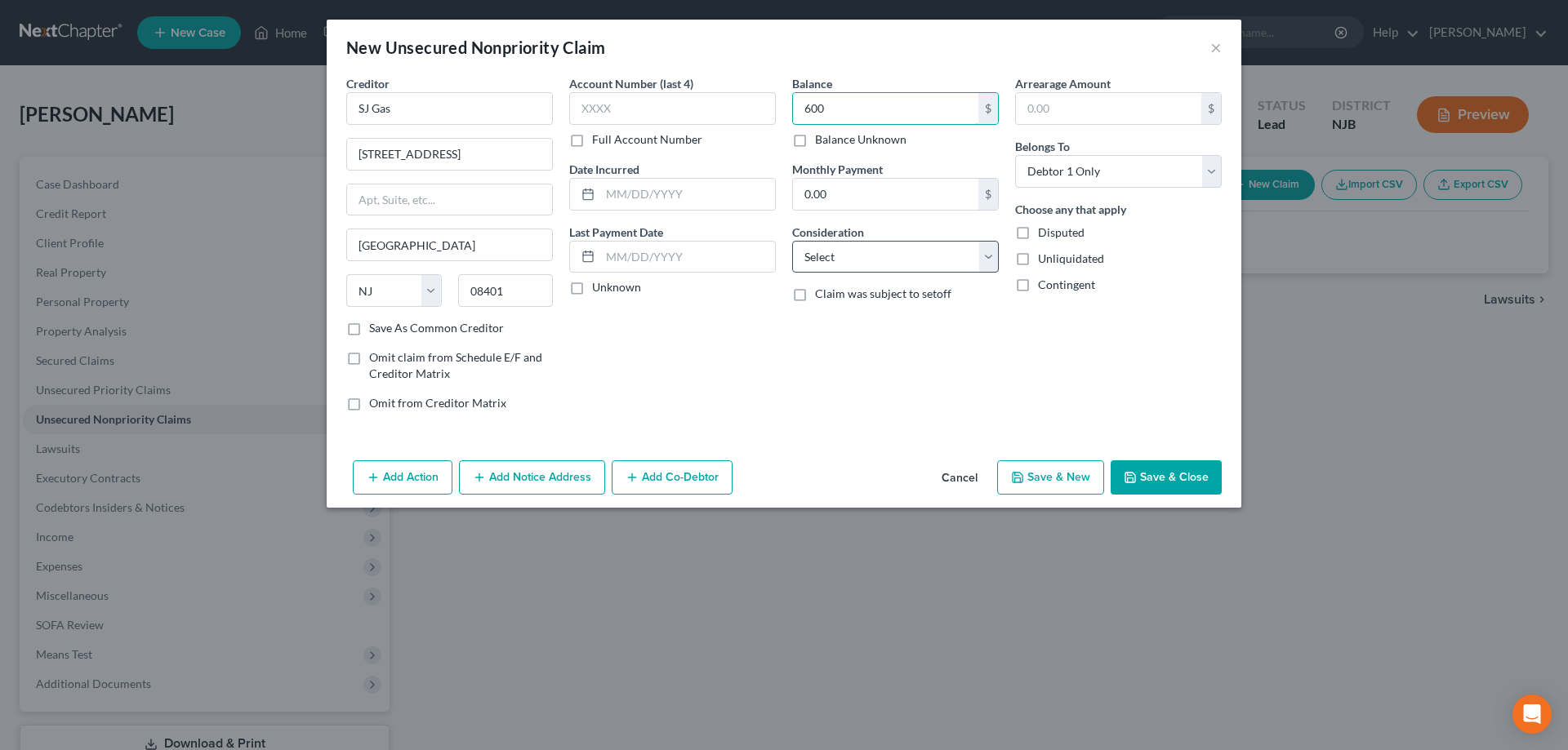
type input "600"
click at [792, 241] on select "Select Cable / Satellite Services Collection Agency Credit Card Debt Debt Couns…" at bounding box center [895, 257] width 206 height 33
select select "20"
click option "Utility Services" at bounding box center [0, 0] width 0 height 0
click at [1151, 491] on button "Save & Close" at bounding box center [1165, 478] width 111 height 34
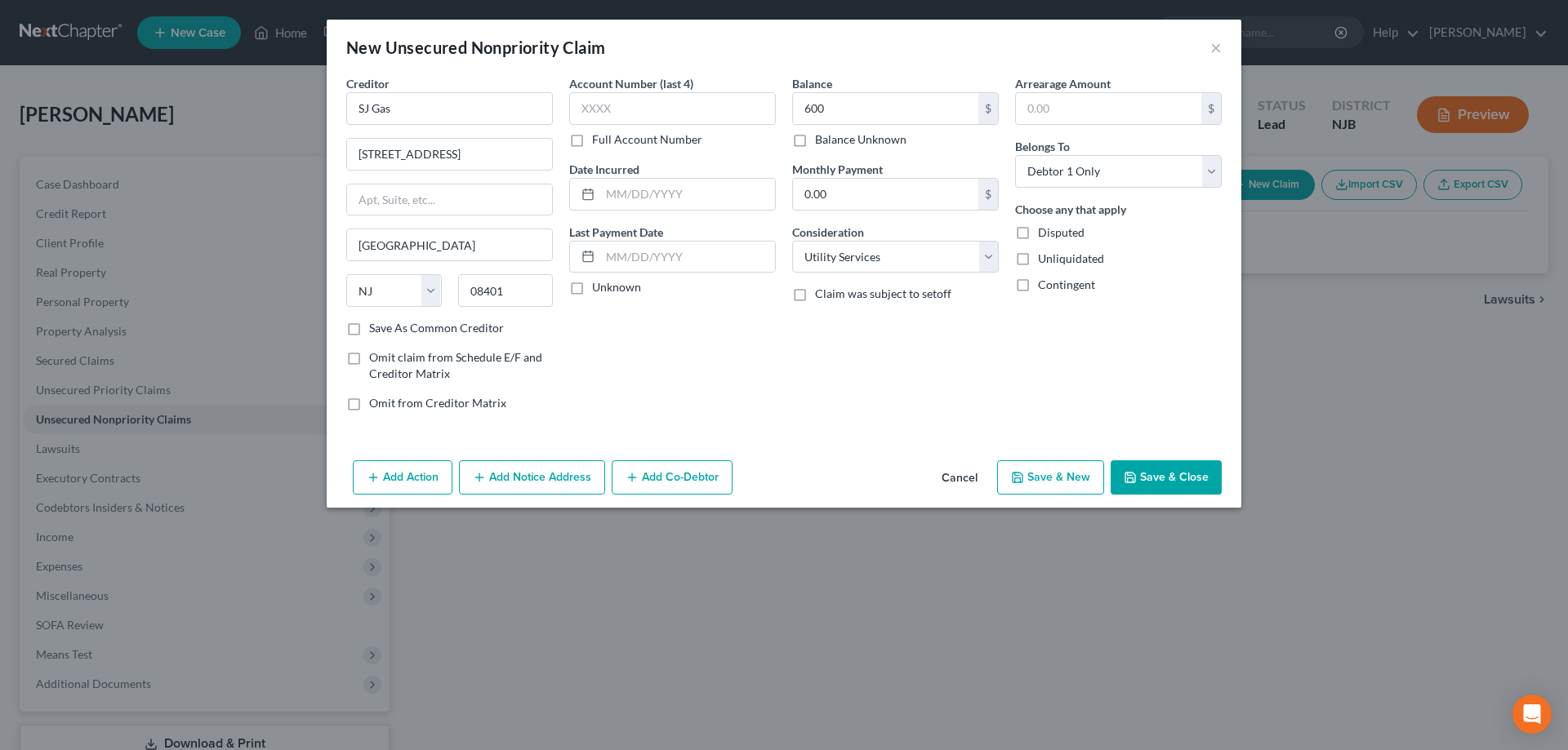
type input "600.00"
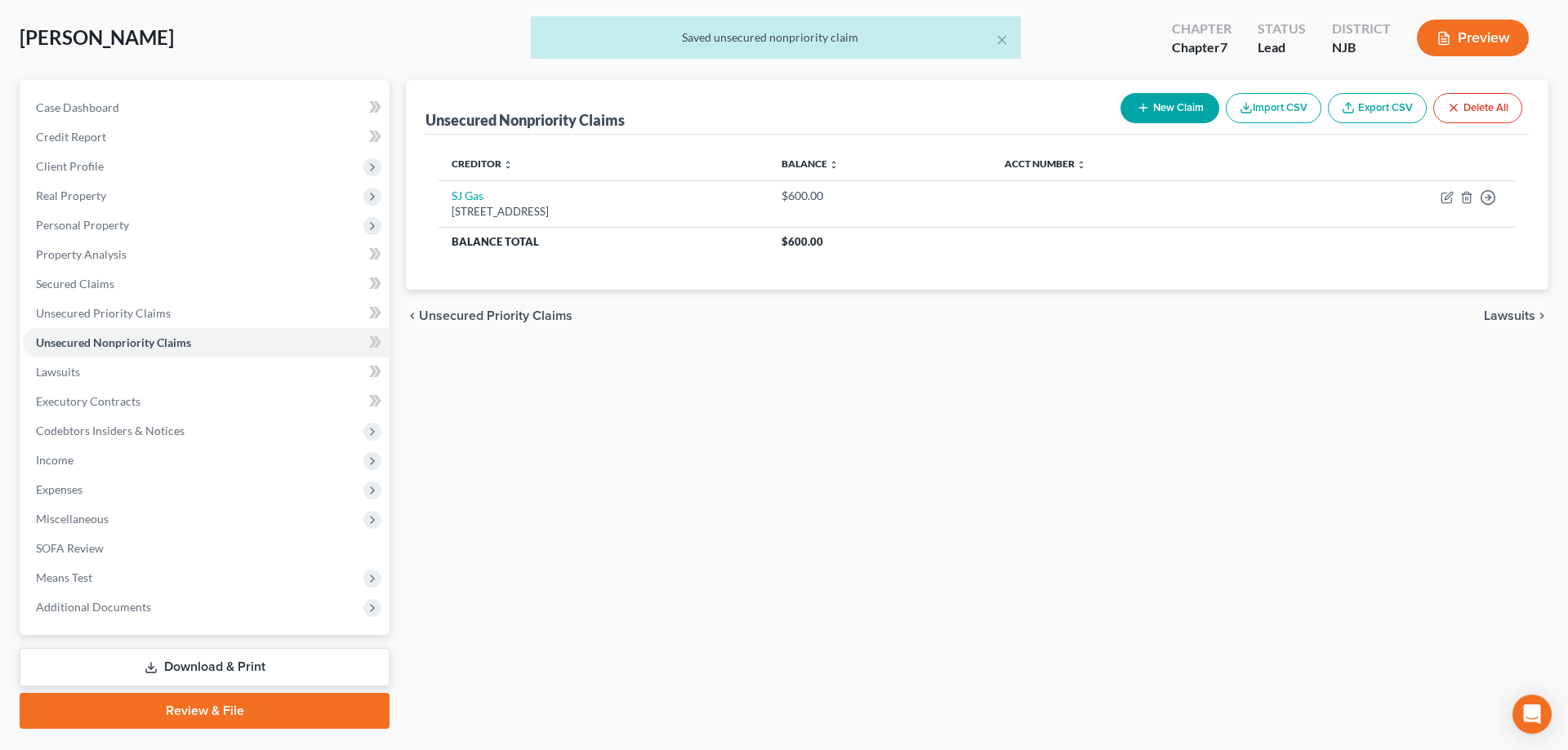
scroll to position [116, 0]
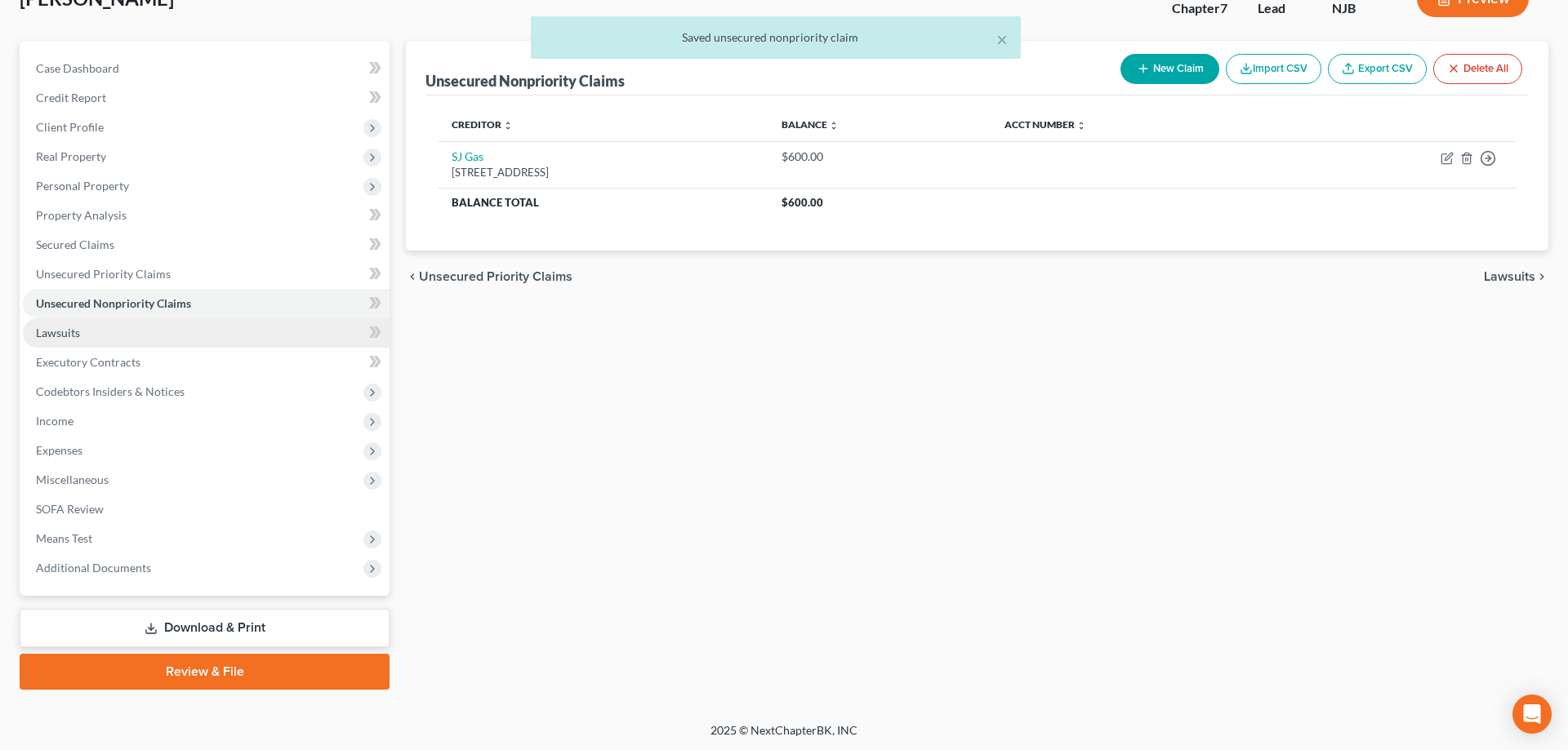
click at [74, 334] on span "Lawsuits" at bounding box center [58, 332] width 44 height 14
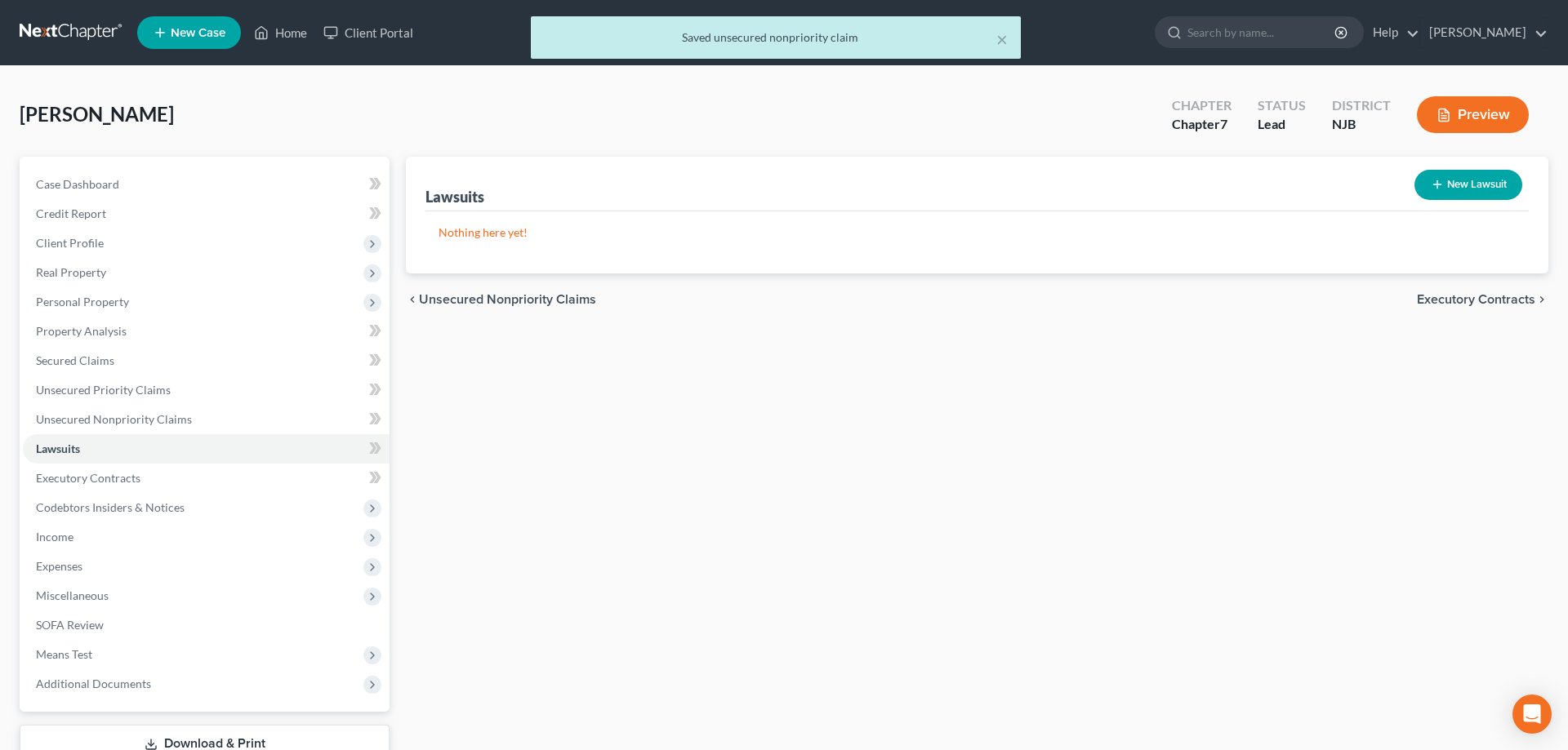
click at [1431, 183] on icon "button" at bounding box center [1437, 184] width 13 height 13
select select "0"
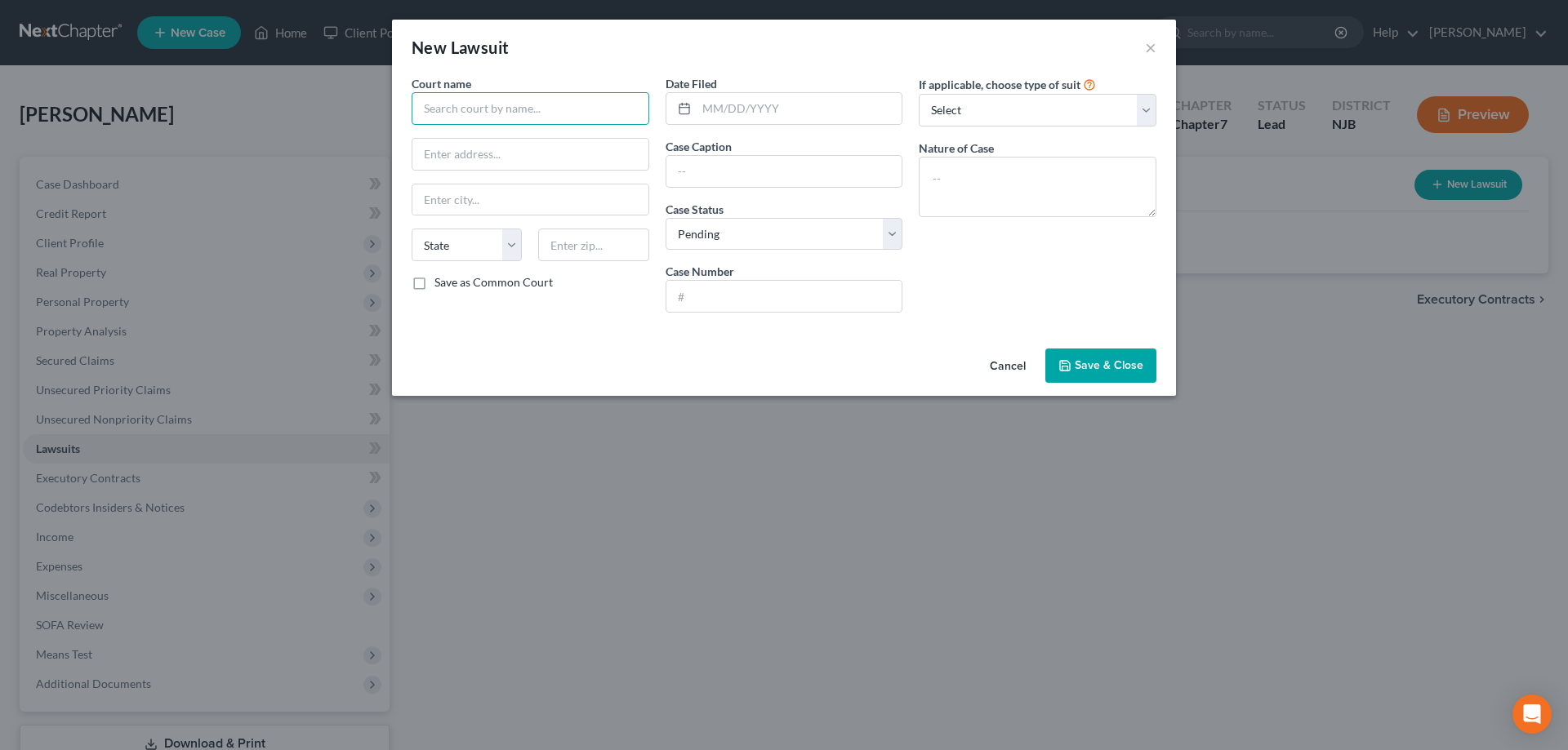
click at [614, 113] on input "text" at bounding box center [530, 108] width 238 height 33
type input "Credit Acceptance"
click at [582, 162] on input "text" at bounding box center [530, 155] width 236 height 31
type input "Jt- wage garnish"
click at [1112, 359] on button "Save & Close" at bounding box center [1100, 366] width 111 height 34
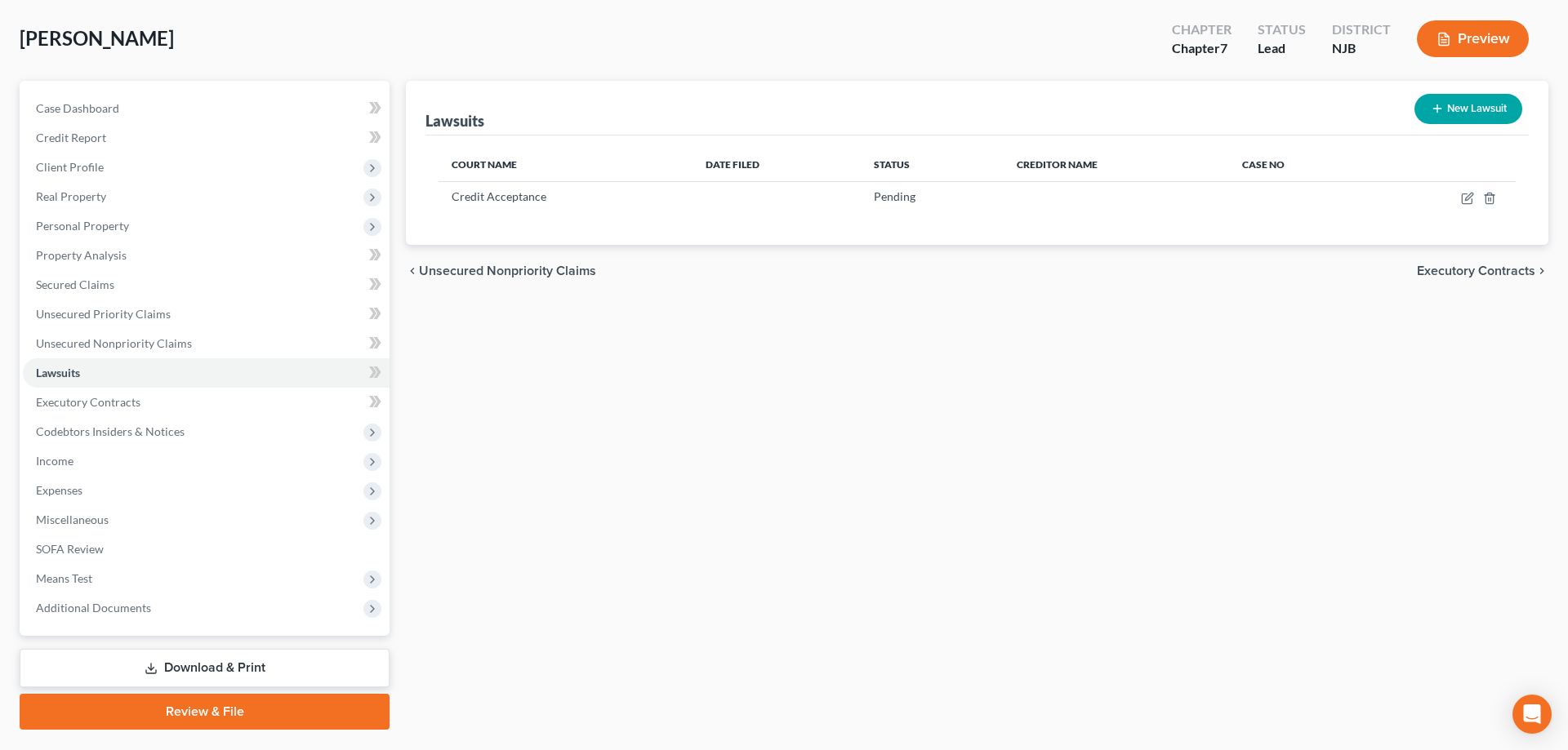
scroll to position [116, 0]
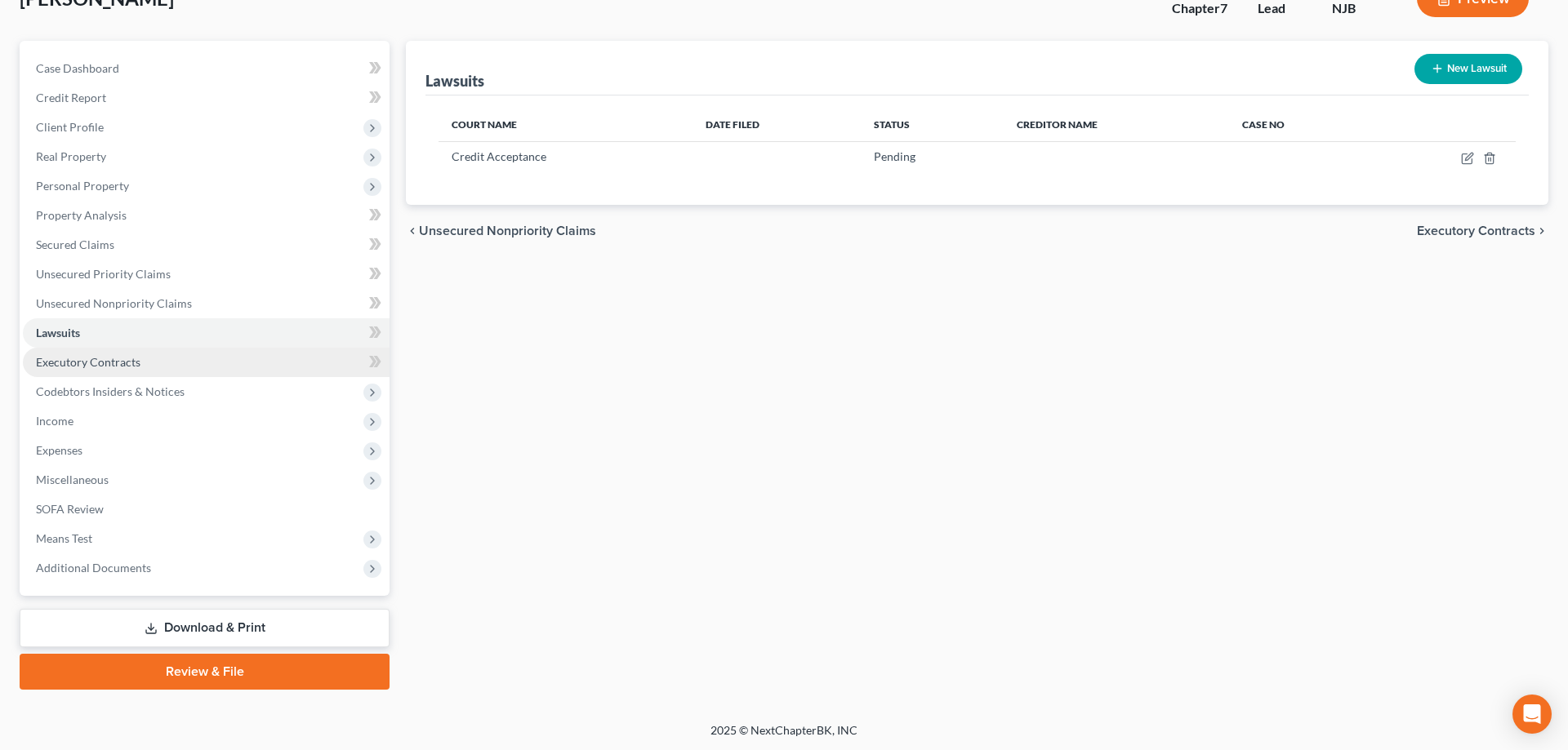
click at [110, 363] on span "Executory Contracts" at bounding box center [88, 362] width 105 height 14
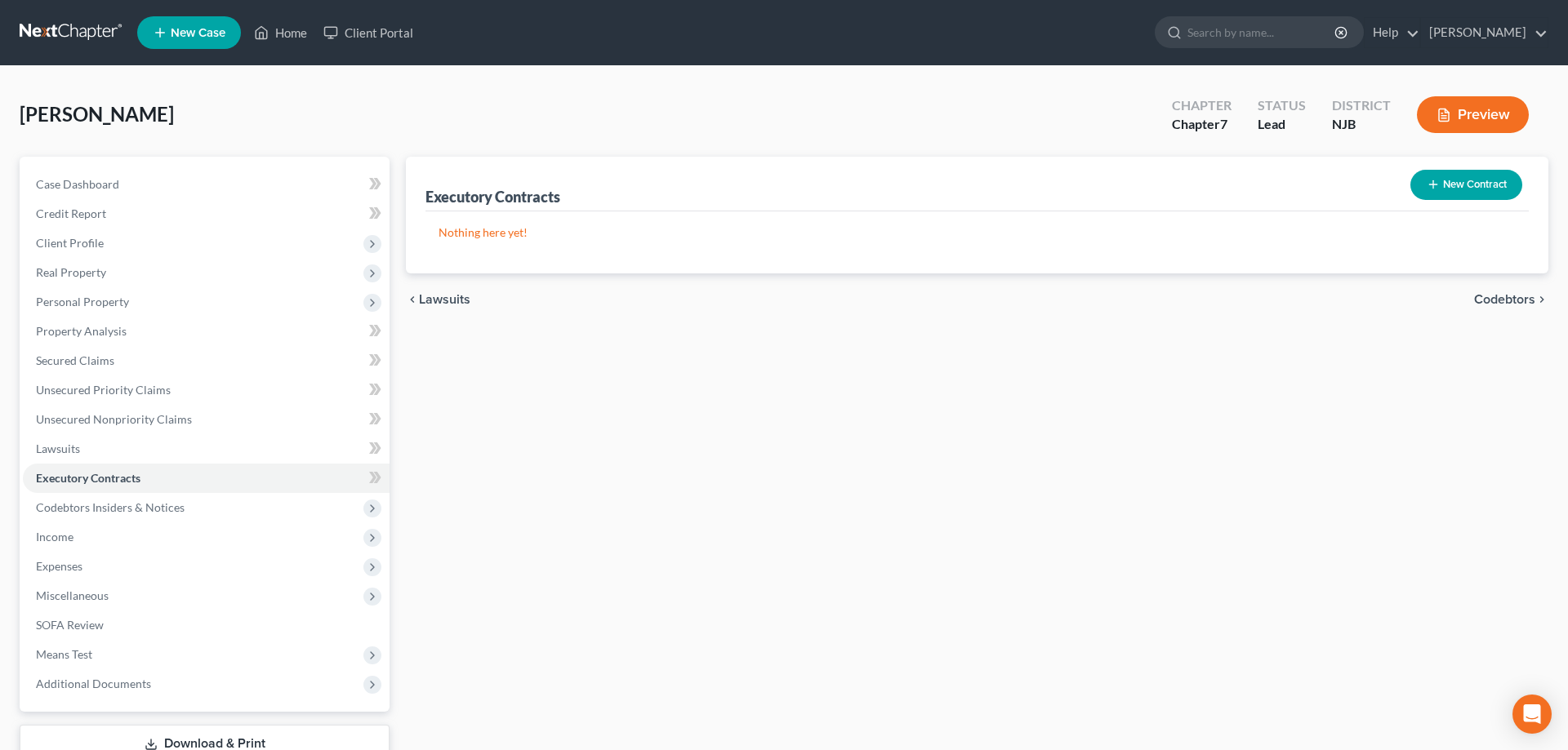
click at [1475, 184] on button "New Contract" at bounding box center [1466, 185] width 112 height 30
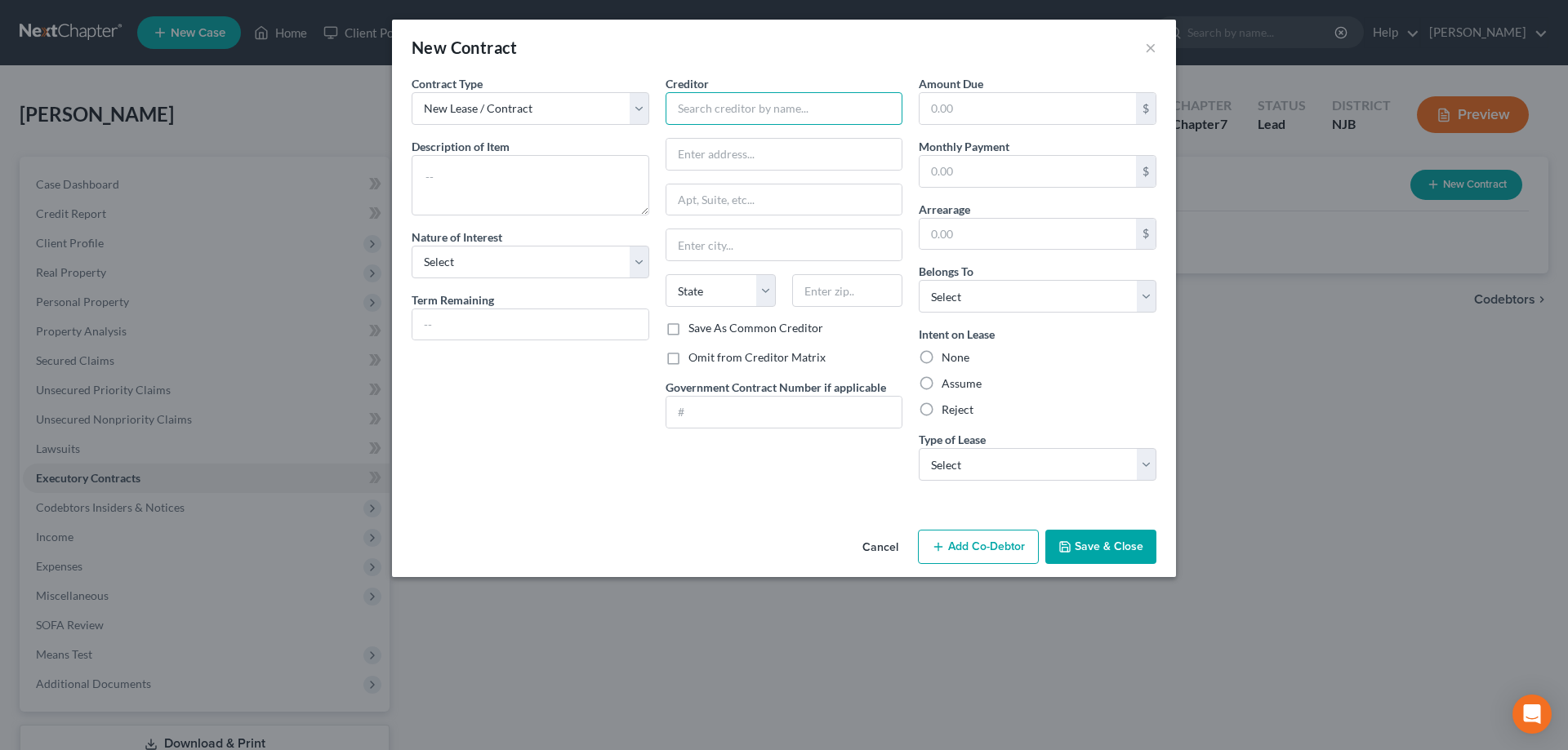
click at [717, 114] on input "text" at bounding box center [784, 108] width 238 height 33
type input "Regency Court"
click at [707, 162] on input "text" at bounding box center [784, 155] width 236 height 31
click at [699, 156] on input "[STREET_ADDRESS]" at bounding box center [784, 155] width 236 height 31
click at [736, 152] on input "[STREET_ADDRESS]" at bounding box center [784, 155] width 236 height 31
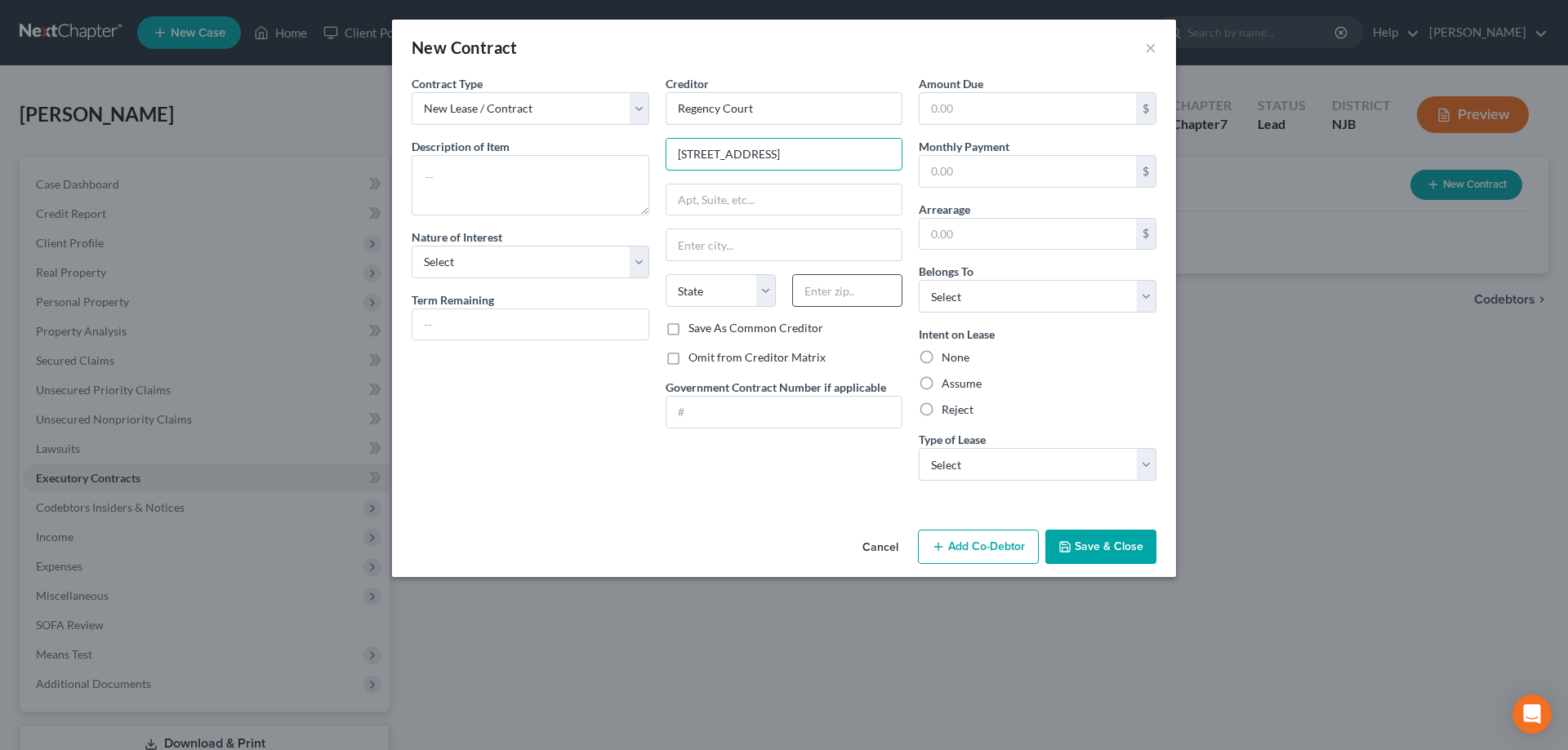
type input "[STREET_ADDRESS]"
click at [828, 290] on input "text" at bounding box center [847, 290] width 110 height 33
type input "08360"
type input "Vineland"
select select "33"
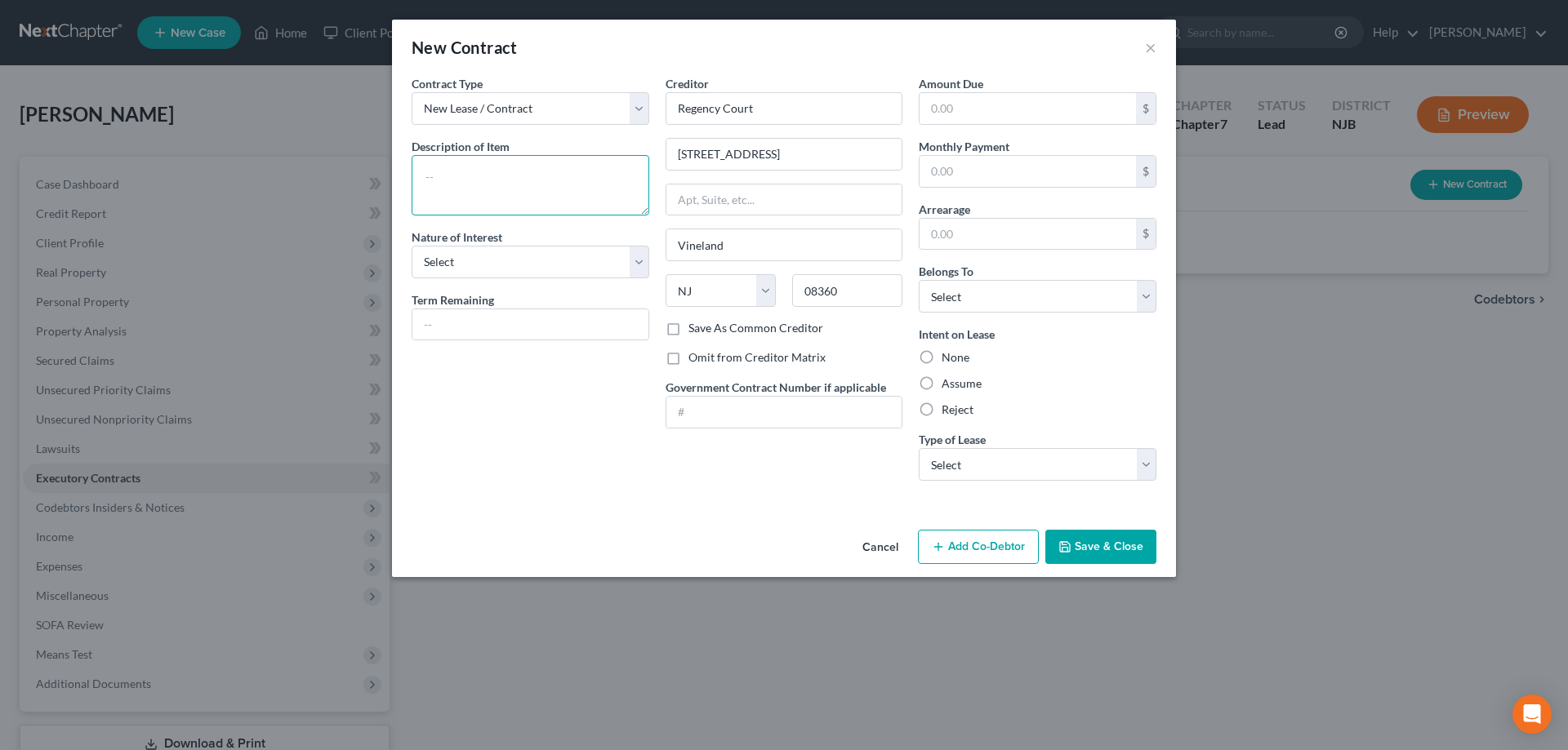
click at [568, 192] on textarea at bounding box center [530, 186] width 238 height 60
type textarea "Residential lease- $1566/mth"
click at [946, 180] on input "text" at bounding box center [1028, 172] width 217 height 31
type input "1,566"
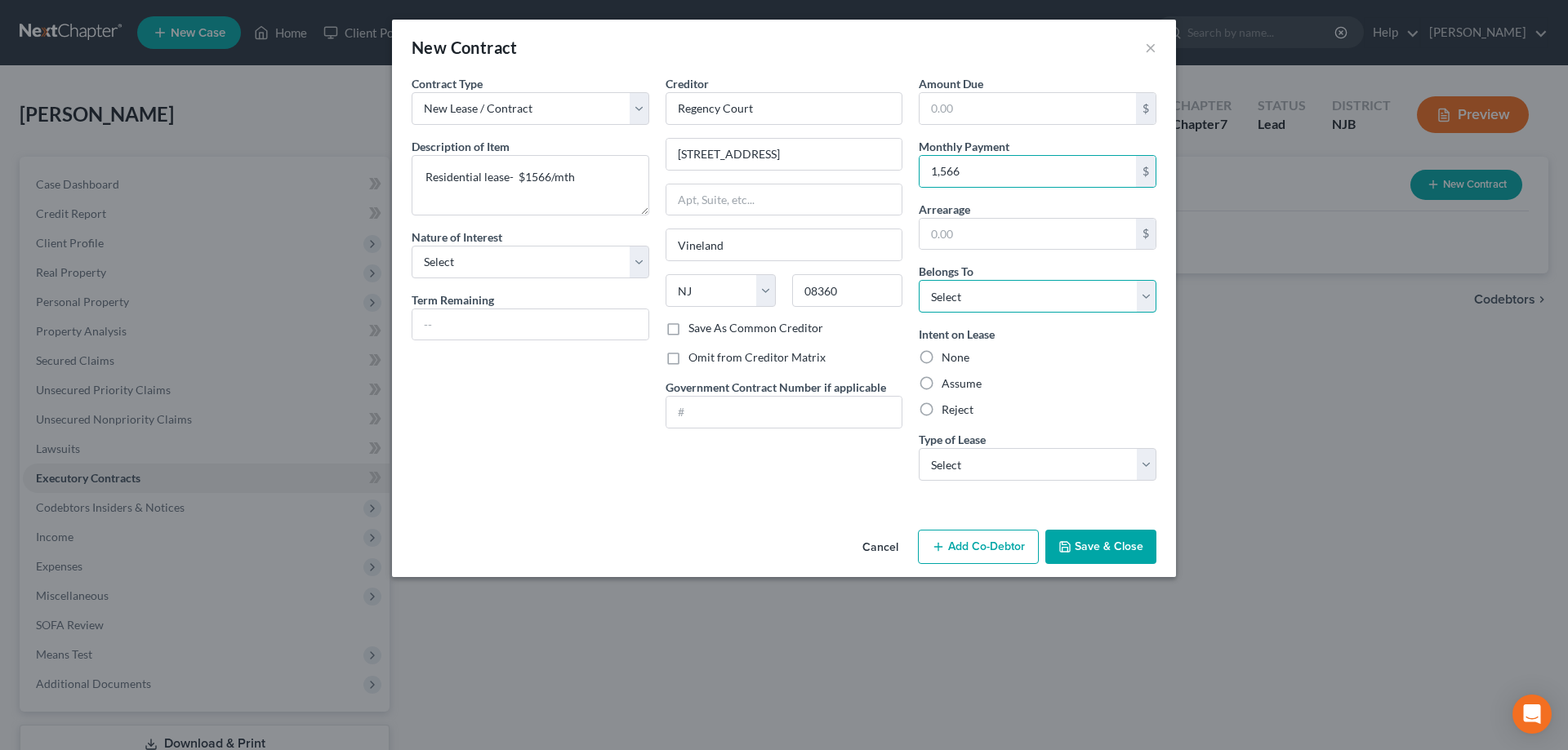
click at [918, 280] on select "Select Debtor 1 Only Debtor 2 Only Debtor 1 And Debtor 2 Only At Least One Of T…" at bounding box center [1037, 296] width 238 height 33
select select "0"
click option "Debtor 1 Only" at bounding box center [0, 0] width 0 height 0
click at [412, 246] on select "Select Purchaser Agent Lessor Lessee" at bounding box center [530, 262] width 238 height 33
select select "3"
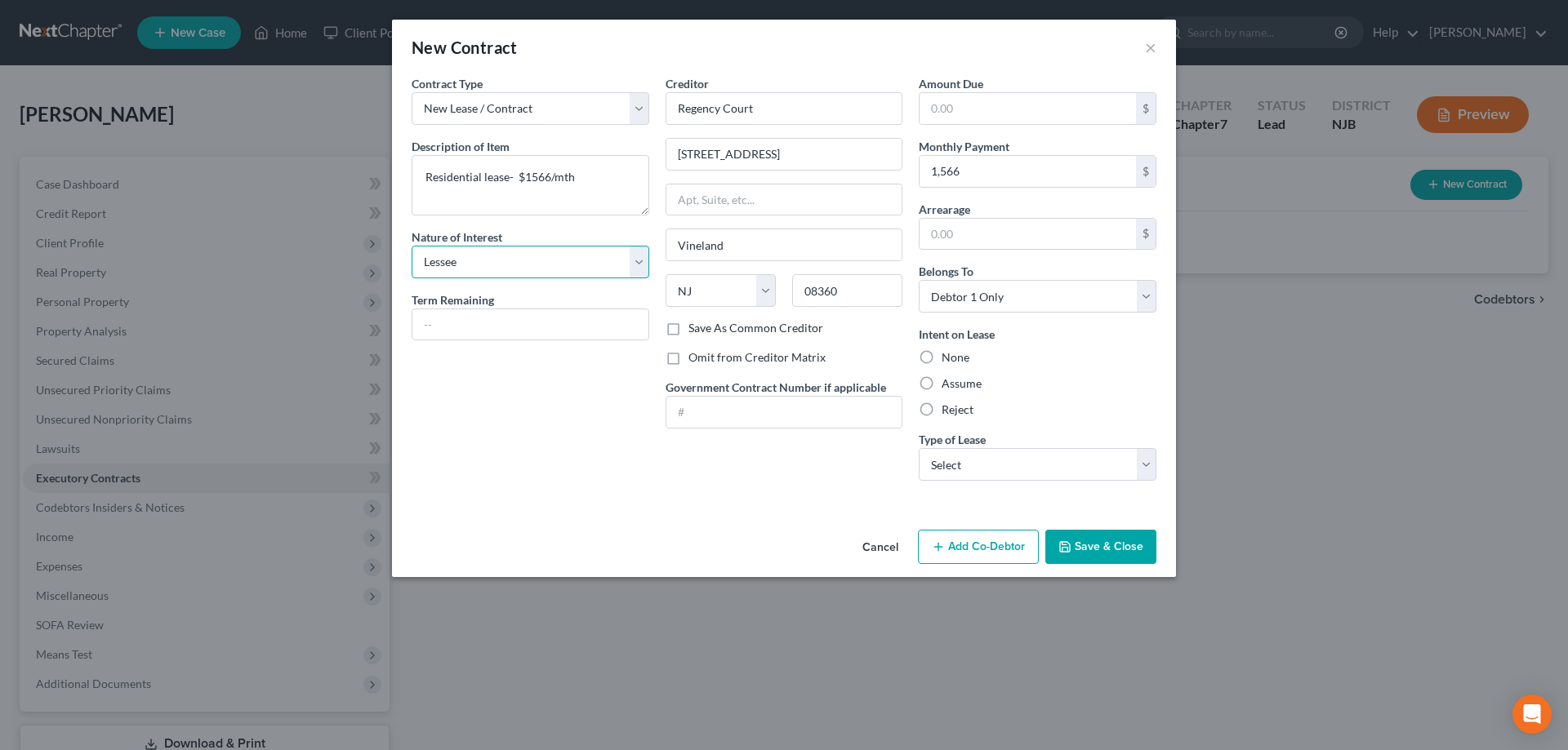
click option "Lessee" at bounding box center [0, 0] width 0 height 0
click at [942, 389] on label "Assume" at bounding box center [961, 383] width 40 height 16
click at [948, 387] on input "Assume" at bounding box center [953, 381] width 10 height 10
radio input "true"
click at [918, 448] on select "Select Real Estate Car Other" at bounding box center [1037, 465] width 238 height 33
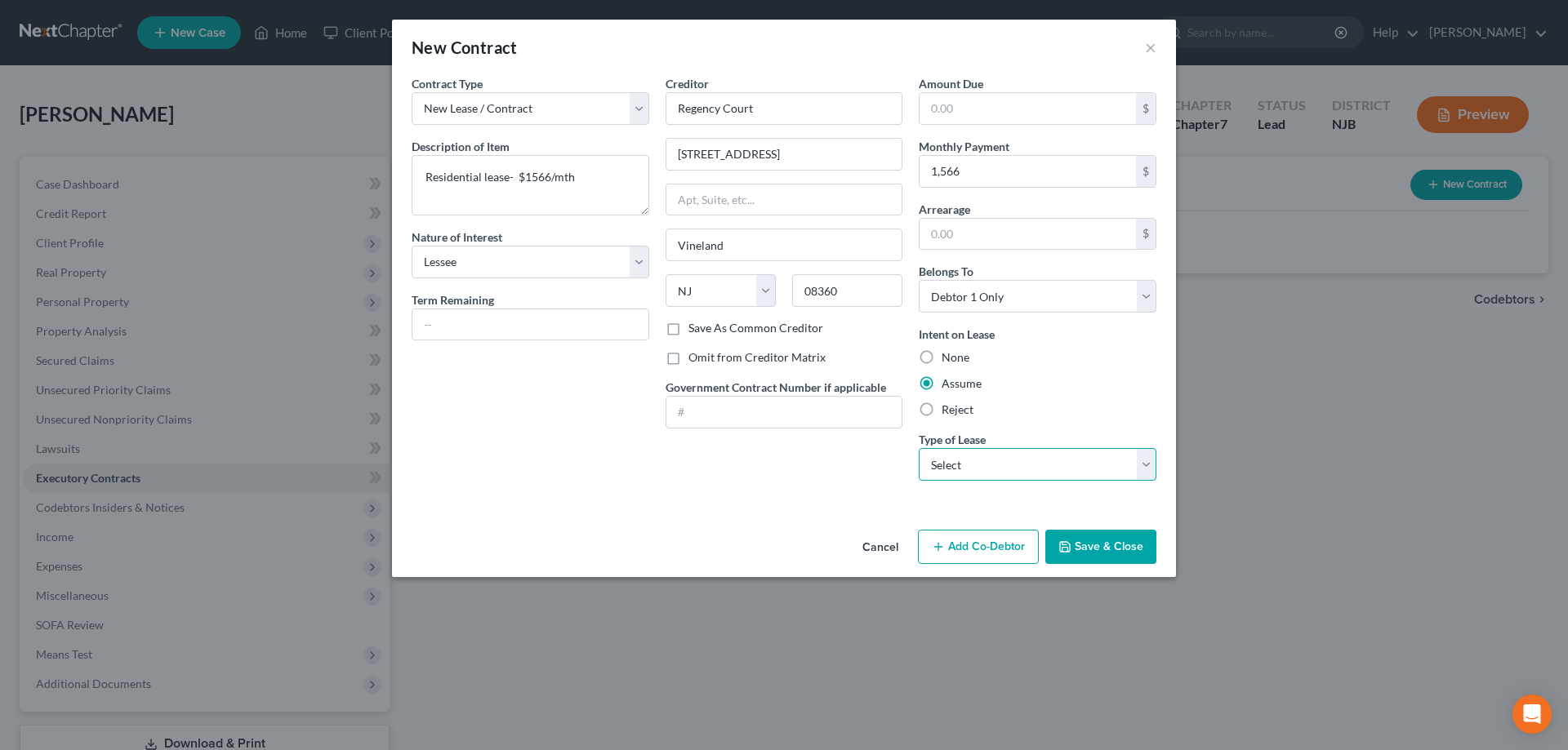
select select "0"
click option "Real Estate" at bounding box center [0, 0] width 0 height 0
click at [1097, 557] on button "Save & Close" at bounding box center [1100, 547] width 111 height 34
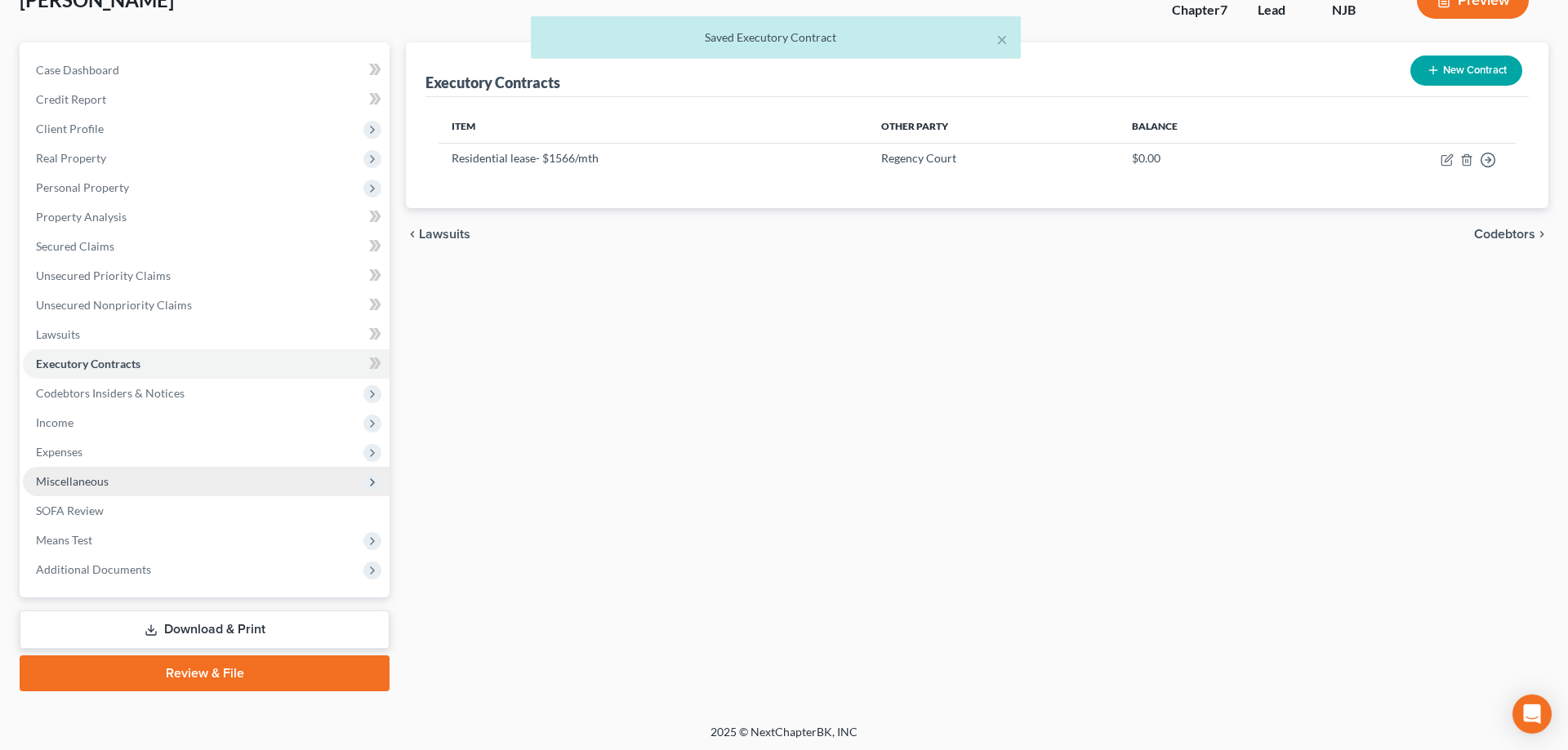
scroll to position [116, 0]
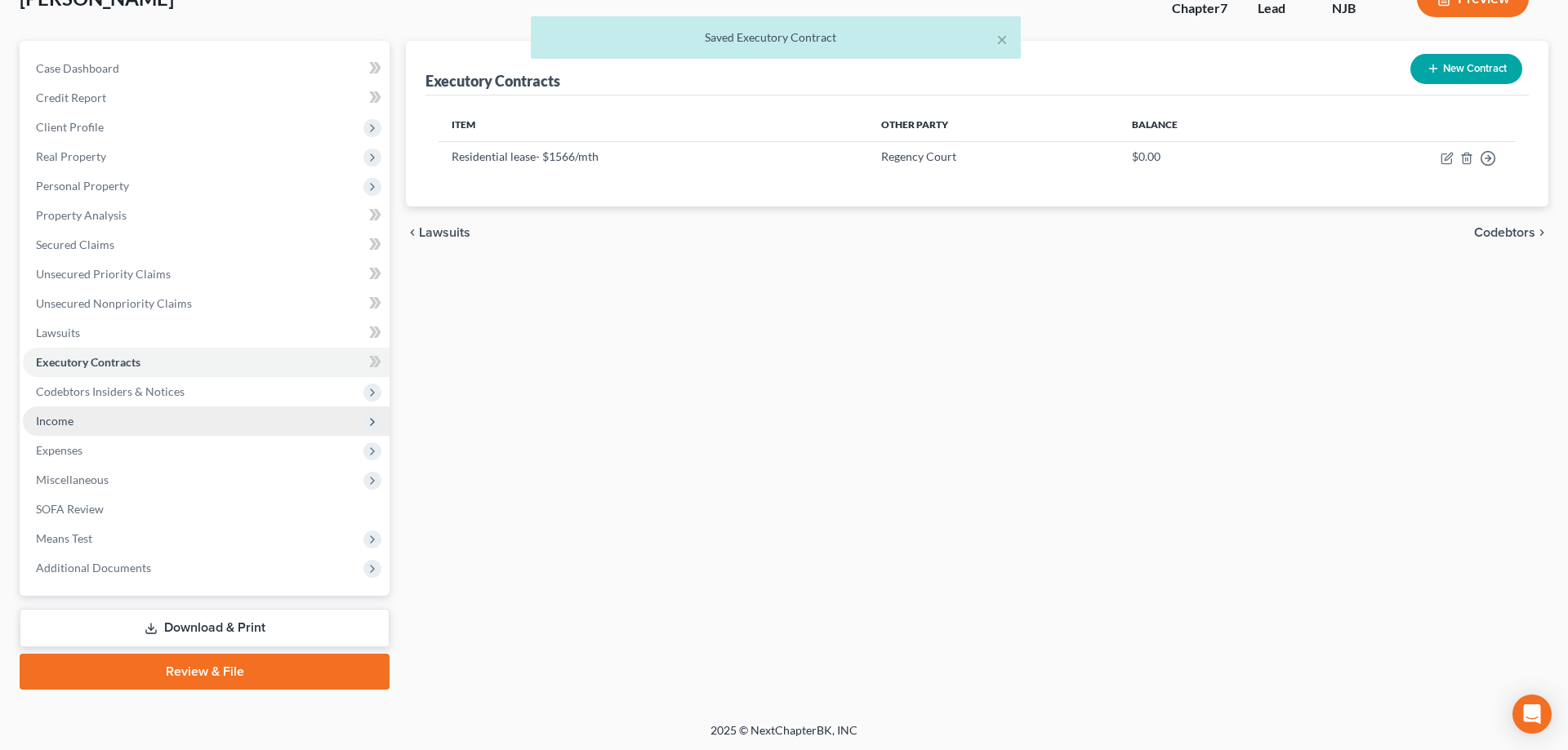
click at [73, 423] on span "Income" at bounding box center [55, 421] width 38 height 14
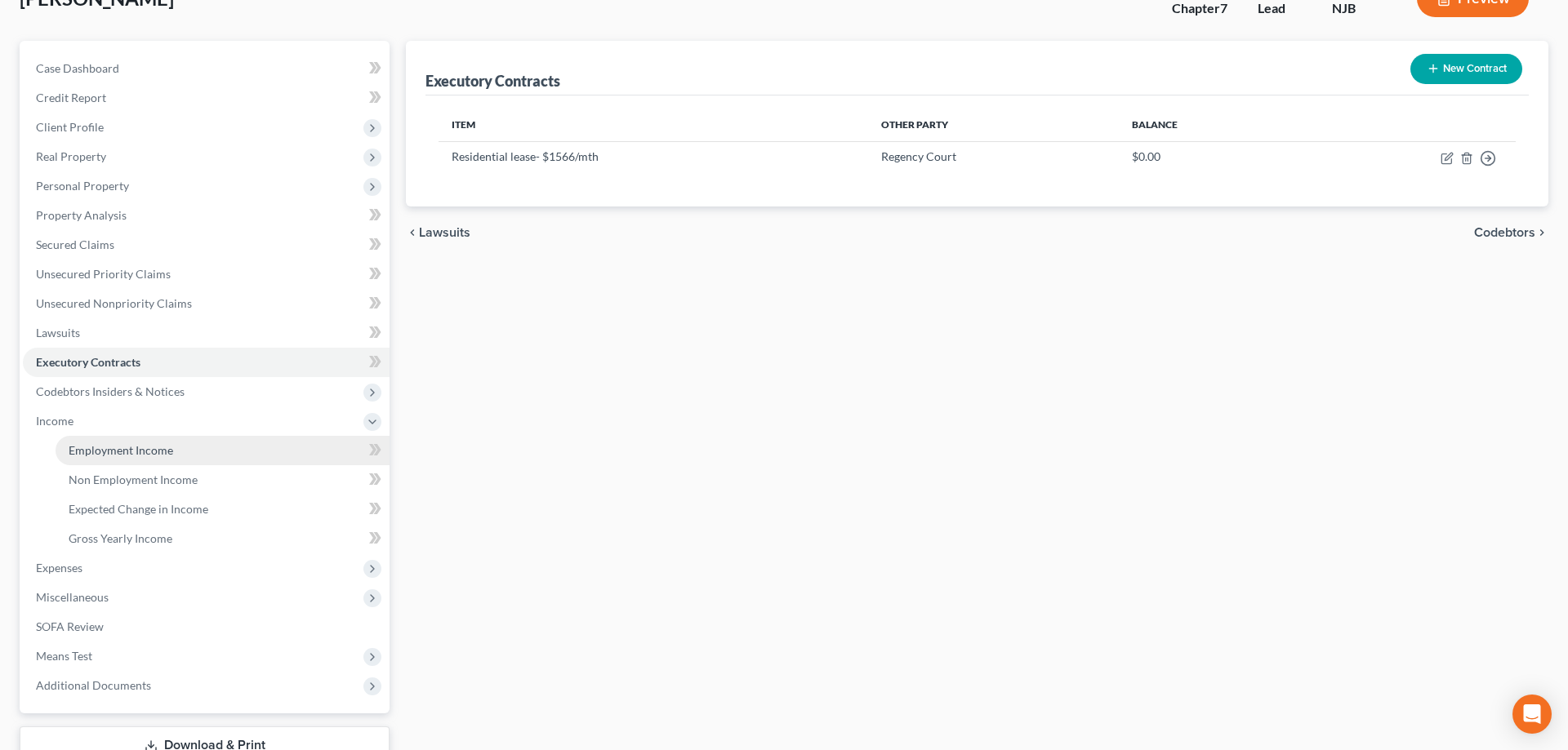
click at [109, 445] on span "Employment Income" at bounding box center [121, 450] width 105 height 14
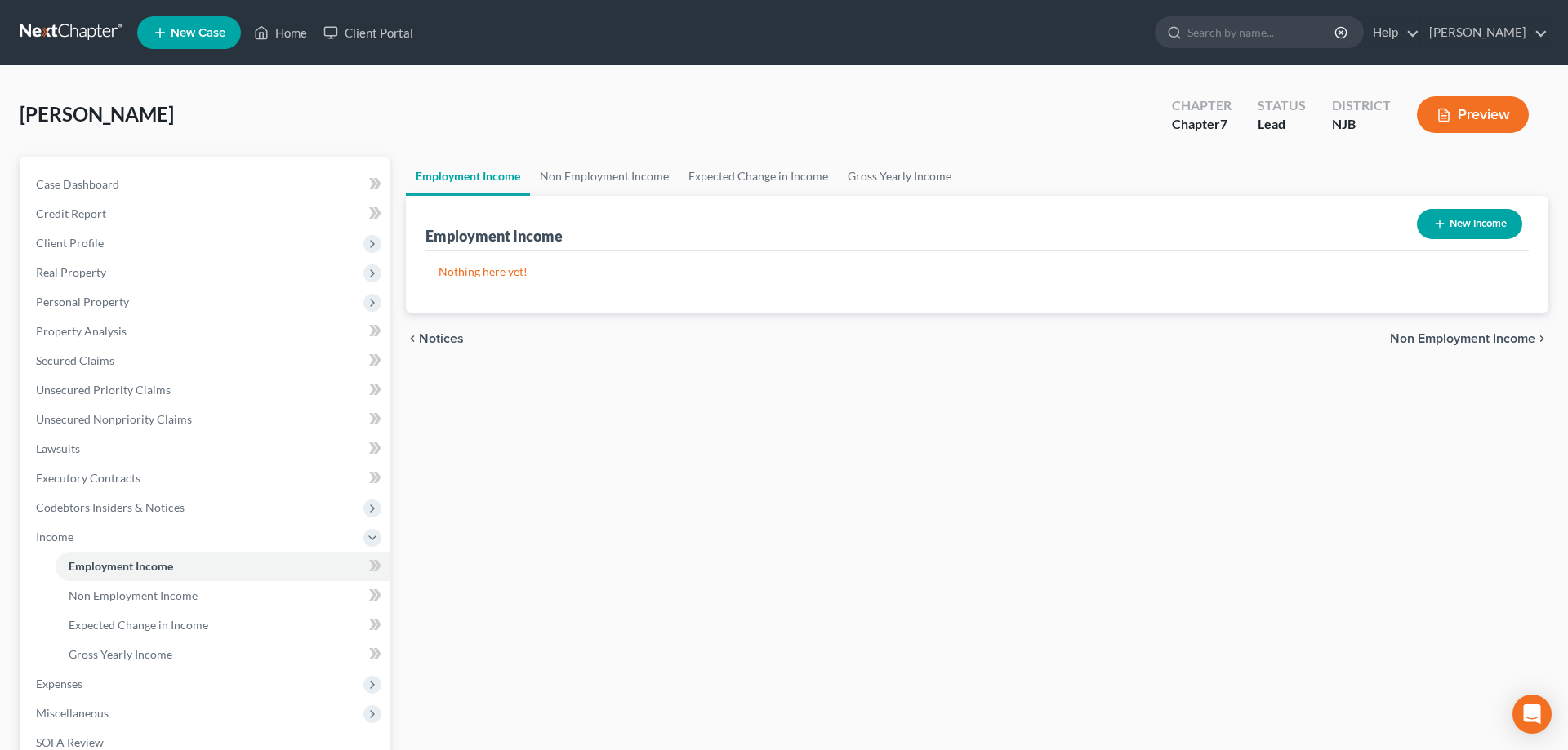
click at [1440, 227] on icon "button" at bounding box center [1439, 223] width 13 height 13
select select "0"
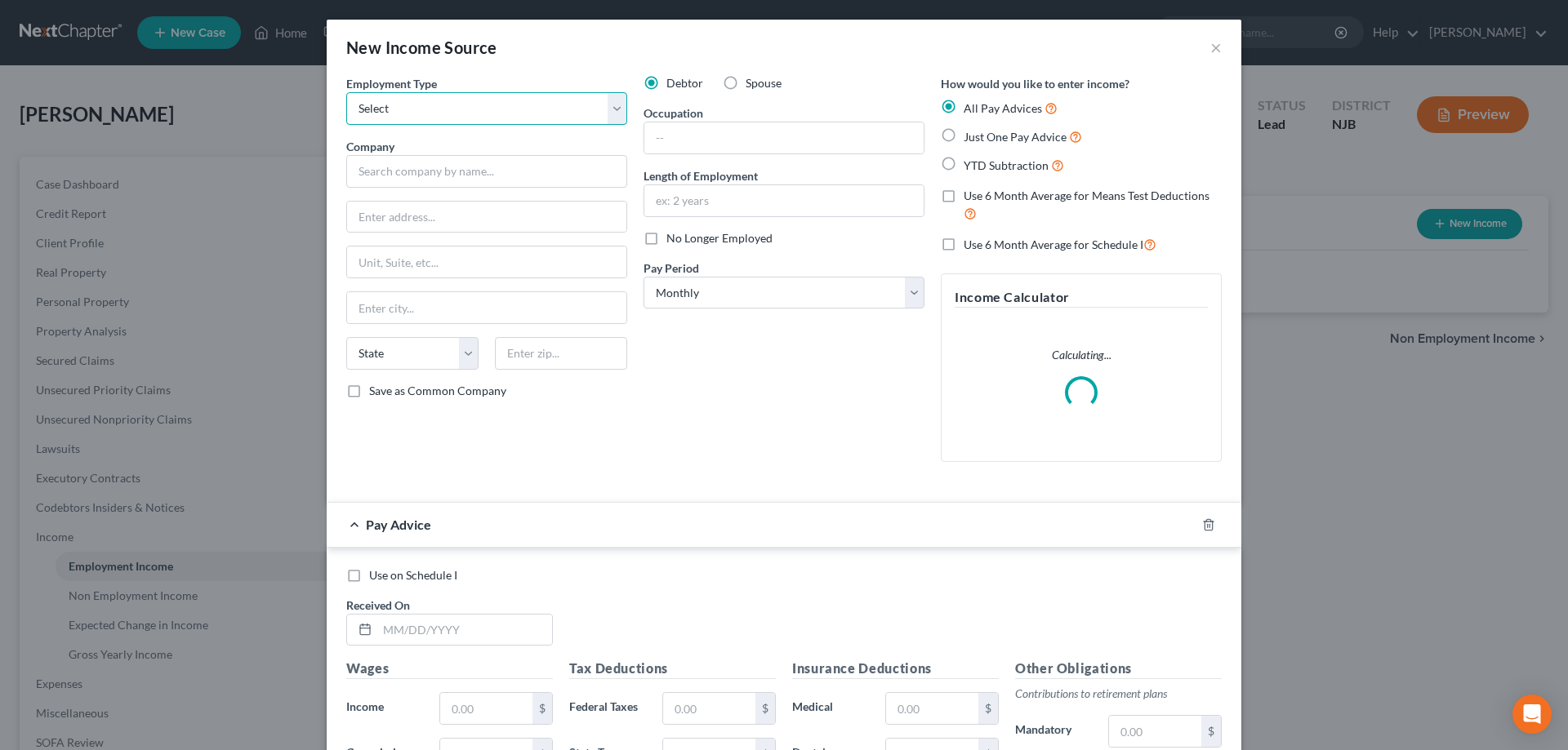
click at [346, 92] on select "Select Full or [DEMOGRAPHIC_DATA] Employment Self Employment" at bounding box center [486, 108] width 281 height 33
select select "0"
click option "Full or [DEMOGRAPHIC_DATA] Employment" at bounding box center [0, 0] width 0 height 0
click at [471, 168] on input "text" at bounding box center [486, 172] width 281 height 33
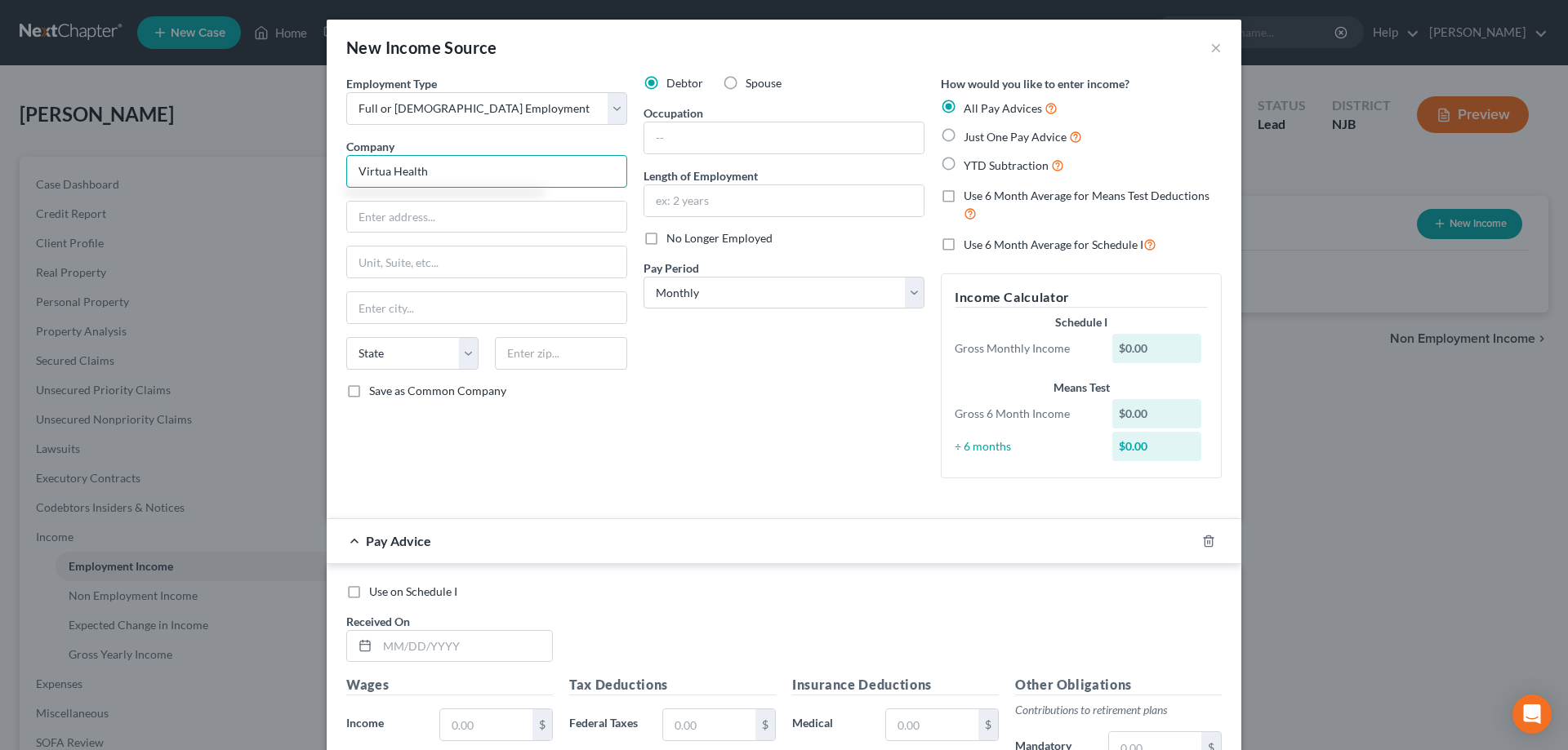
type input "Virtua Health"
click at [963, 135] on label "Just One Pay Advice" at bounding box center [1022, 137] width 119 height 19
click at [970, 135] on input "Just One Pay Advice" at bounding box center [975, 132] width 10 height 10
radio input "true"
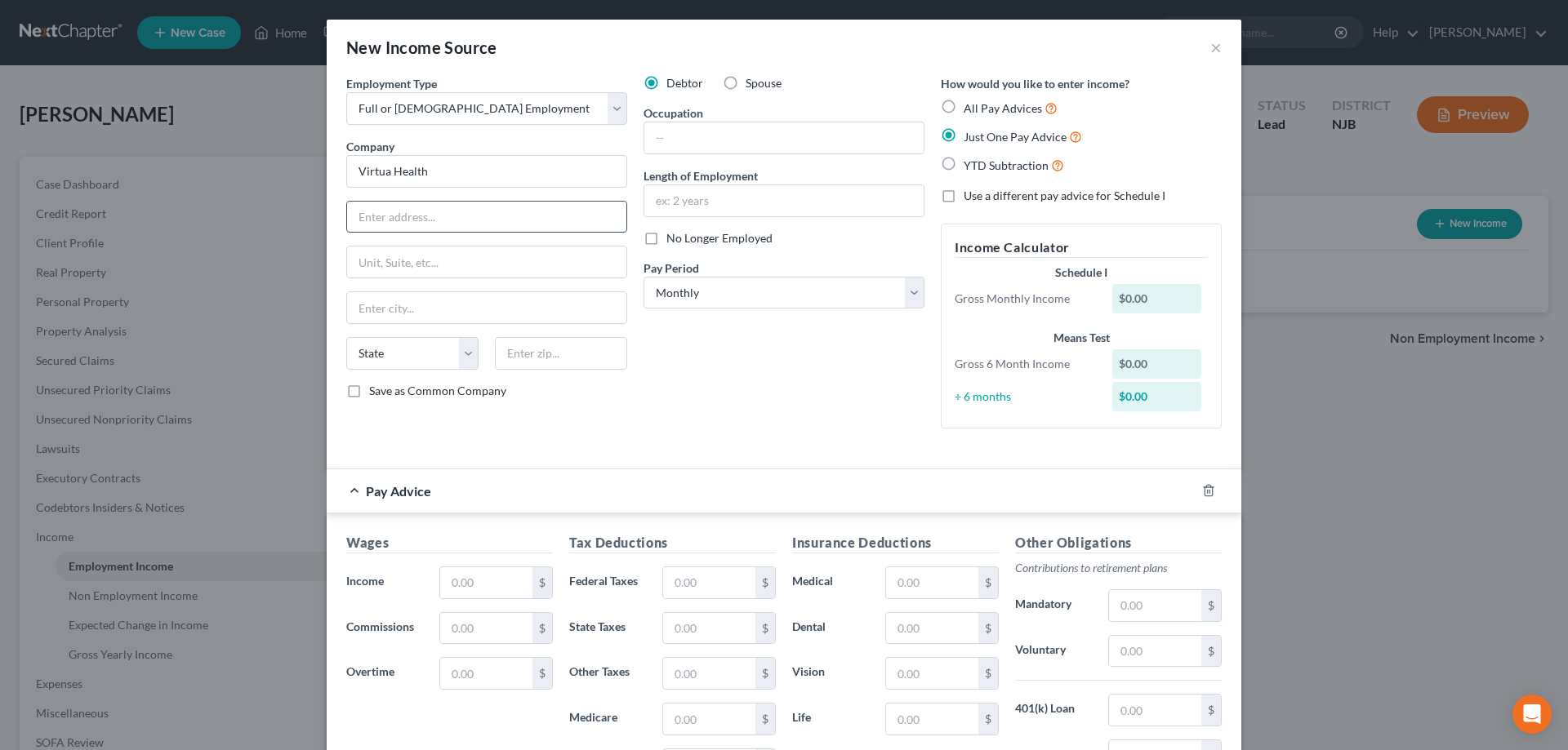
click at [481, 207] on input "text" at bounding box center [486, 217] width 279 height 31
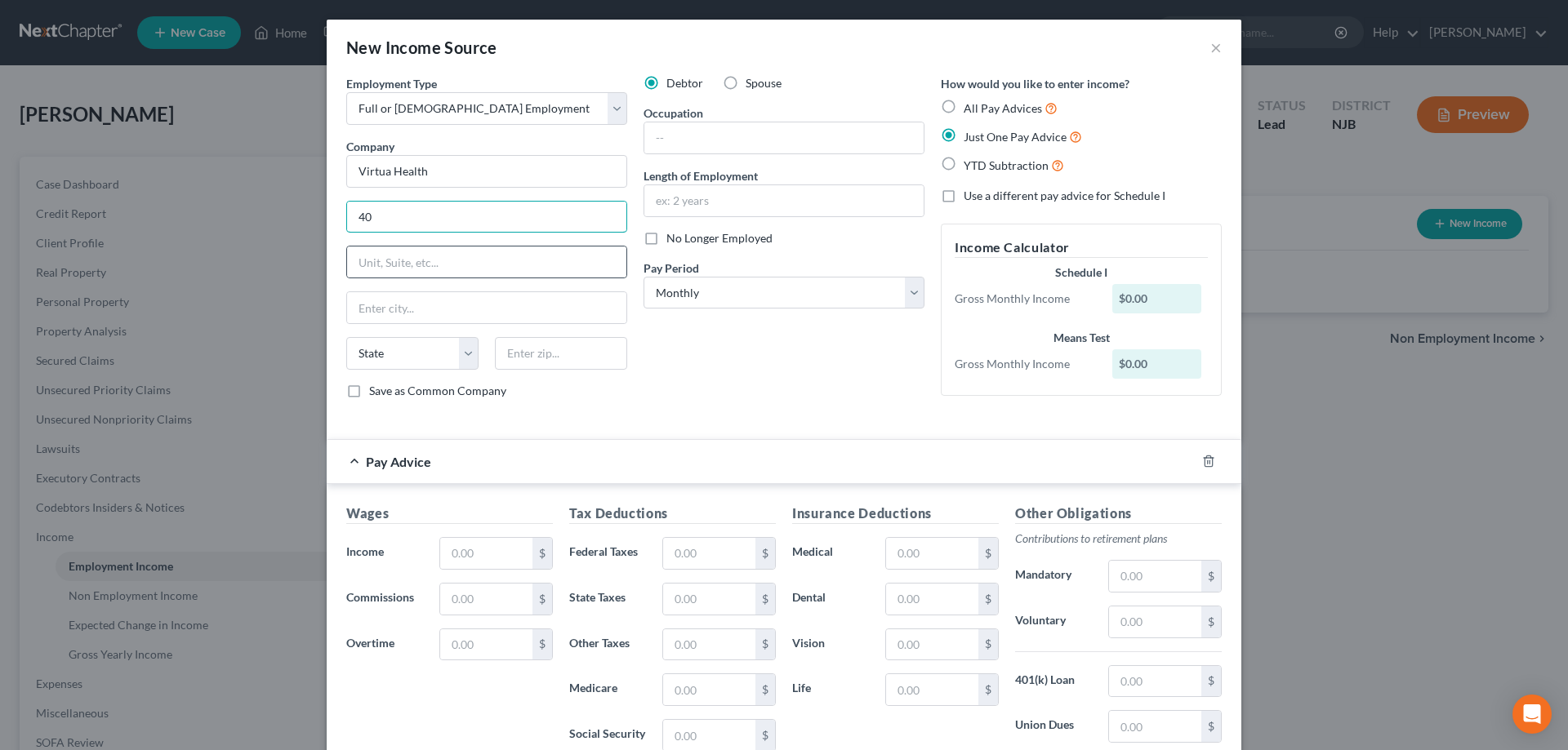
type input "4"
type input "[STREET_ADDRESS]"
click at [541, 356] on input "text" at bounding box center [561, 354] width 132 height 33
type input "08103"
type input "[GEOGRAPHIC_DATA]"
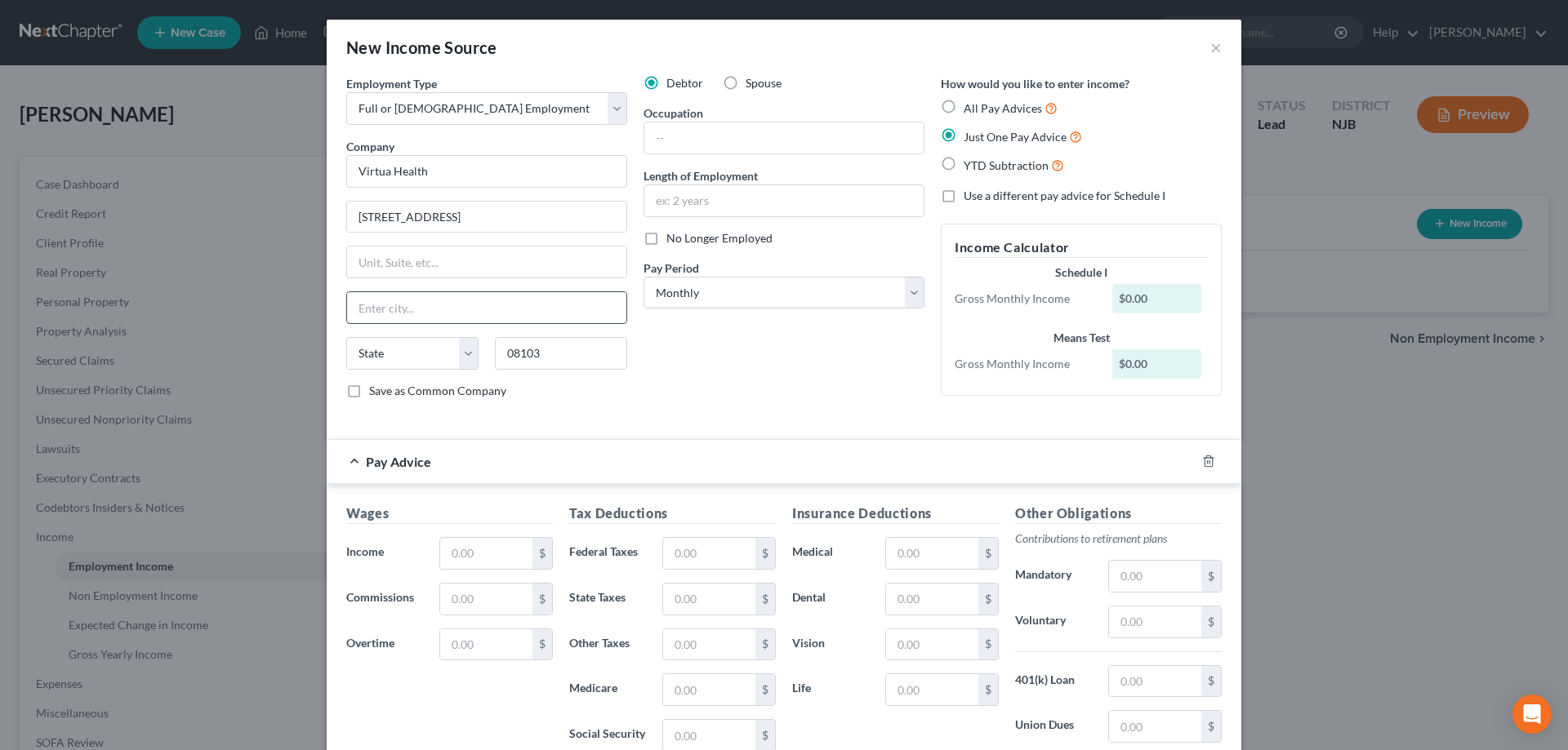
select select "33"
click at [555, 297] on input "[GEOGRAPHIC_DATA]" at bounding box center [486, 308] width 279 height 31
click at [704, 140] on input "text" at bounding box center [784, 138] width 279 height 31
type input "[MEDICAL_DATA]"
click at [696, 212] on input "text" at bounding box center [784, 201] width 279 height 31
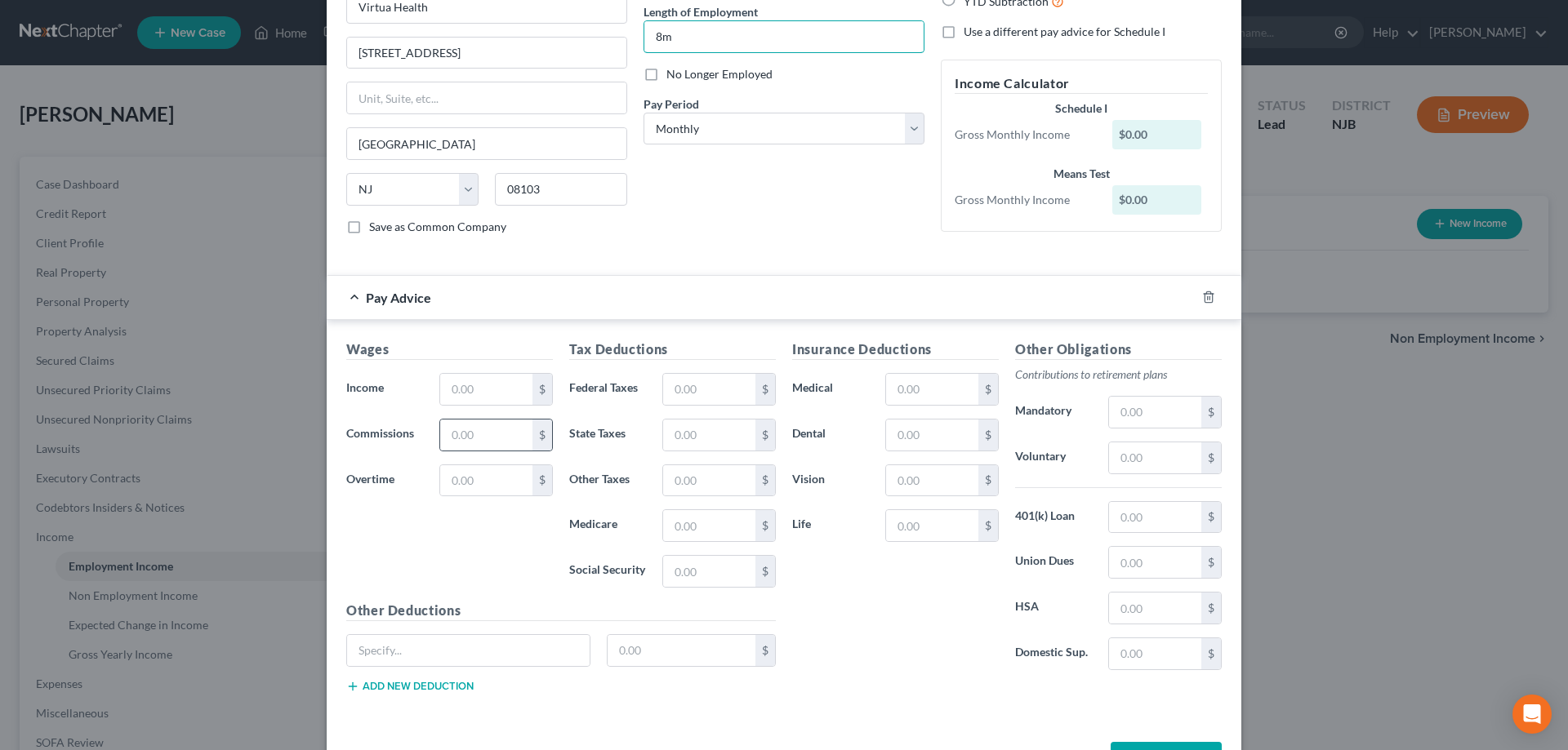
scroll to position [223, 0]
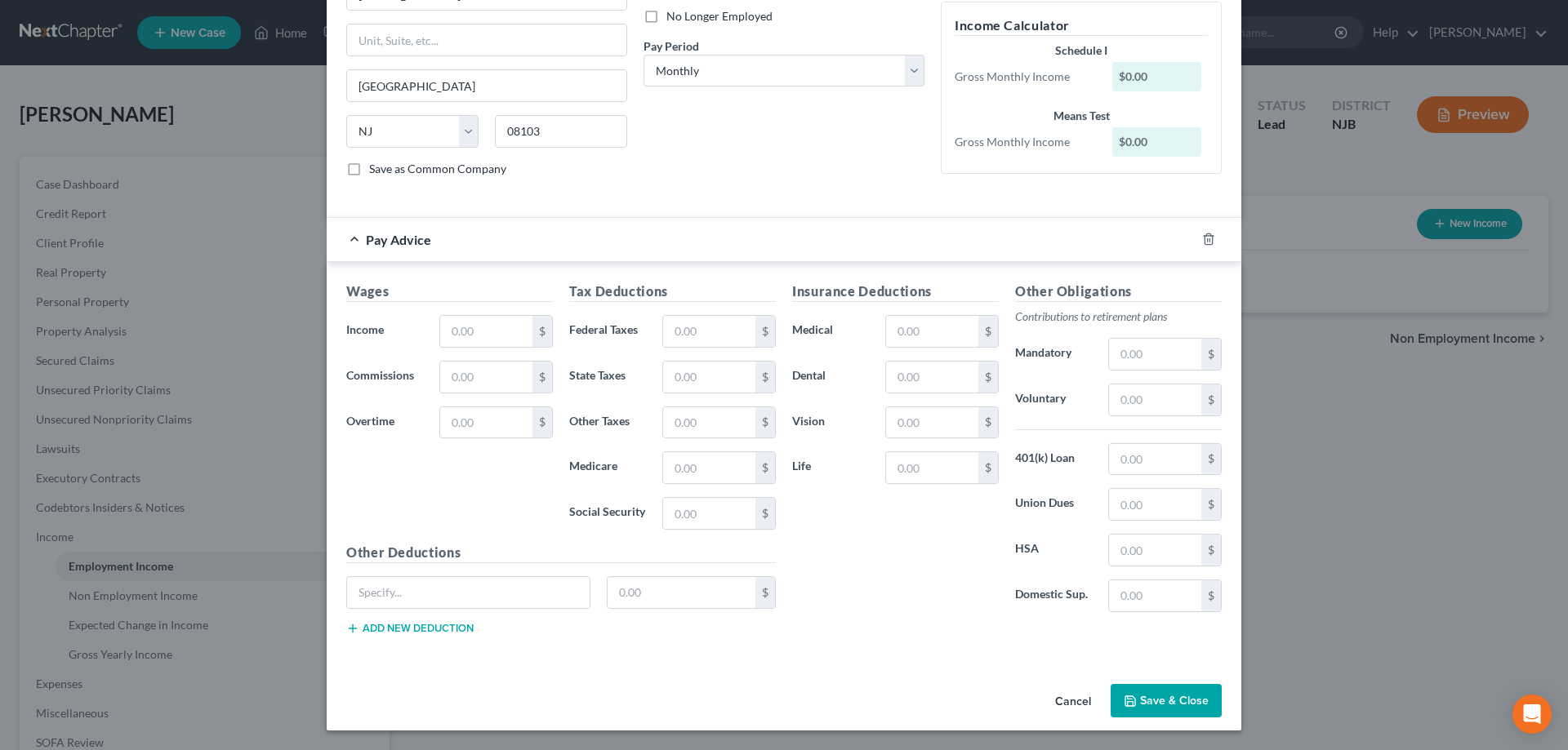
type input "8m"
click at [499, 338] on input "text" at bounding box center [485, 332] width 92 height 31
type input "0"
click at [1159, 692] on button "Save & Close" at bounding box center [1165, 701] width 111 height 34
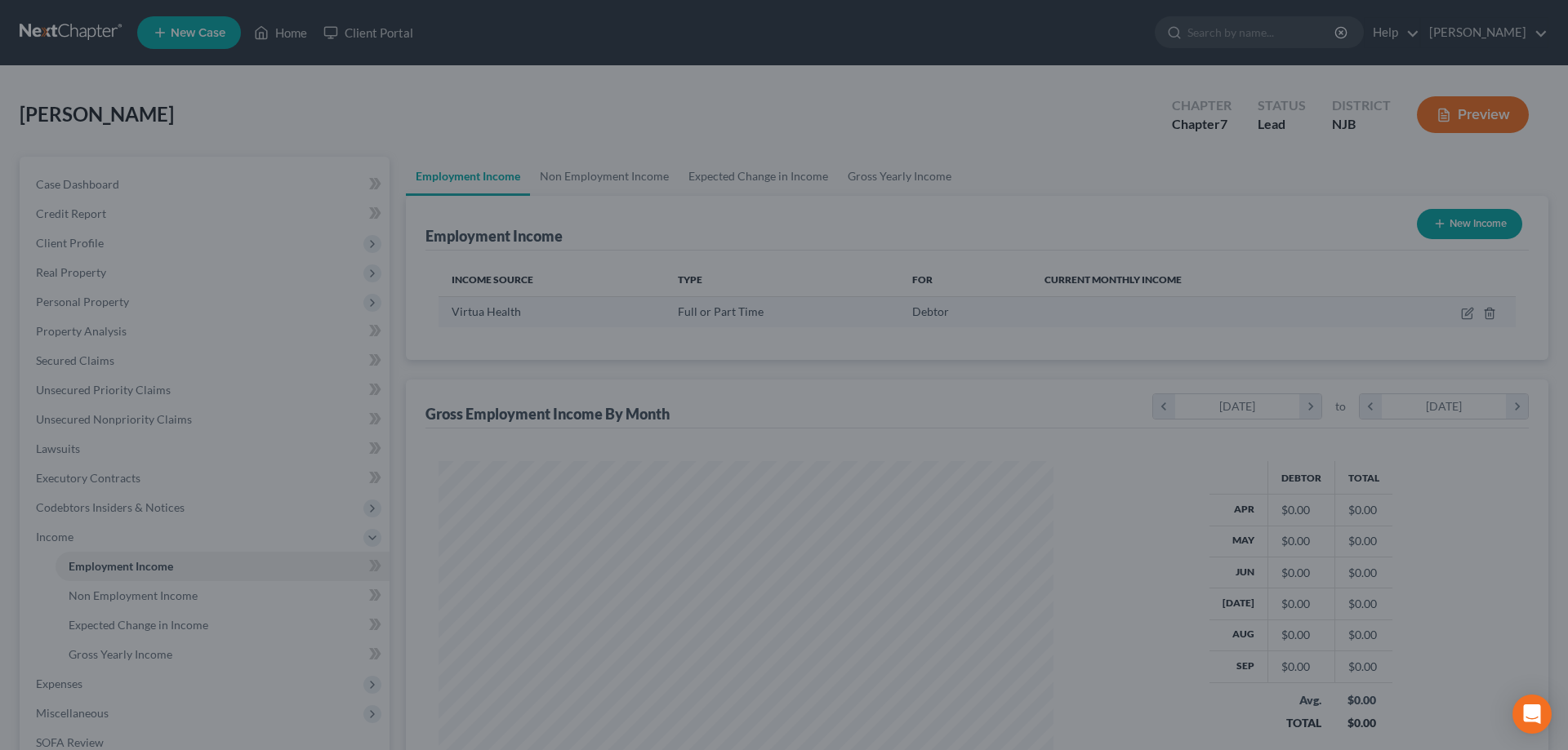
scroll to position [307, 648]
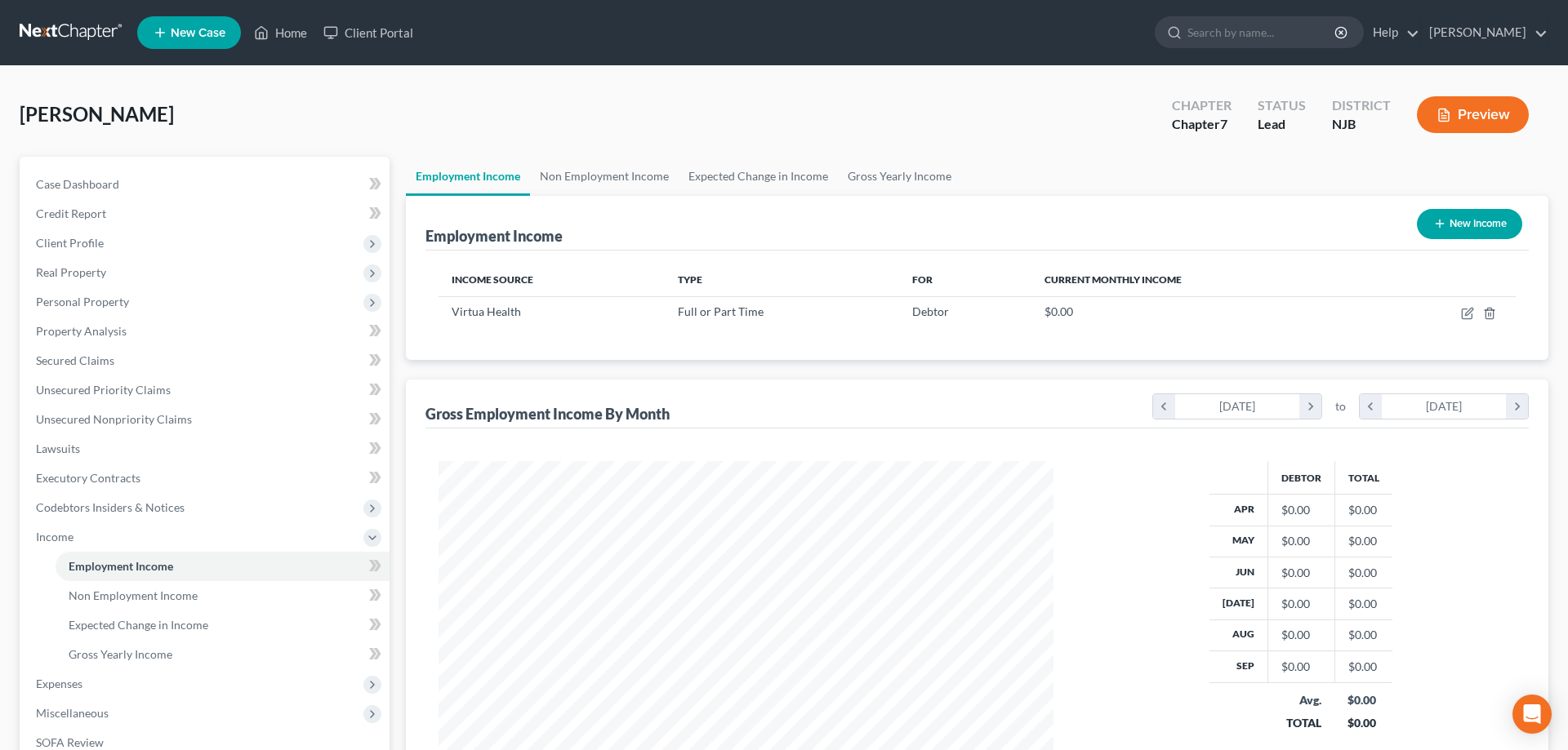
click at [1446, 223] on button "New Income" at bounding box center [1469, 223] width 106 height 30
select select "0"
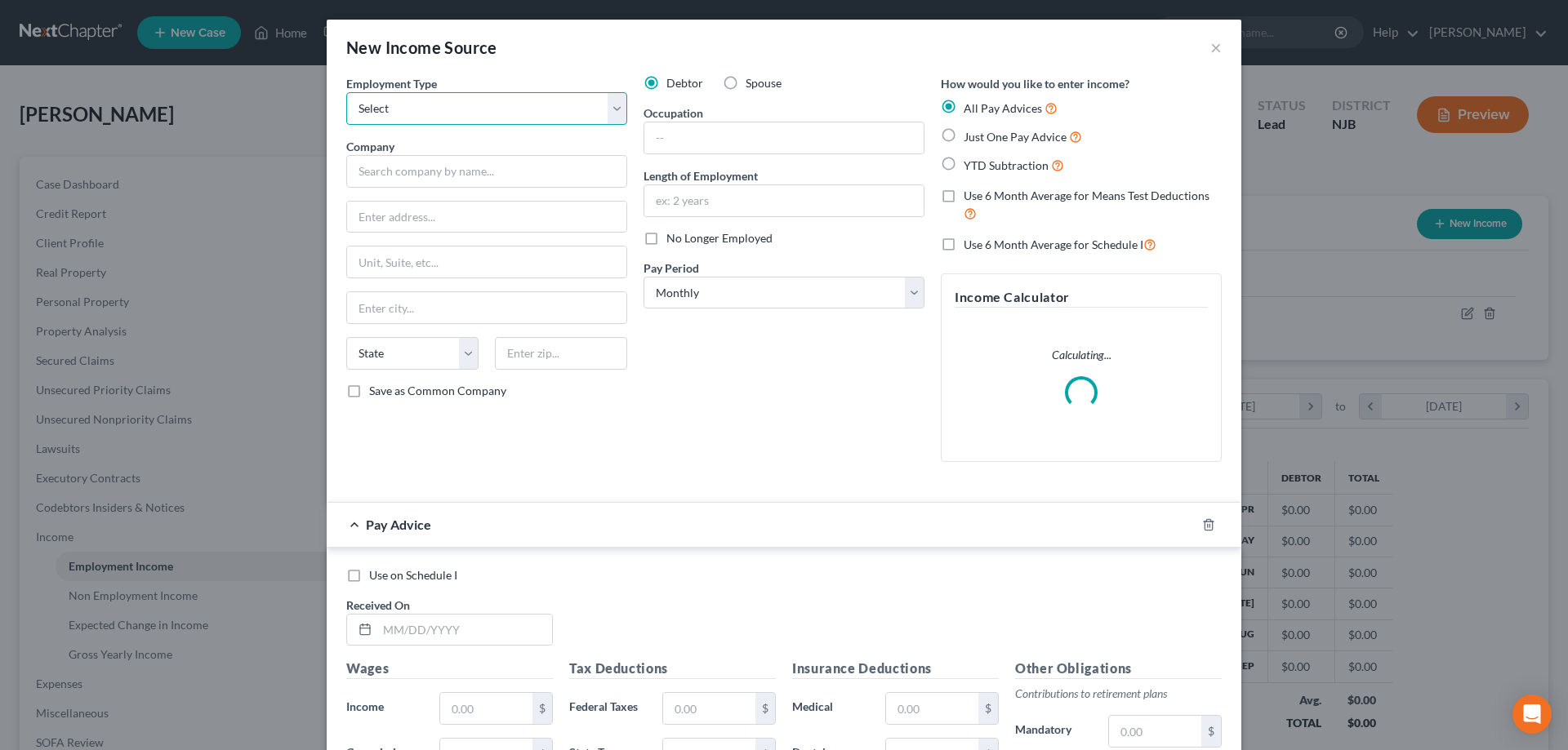
click at [346, 92] on select "Select Full or [DEMOGRAPHIC_DATA] Employment Self Employment" at bounding box center [486, 108] width 281 height 33
select select "0"
click option "Full or [DEMOGRAPHIC_DATA] Employment" at bounding box center [0, 0] width 0 height 0
click at [478, 169] on input "text" at bounding box center [486, 172] width 281 height 33
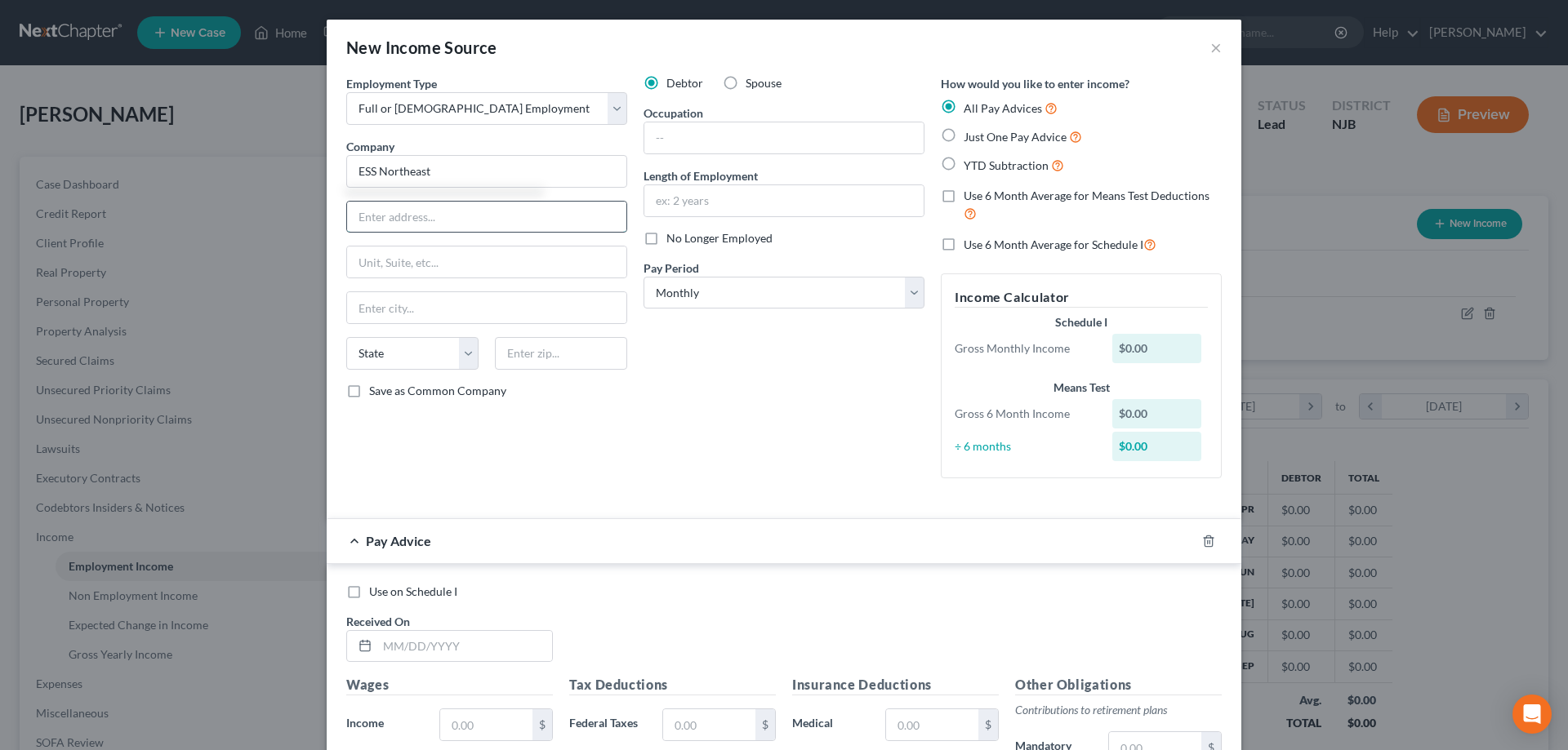
click at [501, 215] on input "text" at bounding box center [486, 217] width 279 height 31
click at [501, 177] on input "ESS Northeast" at bounding box center [486, 172] width 281 height 33
type input "ESS Northeast (thru Vineland BOE)"
click at [674, 140] on input "text" at bounding box center [784, 138] width 279 height 31
type input "substitute aid (sporatic)"
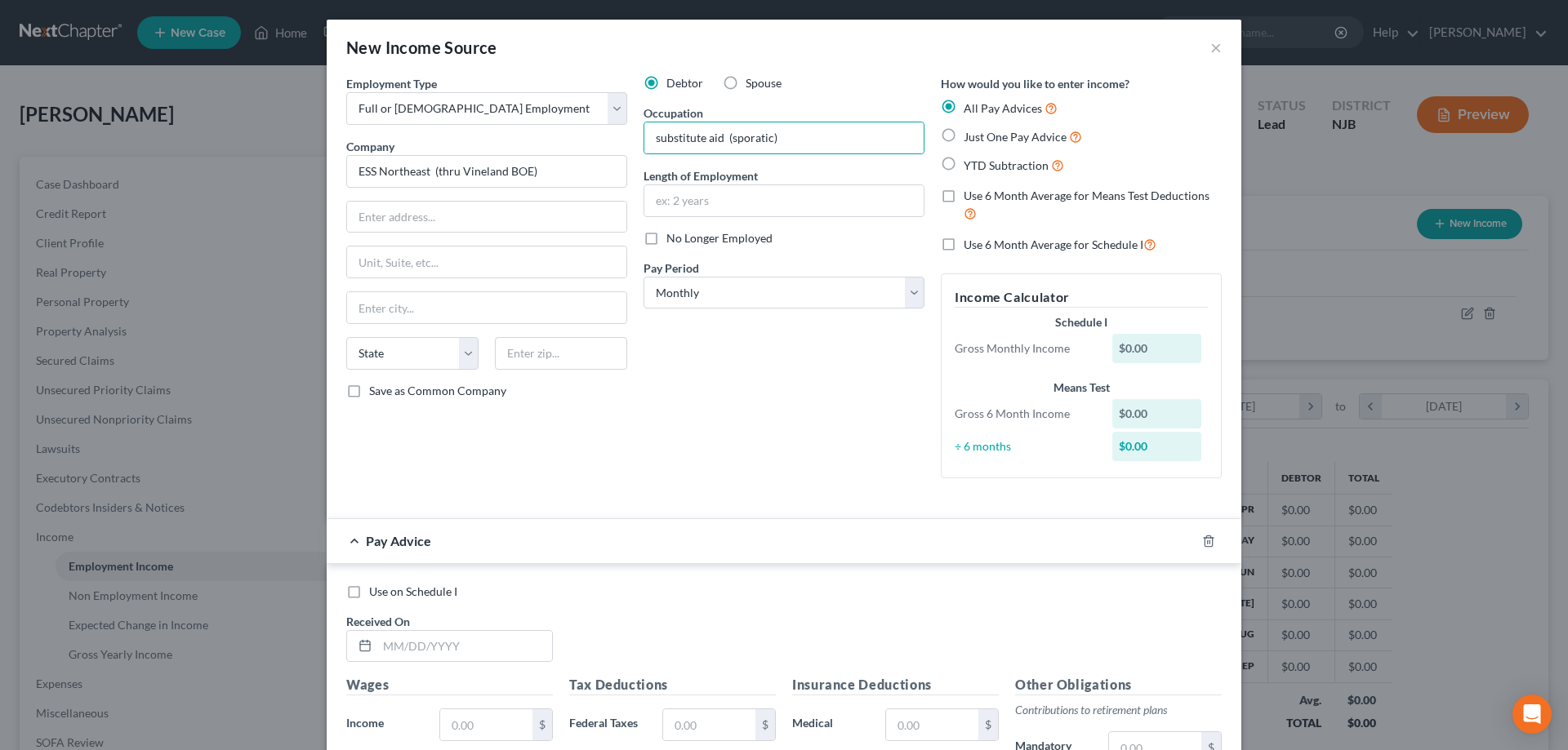
click at [963, 137] on label "Just One Pay Advice" at bounding box center [1022, 137] width 119 height 19
click at [970, 137] on input "Just One Pay Advice" at bounding box center [975, 132] width 10 height 10
radio input "true"
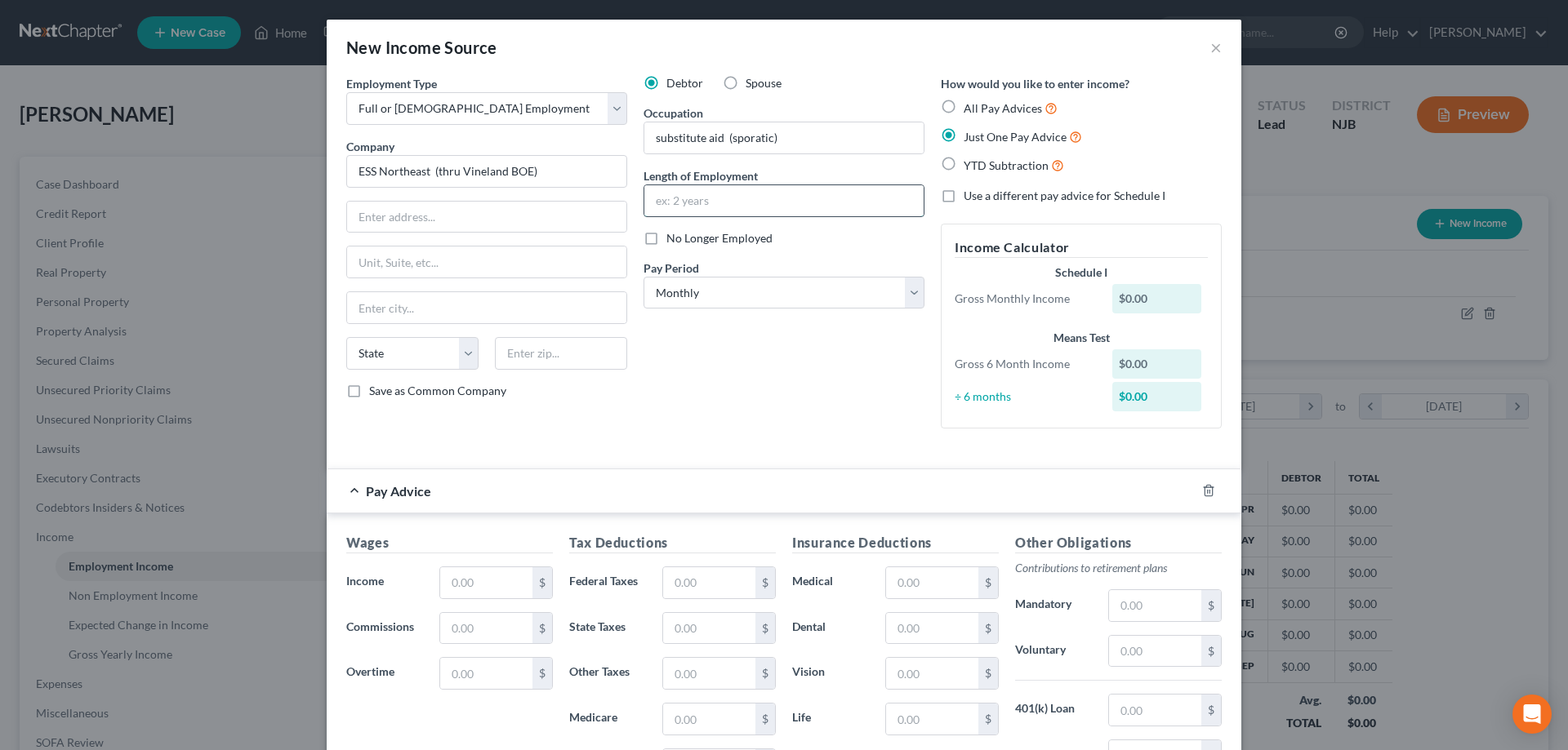
click at [734, 201] on input "text" at bounding box center [784, 201] width 279 height 31
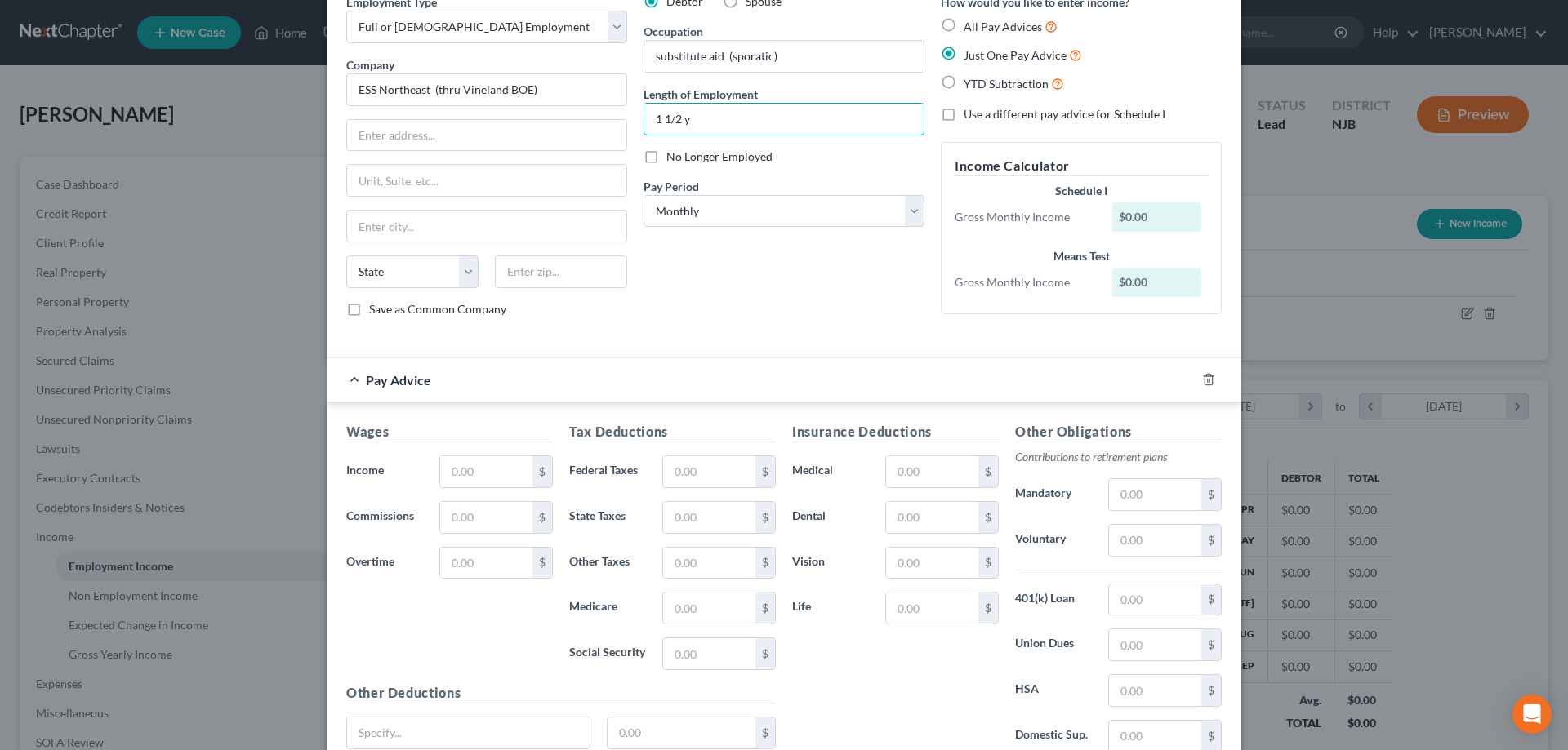
scroll to position [0, 0]
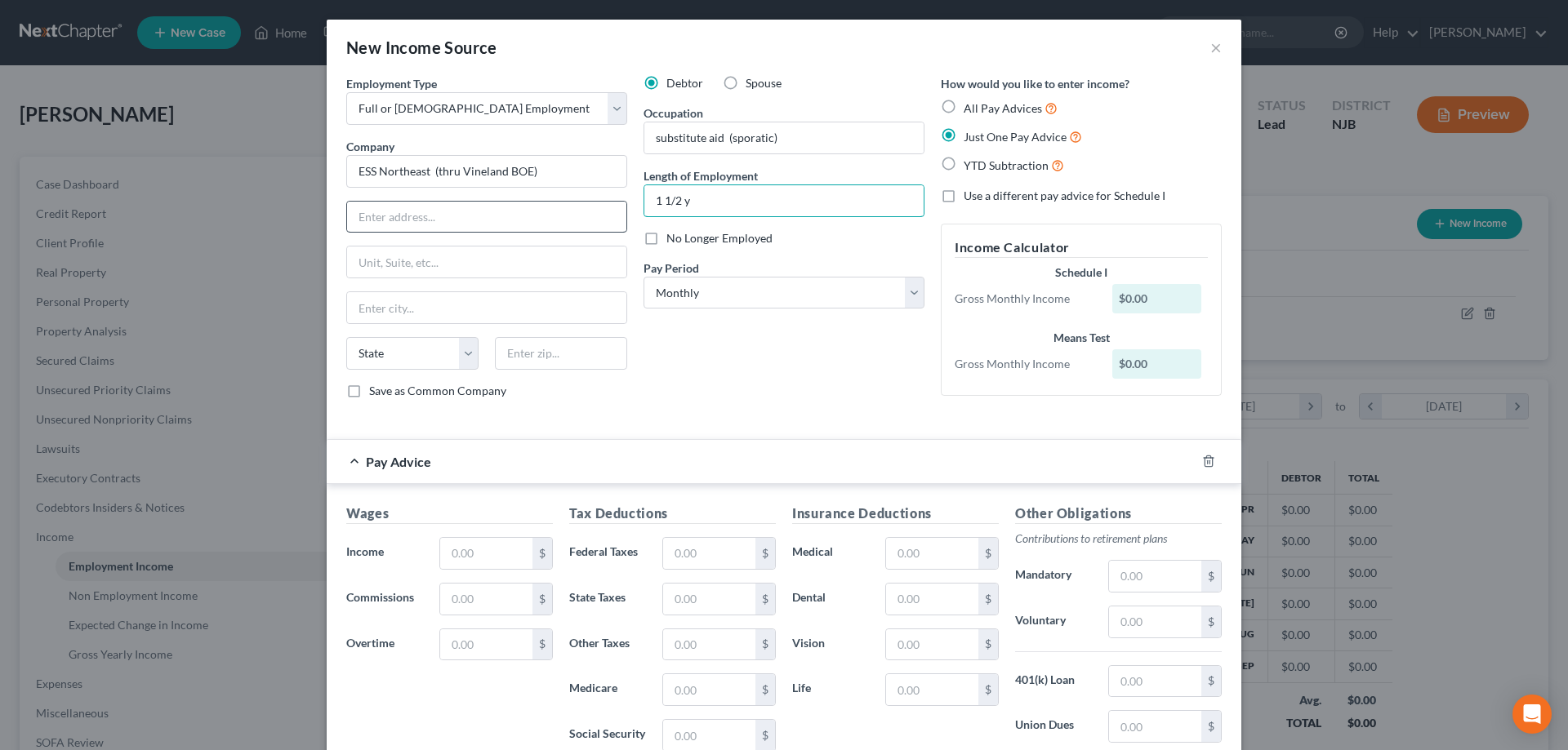
type input "1 1/2 y"
click at [430, 222] on input "text" at bounding box center [486, 217] width 279 height 31
type input "[STREET_ADDRESS][PERSON_NAME]"
click at [805, 140] on input "substitute aid (sporatic)" at bounding box center [784, 138] width 279 height 31
type input "substitute aid (sporatic)- on call"
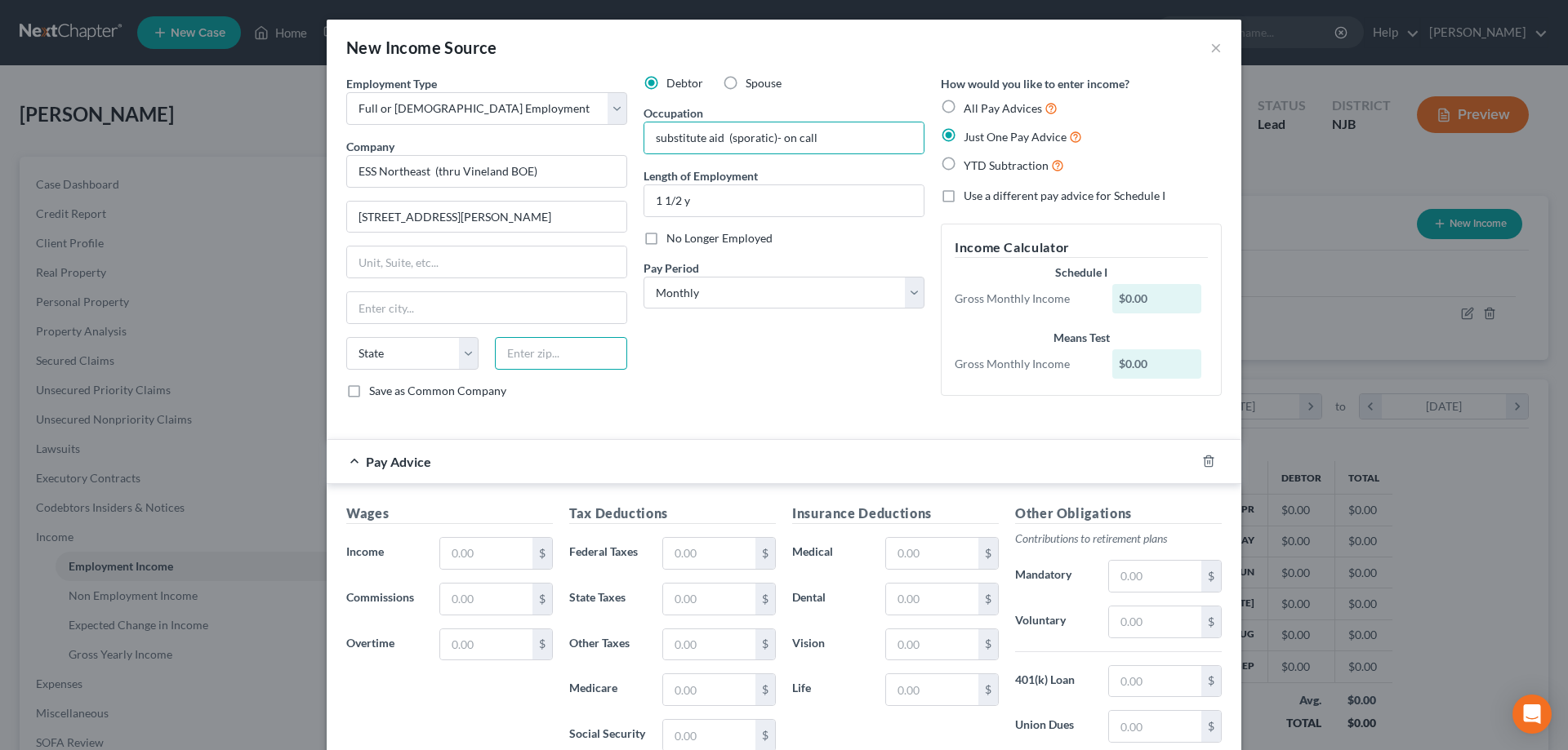
click at [534, 359] on input "text" at bounding box center [561, 354] width 132 height 33
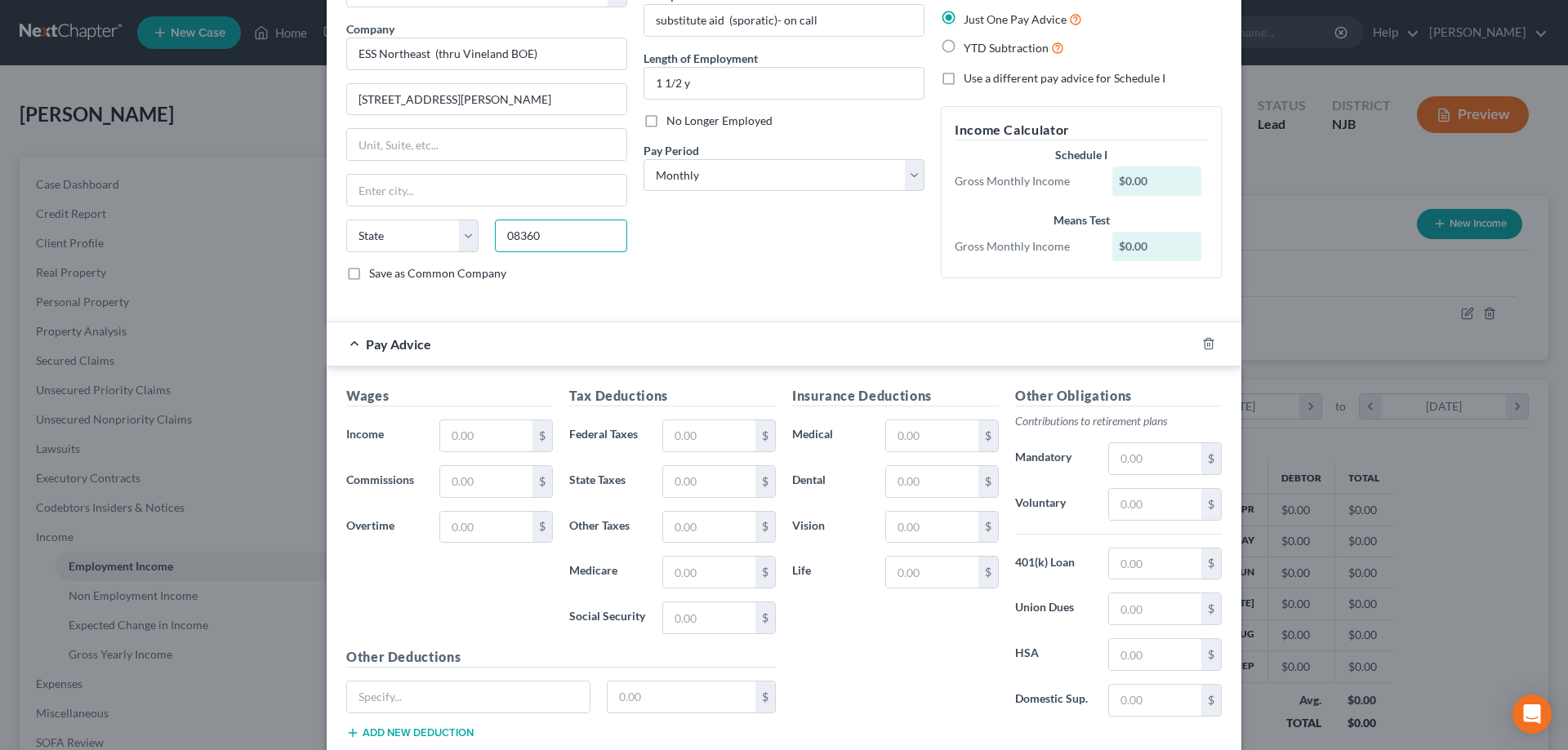
scroll to position [167, 0]
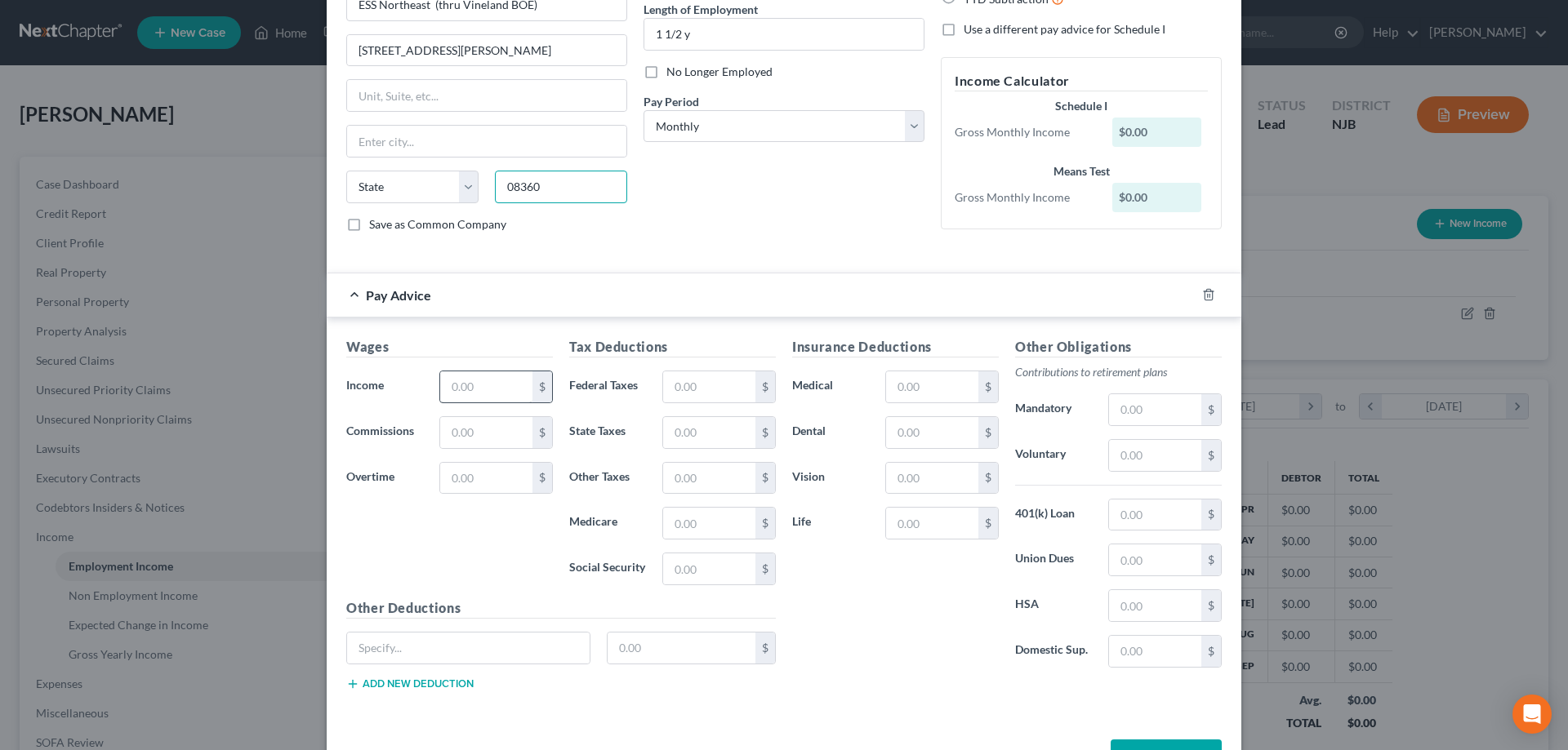
type input "08360"
type input "Vineland"
select select "33"
click at [516, 382] on input "text" at bounding box center [485, 387] width 92 height 31
type input "1"
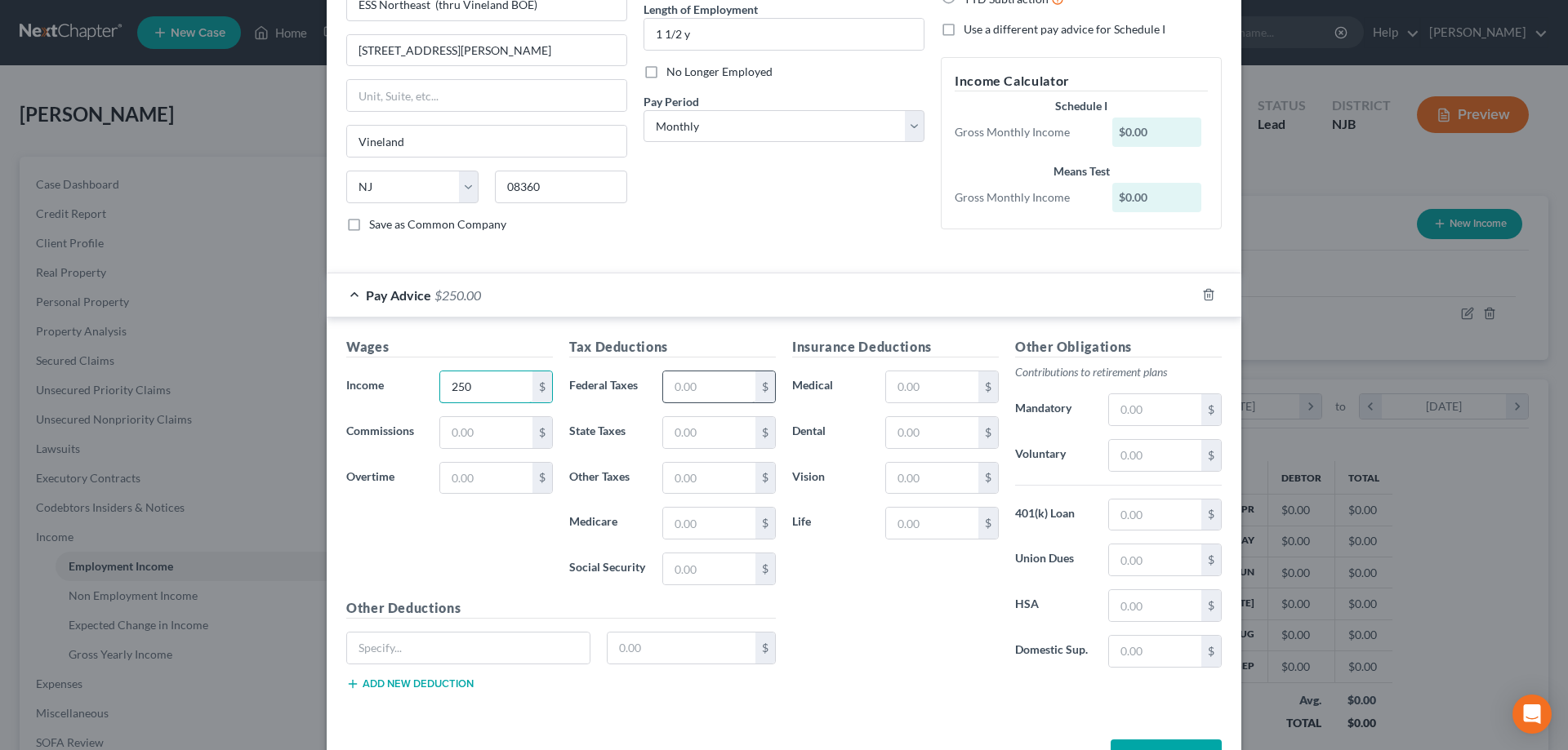
type input "250"
click at [719, 400] on input "text" at bounding box center [709, 387] width 92 height 31
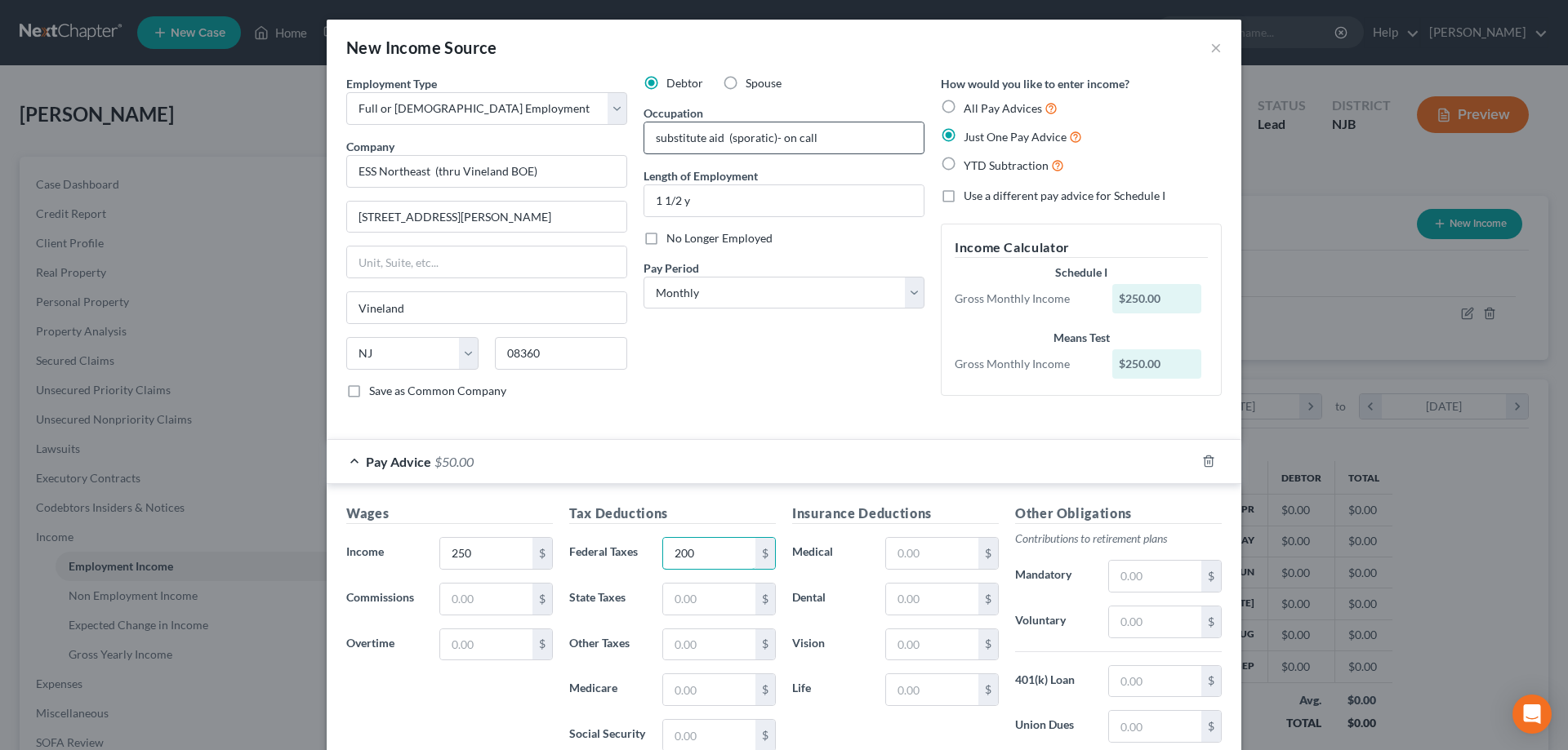
type input "200"
click at [839, 140] on input "substitute aid (sporatic)- on call" at bounding box center [784, 138] width 279 height 31
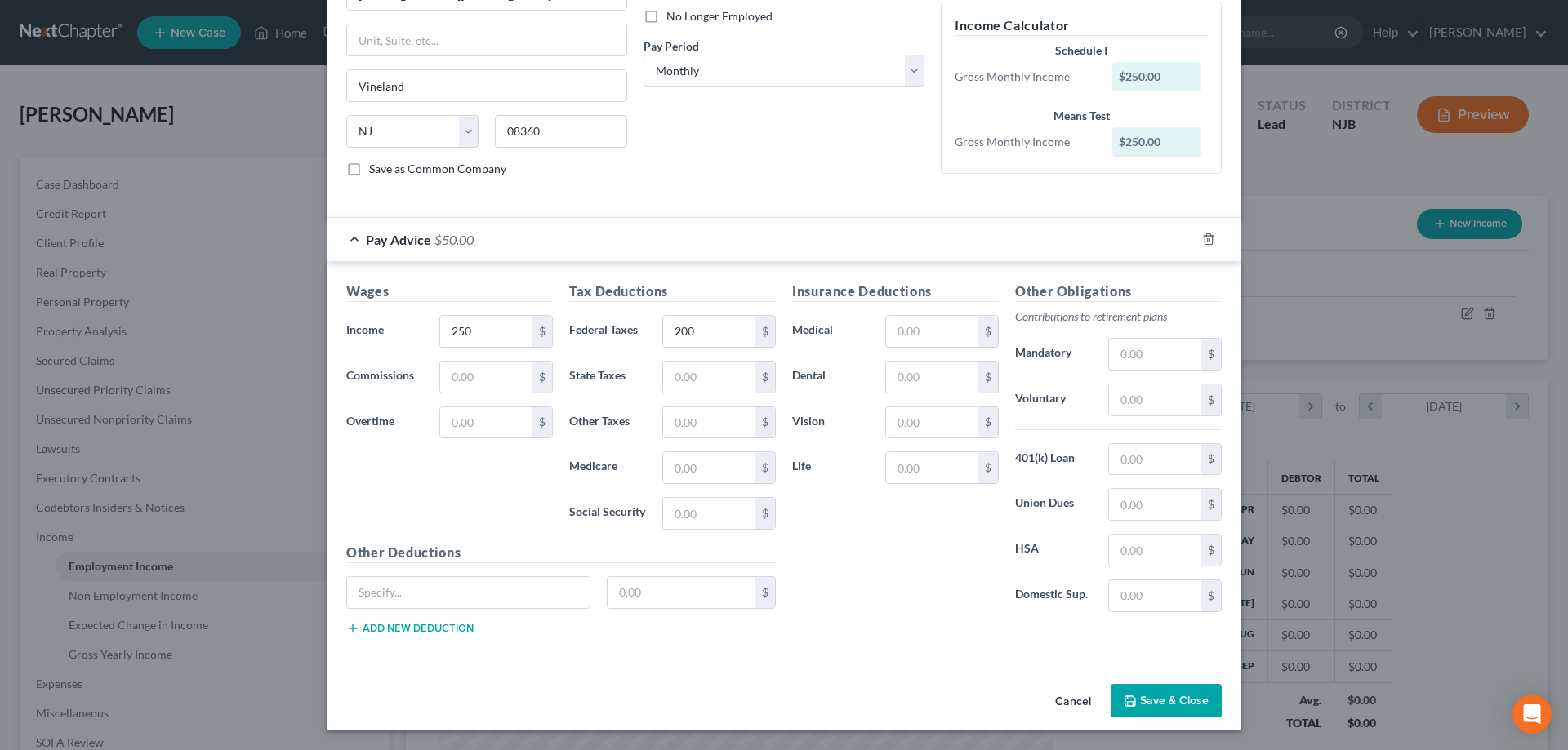
type input "substitute aid (sporatic)- on call-per diem"
click at [1151, 705] on button "Save & Close" at bounding box center [1165, 701] width 111 height 34
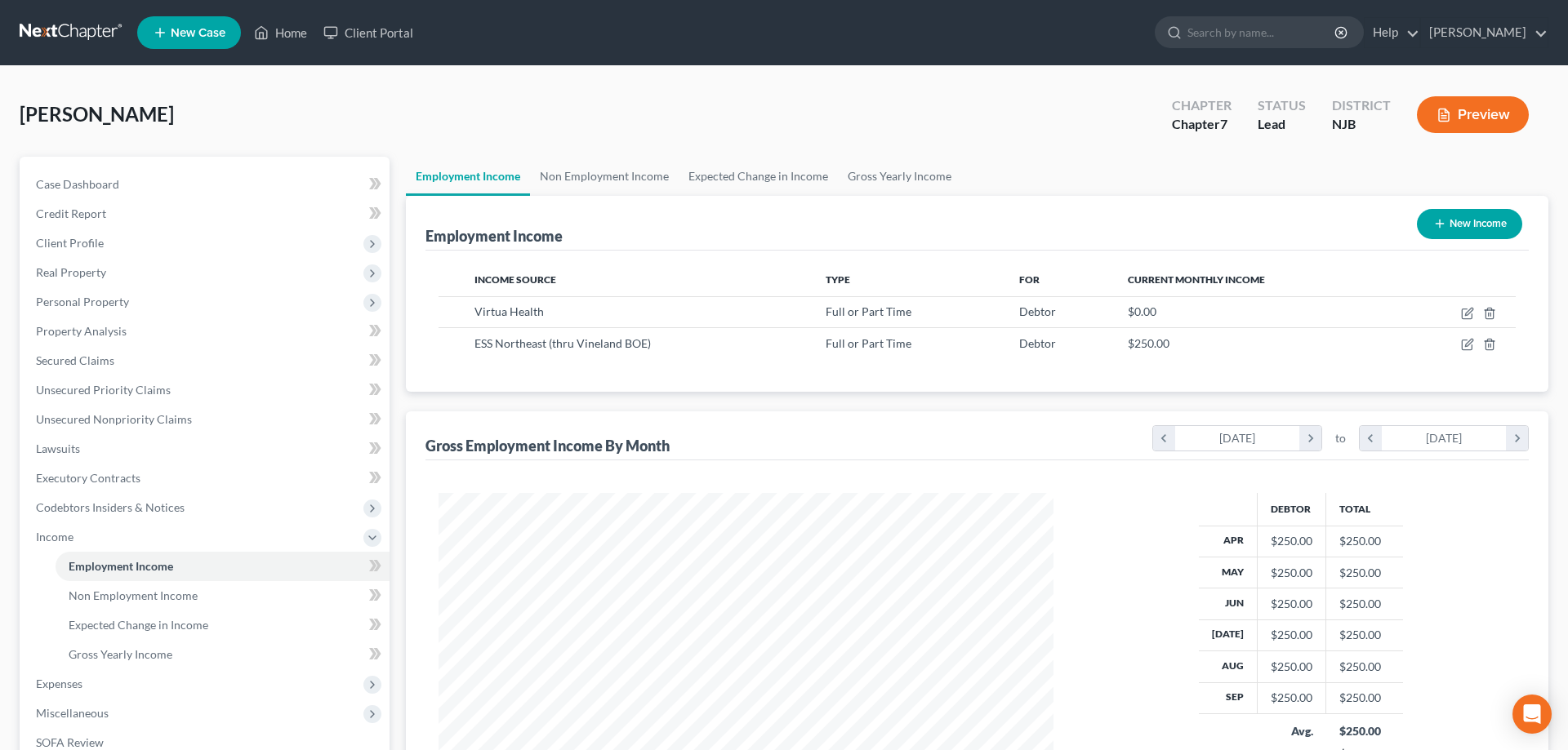
click at [659, 109] on div "[PERSON_NAME] Upgraded Chapter Chapter 7 Status Lead District [GEOGRAPHIC_DATA]…" at bounding box center [784, 121] width 1528 height 71
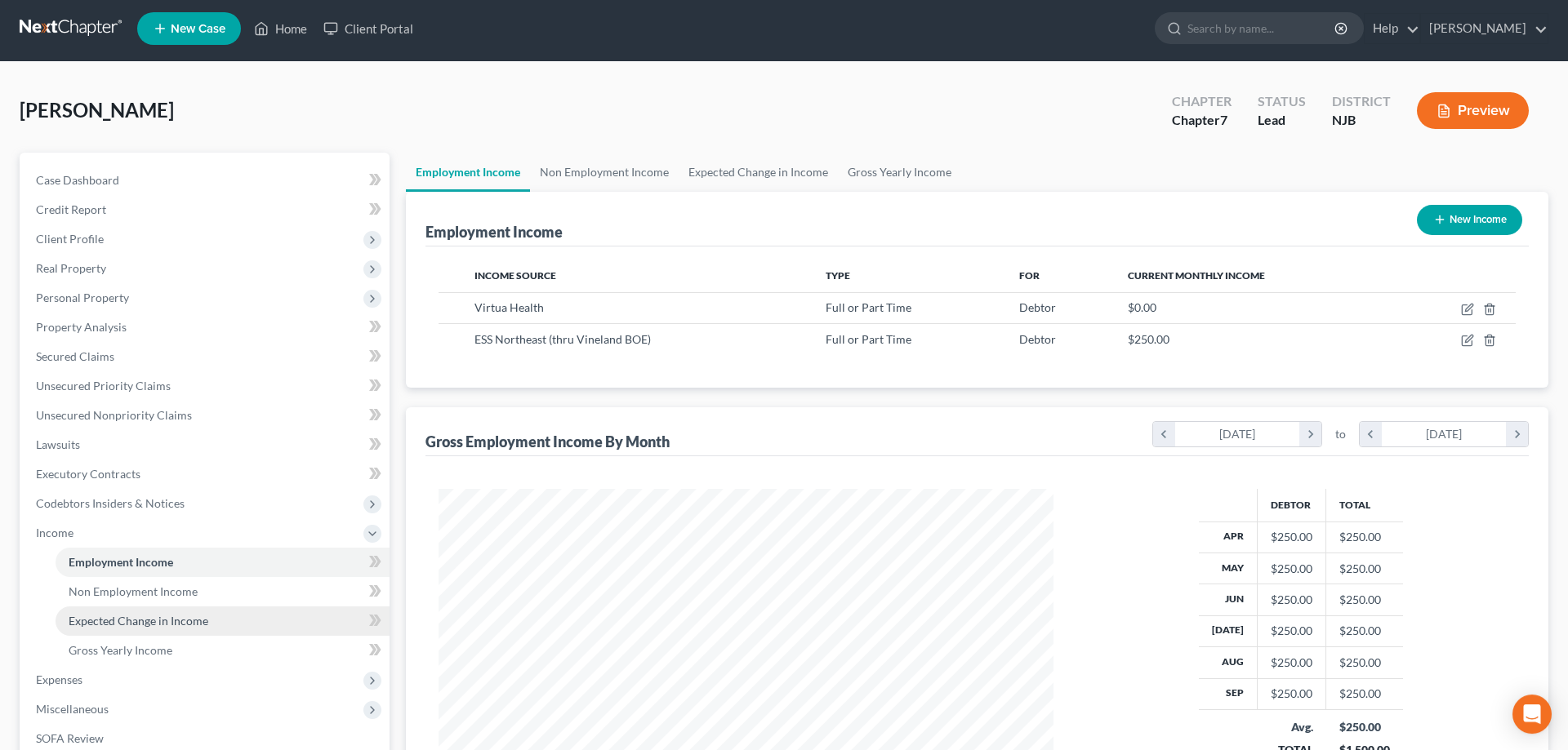
scroll to position [234, 0]
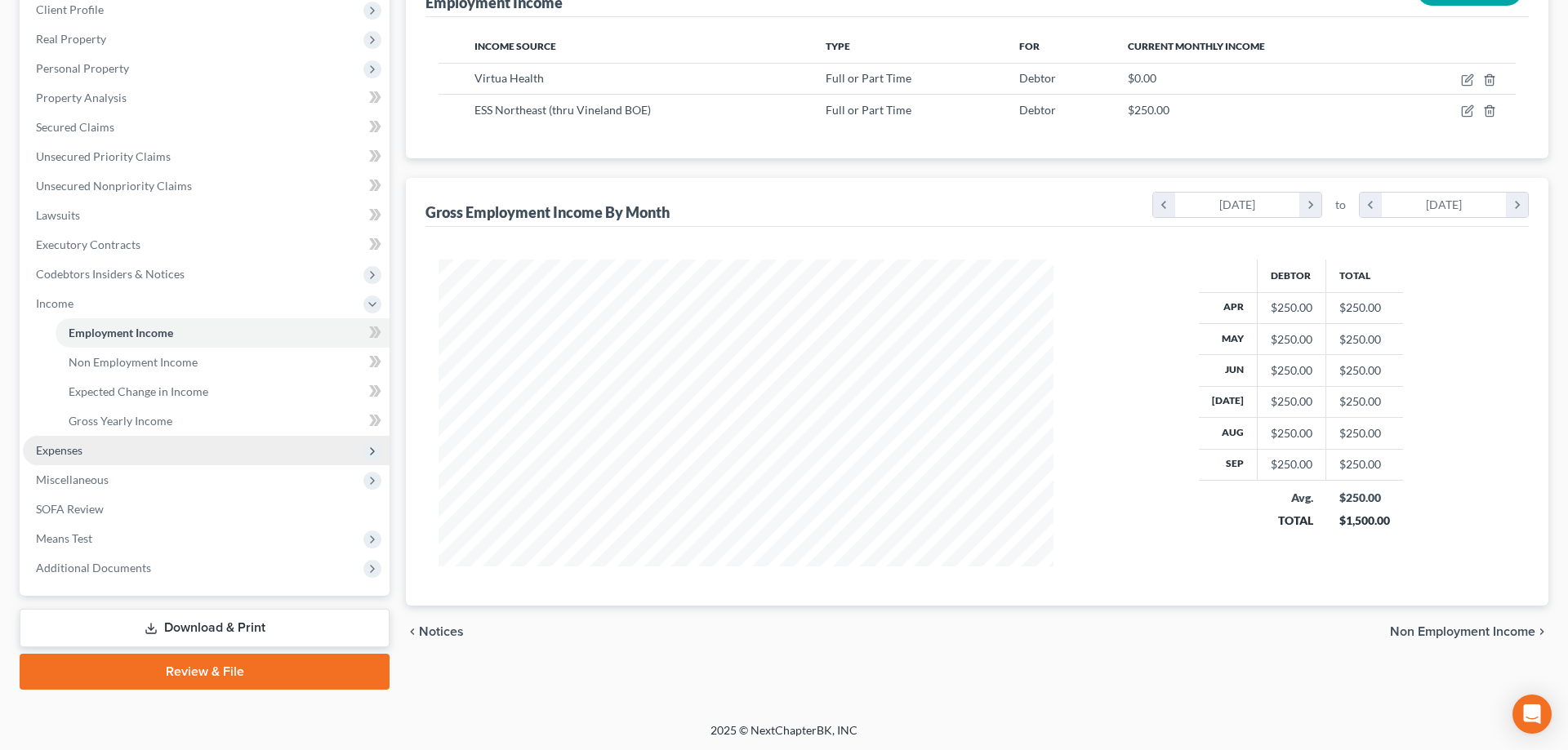
click at [63, 453] on span "Expenses" at bounding box center [59, 450] width 46 height 14
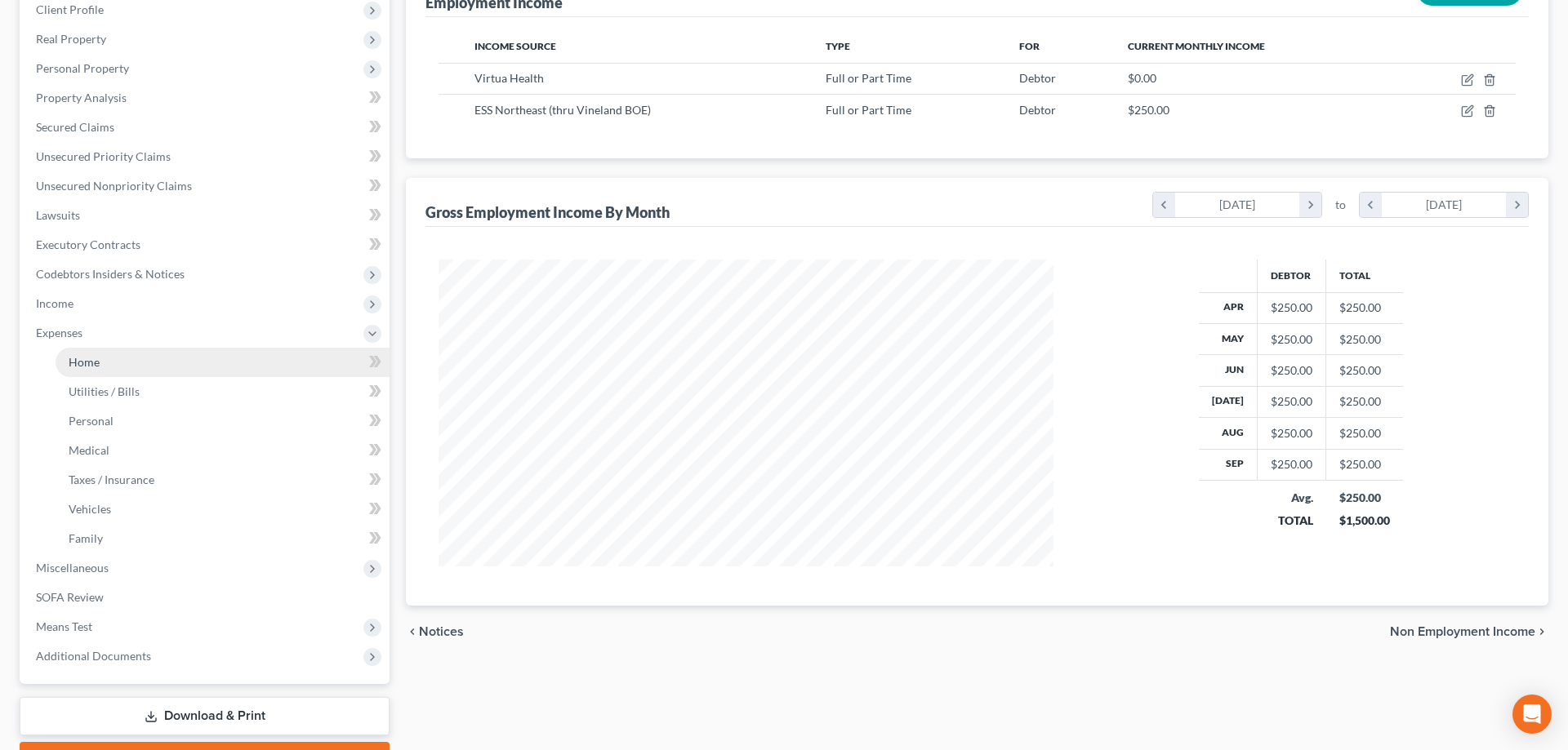
click at [105, 366] on link "Home" at bounding box center [223, 363] width 334 height 29
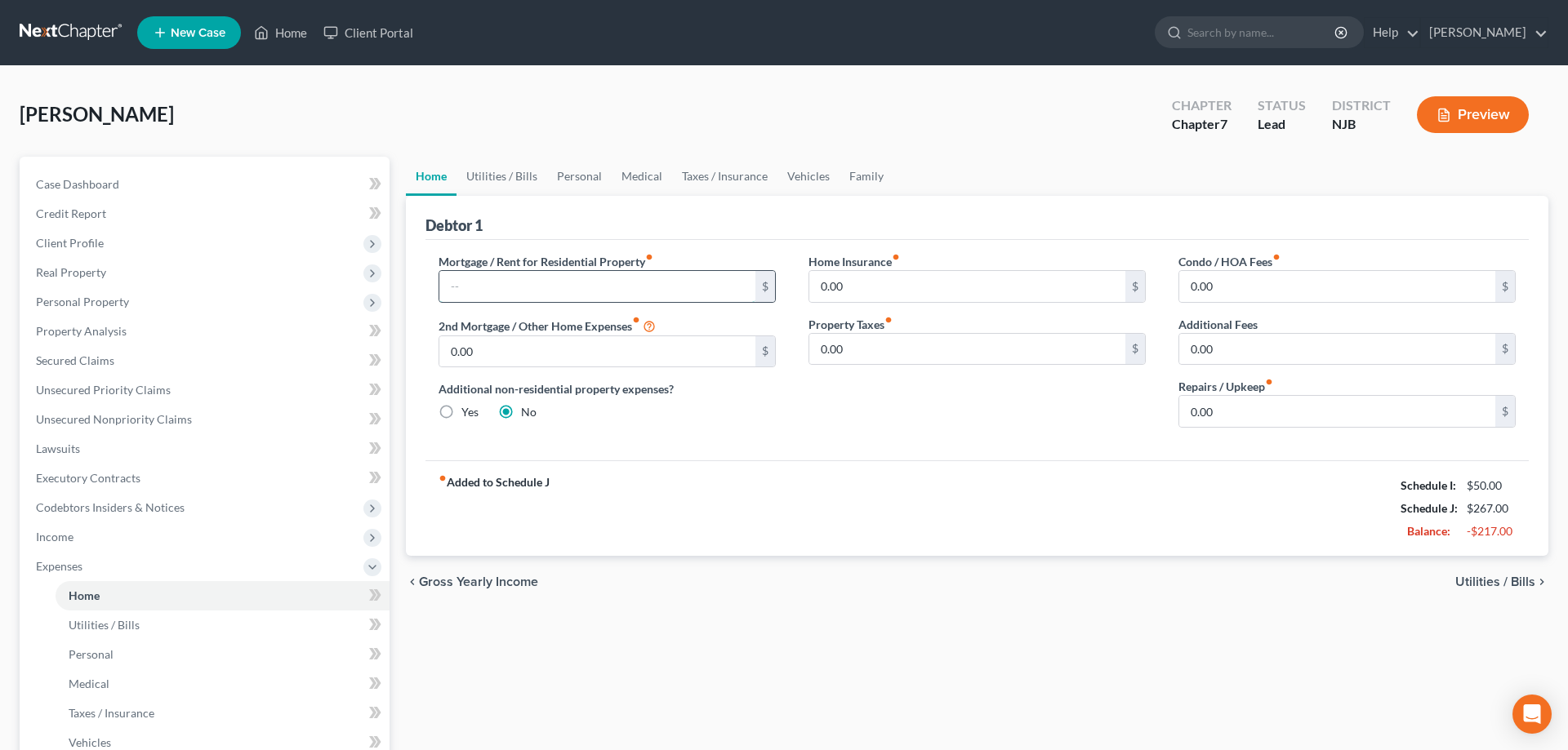
click at [566, 299] on input "text" at bounding box center [597, 287] width 316 height 31
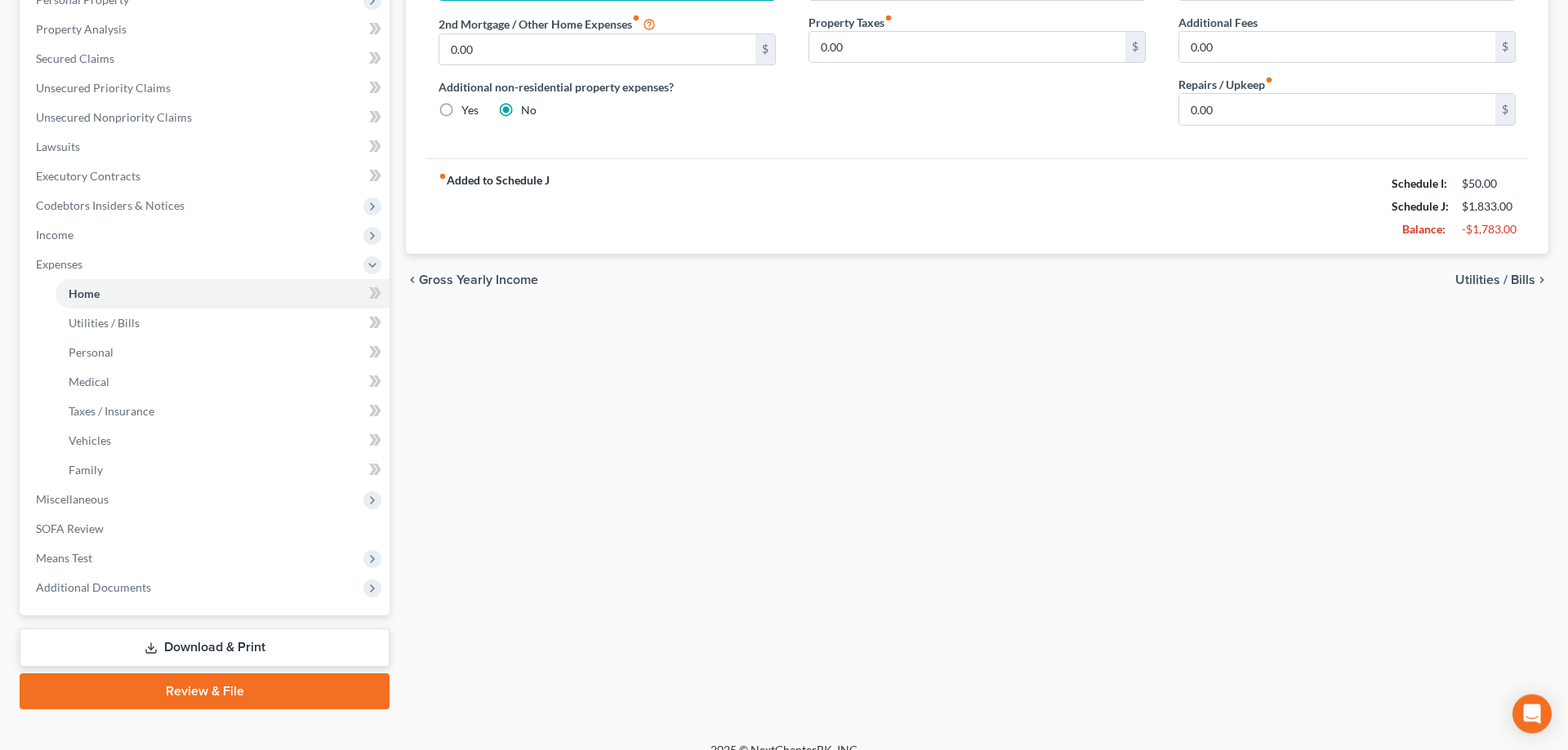
scroll to position [321, 0]
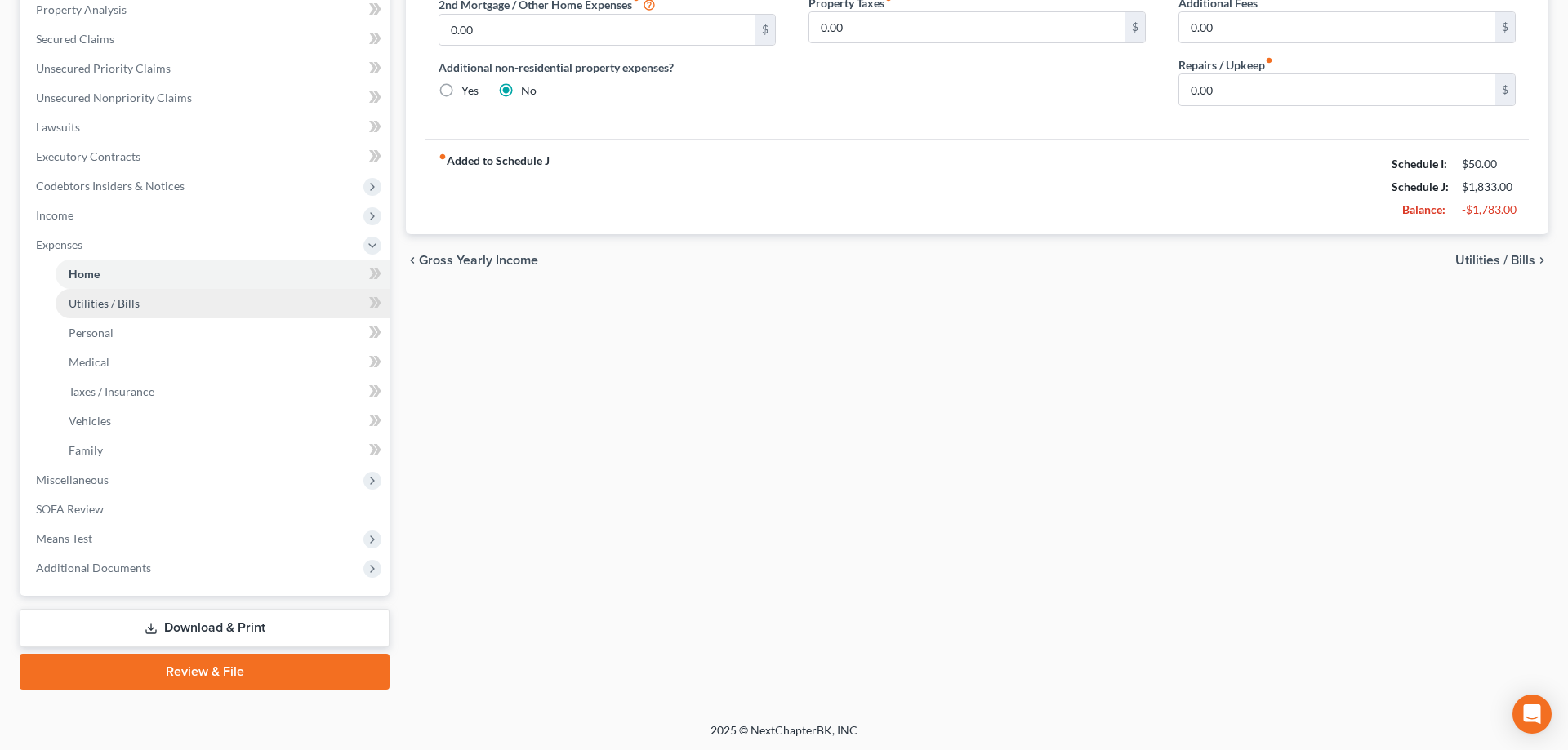
type input "1,566"
click at [108, 305] on span "Utilities / Bills" at bounding box center [104, 303] width 71 height 14
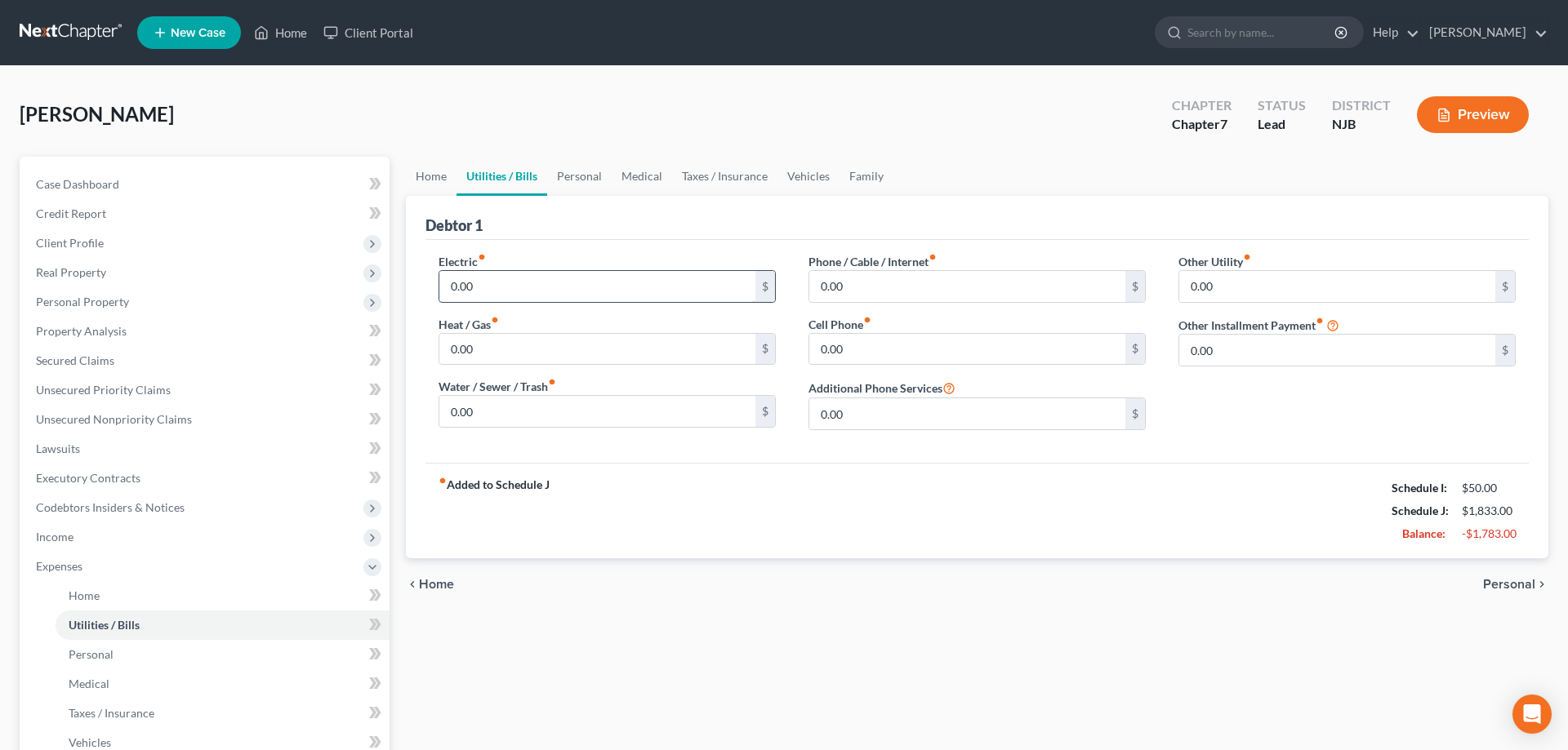
click at [530, 290] on input "0.00" at bounding box center [597, 287] width 316 height 31
type input "80"
click at [882, 290] on input "0.00" at bounding box center [967, 287] width 316 height 31
type input "50"
click at [884, 351] on input "0.00" at bounding box center [967, 350] width 316 height 31
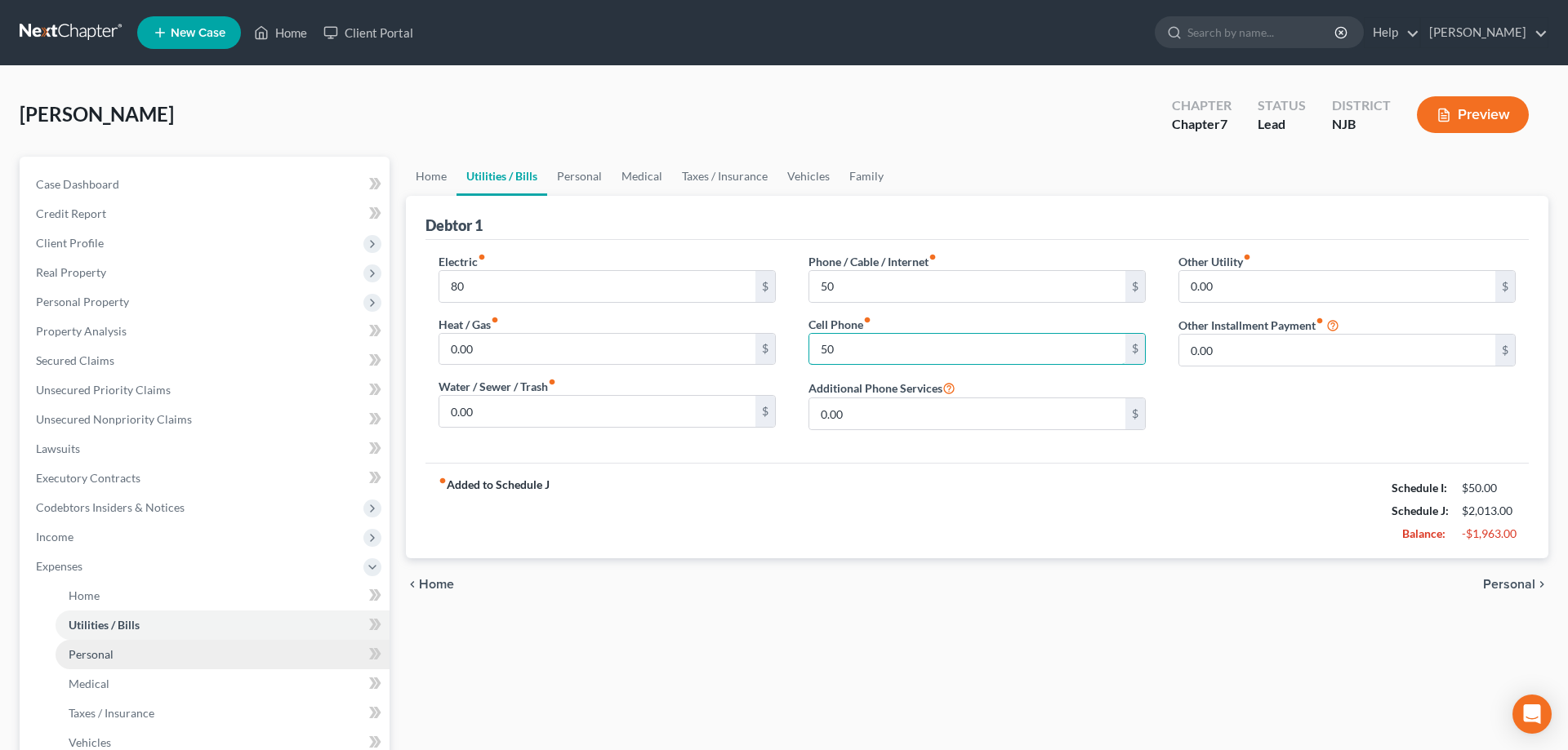
type input "50"
click at [106, 659] on span "Personal" at bounding box center [91, 655] width 45 height 14
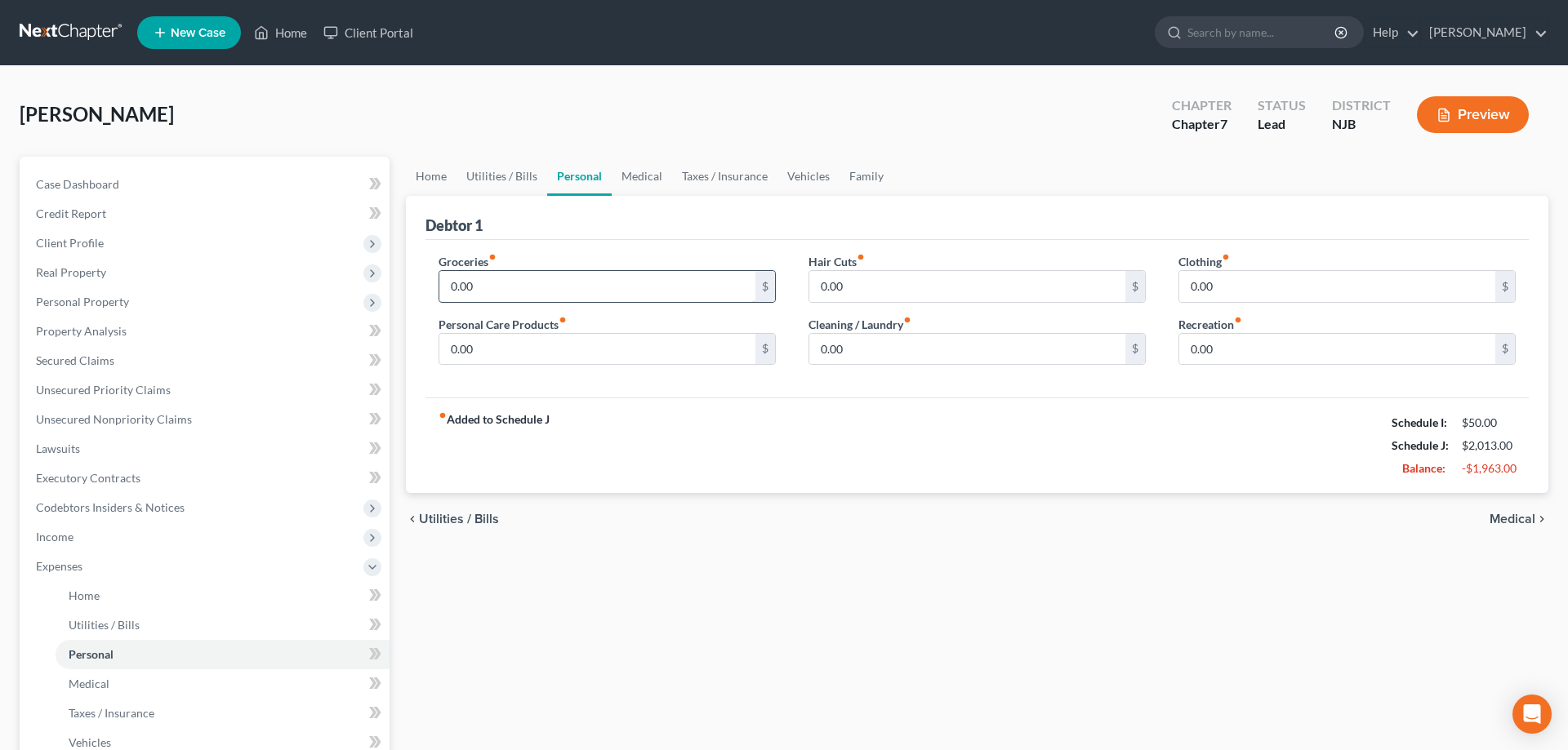
click at [559, 290] on input "0.00" at bounding box center [597, 287] width 316 height 31
click at [127, 622] on span "Utilities / Bills" at bounding box center [104, 625] width 71 height 14
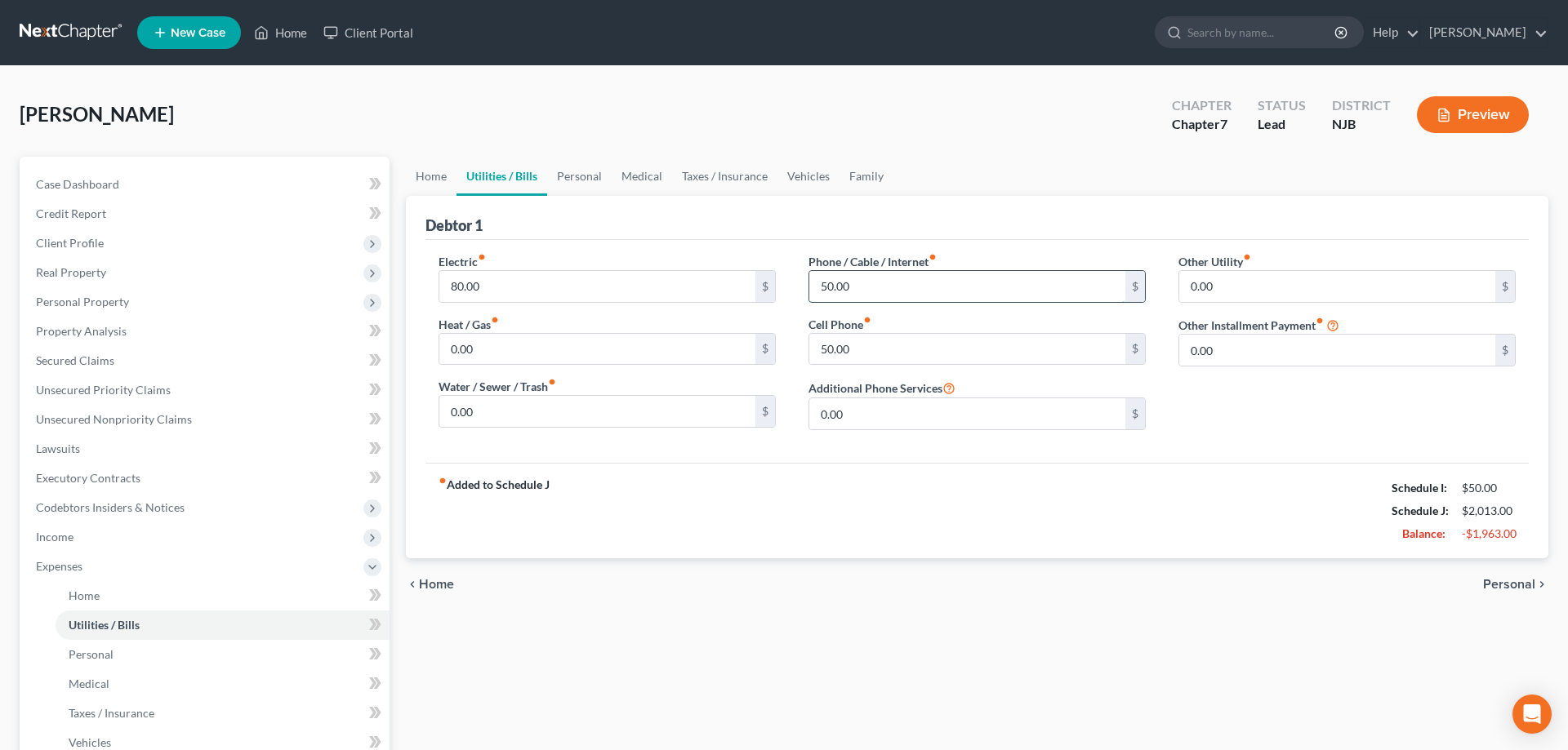
click at [883, 290] on input "50.00" at bounding box center [967, 287] width 316 height 31
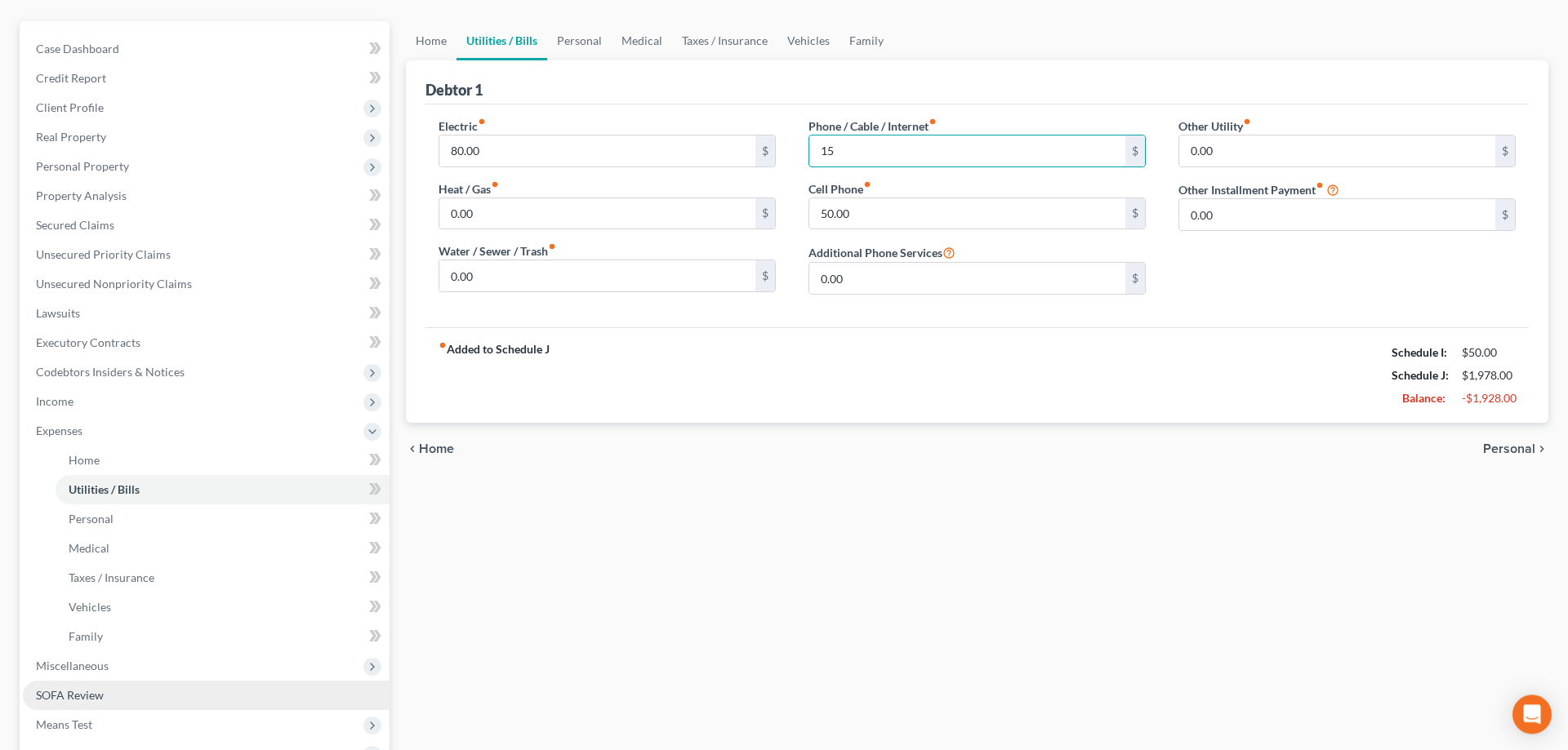
scroll to position [250, 0]
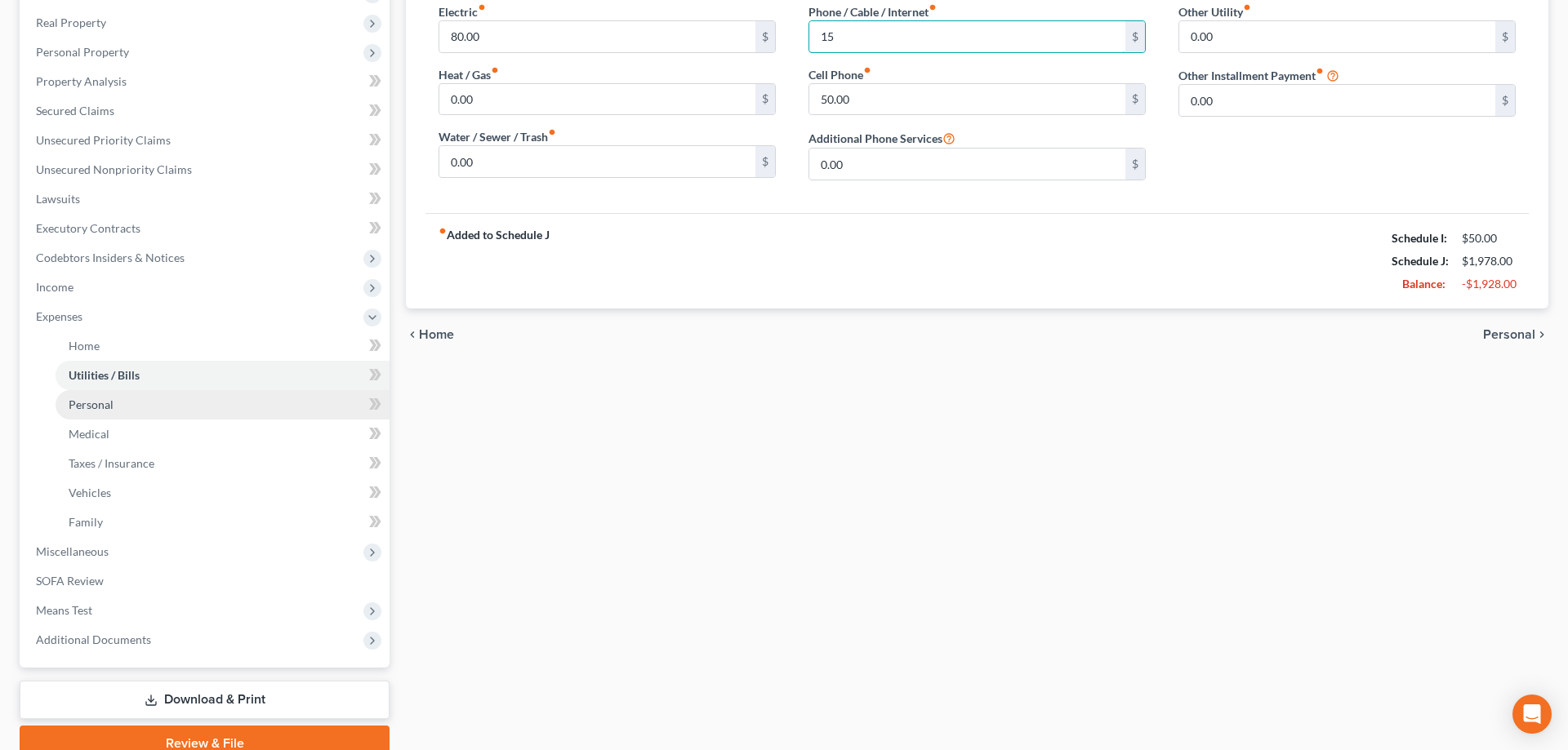
type input "15"
click at [116, 401] on link "Personal" at bounding box center [223, 405] width 334 height 29
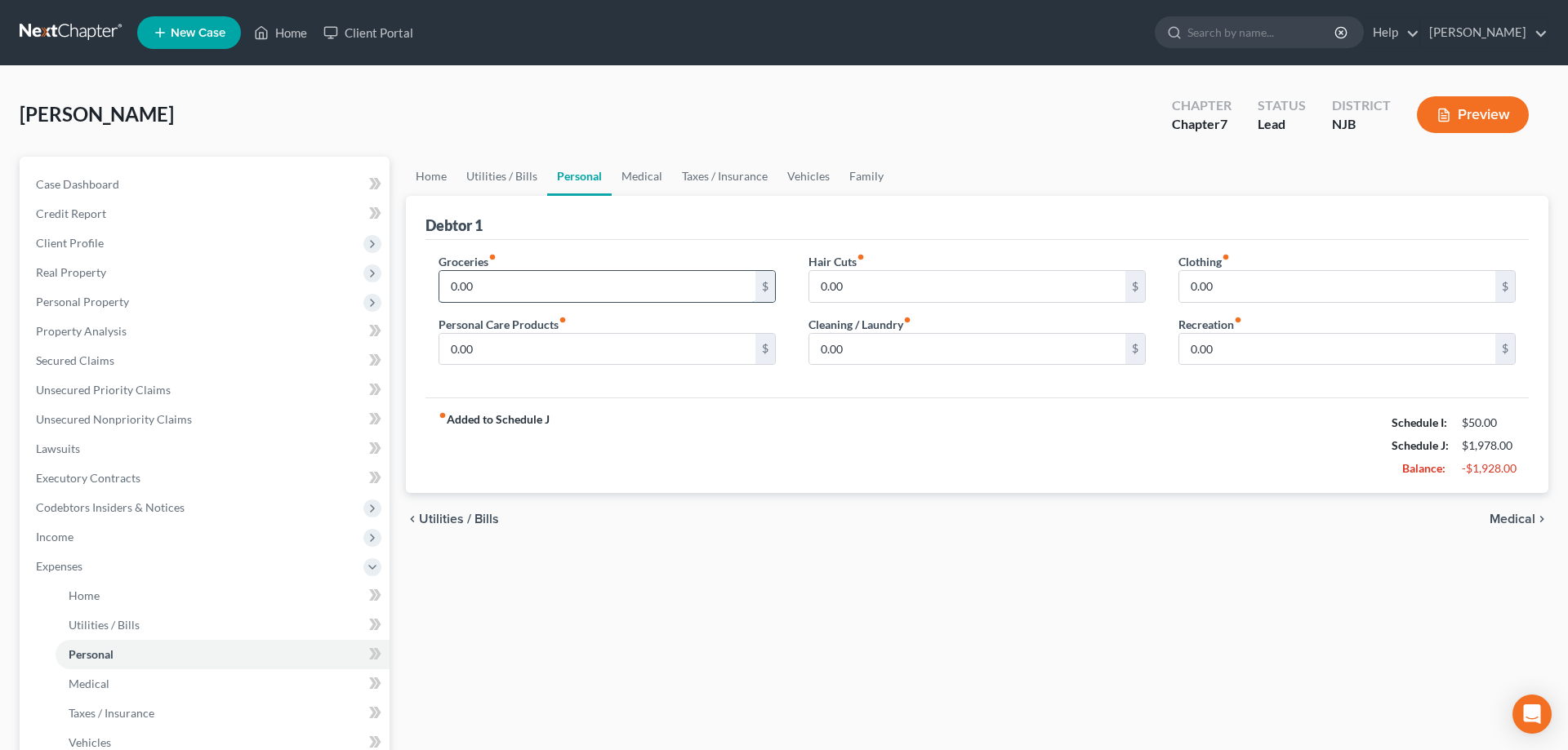
click at [505, 293] on input "0.00" at bounding box center [597, 287] width 316 height 31
click at [65, 539] on span "Income" at bounding box center [55, 537] width 38 height 14
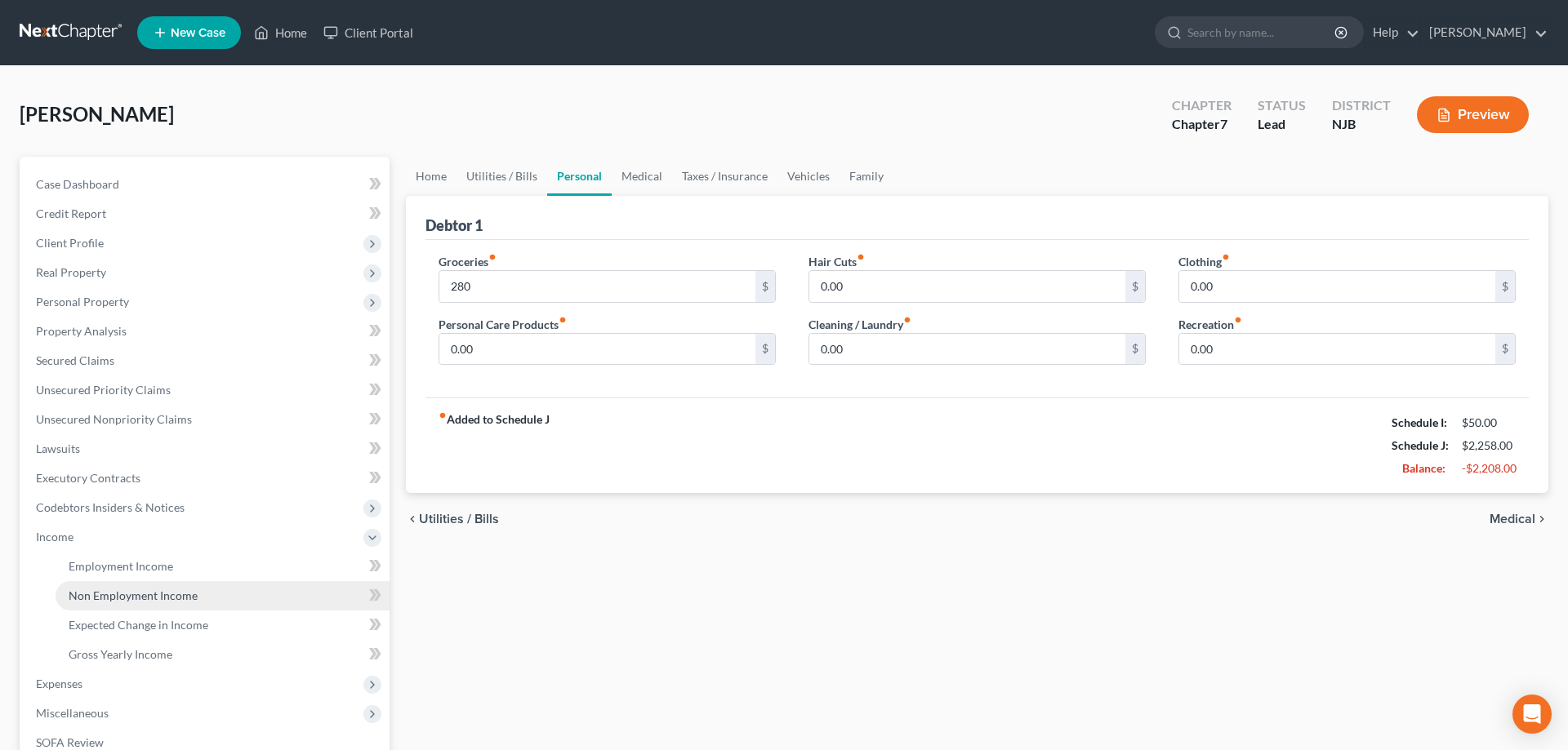
click at [128, 595] on span "Non Employment Income" at bounding box center [133, 595] width 129 height 14
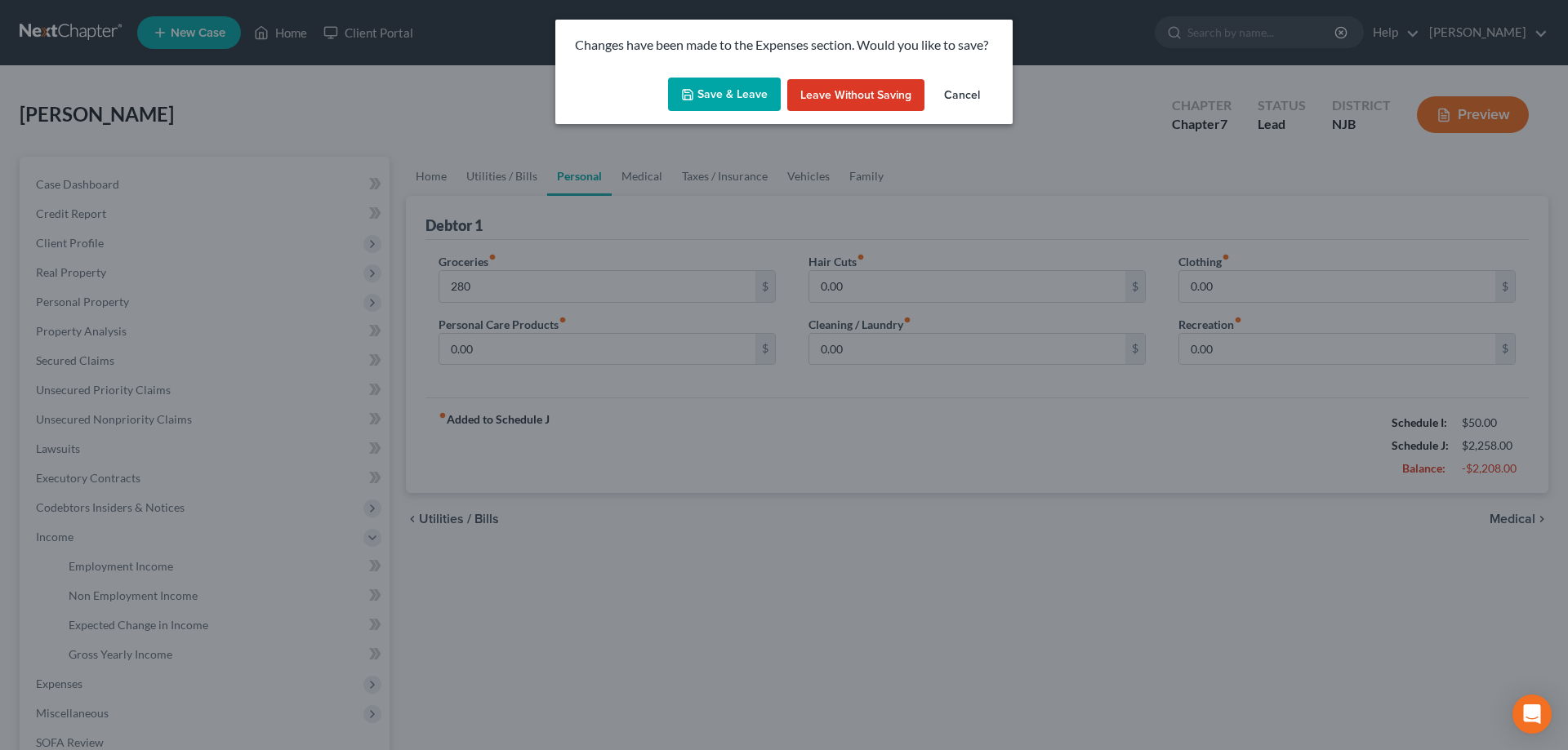
click at [717, 102] on button "Save & Leave" at bounding box center [723, 95] width 113 height 34
type input "280.00"
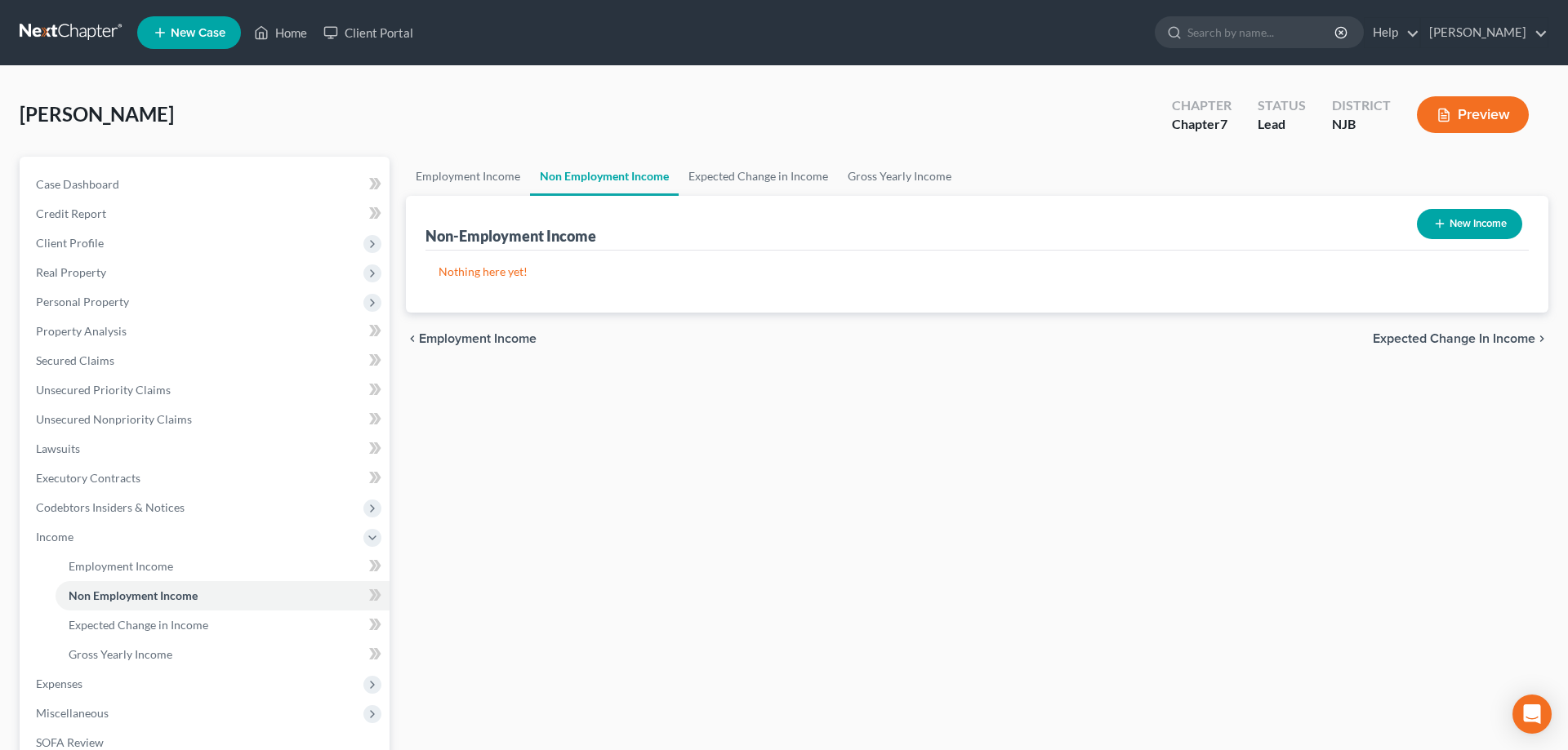
click at [1437, 222] on icon "button" at bounding box center [1439, 223] width 13 height 13
select select "0"
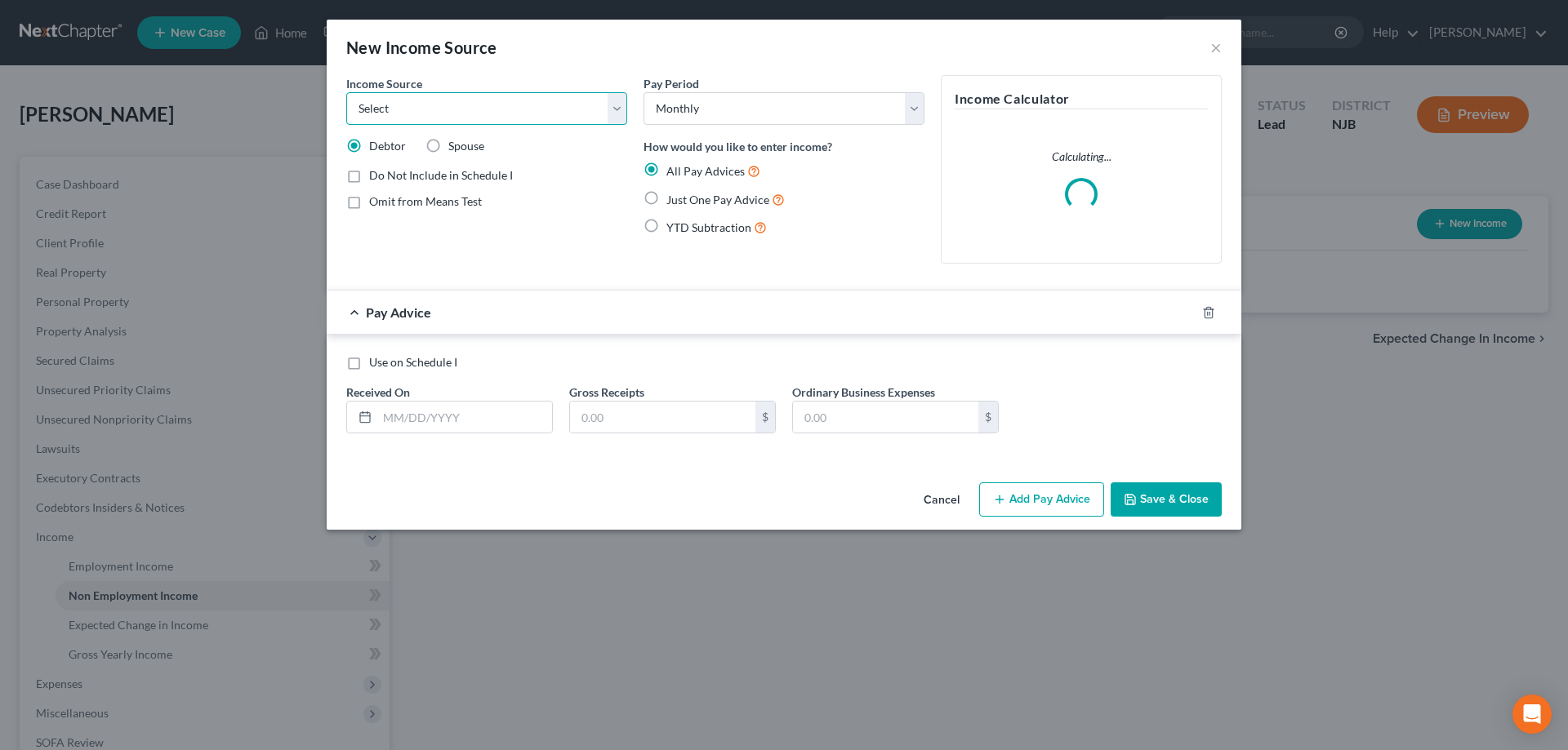
click at [346, 92] on select "Select Unemployment Disability (from employer) Pension Retirement Social Securi…" at bounding box center [486, 108] width 281 height 33
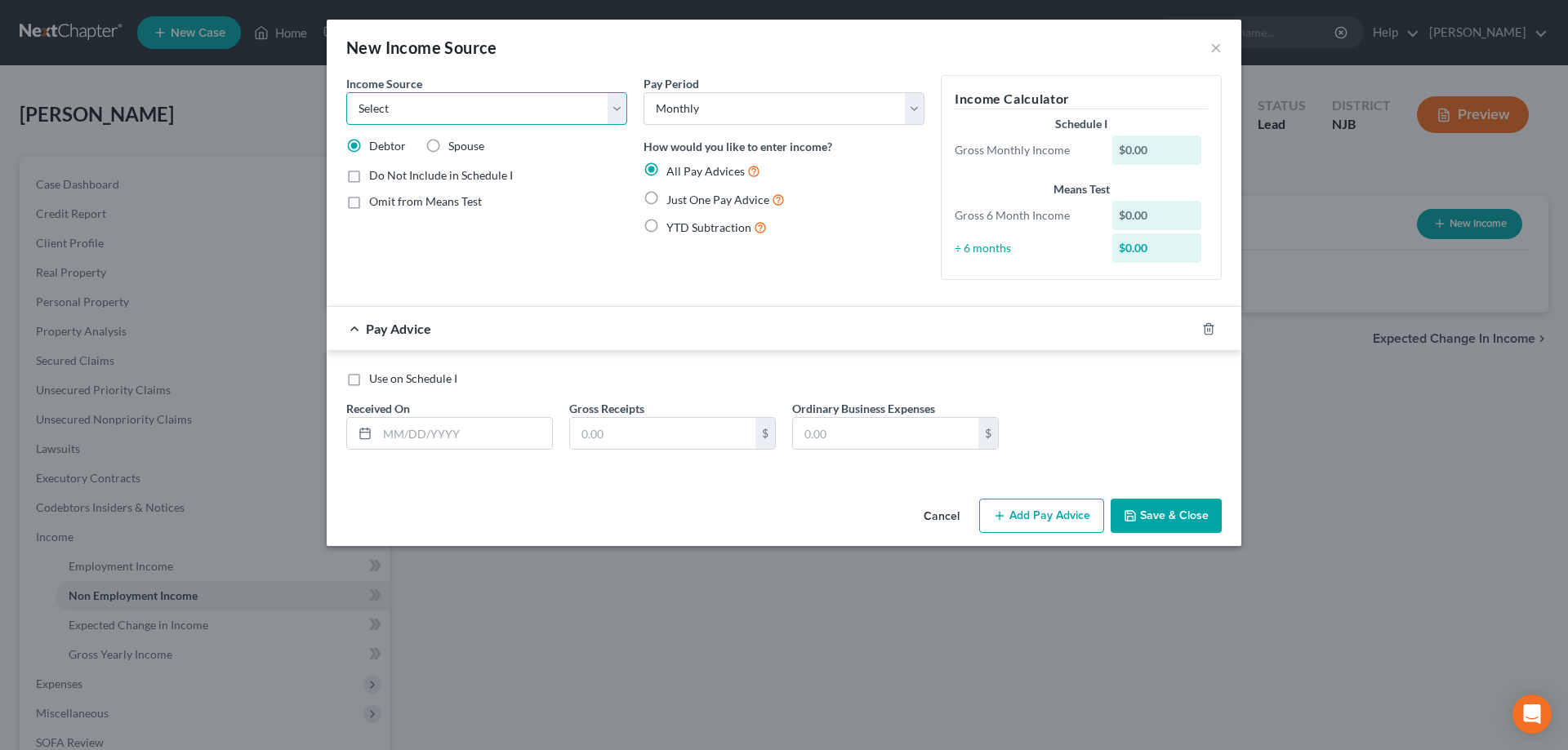
select select "5"
click option "Other Government Assistance" at bounding box center [0, 0] width 0 height 0
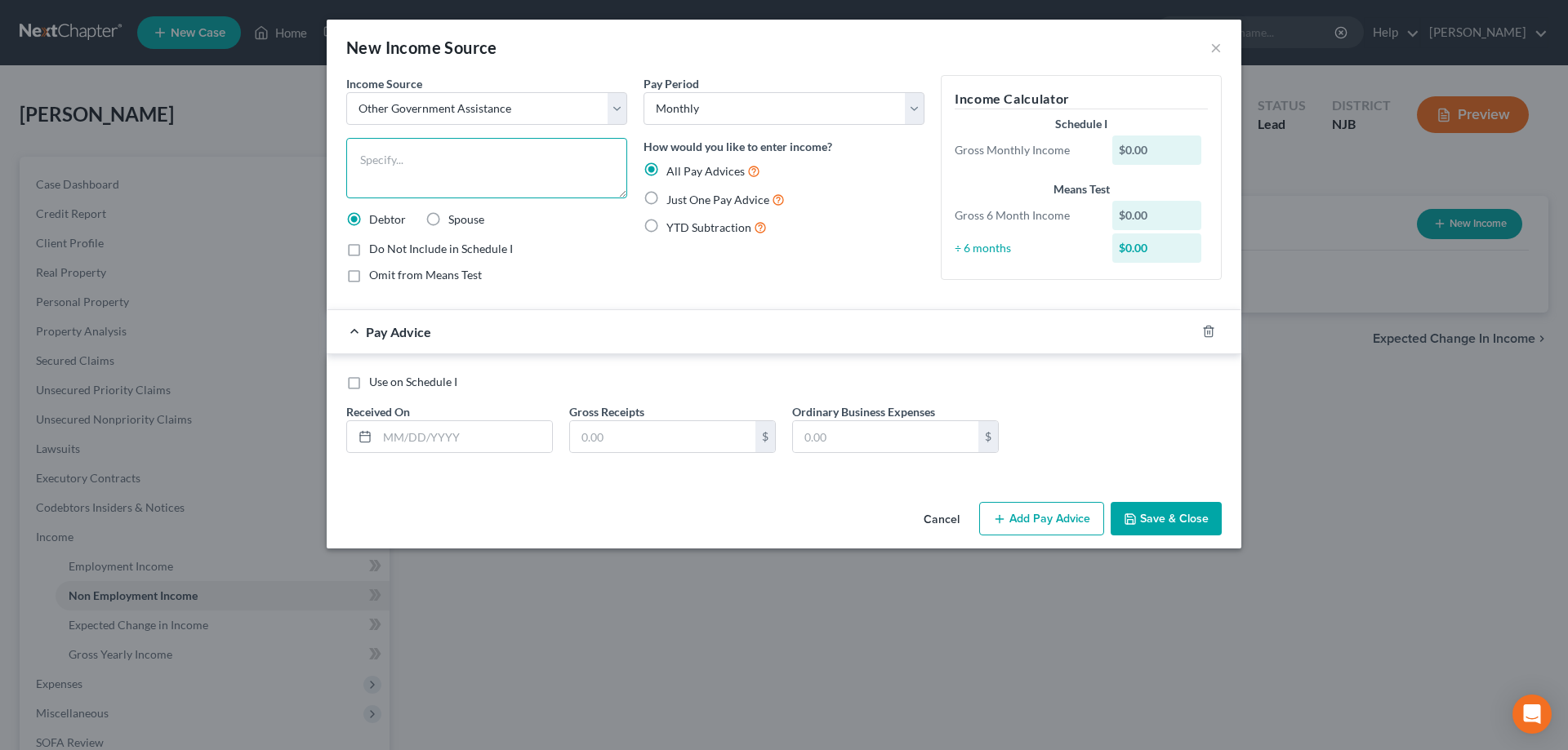
click at [405, 171] on textarea at bounding box center [486, 168] width 281 height 60
type textarea "SNAP"
click at [666, 198] on label "Just One Pay Advice" at bounding box center [725, 199] width 119 height 19
click at [673, 198] on input "Just One Pay Advice" at bounding box center [678, 195] width 10 height 10
radio input "true"
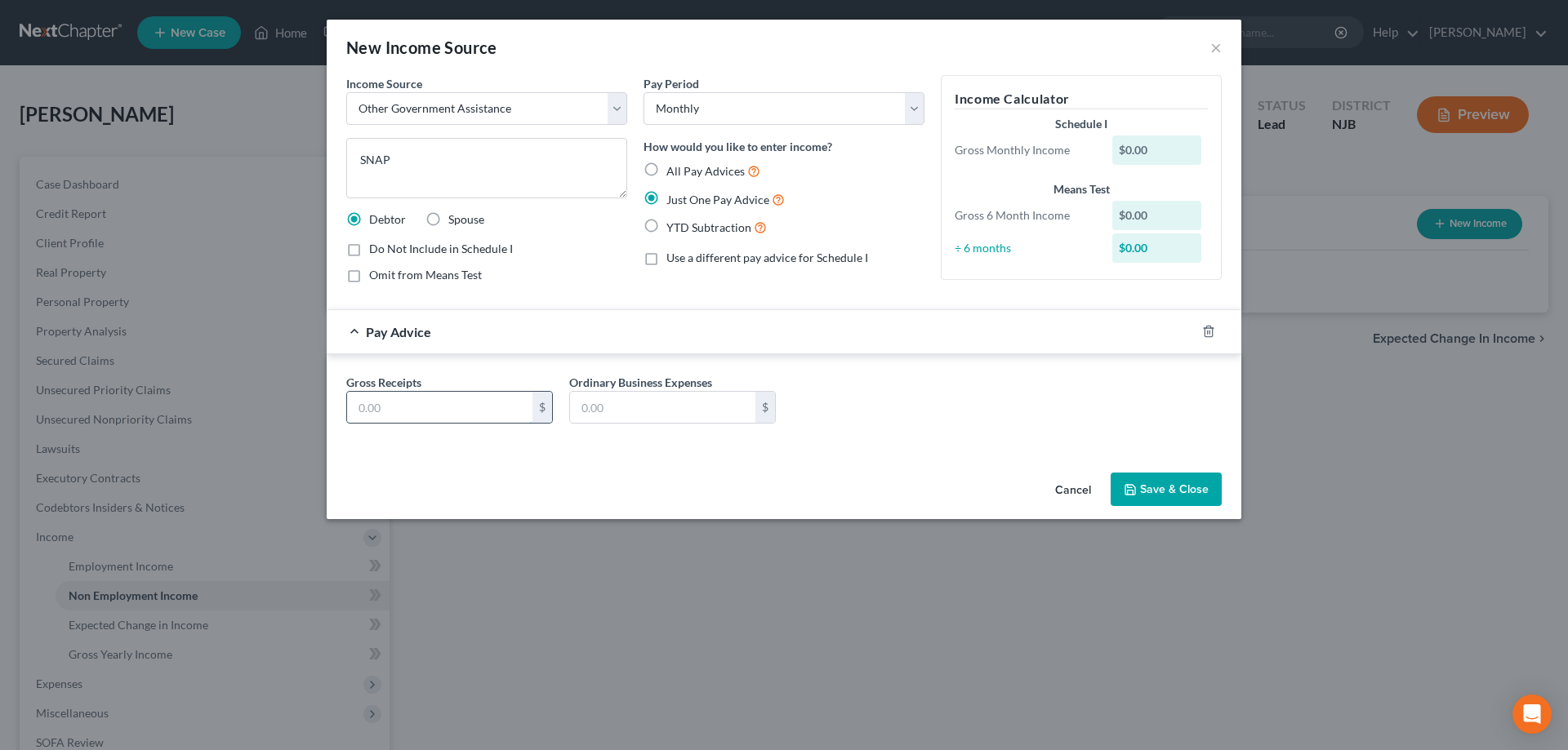
click at [429, 406] on input "text" at bounding box center [440, 407] width 186 height 31
type input "280"
click at [1164, 486] on button "Save & Close" at bounding box center [1165, 490] width 111 height 34
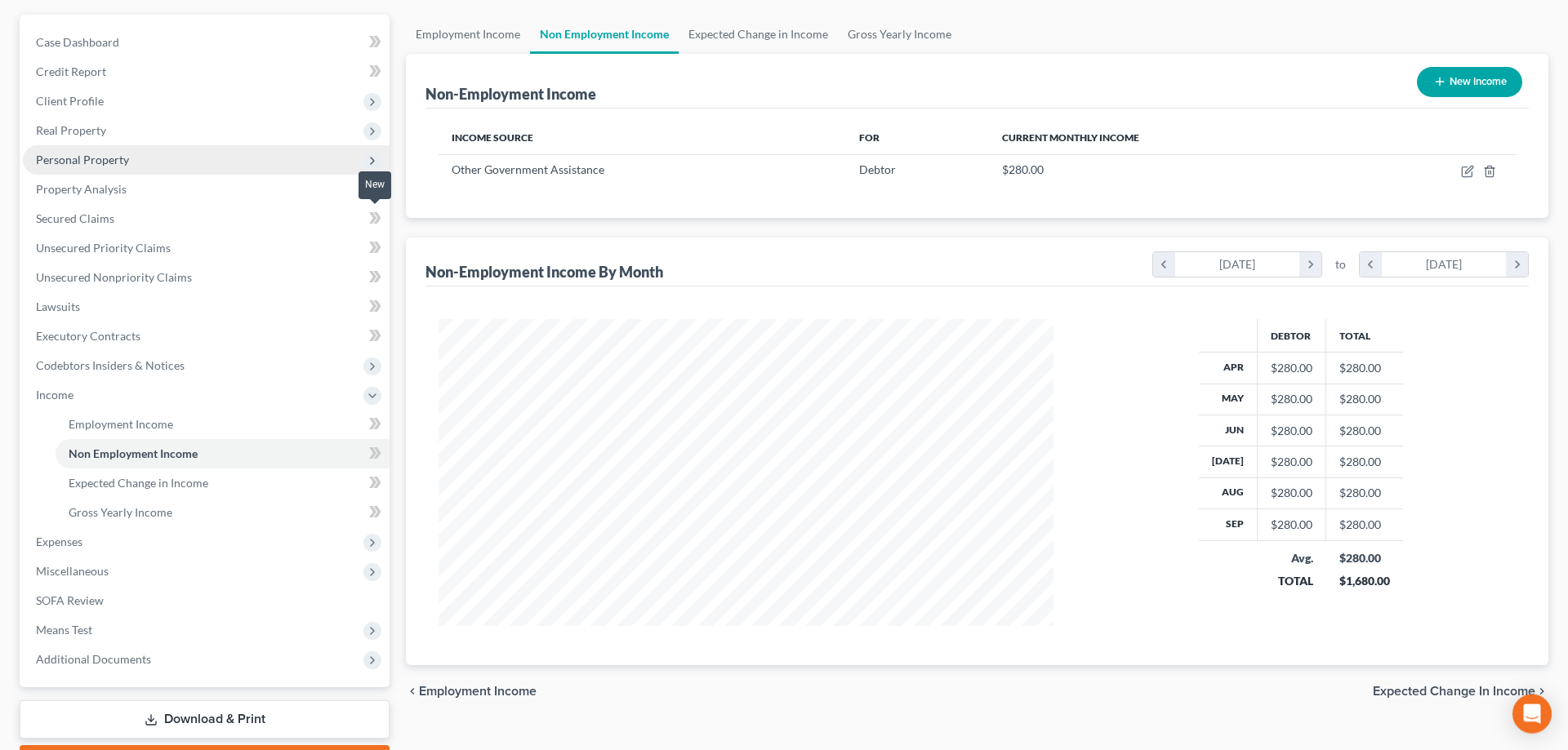
scroll to position [234, 0]
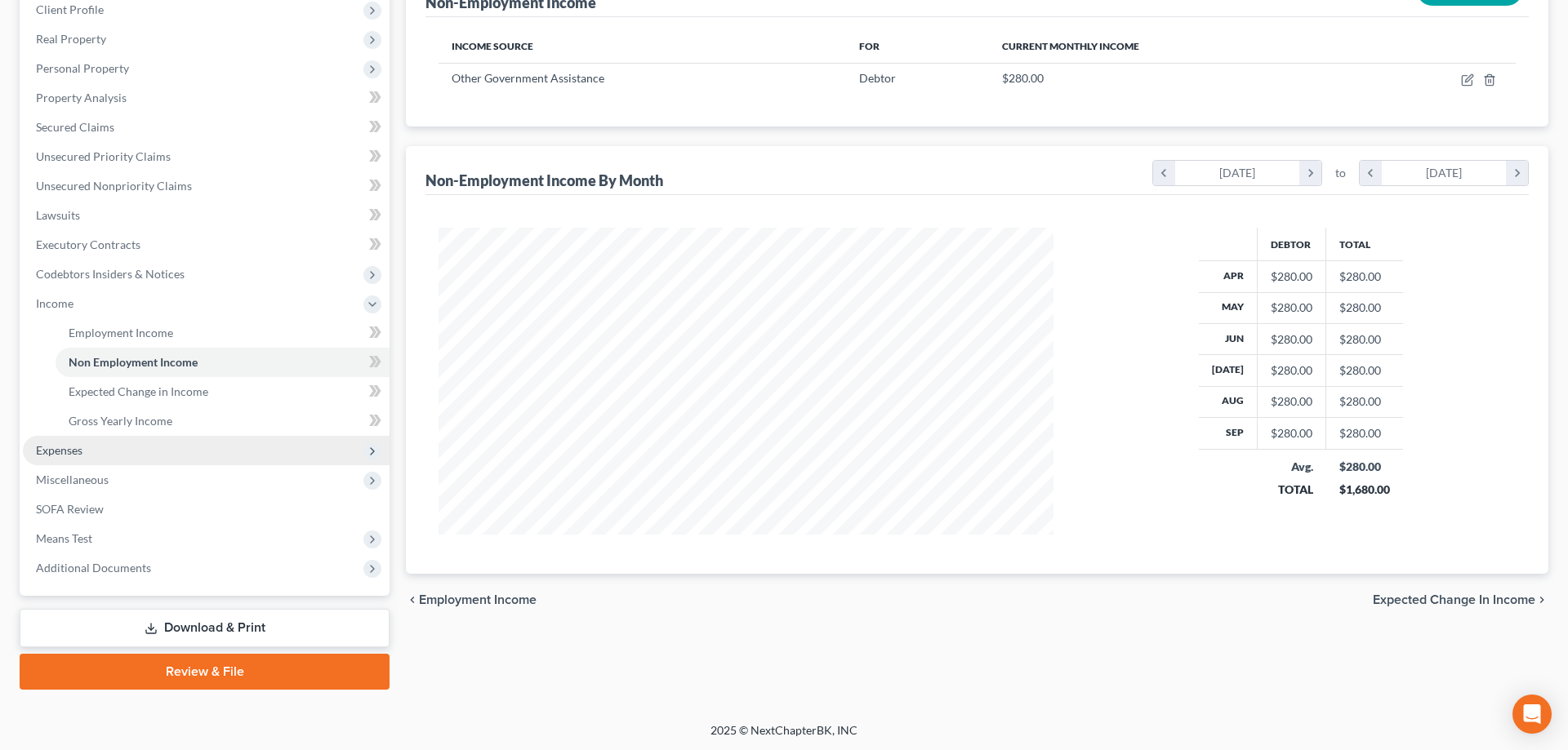
click at [78, 448] on span "Expenses" at bounding box center [59, 450] width 46 height 14
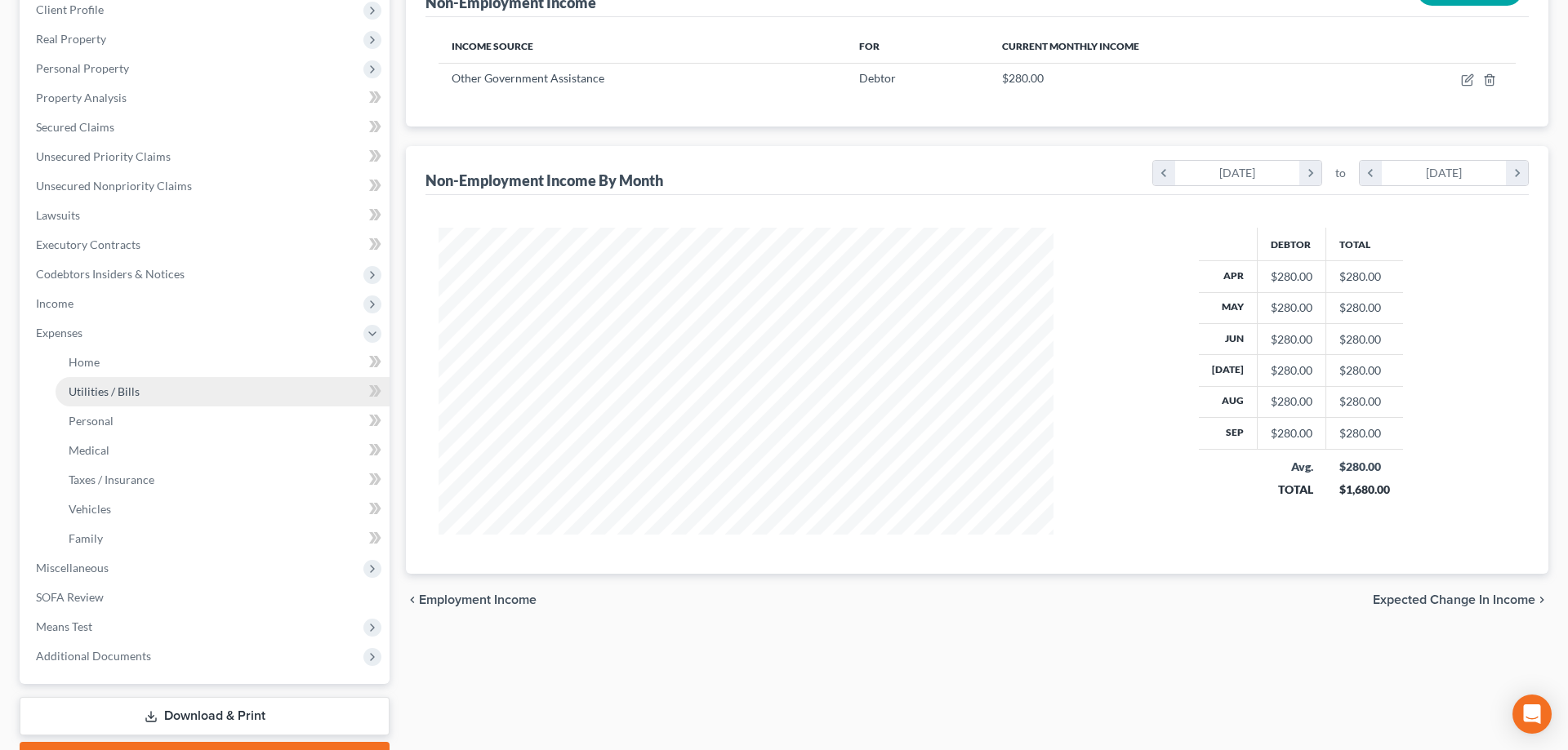
click at [114, 395] on span "Utilities / Bills" at bounding box center [104, 392] width 71 height 14
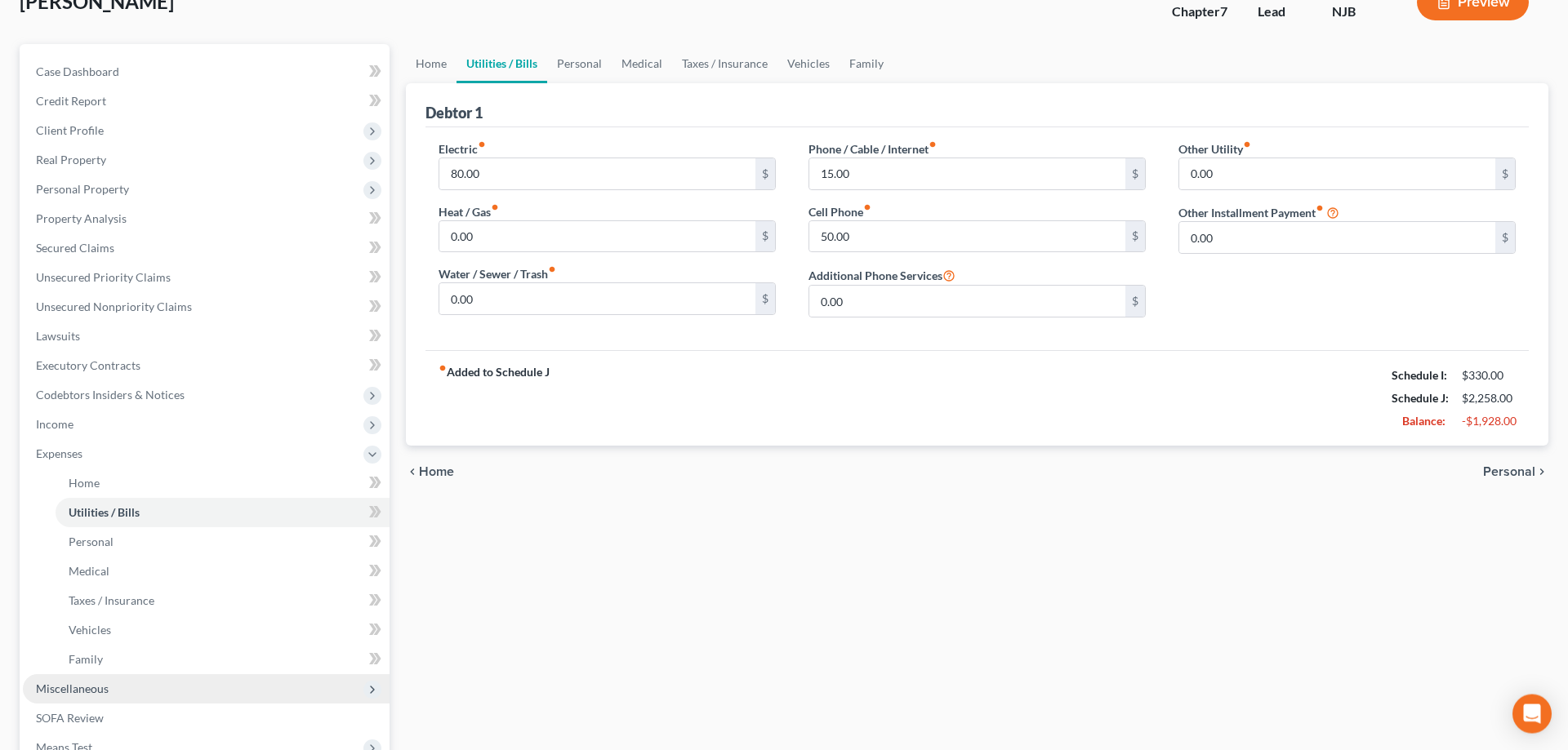
scroll to position [250, 0]
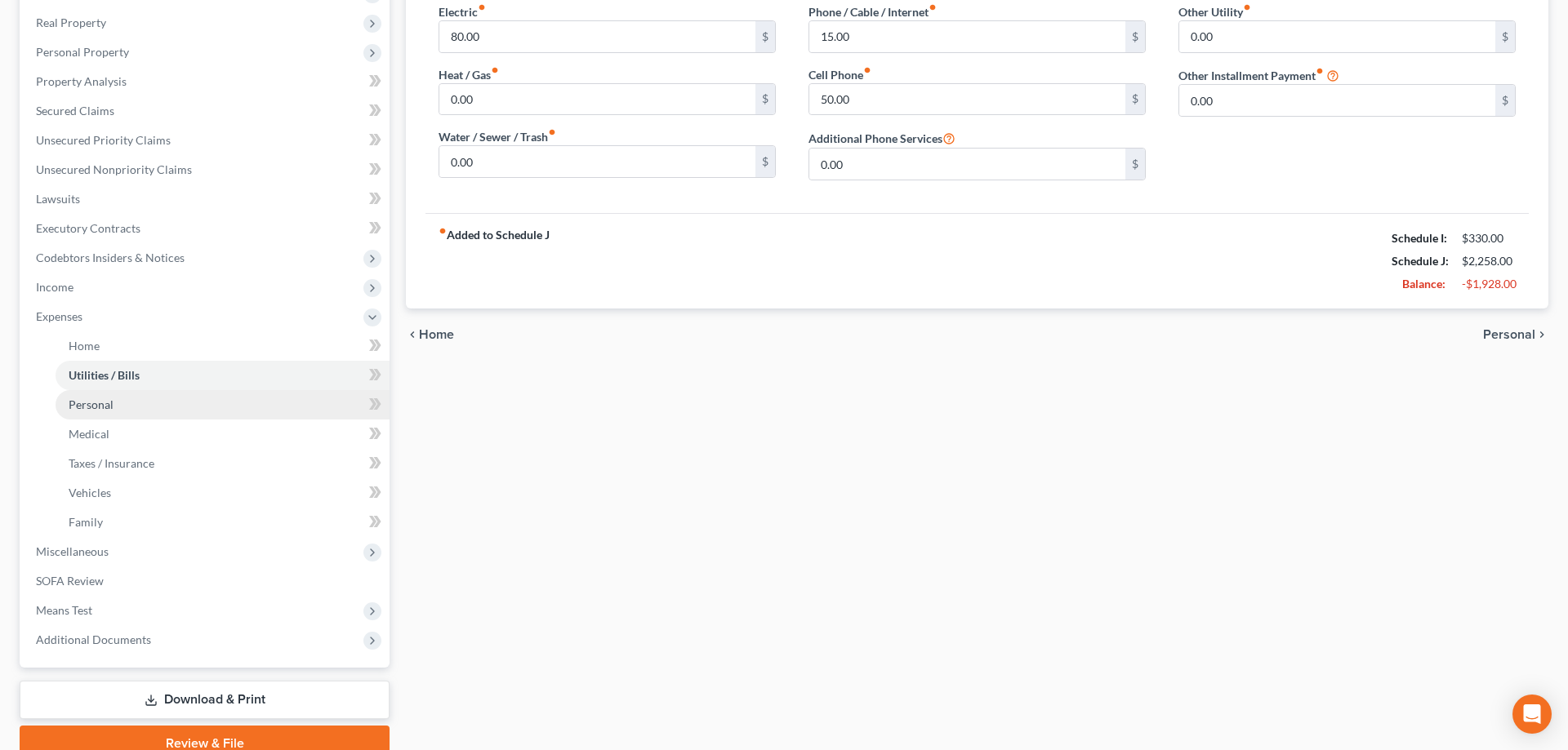
click at [107, 409] on span "Personal" at bounding box center [91, 405] width 45 height 14
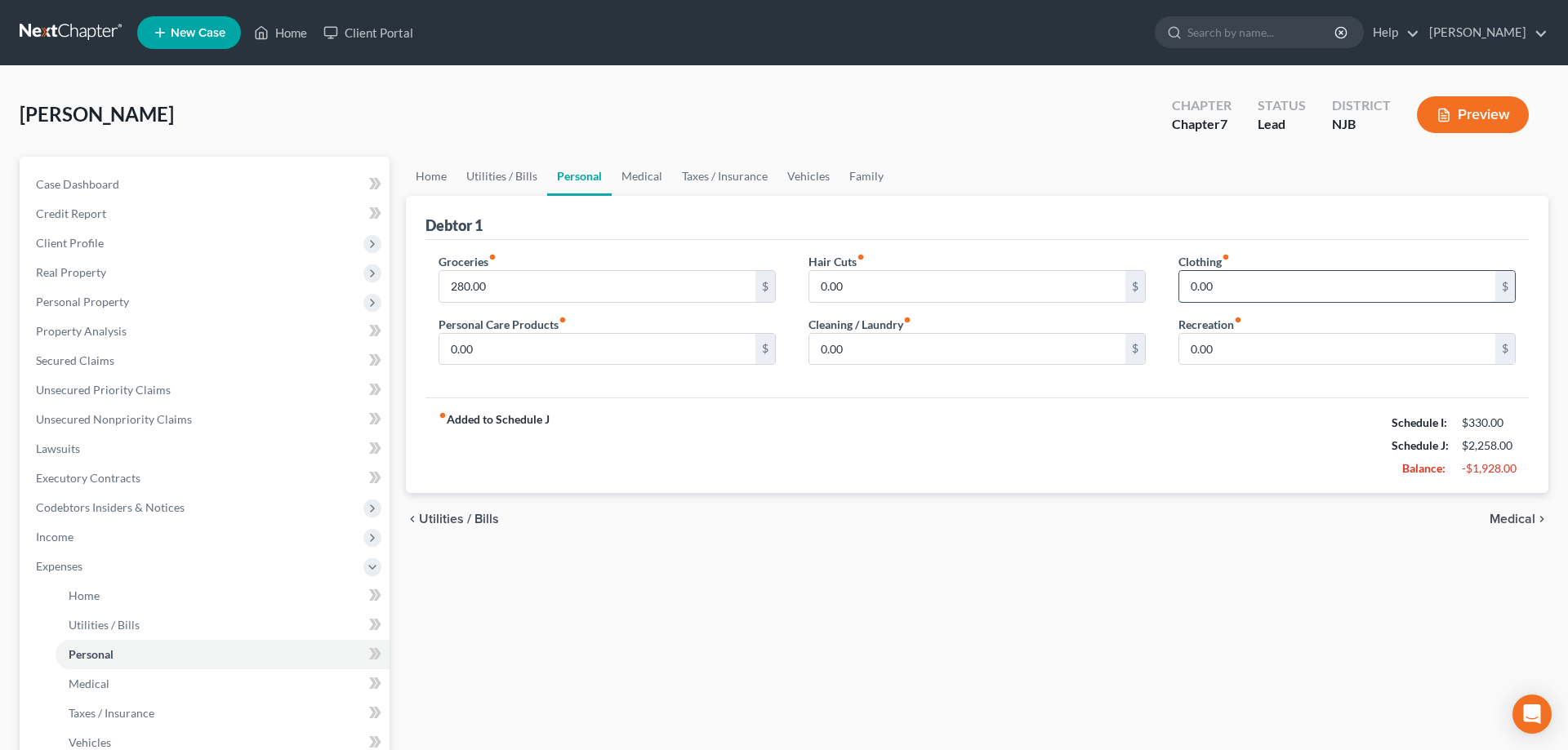
click at [1254, 290] on input "0.00" at bounding box center [1337, 287] width 316 height 31
type input "1"
type input "100"
click at [916, 295] on input "0.00" at bounding box center [967, 287] width 316 height 31
type input "20"
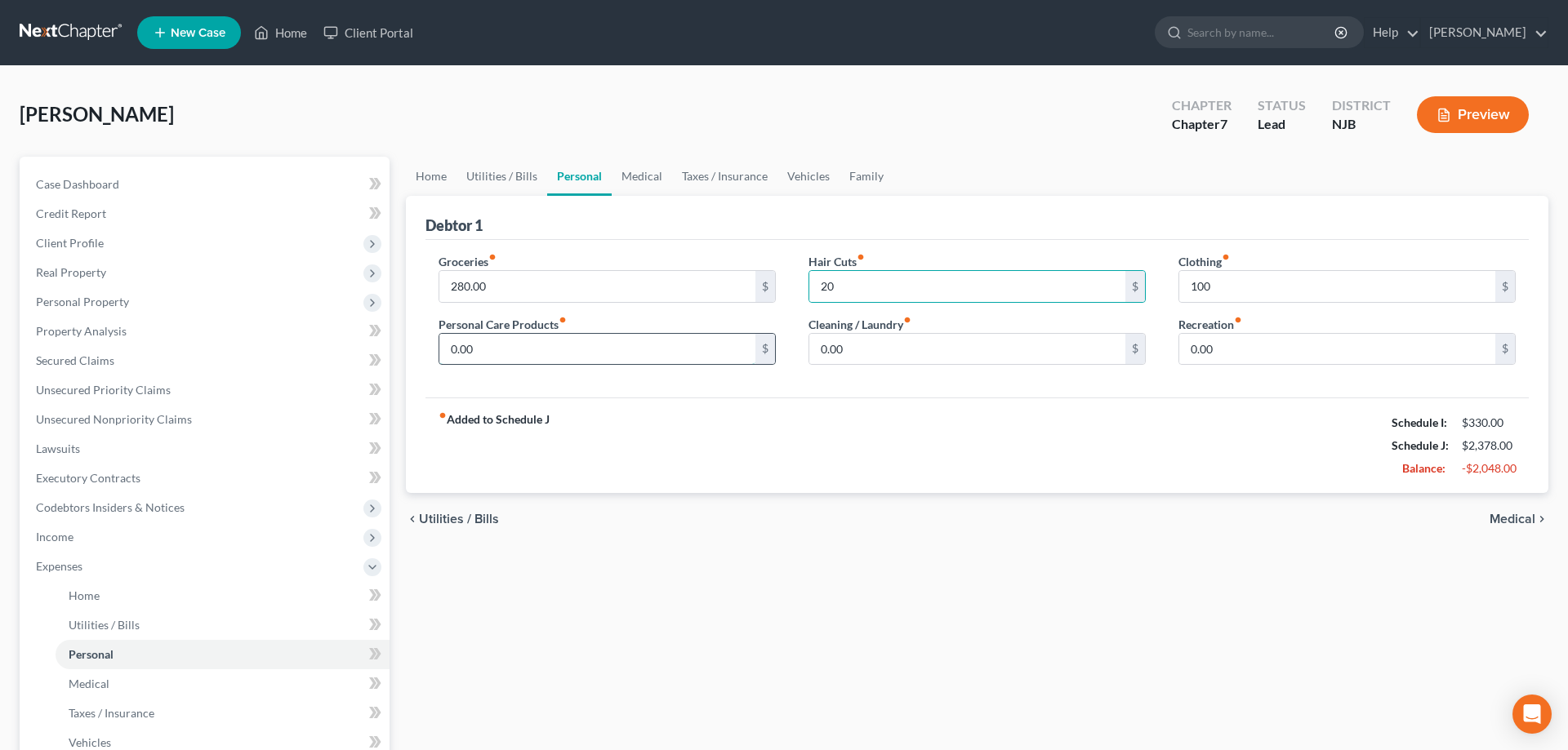
click at [607, 334] on input "0.00" at bounding box center [597, 350] width 316 height 31
type input "30"
click at [876, 351] on input "0.00" at bounding box center [967, 350] width 316 height 31
click at [843, 485] on div "fiber_manual_record Added to Schedule J Schedule I: $330.00 Schedule J: $2,408.…" at bounding box center [977, 445] width 1103 height 95
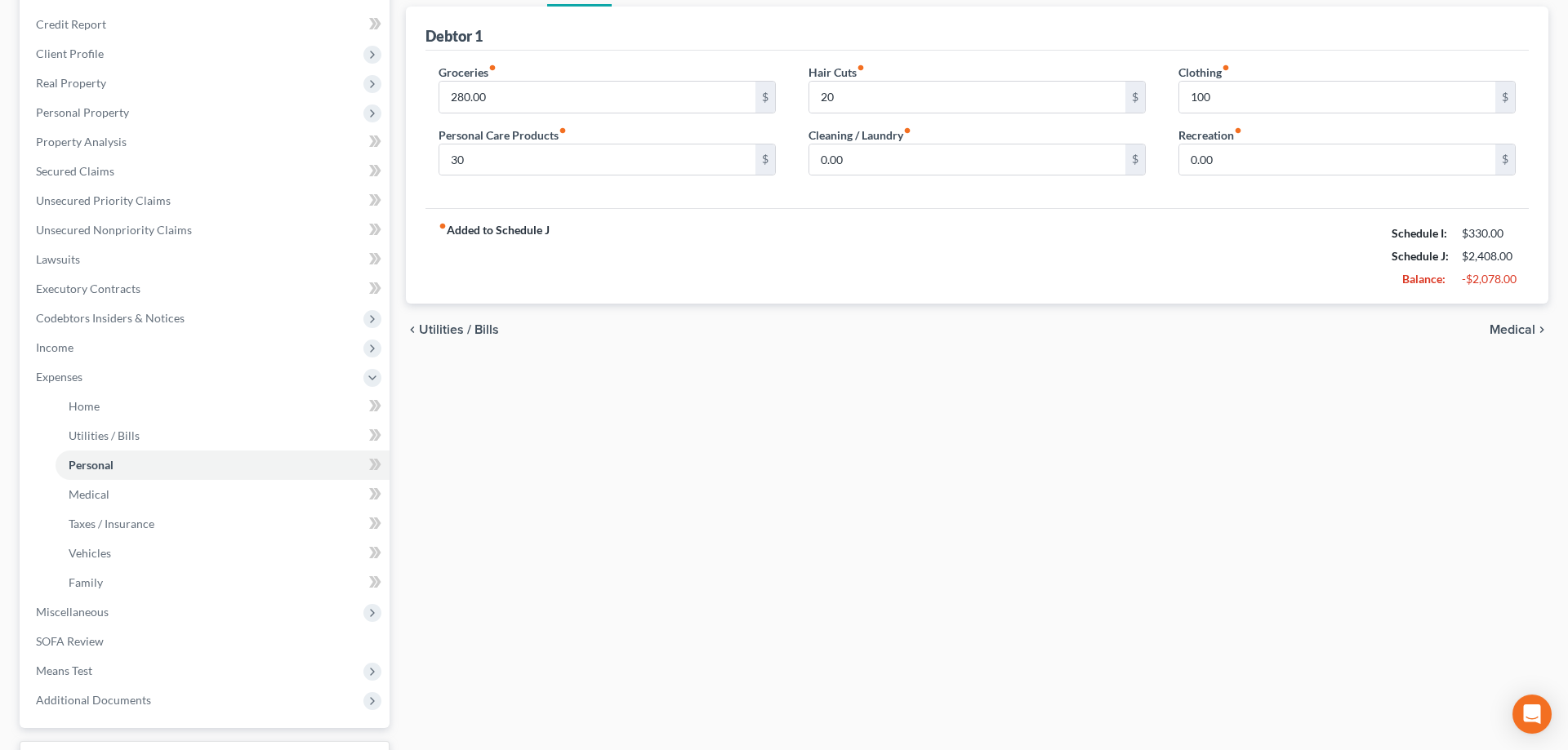
scroll to position [321, 0]
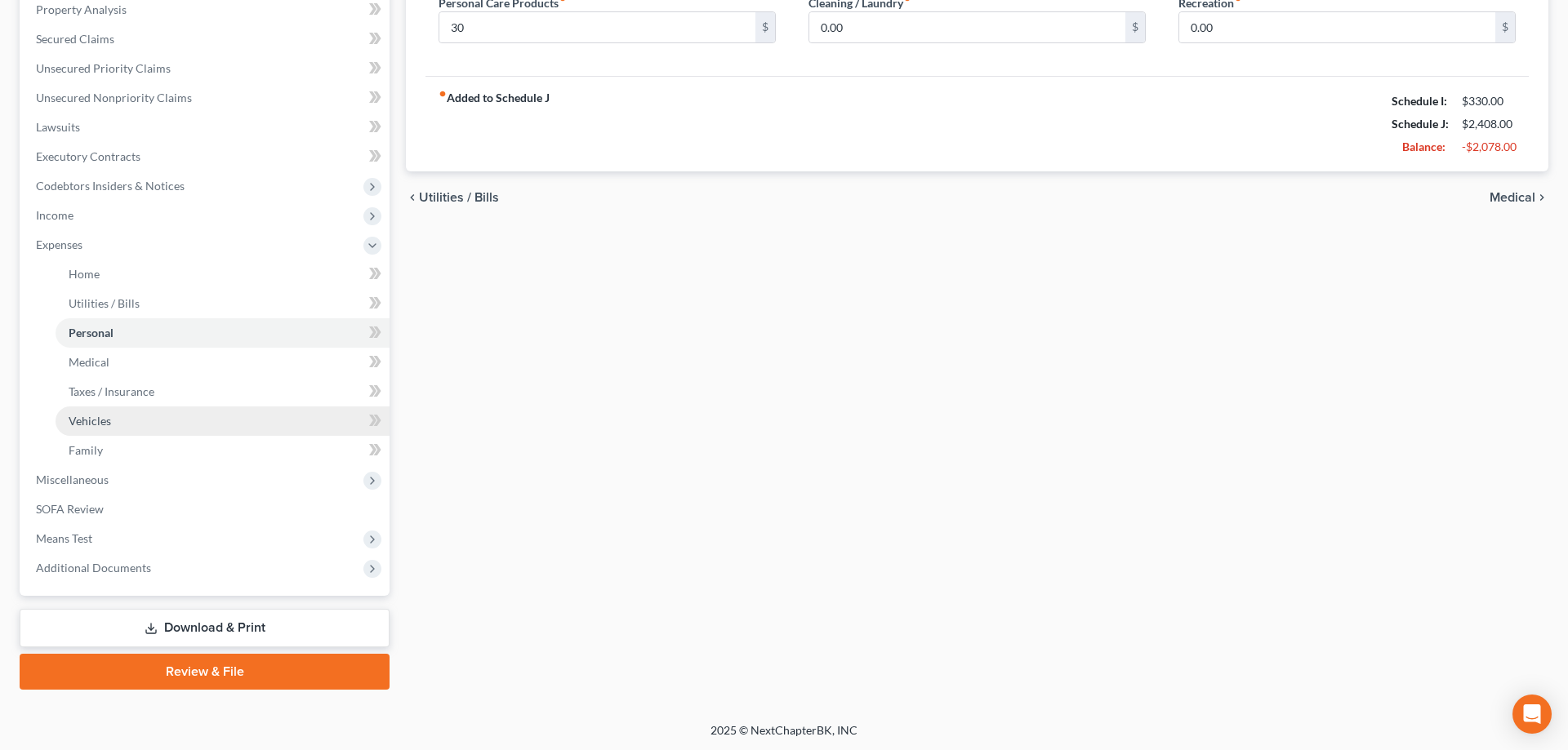
click at [98, 419] on span "Vehicles" at bounding box center [89, 421] width 42 height 14
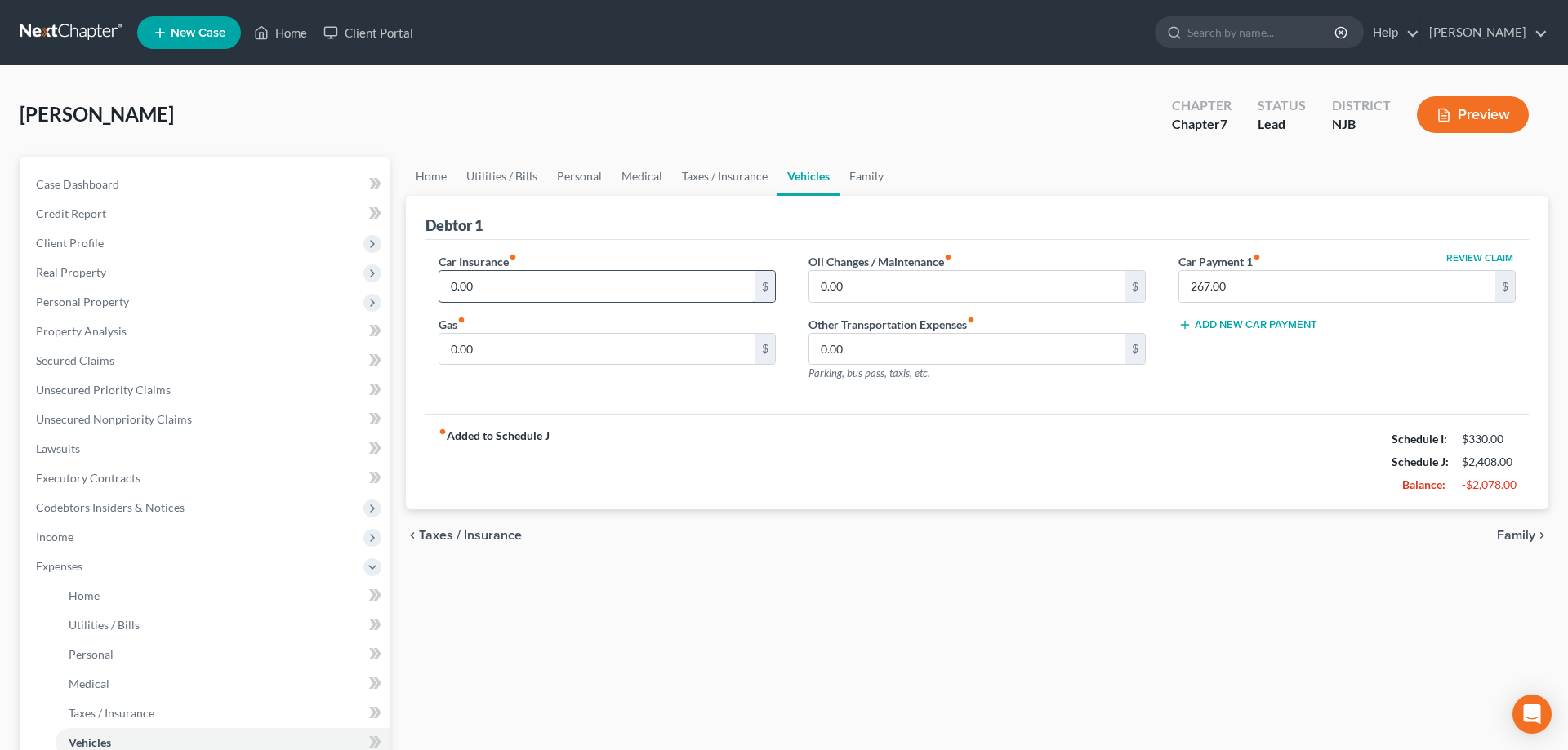
click at [584, 292] on input "0.00" at bounding box center [597, 287] width 316 height 31
type input "300"
click at [873, 285] on input "0.00" at bounding box center [967, 287] width 316 height 31
type input "50"
click at [576, 355] on input "0.00" at bounding box center [597, 350] width 316 height 31
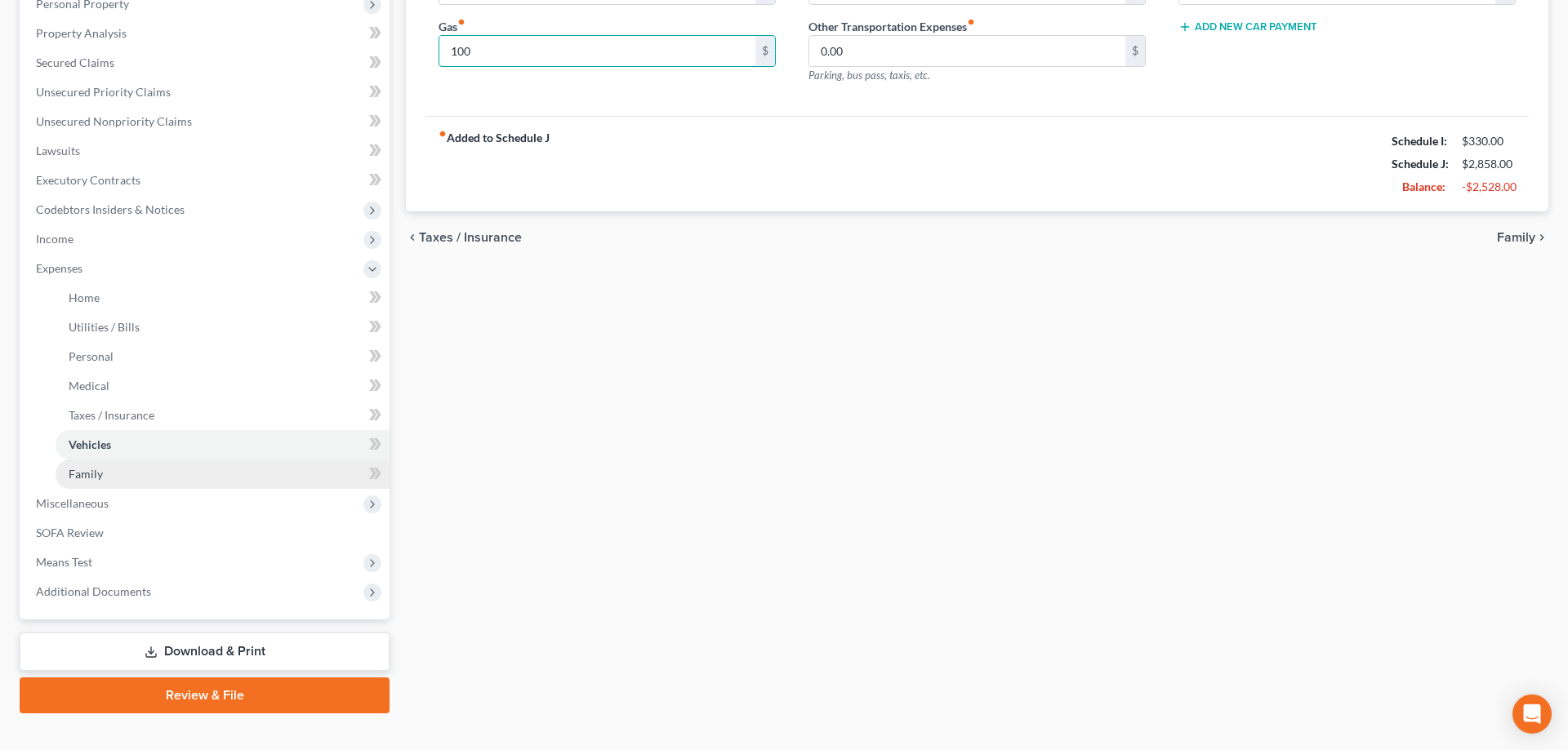
scroll to position [321, 0]
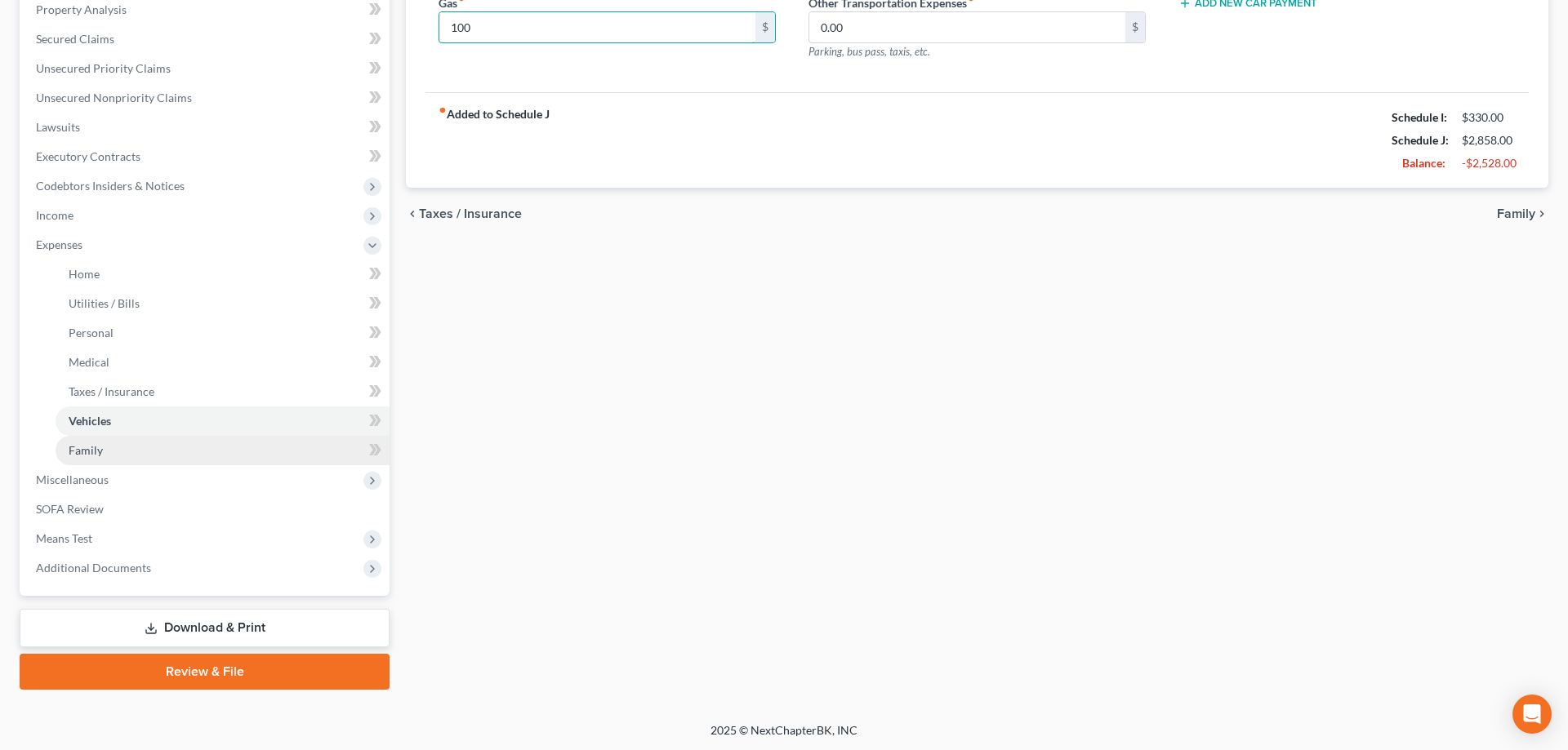
type input "100"
click at [96, 453] on span "Family" at bounding box center [86, 450] width 34 height 14
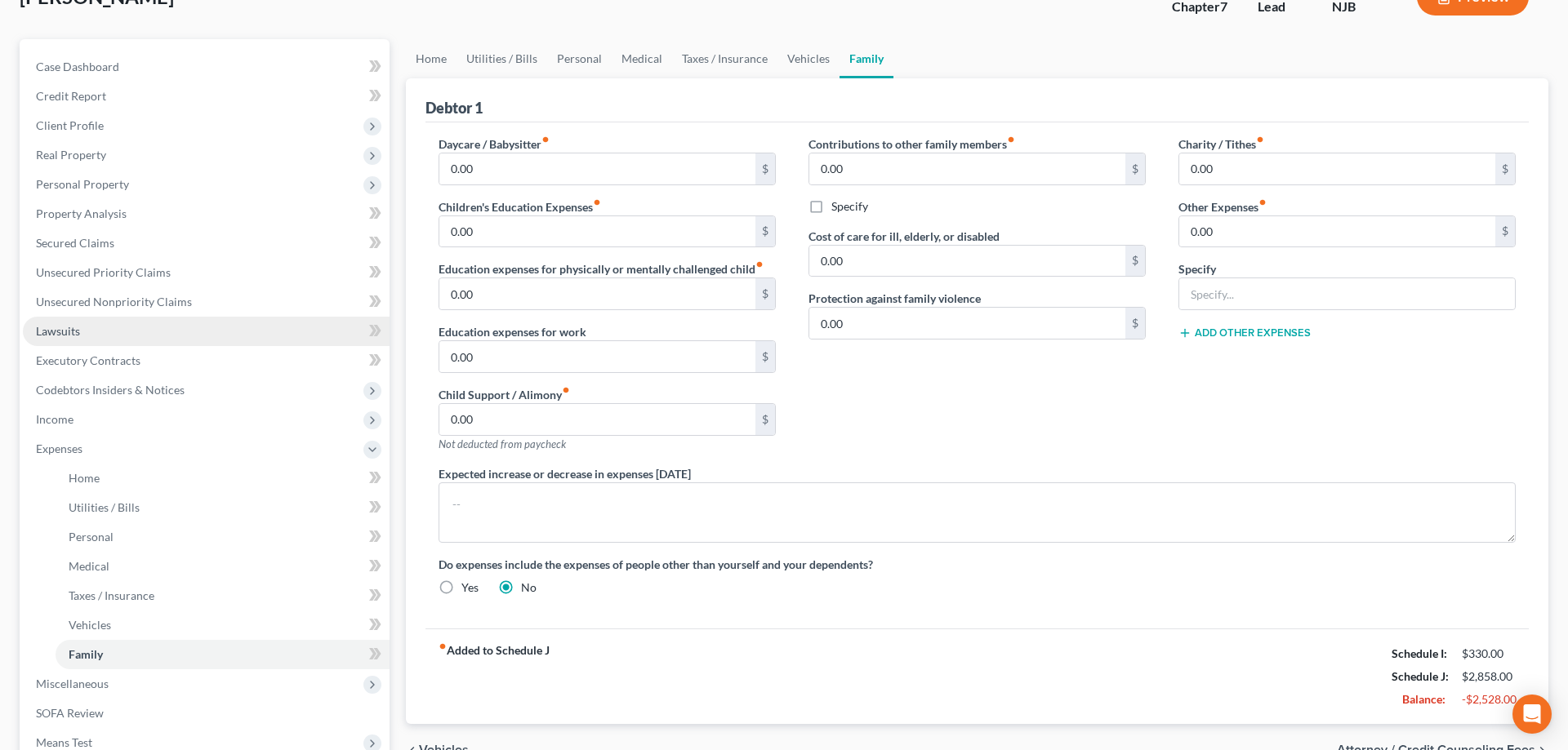
scroll to position [321, 0]
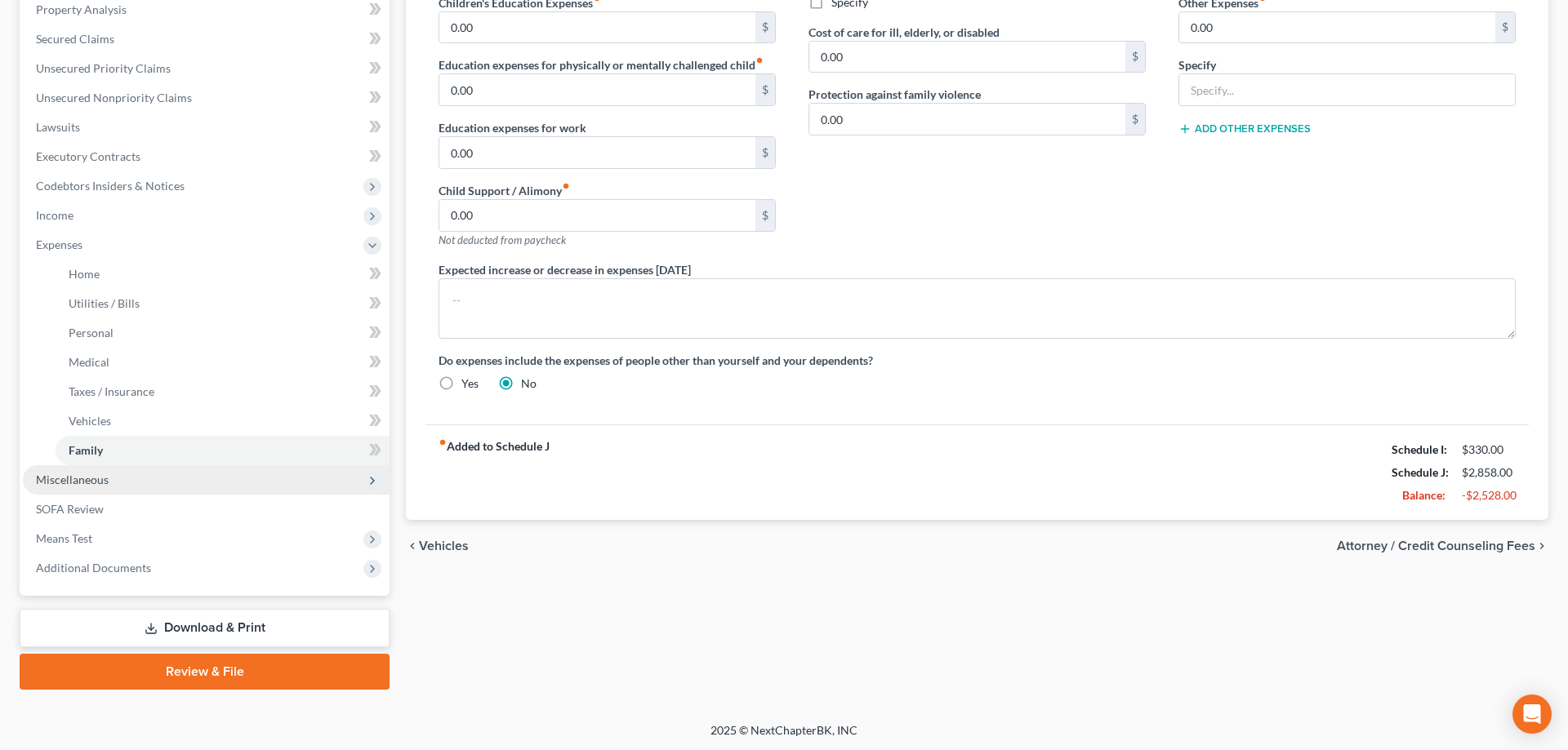
click at [107, 476] on span "Miscellaneous" at bounding box center [72, 479] width 73 height 14
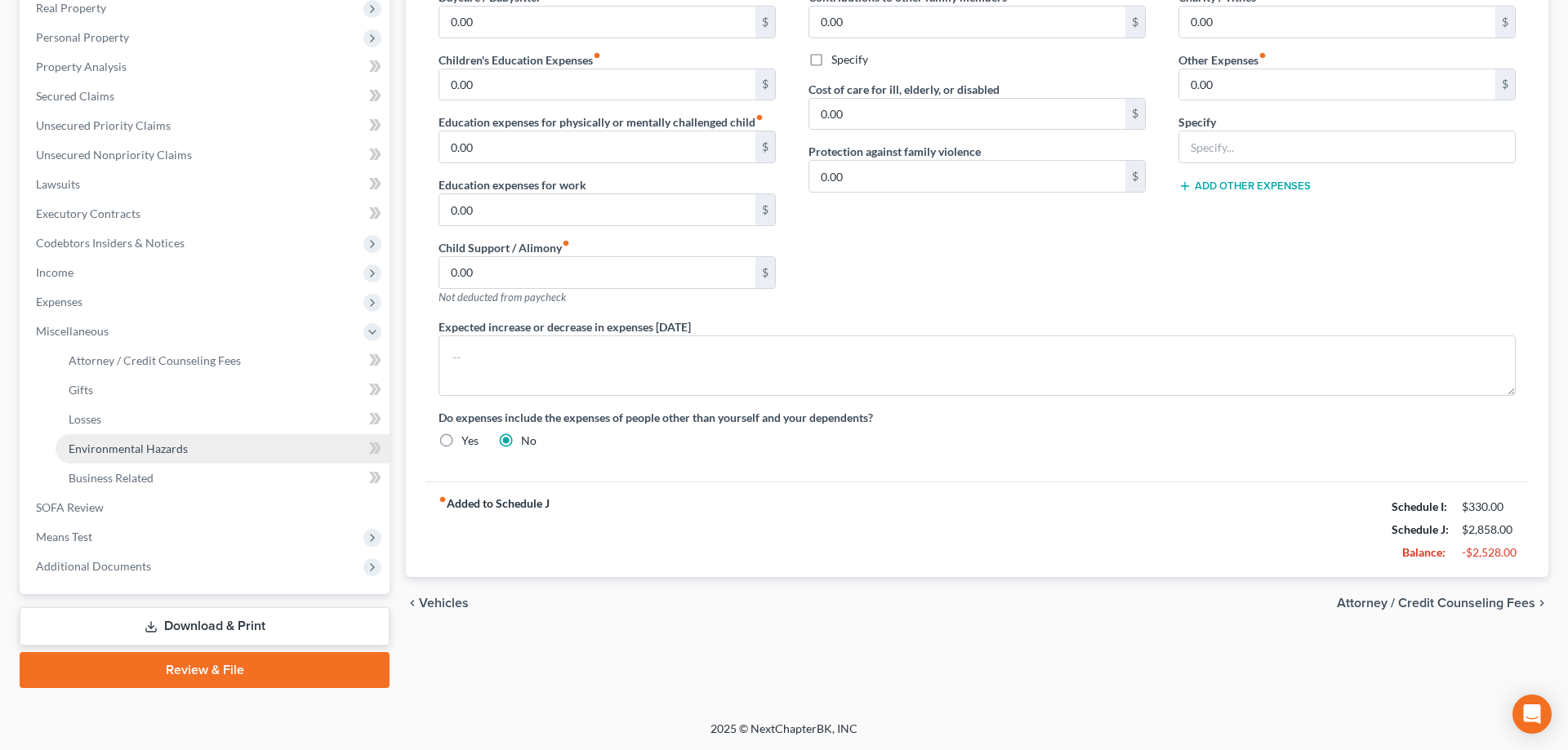
scroll to position [263, 0]
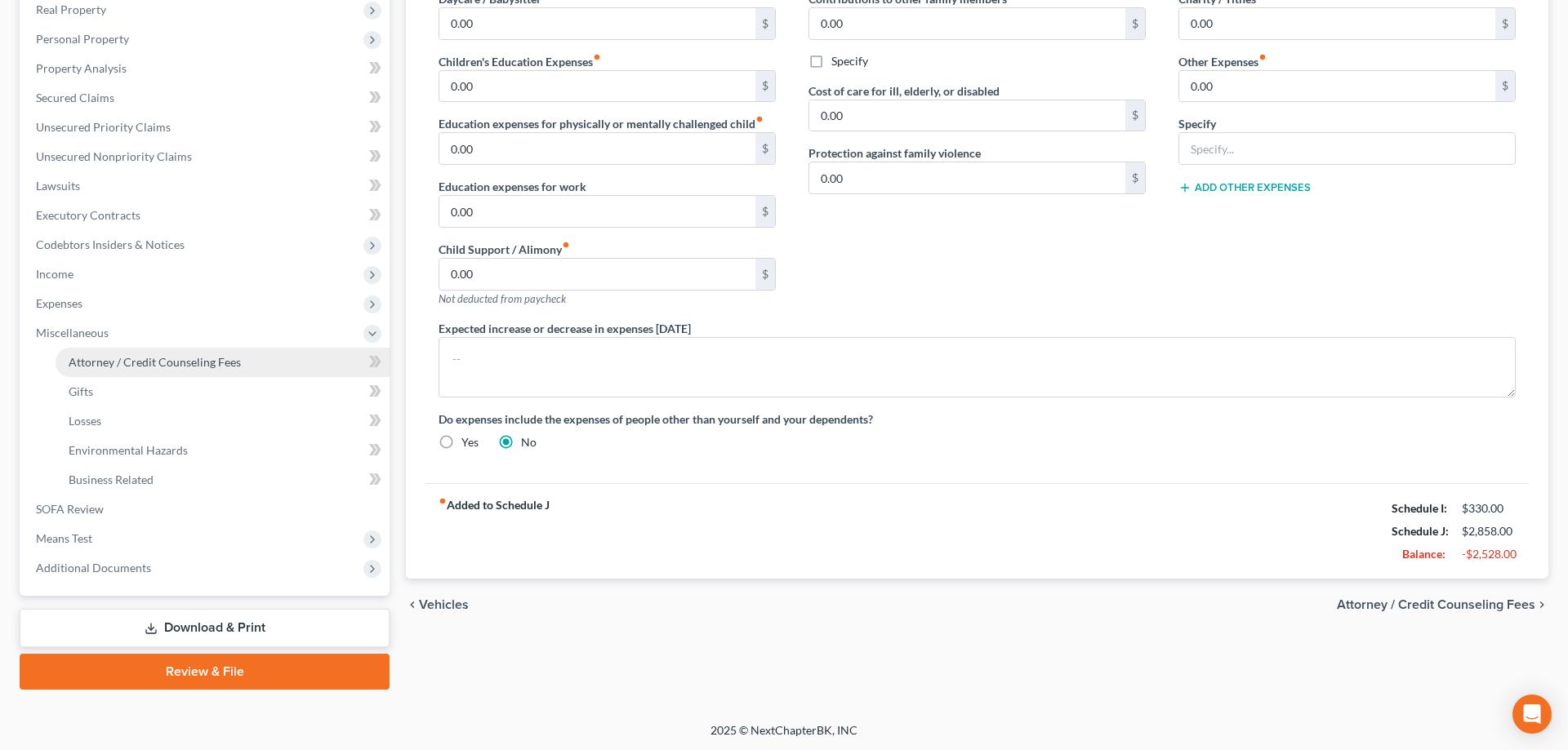
click at [124, 357] on span "Attorney / Credit Counseling Fees" at bounding box center [155, 362] width 173 height 14
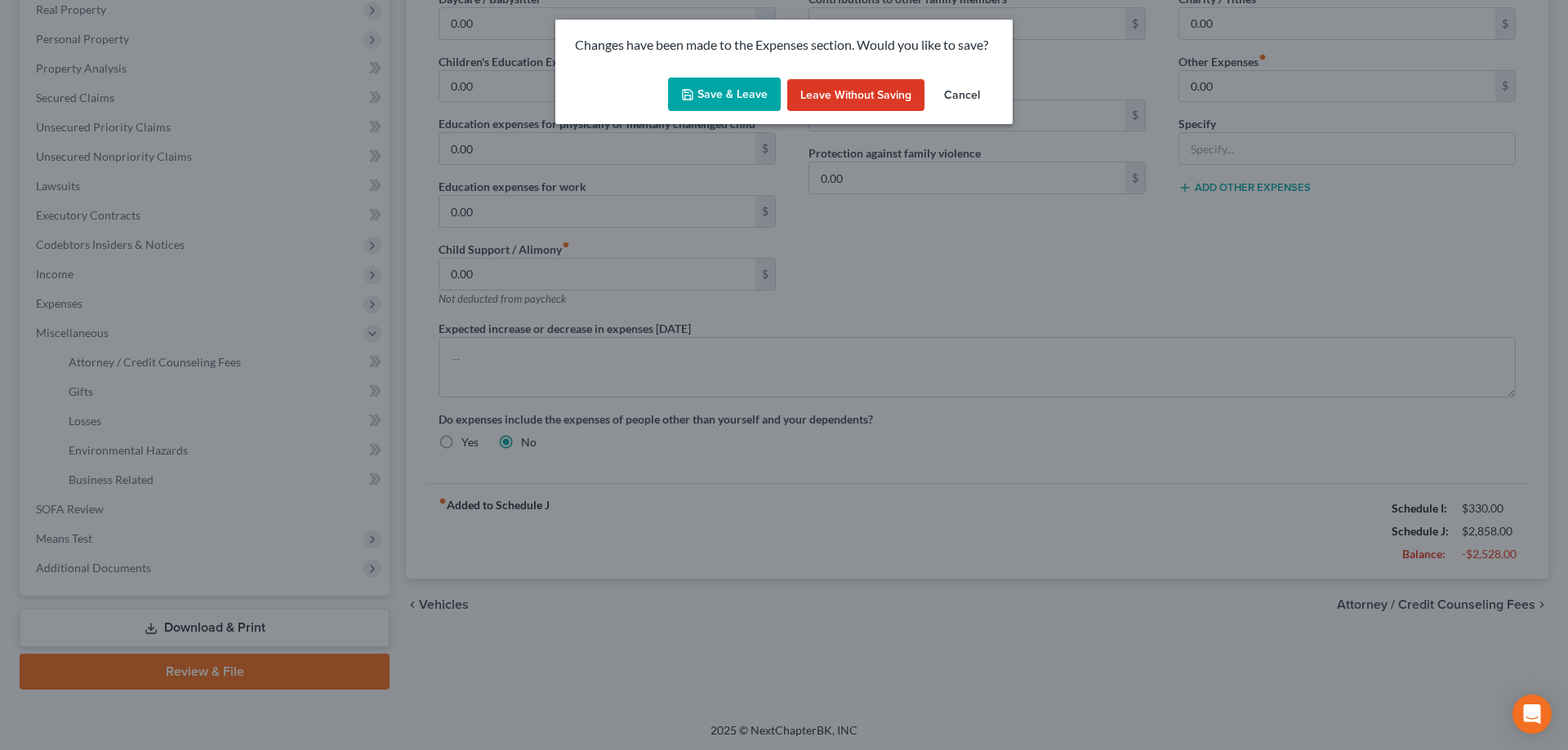
click at [750, 91] on button "Save & Leave" at bounding box center [723, 95] width 113 height 34
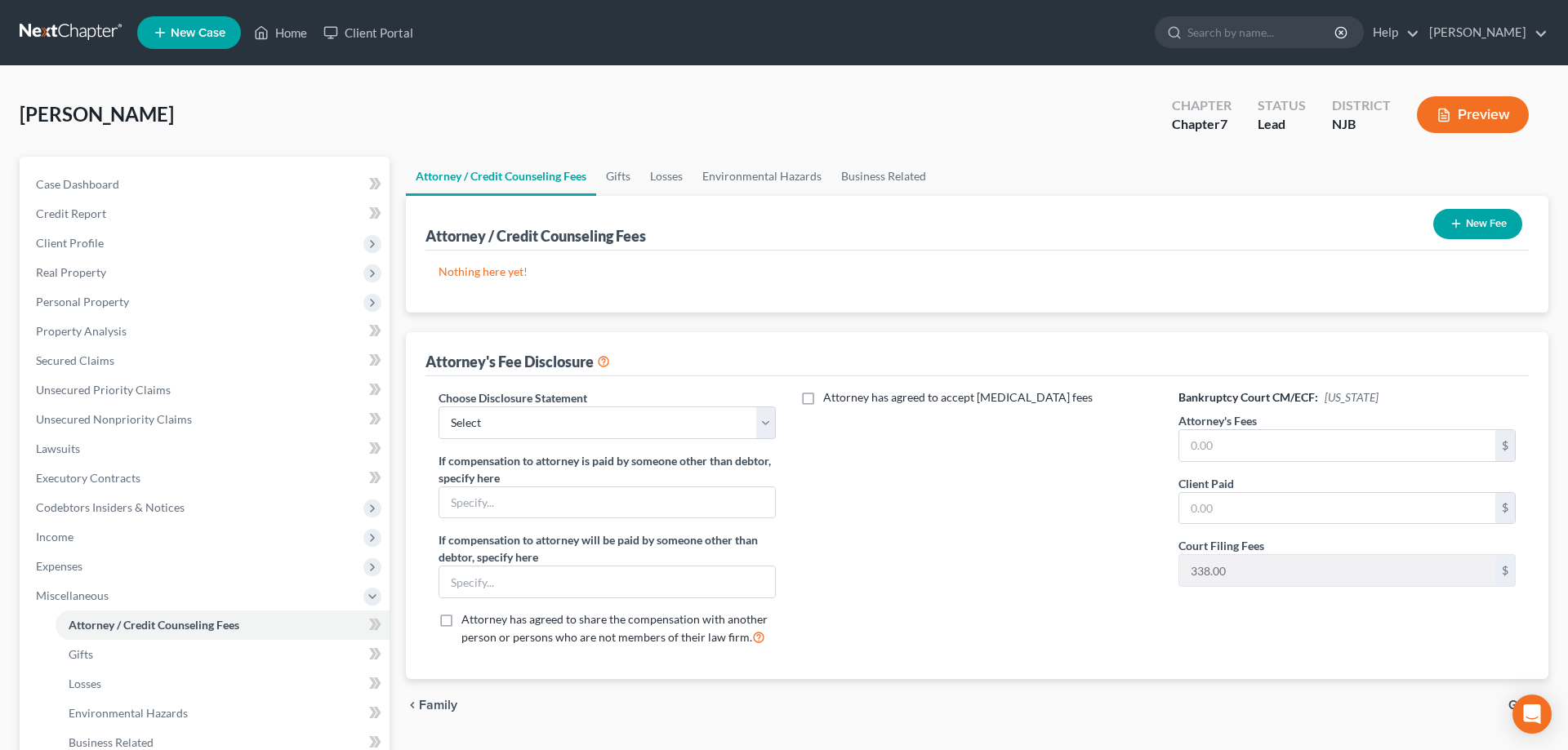
click at [1492, 223] on button "New Fee" at bounding box center [1478, 223] width 89 height 30
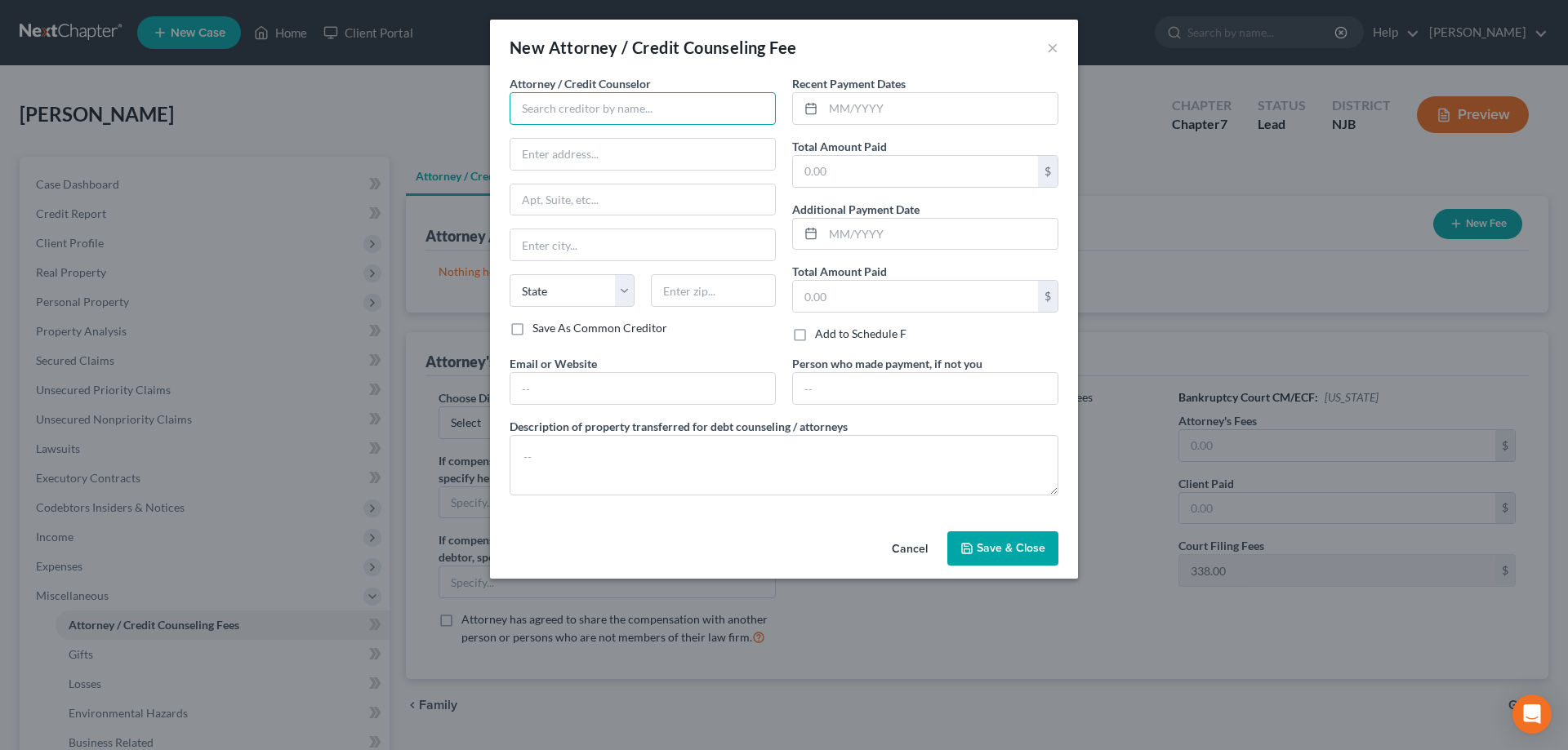
click at [701, 103] on input "text" at bounding box center [643, 108] width 266 height 33
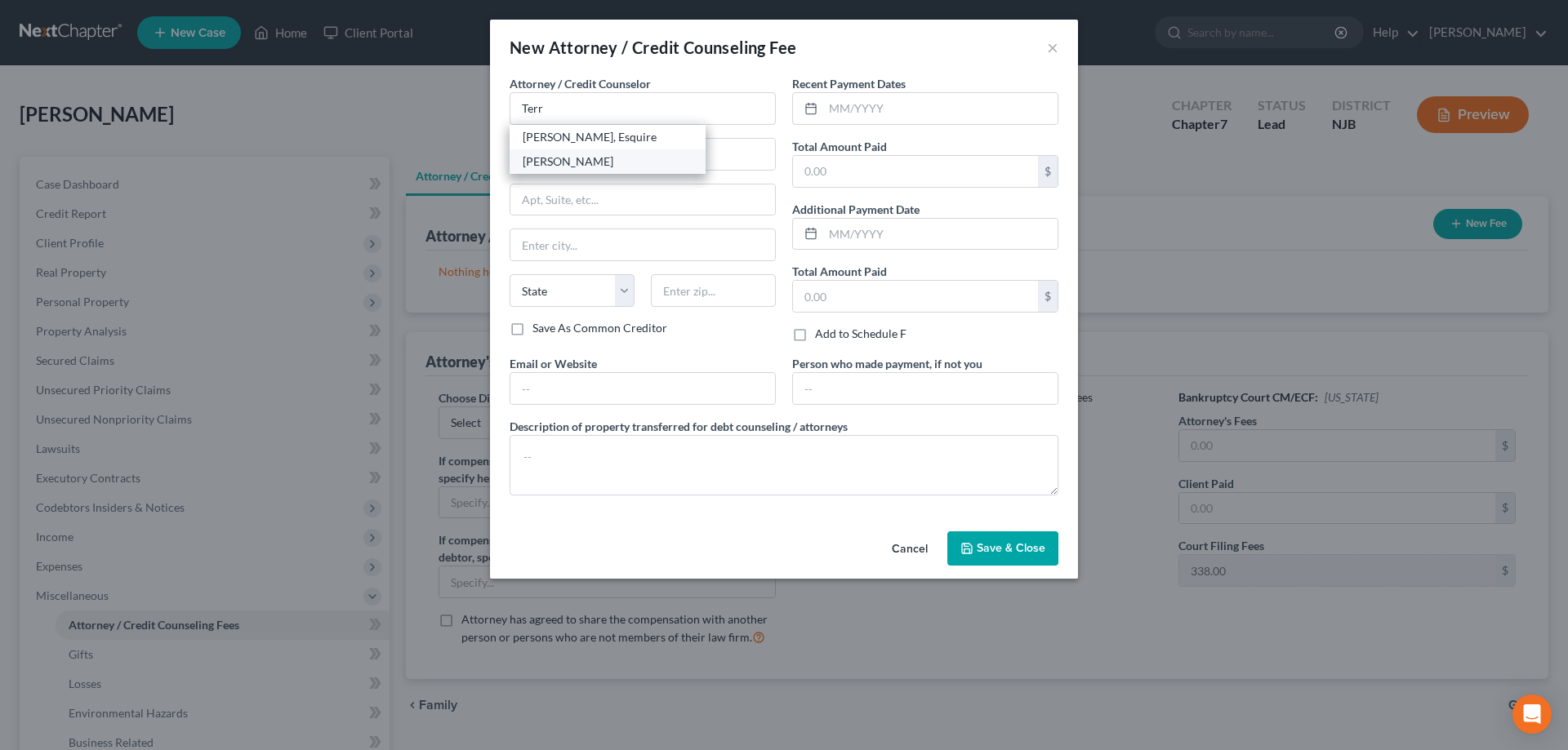
click at [623, 162] on div "[PERSON_NAME]" at bounding box center [607, 162] width 170 height 16
type input "[PERSON_NAME]"
click at [815, 175] on input "text" at bounding box center [915, 172] width 245 height 31
type input "1,400"
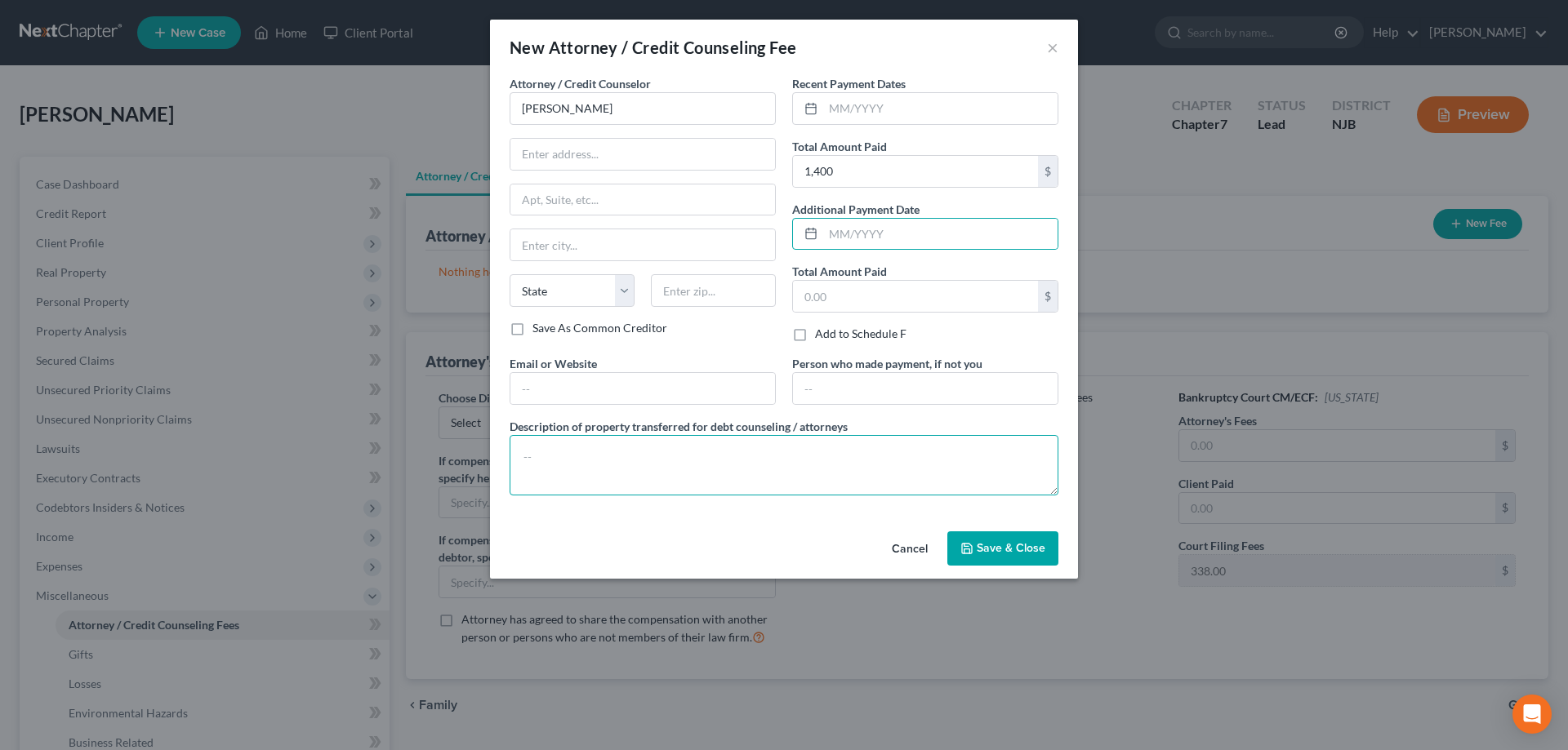
click at [616, 453] on textarea at bounding box center [784, 466] width 549 height 60
type textarea "Bkcy fee $1,062 + $338+ $1,400"
click at [1012, 552] on span "Save & Close" at bounding box center [1011, 548] width 69 height 14
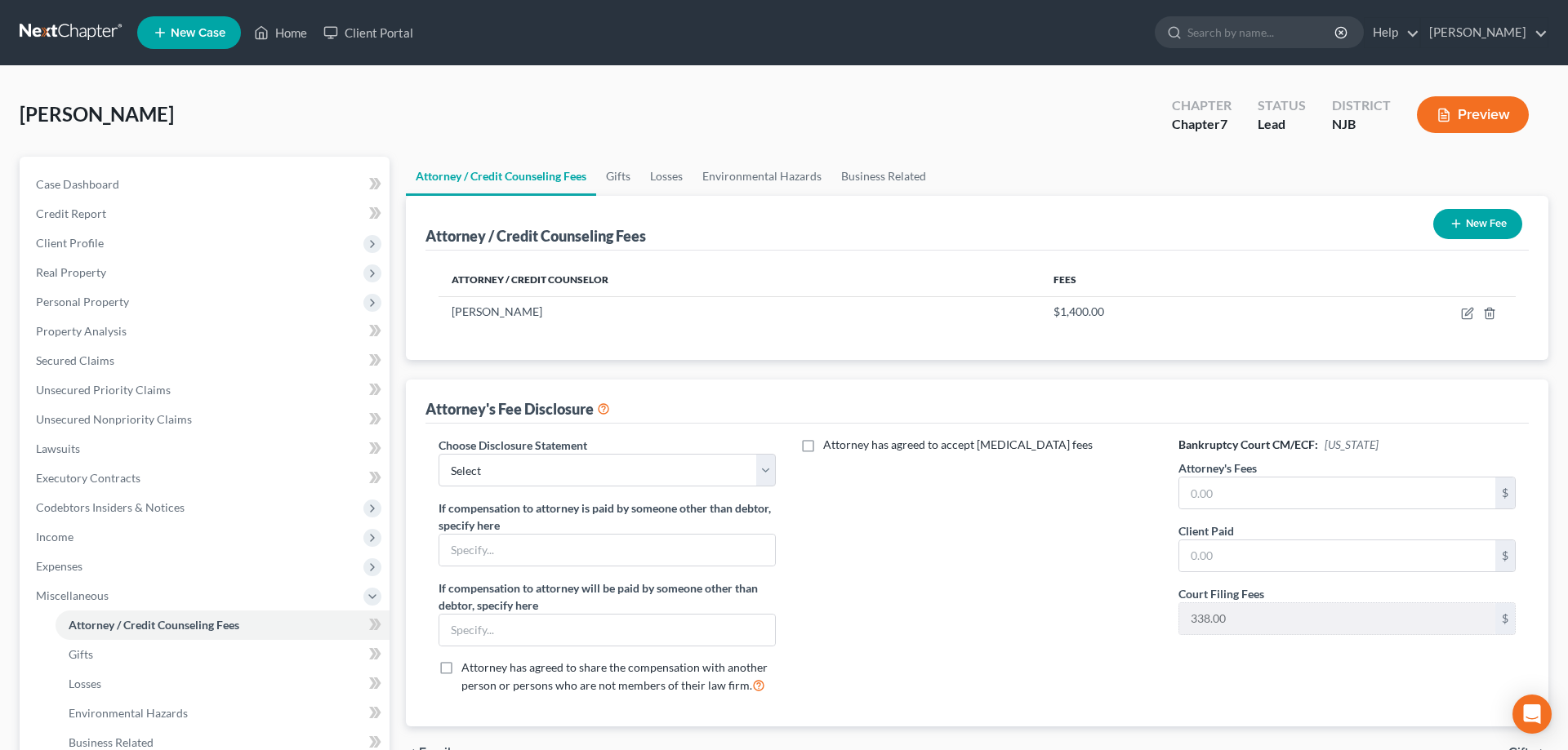
click at [1459, 225] on icon "button" at bounding box center [1455, 223] width 13 height 13
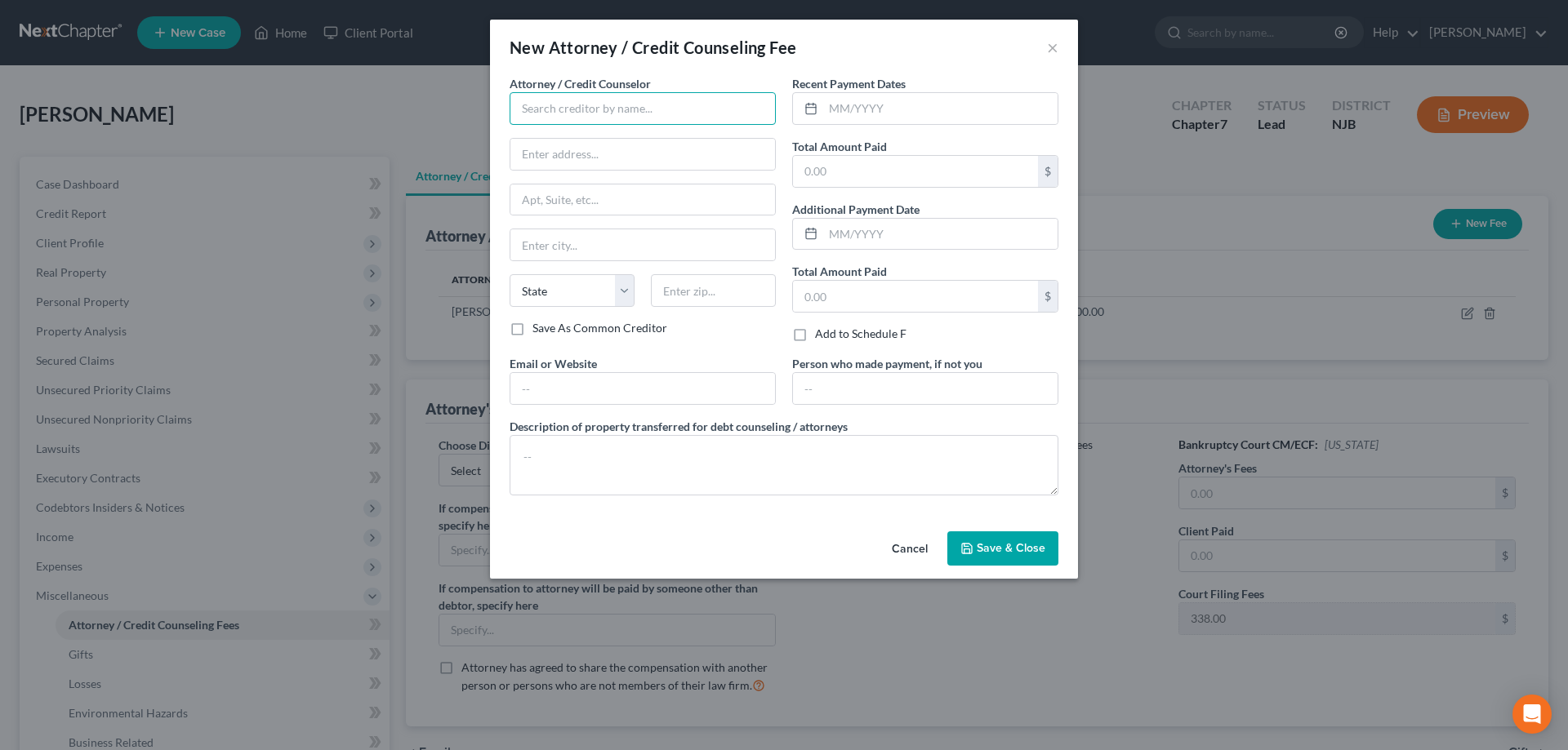
click at [619, 113] on input "text" at bounding box center [643, 108] width 266 height 33
type input "DECAF"
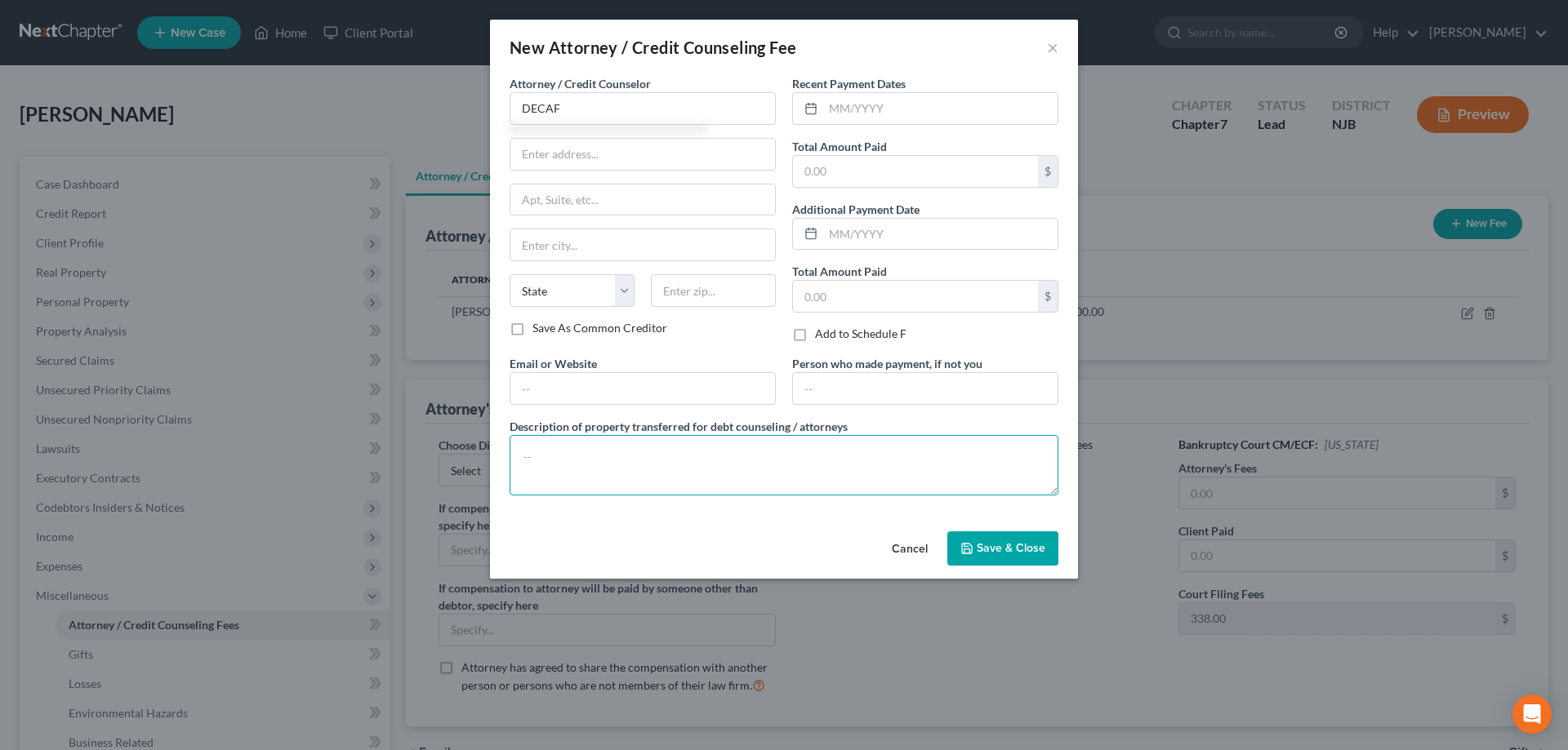
click at [565, 450] on textarea at bounding box center [784, 466] width 549 height 60
click at [835, 161] on input "text" at bounding box center [915, 172] width 245 height 31
type input "0"
click at [551, 456] on textarea at bounding box center [784, 466] width 549 height 60
click at [537, 460] on textarea "$) (fee waived)" at bounding box center [784, 466] width 549 height 60
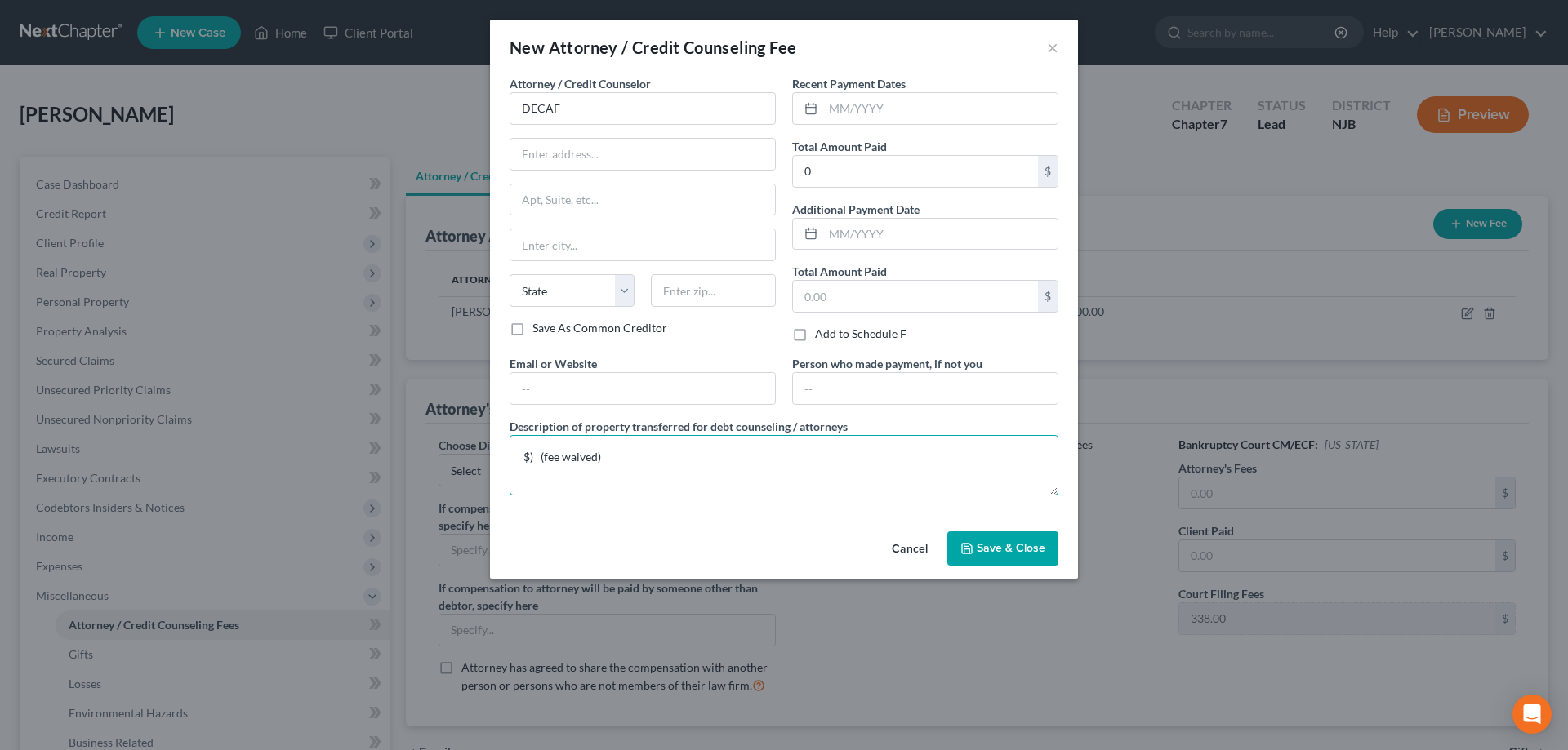
click at [533, 459] on textarea "$) (fee waived)" at bounding box center [784, 466] width 549 height 60
type textarea "$0 (fee waived)"
click at [967, 556] on button "Save & Close" at bounding box center [1002, 549] width 111 height 34
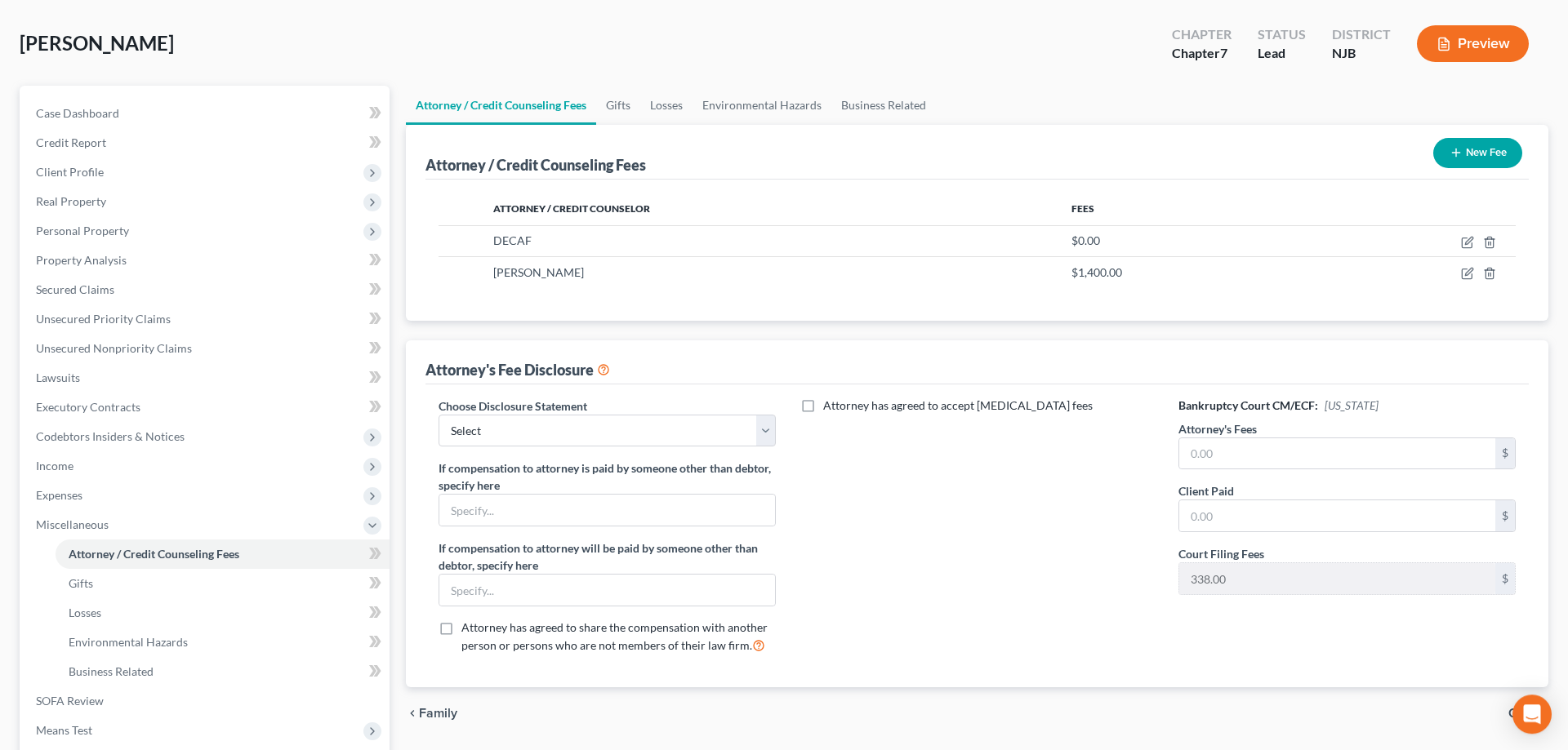
scroll to position [250, 0]
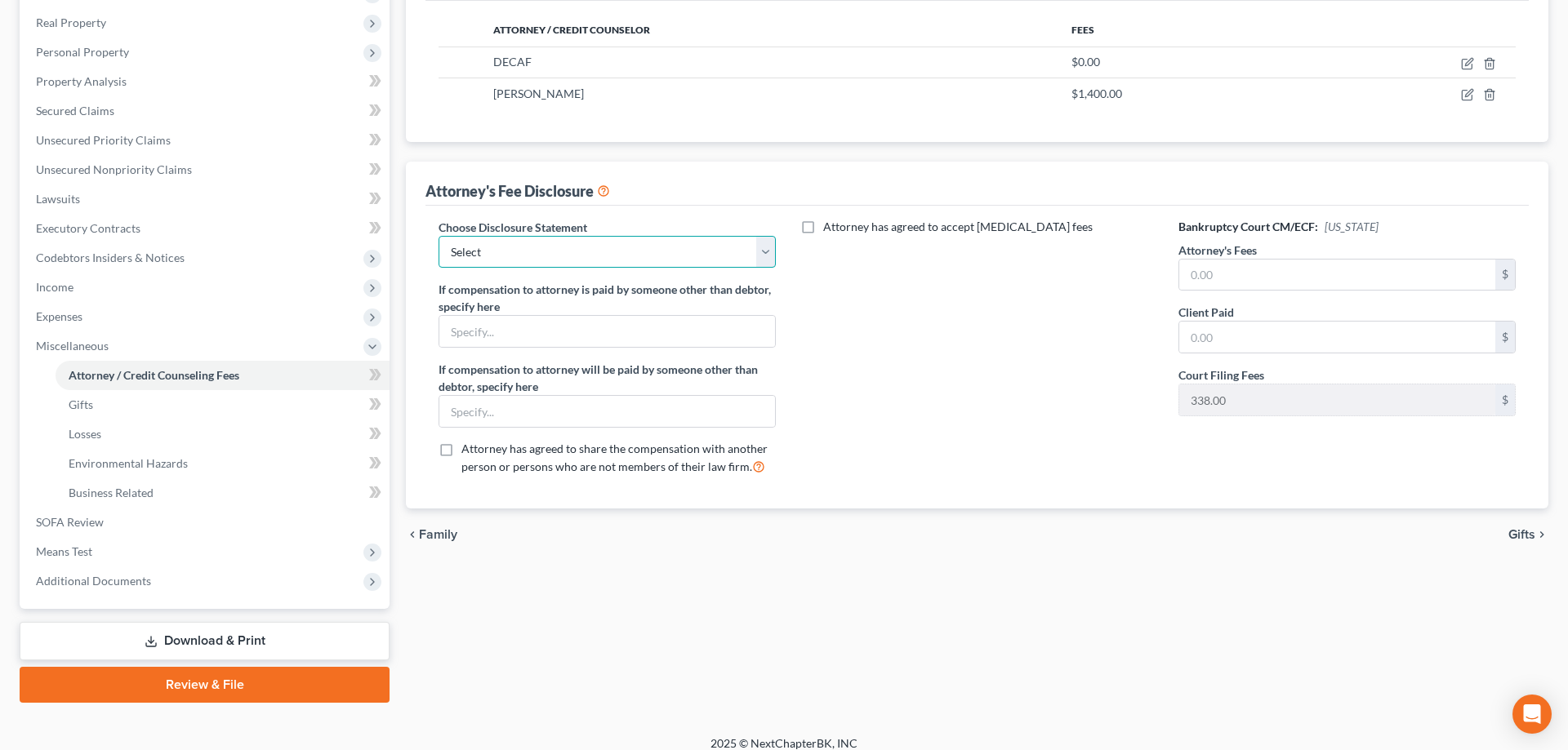
click at [438, 236] on select "Select Attorney for Debtor" at bounding box center [607, 253] width 338 height 33
select select "0"
click option "Attorney for Debtor" at bounding box center [0, 0] width 0 height 0
click at [1223, 278] on input "text" at bounding box center [1337, 275] width 316 height 31
type input "1,400"
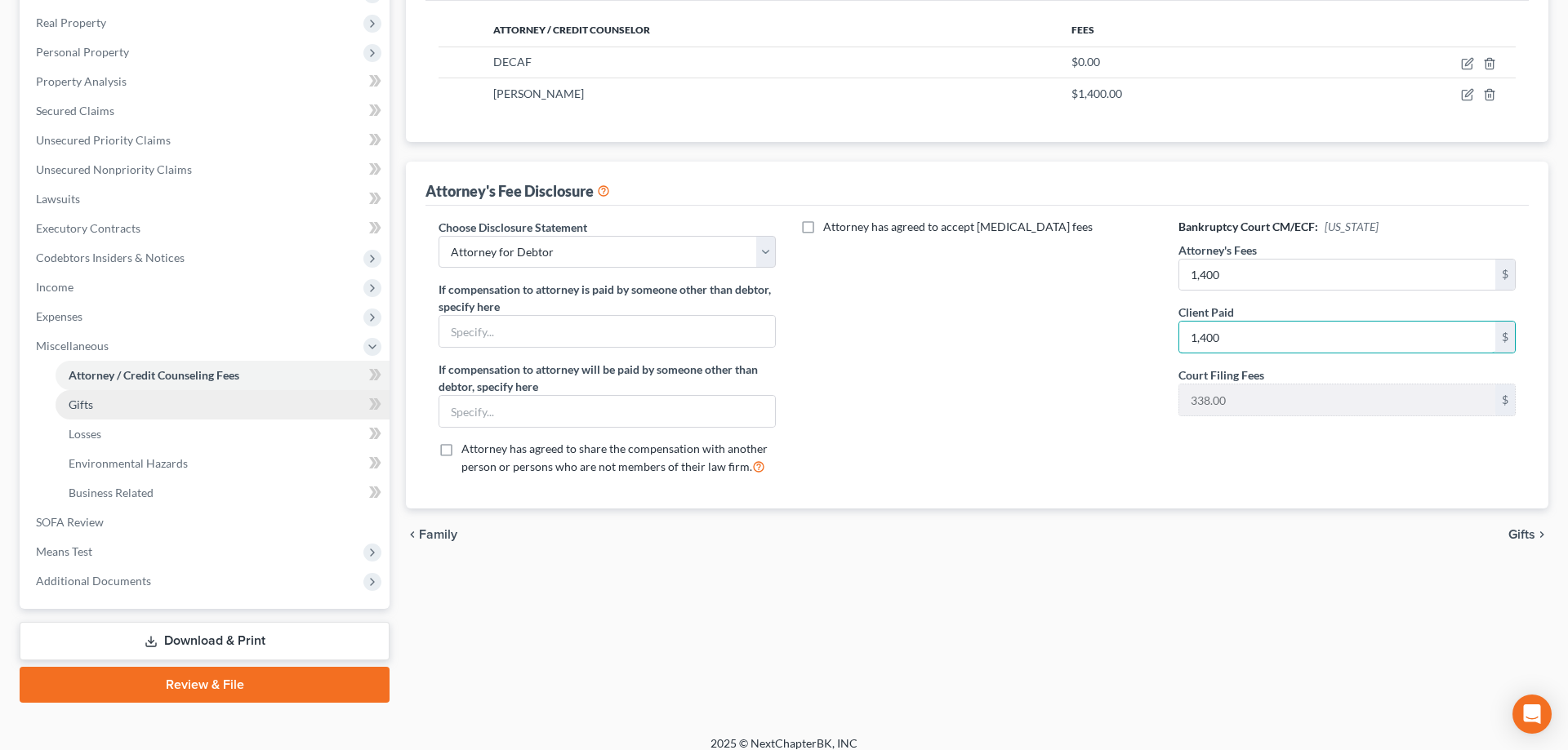
type input "1,400"
click at [102, 404] on link "Gifts" at bounding box center [223, 405] width 334 height 29
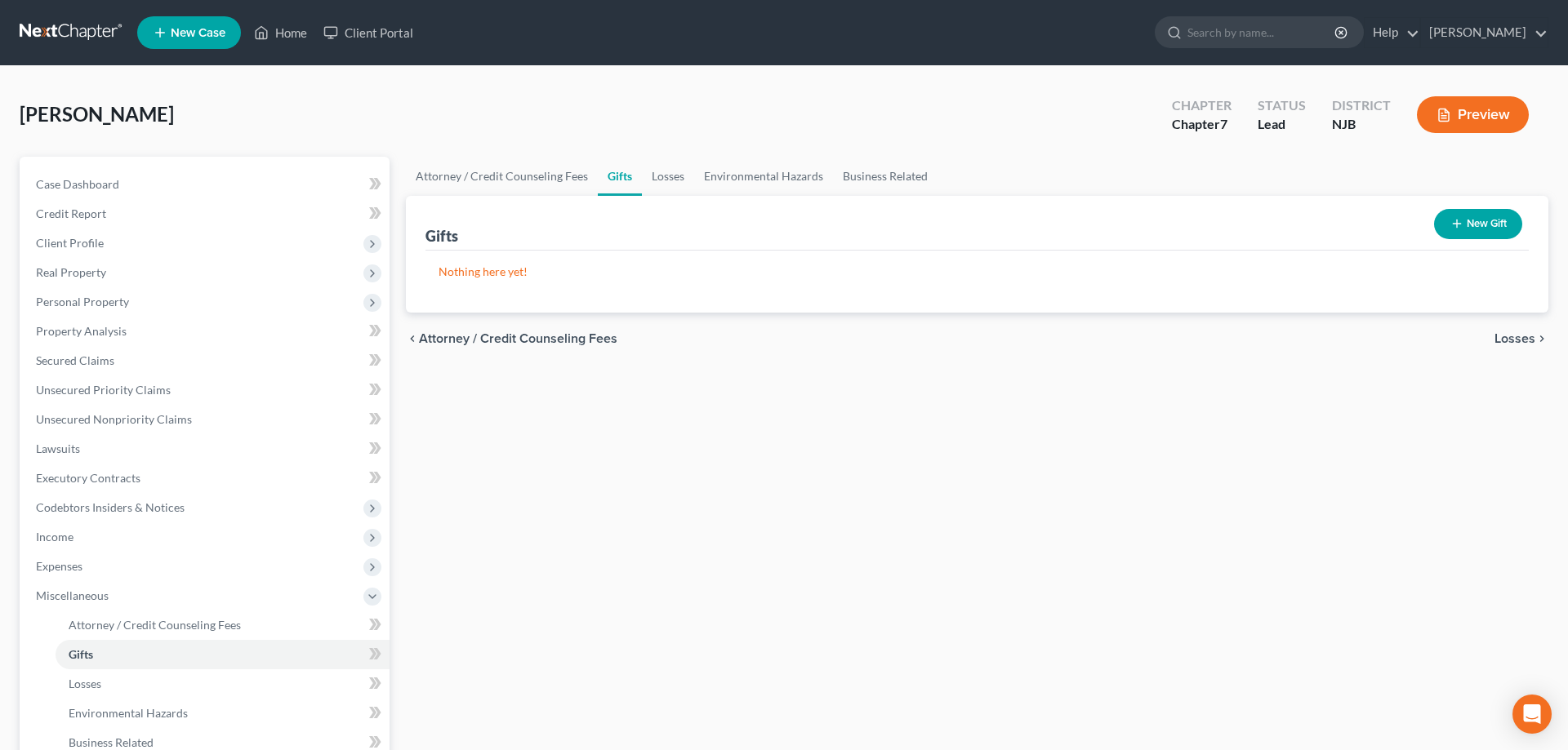
click at [1476, 223] on button "New Gift" at bounding box center [1478, 223] width 88 height 30
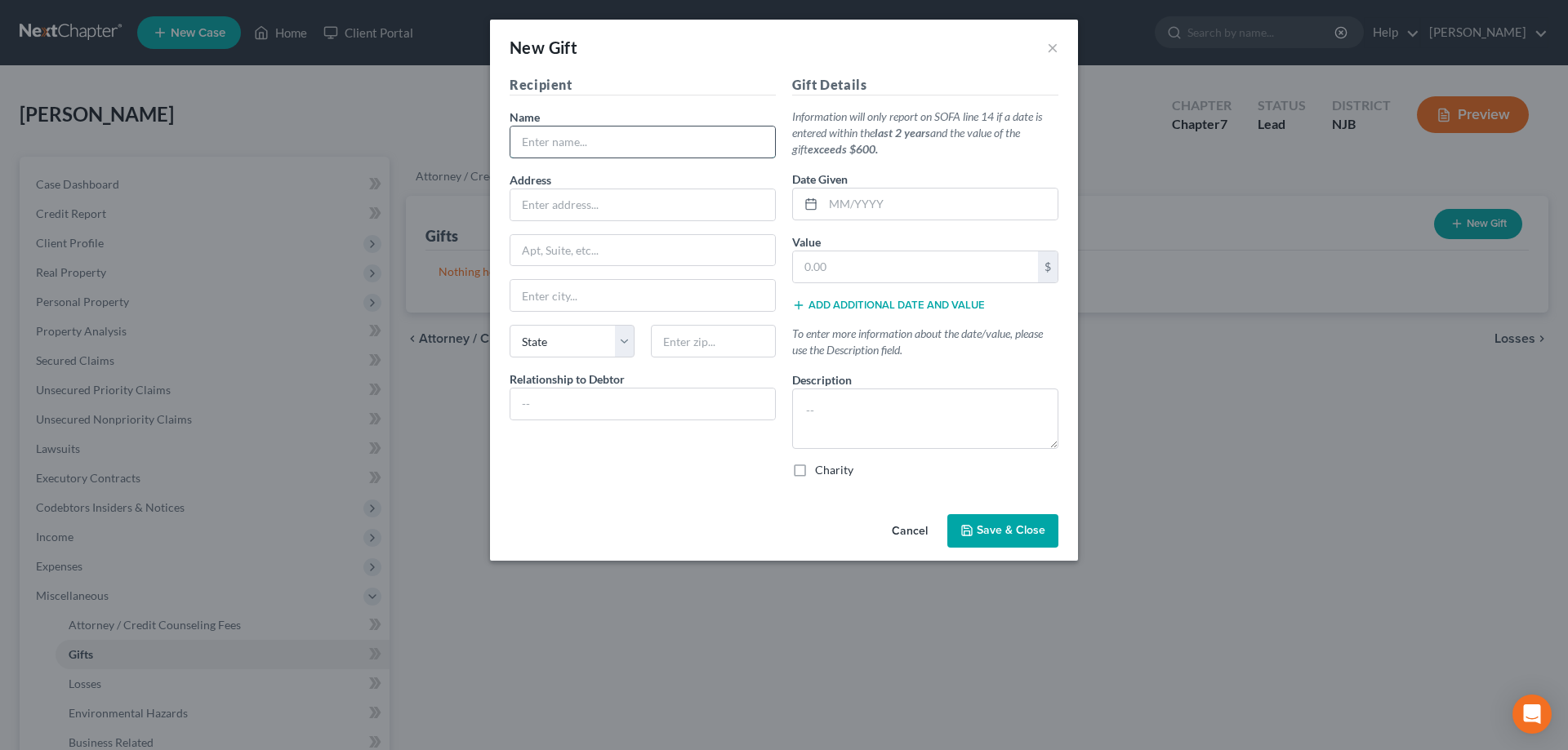
click at [631, 138] on input "text" at bounding box center [643, 142] width 265 height 31
type input "to children"
click at [838, 210] on input "text" at bounding box center [940, 204] width 235 height 31
type input "[DATE]"
click at [647, 399] on input "text" at bounding box center [643, 404] width 265 height 31
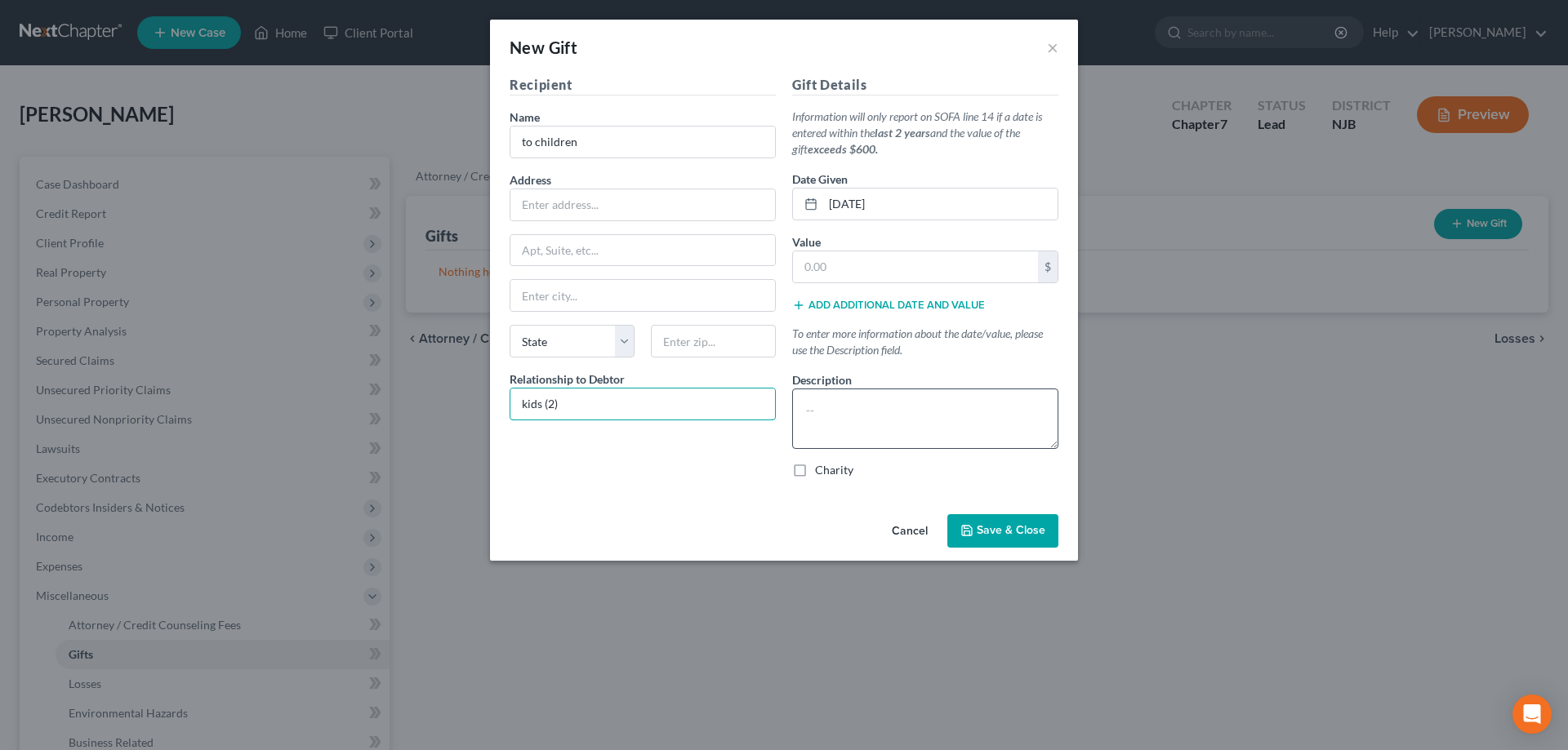
type input "kids (2)"
click at [846, 395] on textarea at bounding box center [925, 418] width 266 height 60
type textarea "for x'mas b'days"
click at [831, 271] on input "text" at bounding box center [915, 267] width 245 height 31
type input "500"
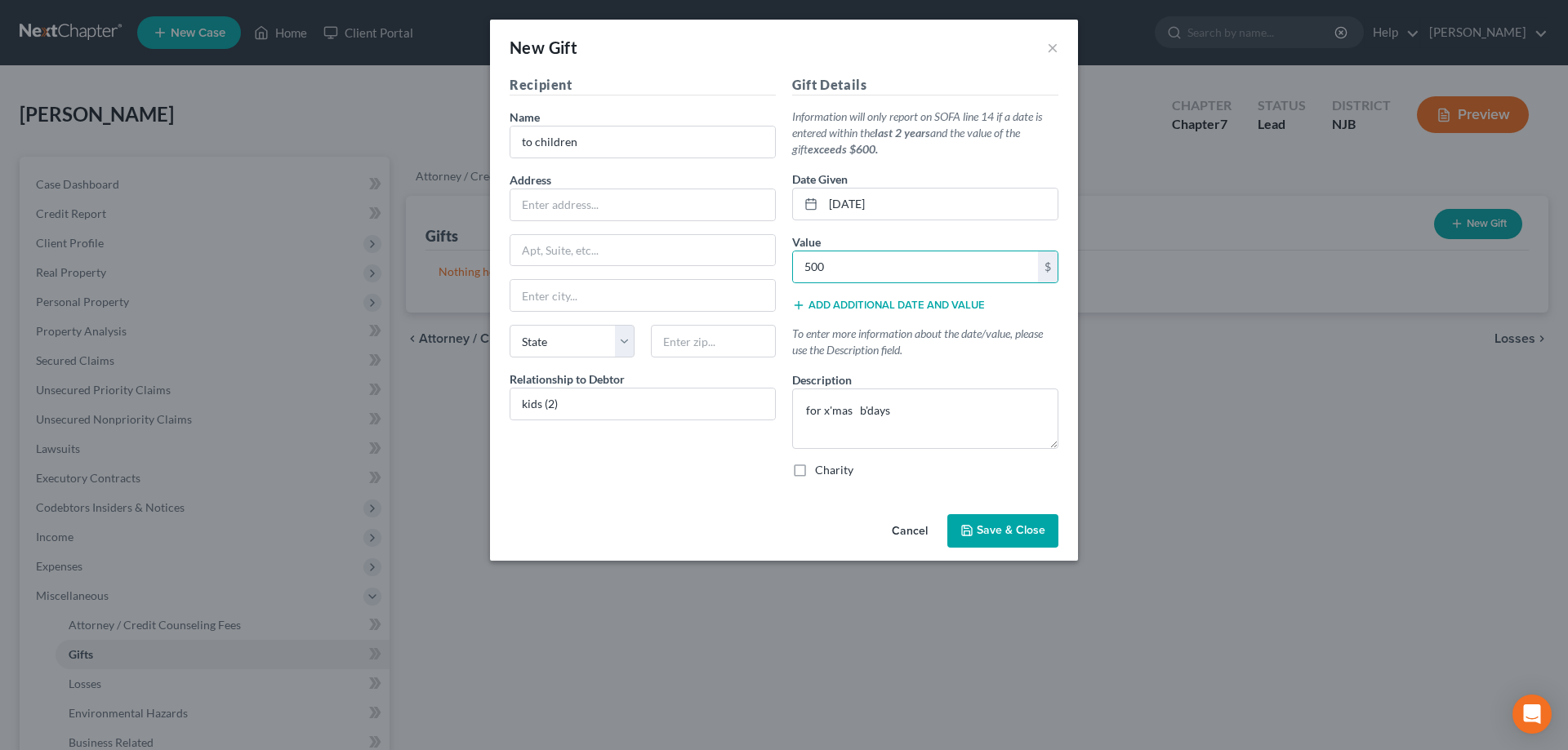
click at [983, 530] on span "Save & Close" at bounding box center [1011, 531] width 69 height 14
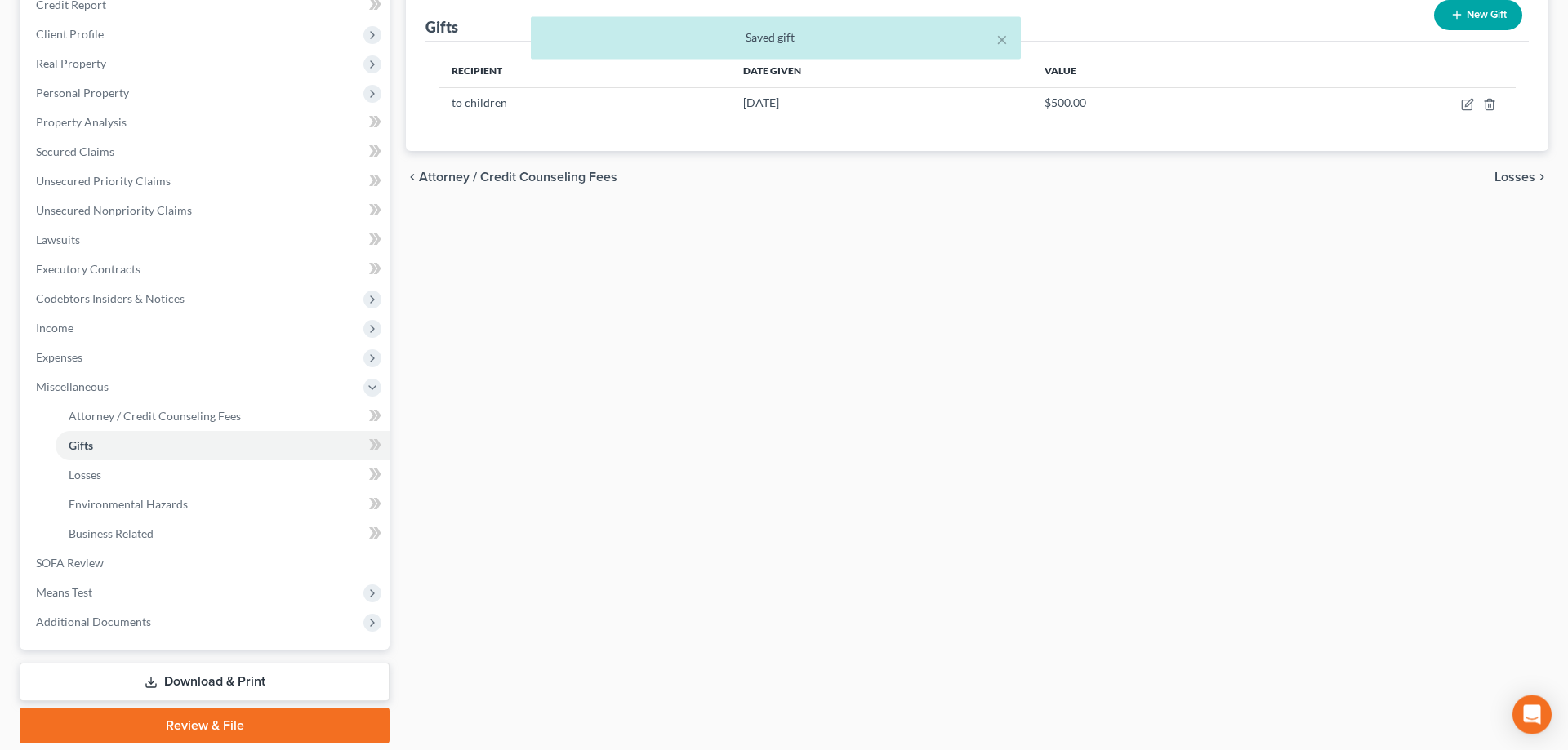
scroll to position [263, 0]
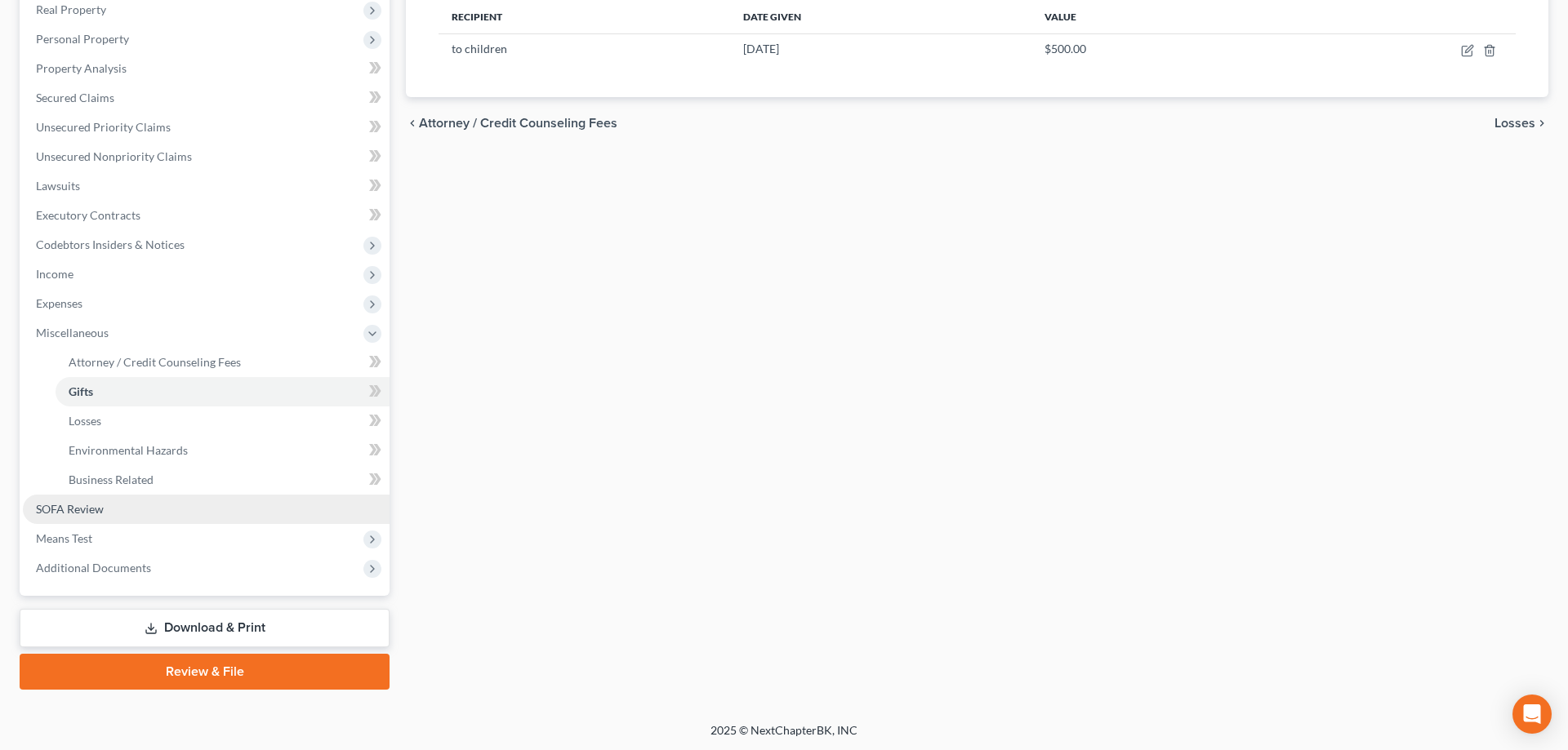
click at [73, 510] on span "SOFA Review" at bounding box center [70, 509] width 68 height 14
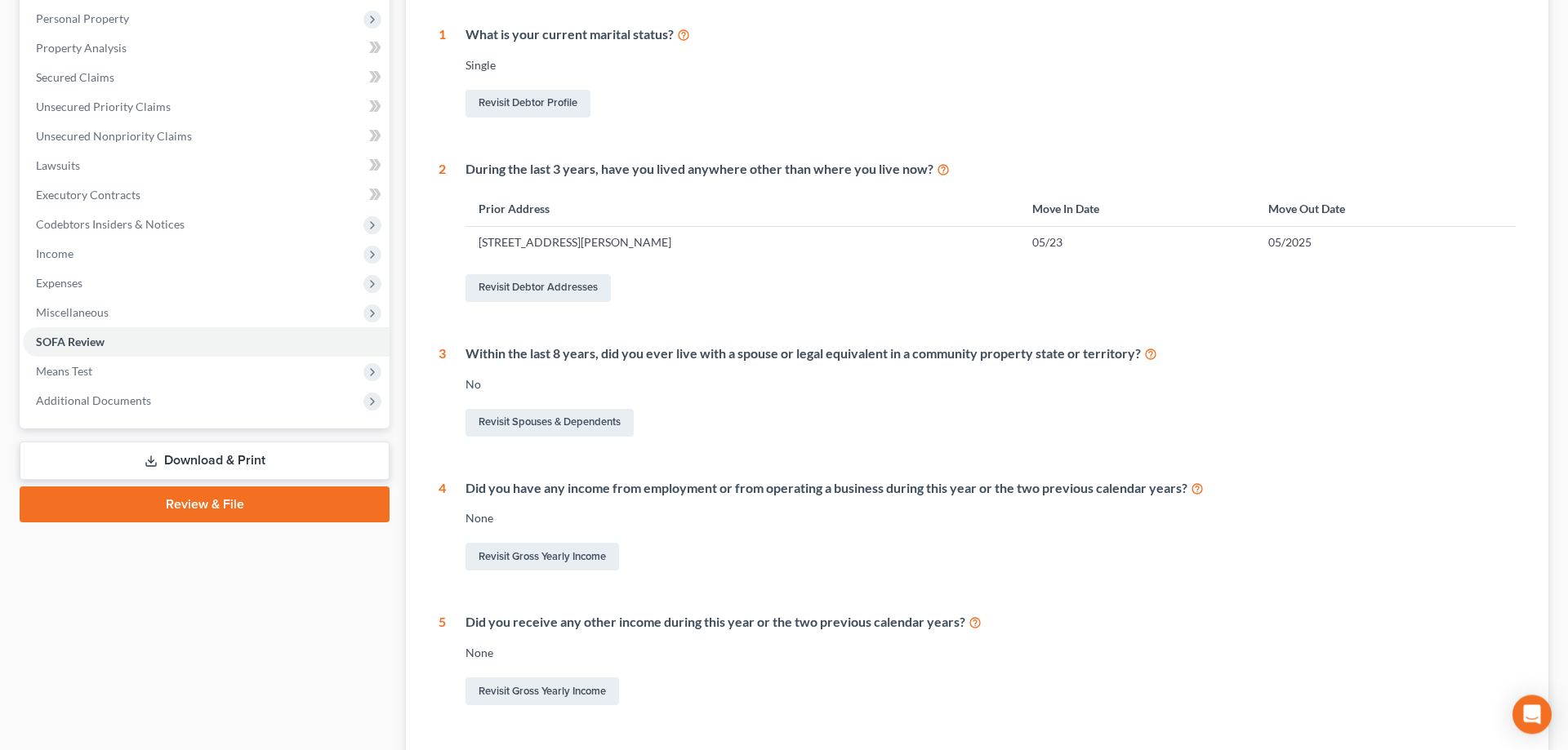
scroll to position [333, 0]
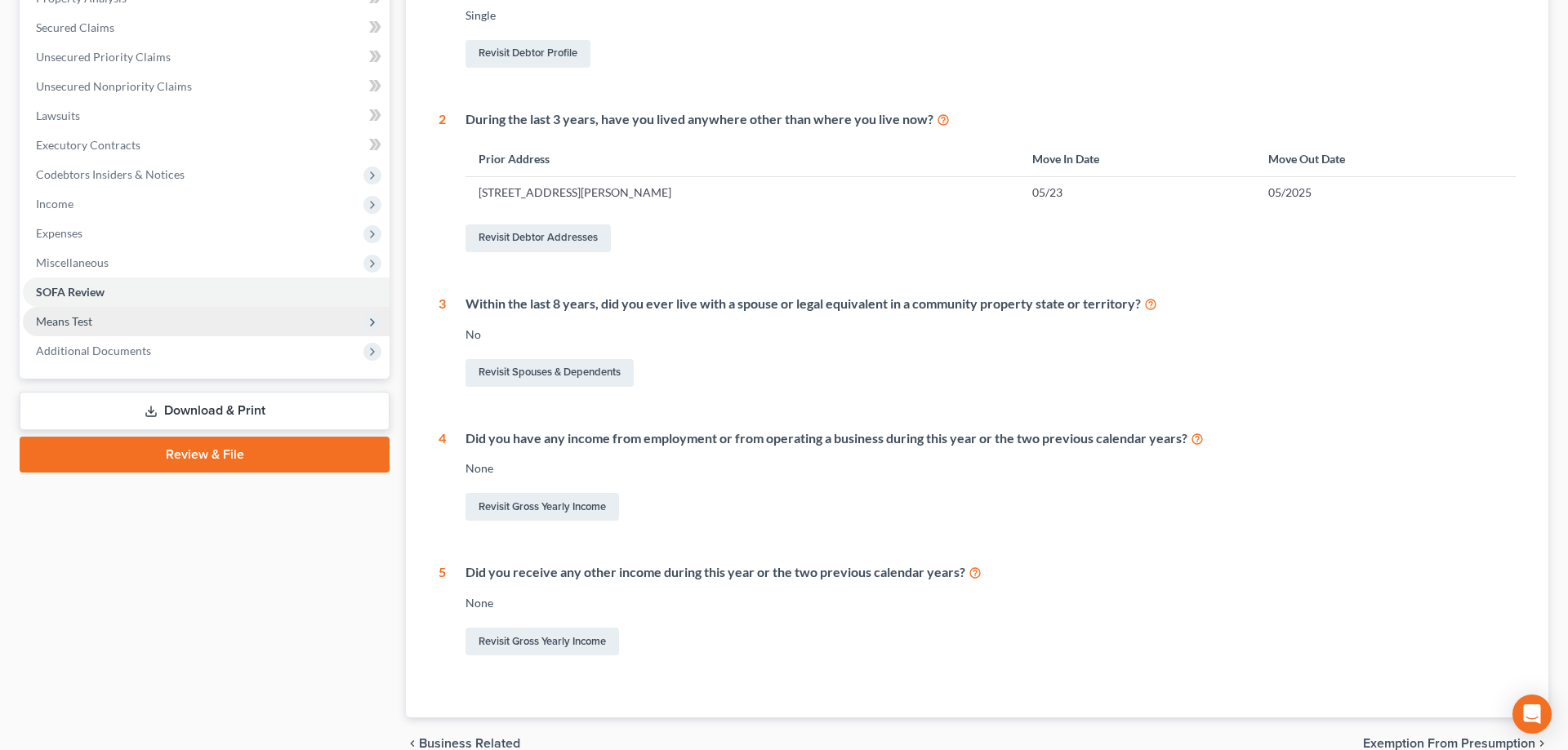
click at [72, 321] on span "Means Test" at bounding box center [64, 321] width 57 height 14
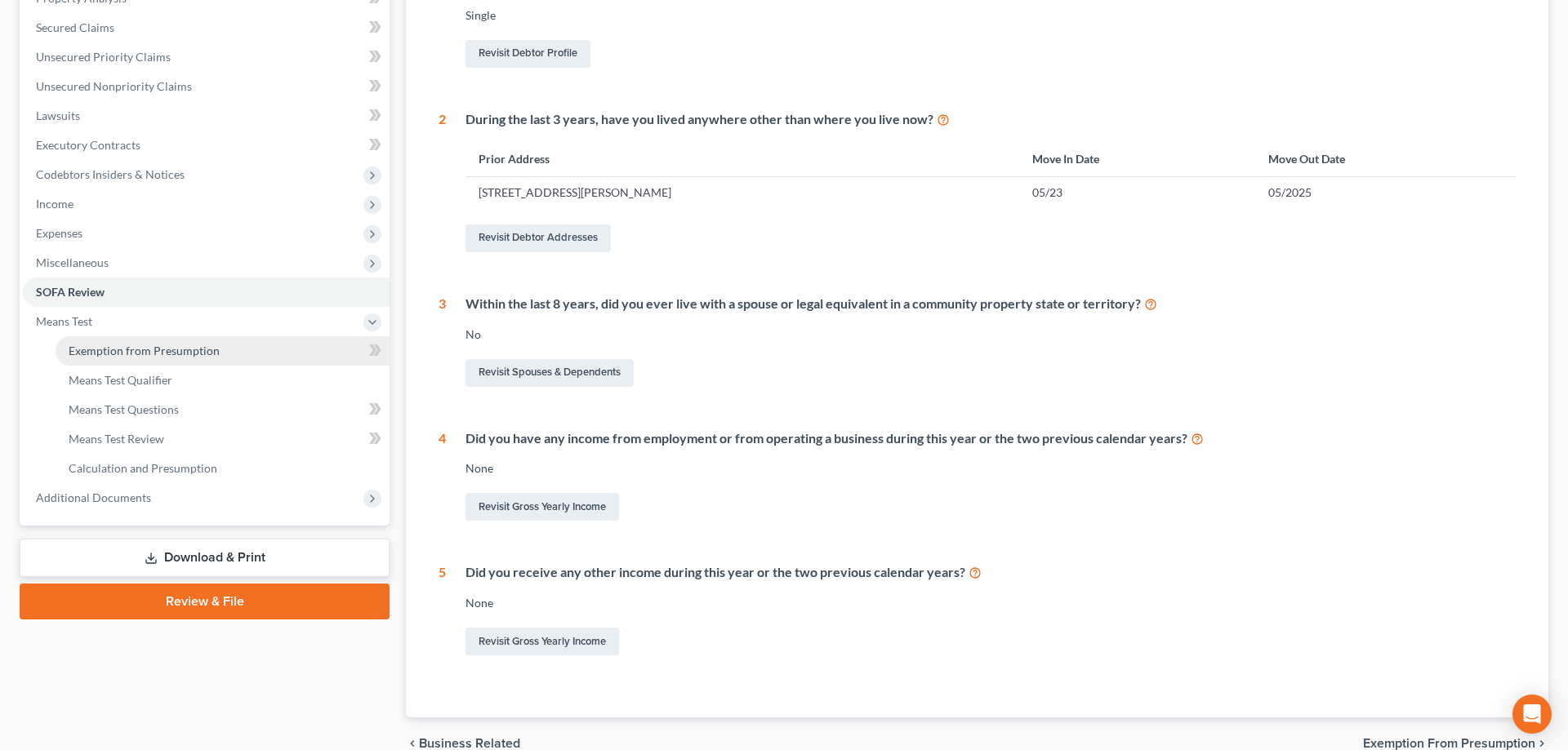
click at [96, 345] on span "Exemption from Presumption" at bounding box center [144, 351] width 151 height 14
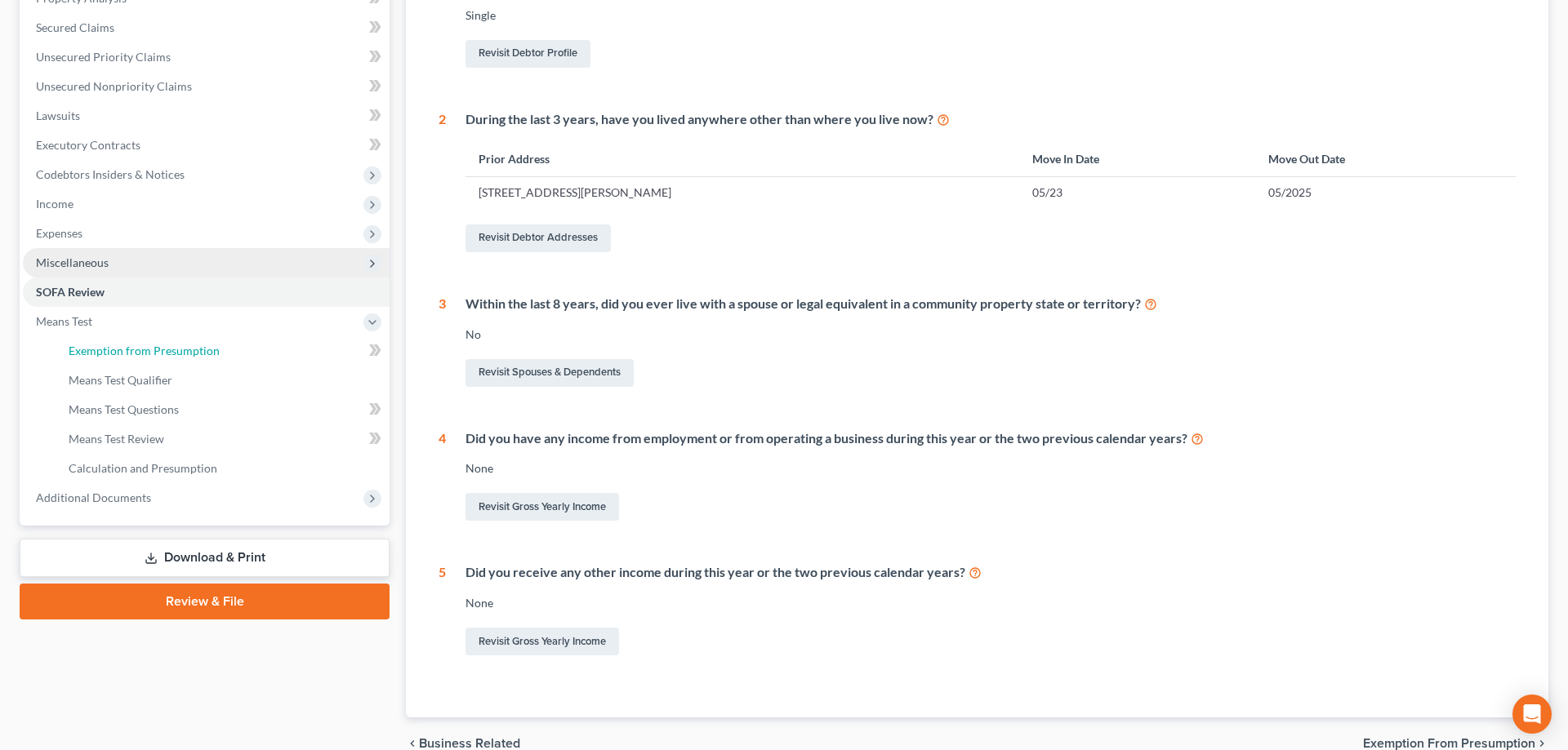
scroll to position [263, 0]
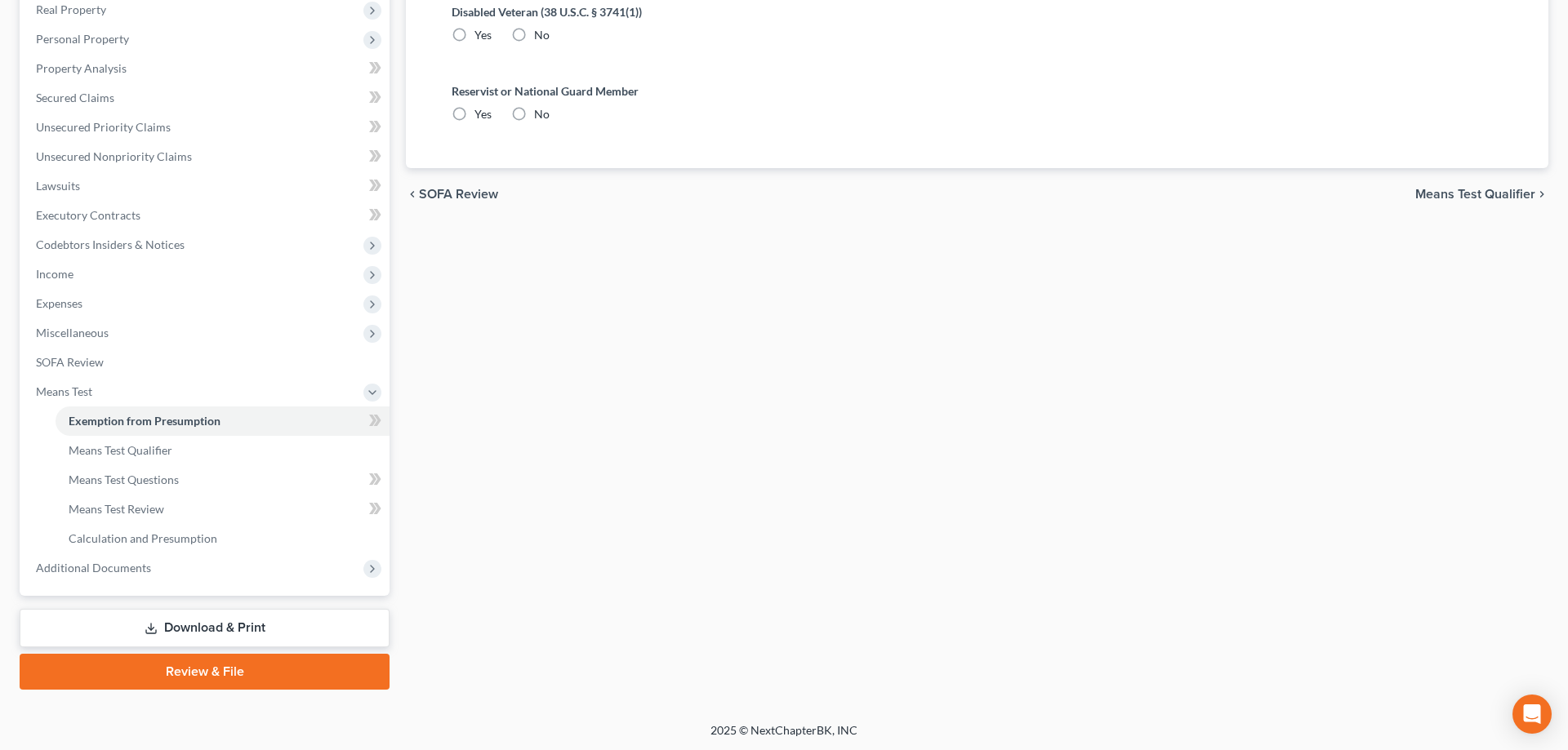
click at [534, 34] on label "No" at bounding box center [542, 34] width 15 height 16
click at [540, 34] on input "No" at bounding box center [546, 32] width 10 height 10
radio input "true"
click at [534, 107] on label "No" at bounding box center [542, 114] width 15 height 16
click at [540, 107] on input "No" at bounding box center [546, 112] width 10 height 10
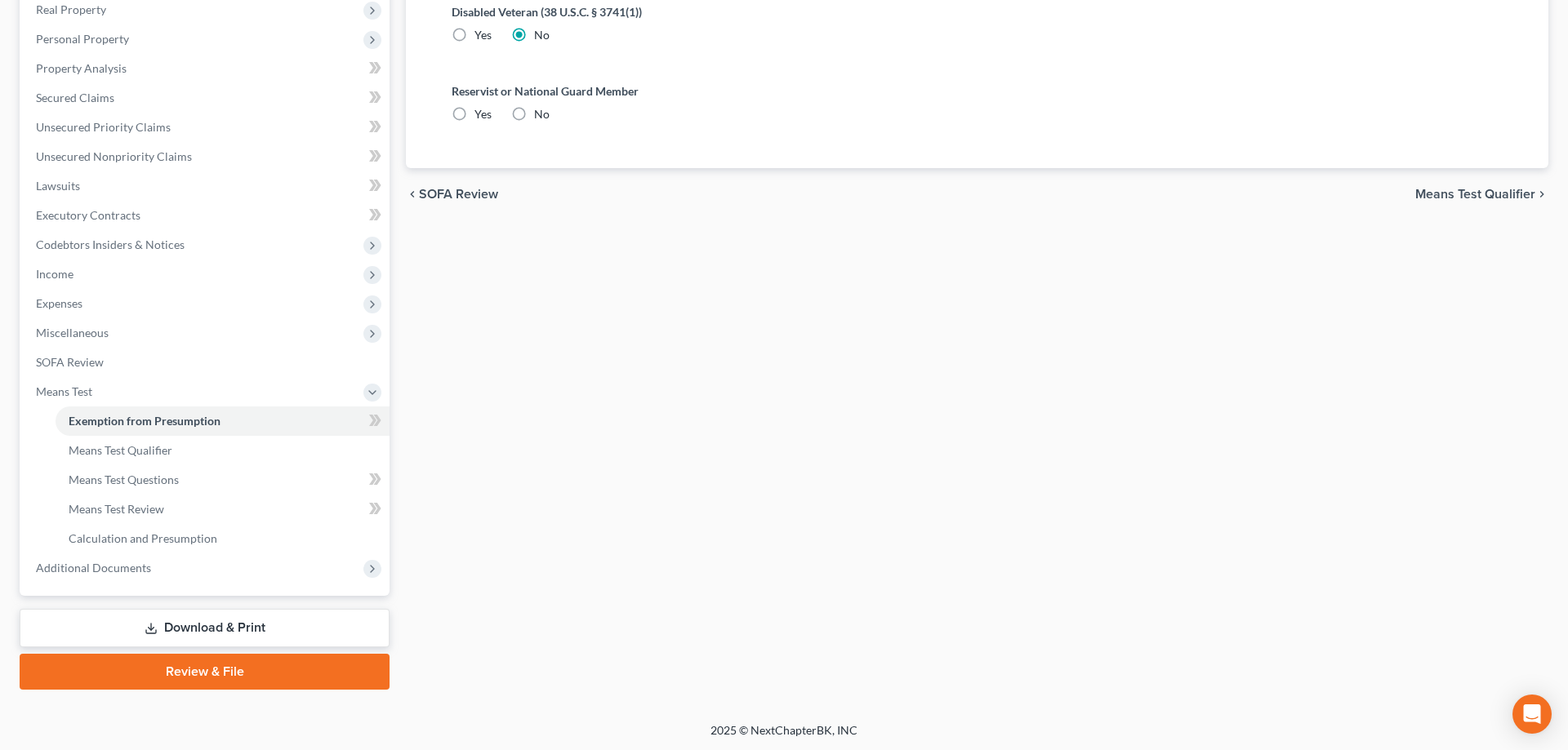
radio input "true"
click at [1453, 195] on span "Means Test Qualifier" at bounding box center [1475, 194] width 120 height 13
